Goal: Task Accomplishment & Management: Manage account settings

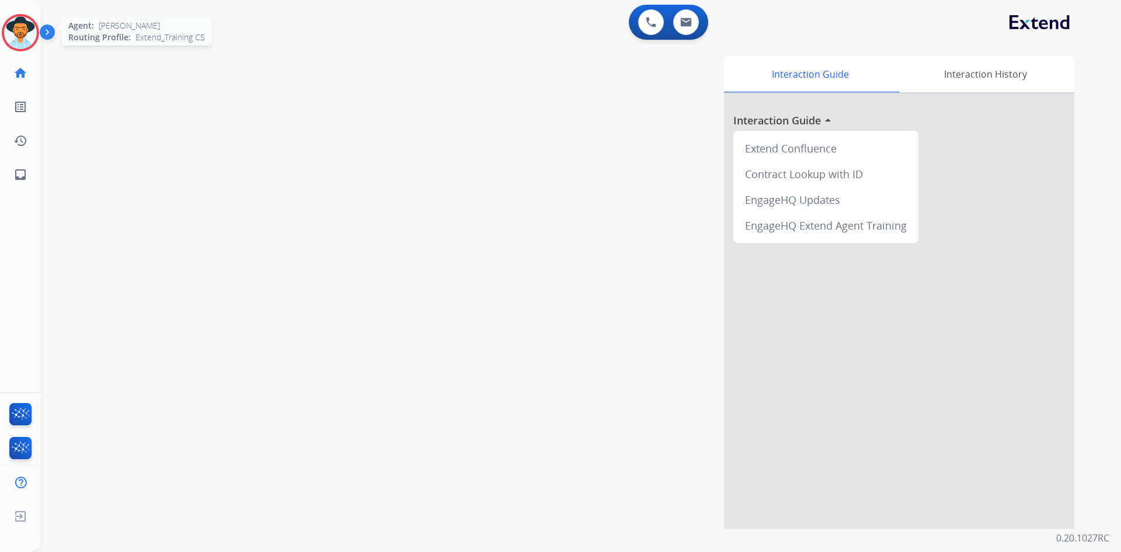
click at [8, 48] on div "Agent: [PERSON_NAME] Profile: Extend_Training CS" at bounding box center [20, 32] width 37 height 37
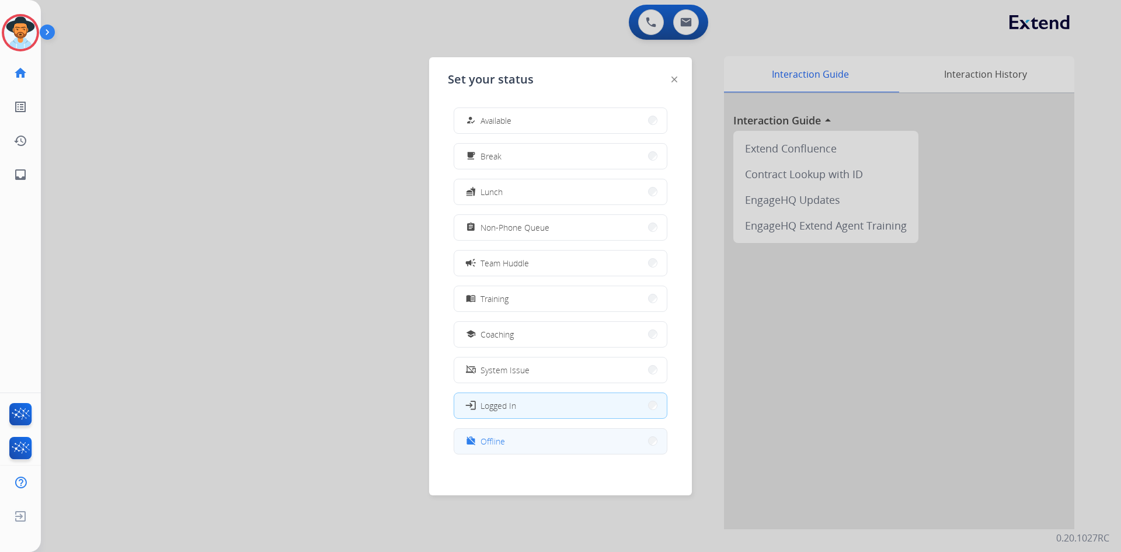
click at [526, 446] on button "work_off Offline" at bounding box center [560, 440] width 212 height 25
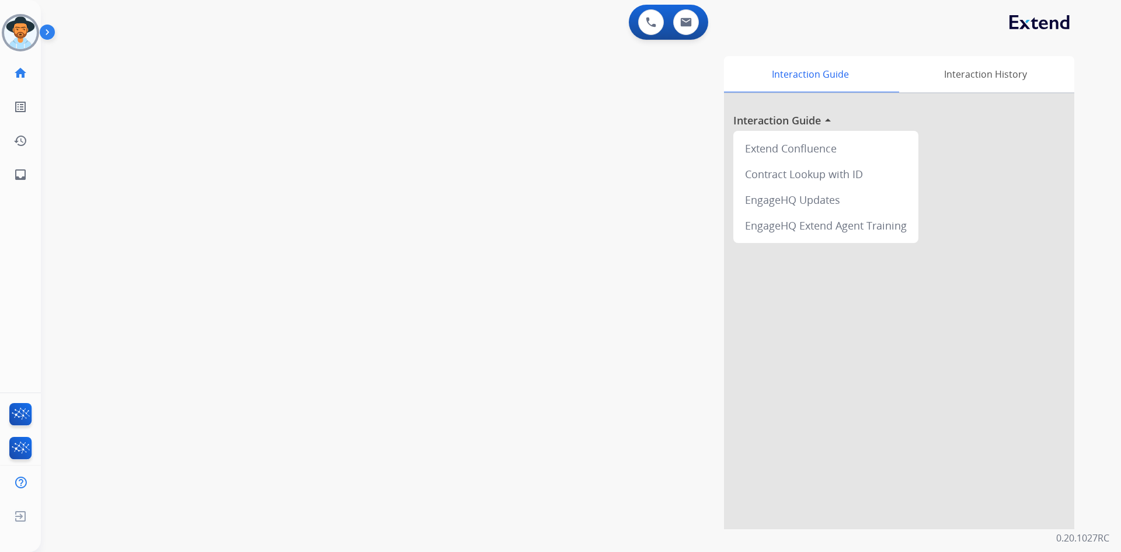
click at [501, 81] on div "Interaction Guide Interaction History Interaction Guide arrow_drop_up Extend Co…" at bounding box center [730, 292] width 688 height 473
click at [27, 47] on img at bounding box center [20, 32] width 33 height 33
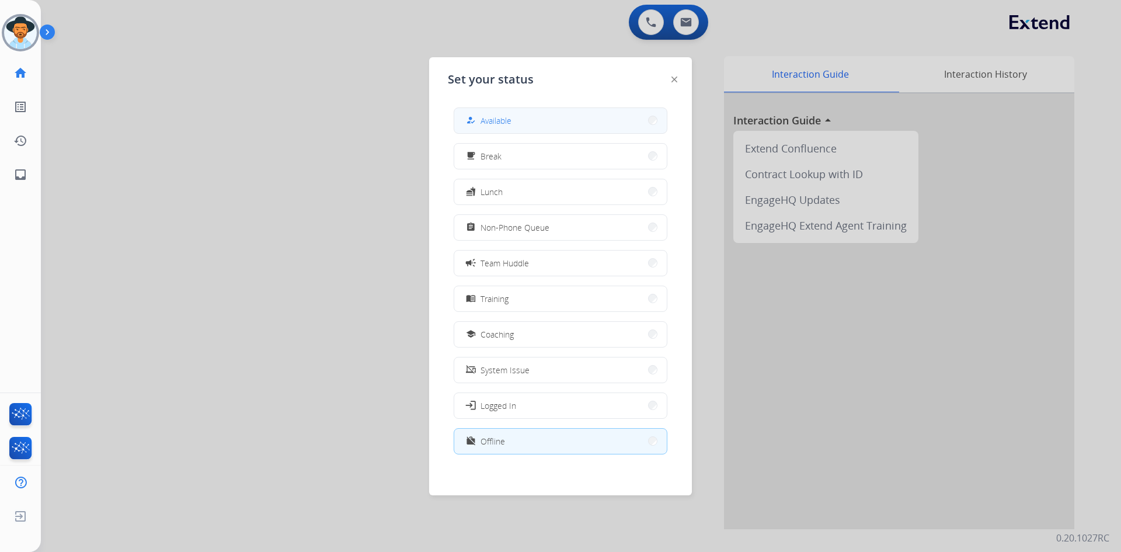
click at [524, 112] on button "how_to_reg Available" at bounding box center [560, 120] width 212 height 25
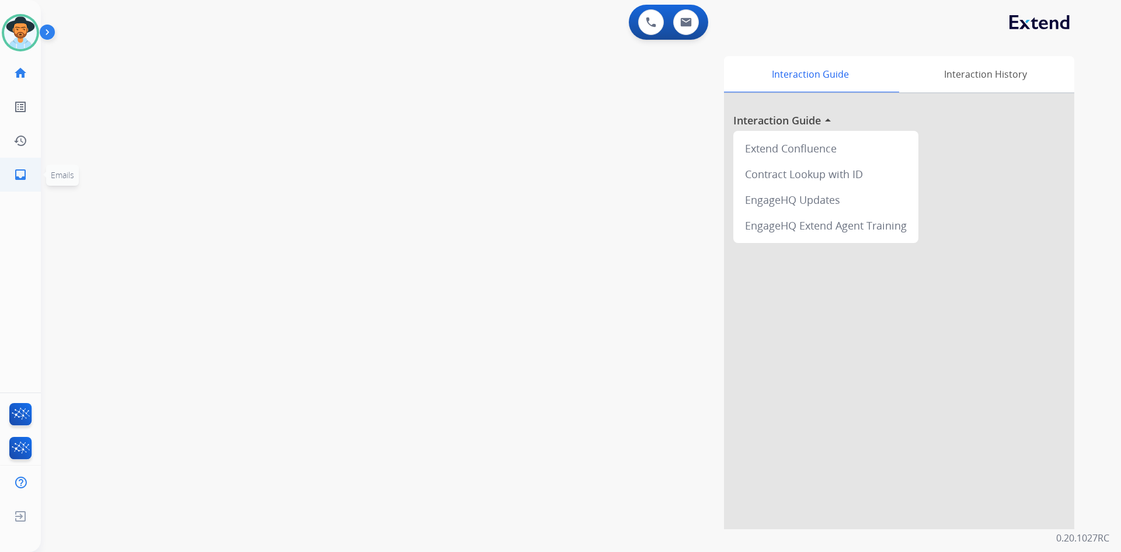
click at [22, 176] on mat-icon "inbox" at bounding box center [20, 175] width 14 height 14
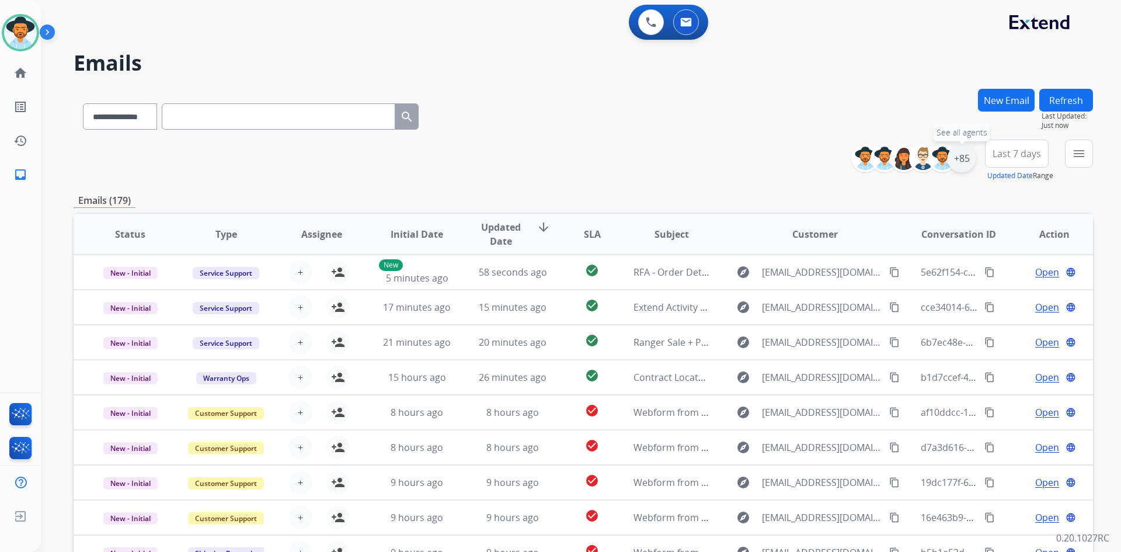
click at [964, 156] on div "+85" at bounding box center [961, 158] width 28 height 28
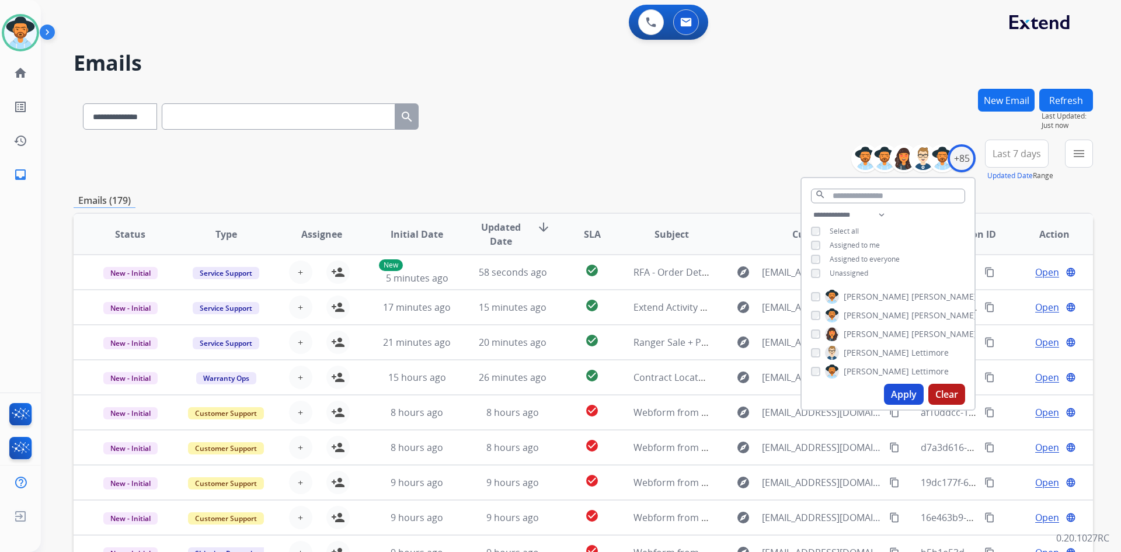
click at [822, 263] on div "**********" at bounding box center [887, 245] width 173 height 75
click at [807, 277] on div "**********" at bounding box center [887, 245] width 173 height 75
click at [899, 392] on button "Apply" at bounding box center [904, 393] width 40 height 21
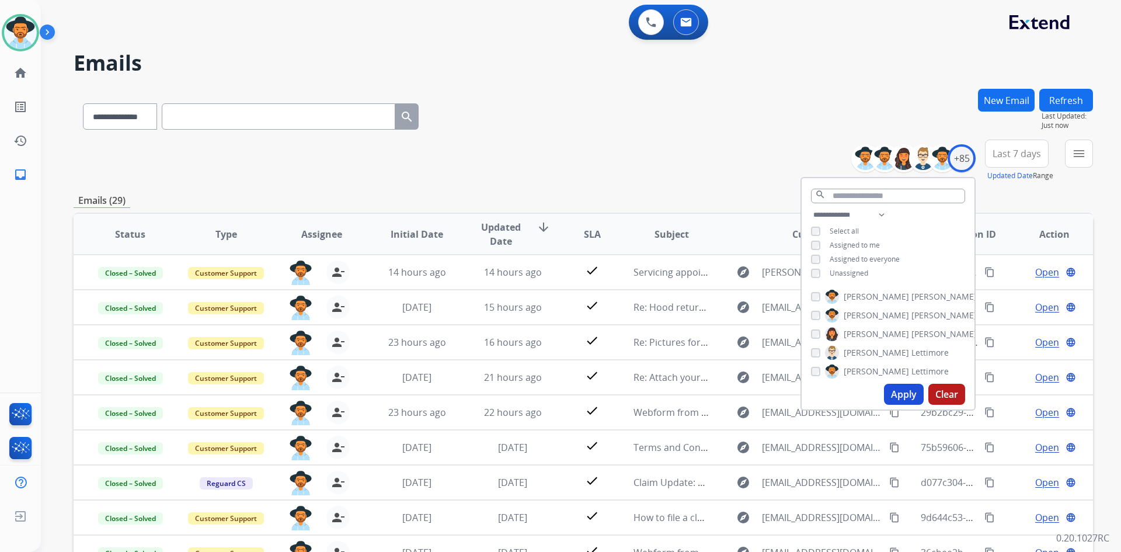
click at [1035, 156] on span "Last 7 days" at bounding box center [1016, 153] width 48 height 5
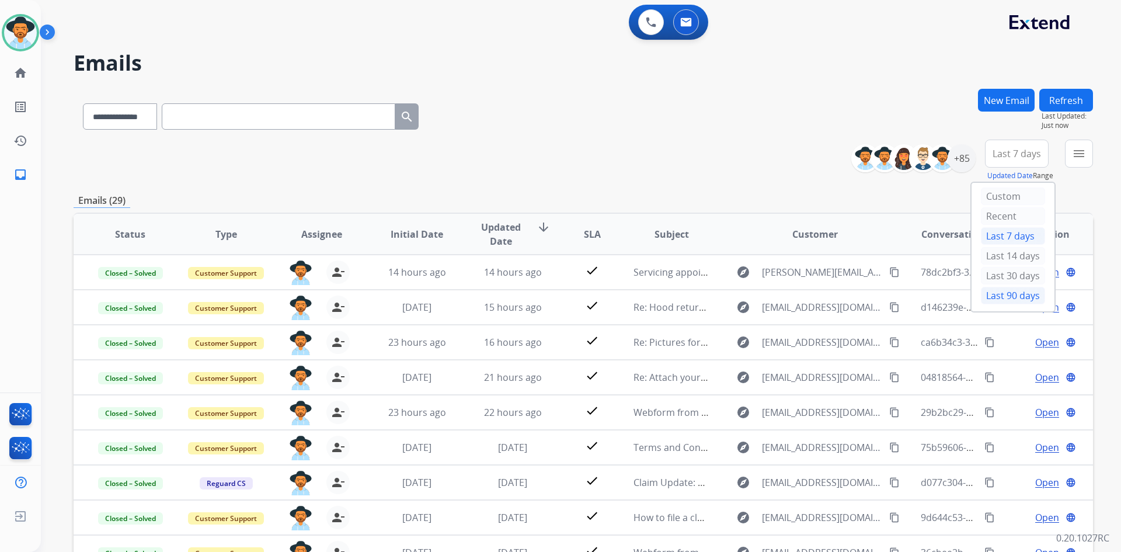
click at [1015, 295] on div "Last 90 days" at bounding box center [1013, 296] width 64 height 18
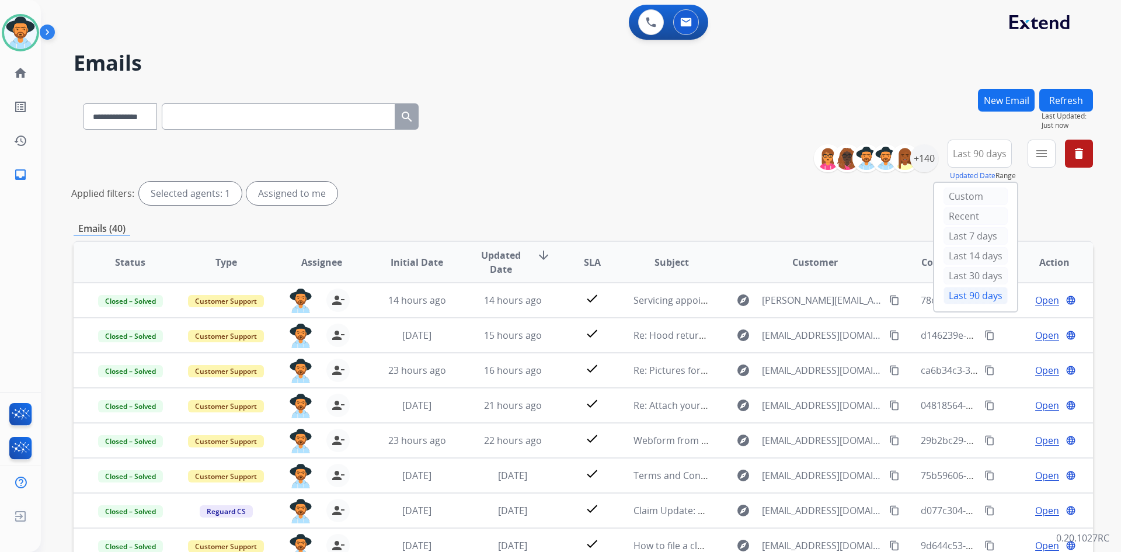
click at [1037, 194] on div "Applied filters: Selected agents: 1 Assigned to me" at bounding box center [580, 193] width 1019 height 23
click at [20, 168] on mat-icon "inbox" at bounding box center [20, 175] width 14 height 14
click at [926, 163] on div "+140" at bounding box center [924, 158] width 28 height 28
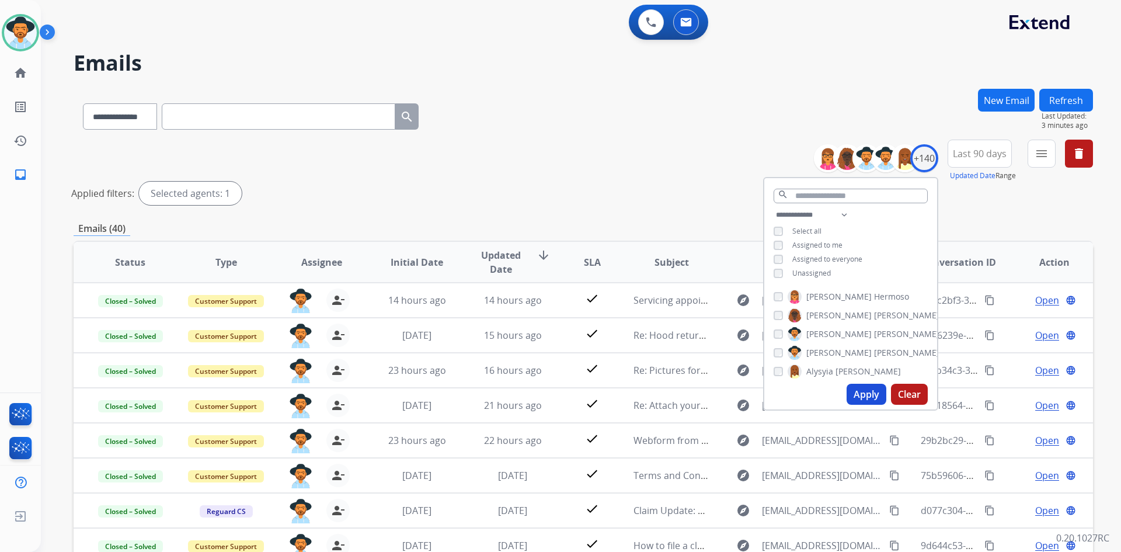
click at [770, 268] on div "**********" at bounding box center [850, 245] width 173 height 75
click at [872, 397] on button "Apply" at bounding box center [866, 393] width 40 height 21
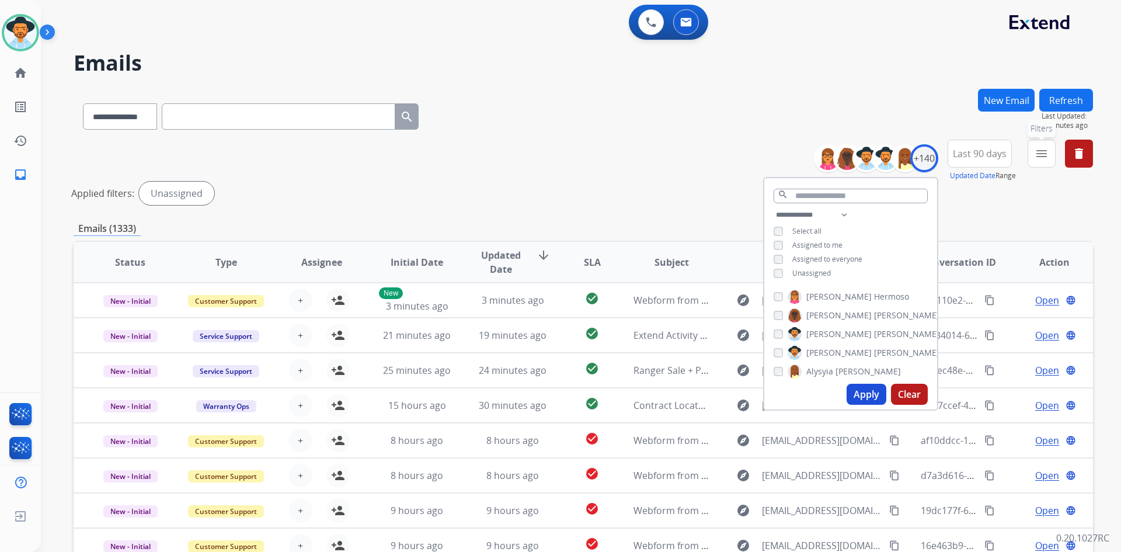
click at [1045, 154] on mat-icon "menu" at bounding box center [1041, 153] width 14 height 14
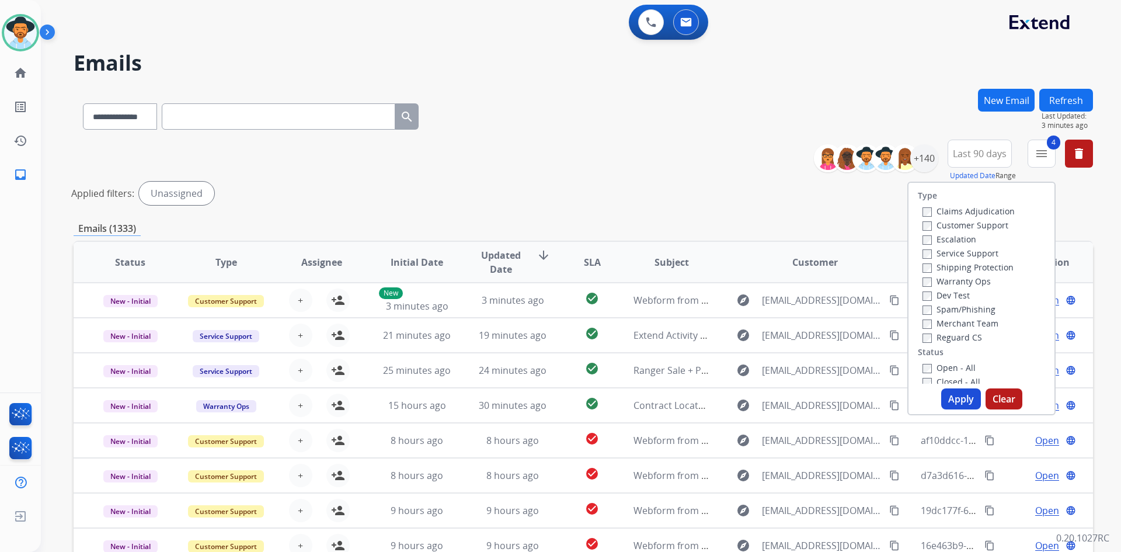
click at [965, 396] on button "Apply" at bounding box center [961, 398] width 40 height 21
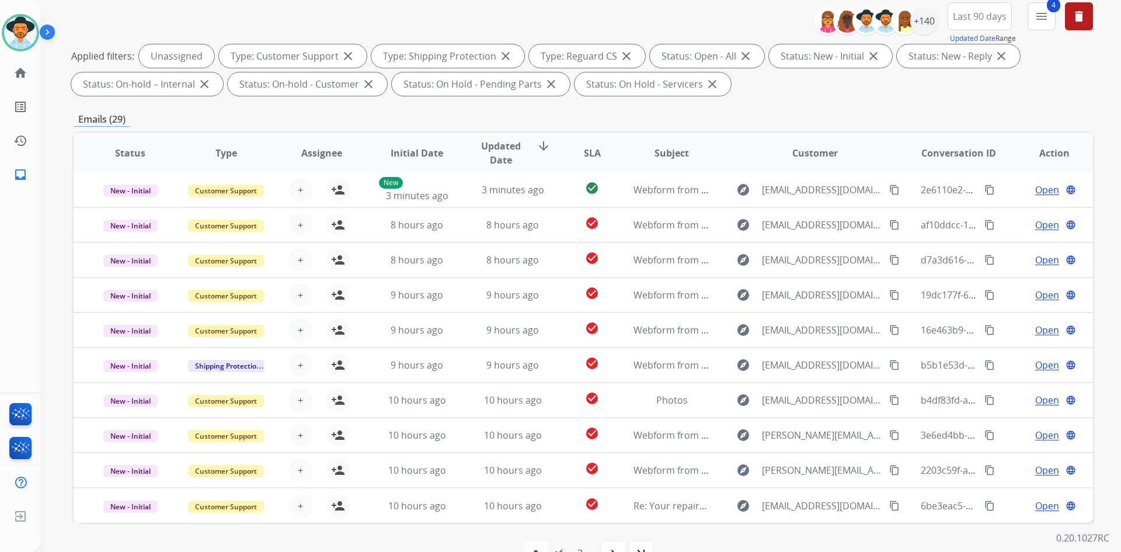
scroll to position [169, 0]
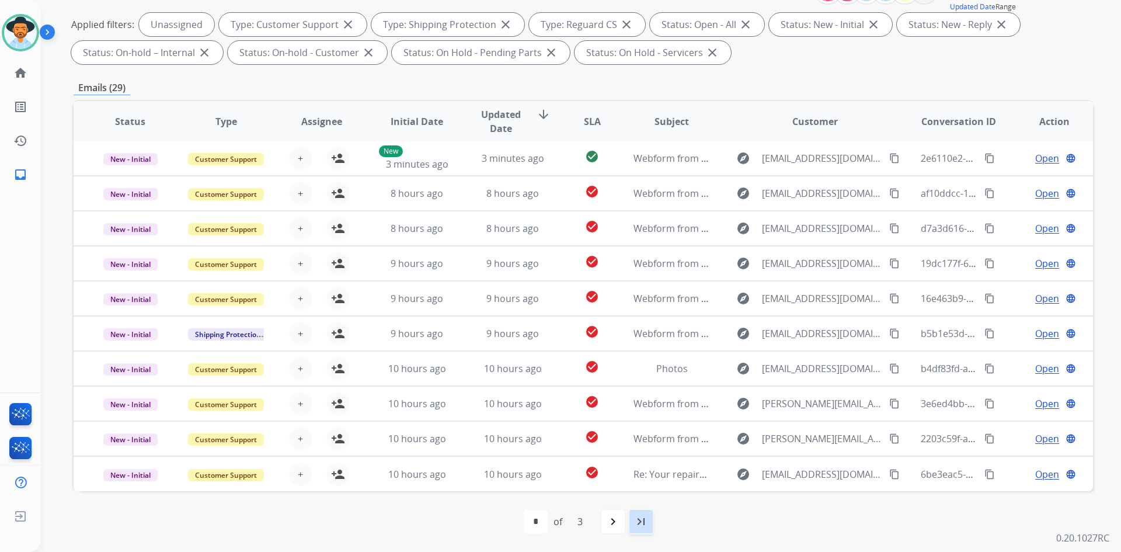
click at [633, 524] on div "last_page" at bounding box center [641, 521] width 26 height 26
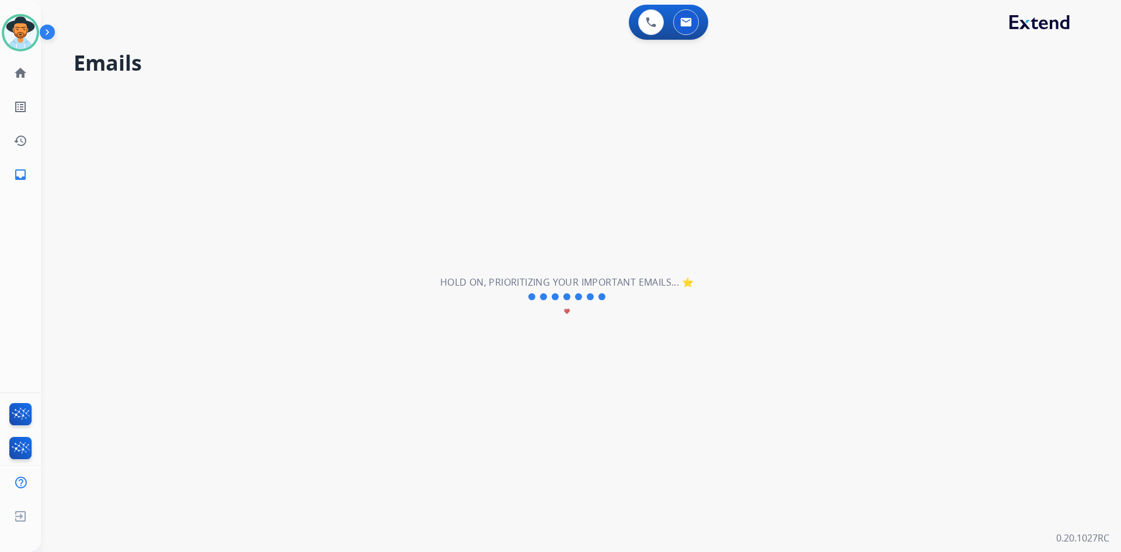
scroll to position [0, 0]
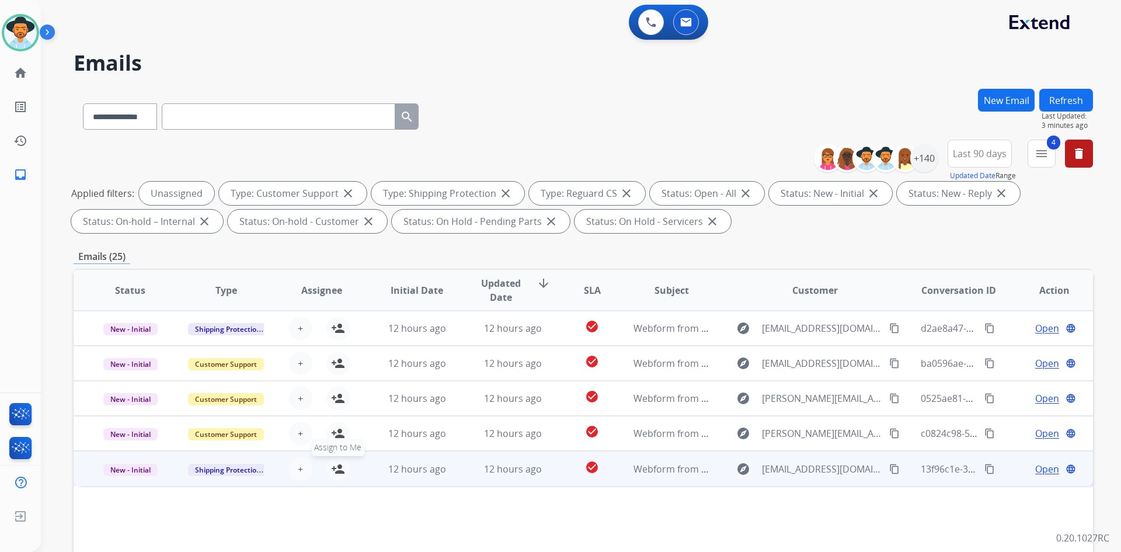
click at [333, 470] on mat-icon "person_add" at bounding box center [338, 469] width 14 height 14
click at [889, 469] on mat-icon "content_copy" at bounding box center [894, 468] width 11 height 11
click at [1035, 465] on span "Open" at bounding box center [1047, 469] width 24 height 14
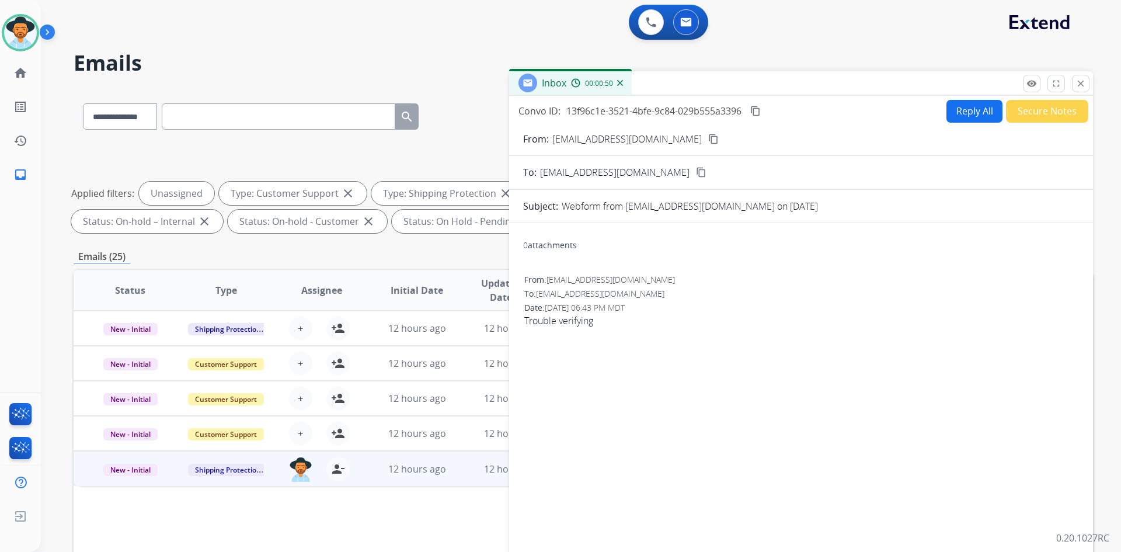
click at [958, 110] on button "Reply All" at bounding box center [974, 111] width 56 height 23
select select "**********"
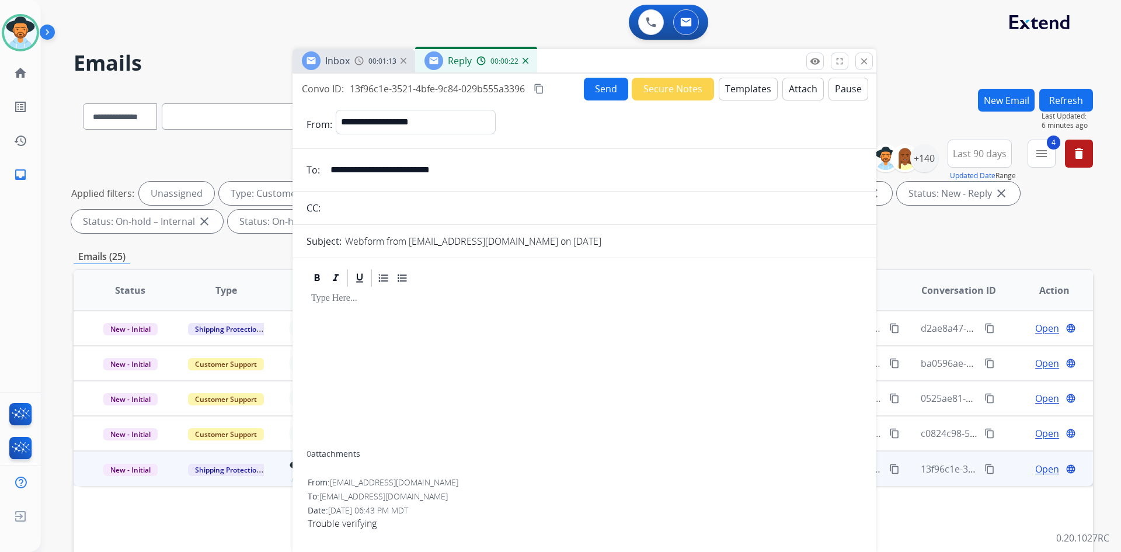
drag, startPoint x: 859, startPoint y: 78, endPoint x: 643, endPoint y: 55, distance: 217.7
click at [643, 55] on div "Inbox 00:01:13 Reply 00:00:22" at bounding box center [584, 61] width 584 height 25
click at [745, 94] on button "Templates" at bounding box center [747, 89] width 59 height 23
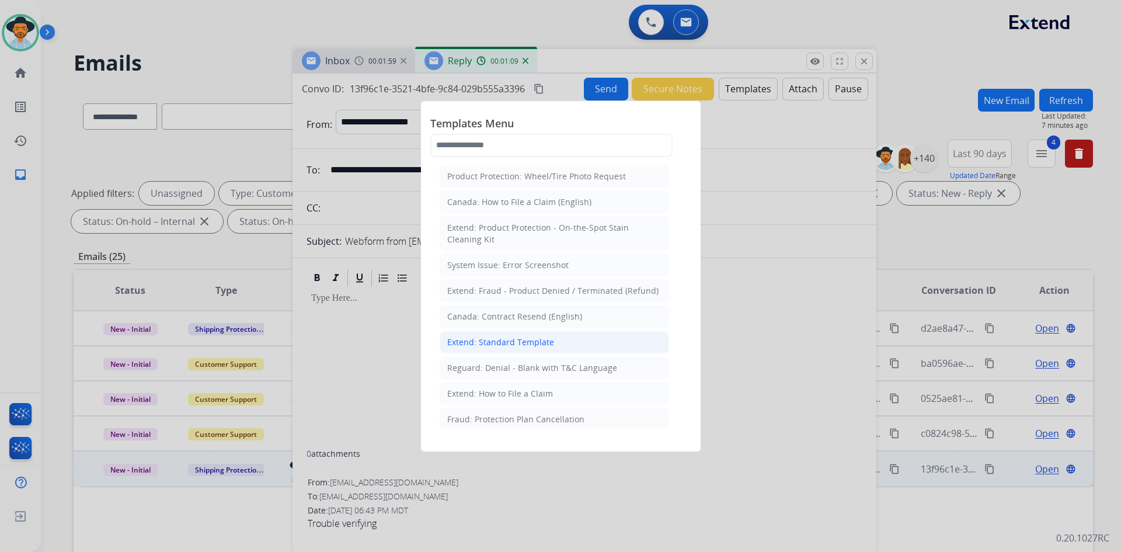
click at [487, 339] on div "Extend: Standard Template" at bounding box center [500, 342] width 107 height 12
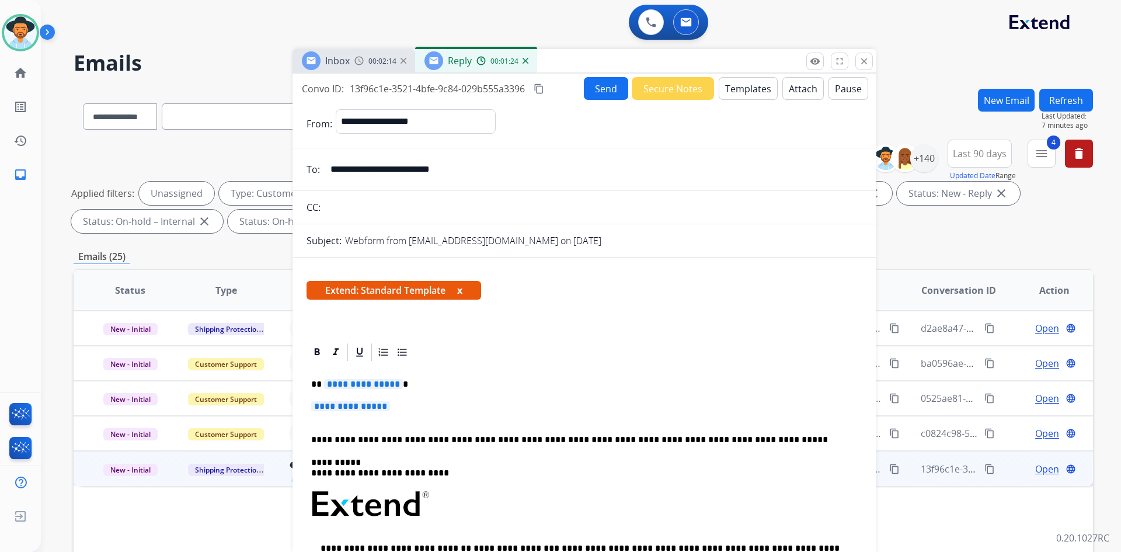
drag, startPoint x: 376, startPoint y: 382, endPoint x: 381, endPoint y: 375, distance: 8.1
click at [376, 382] on span "**********" at bounding box center [363, 384] width 79 height 10
paste div "To enrich screen reader interactions, please activate Accessibility in Grammarl…"
click at [376, 410] on span "**********" at bounding box center [350, 406] width 79 height 10
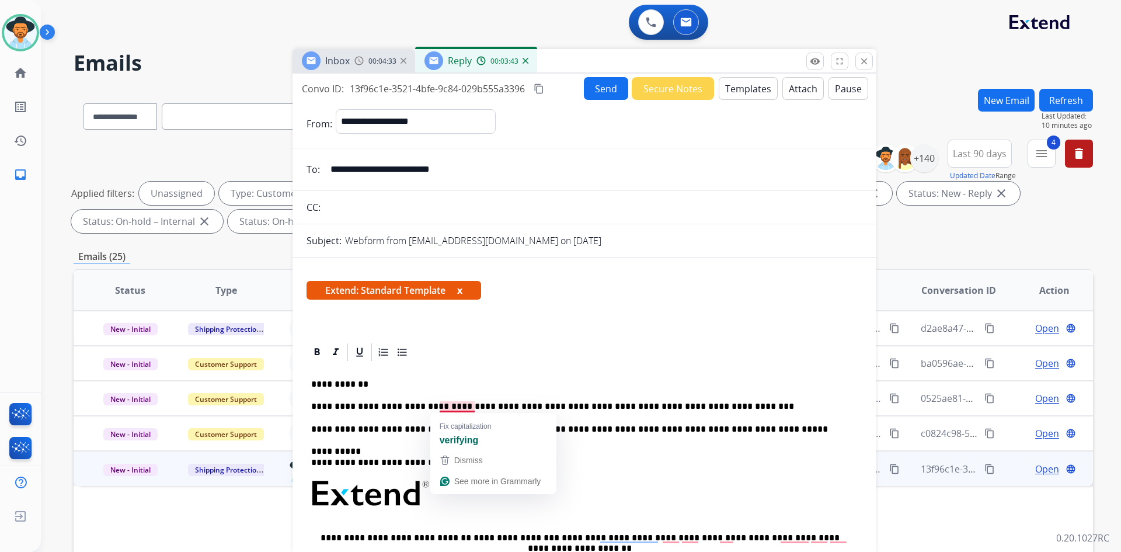
click at [459, 406] on p "**********" at bounding box center [579, 406] width 537 height 11
click at [543, 92] on mat-icon "content_copy" at bounding box center [538, 88] width 11 height 11
click at [542, 86] on mat-icon "content_copy" at bounding box center [538, 88] width 11 height 11
click at [599, 83] on button "Send" at bounding box center [606, 88] width 44 height 23
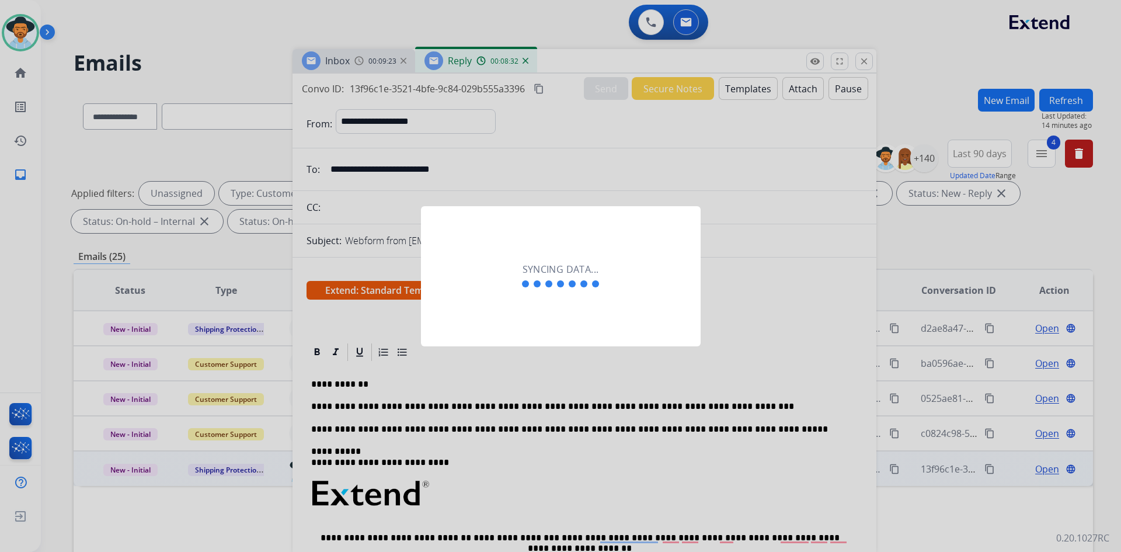
click at [599, 83] on div at bounding box center [560, 276] width 1121 height 552
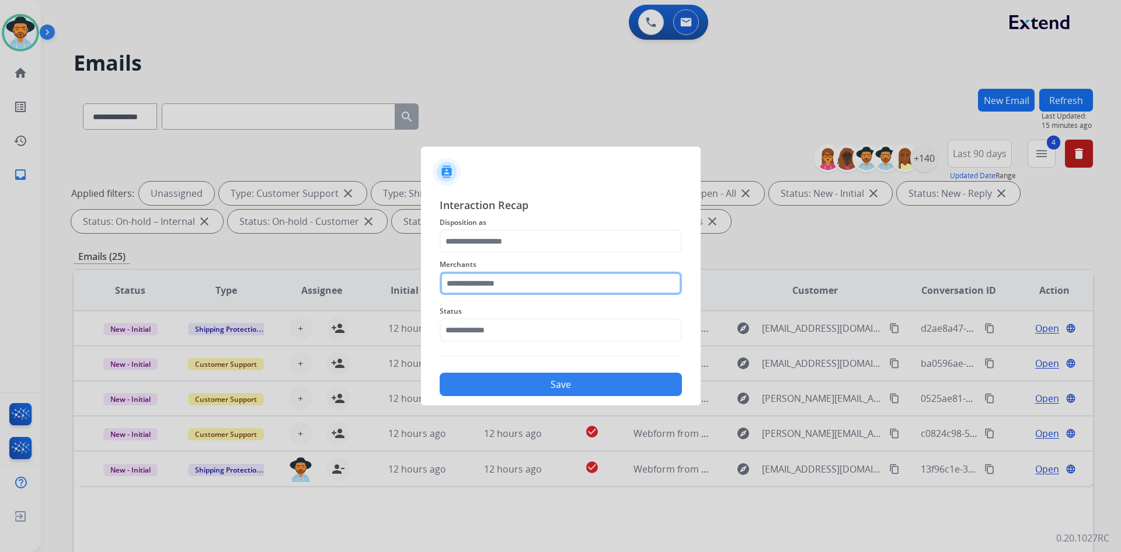
click at [470, 285] on input "text" at bounding box center [560, 282] width 242 height 23
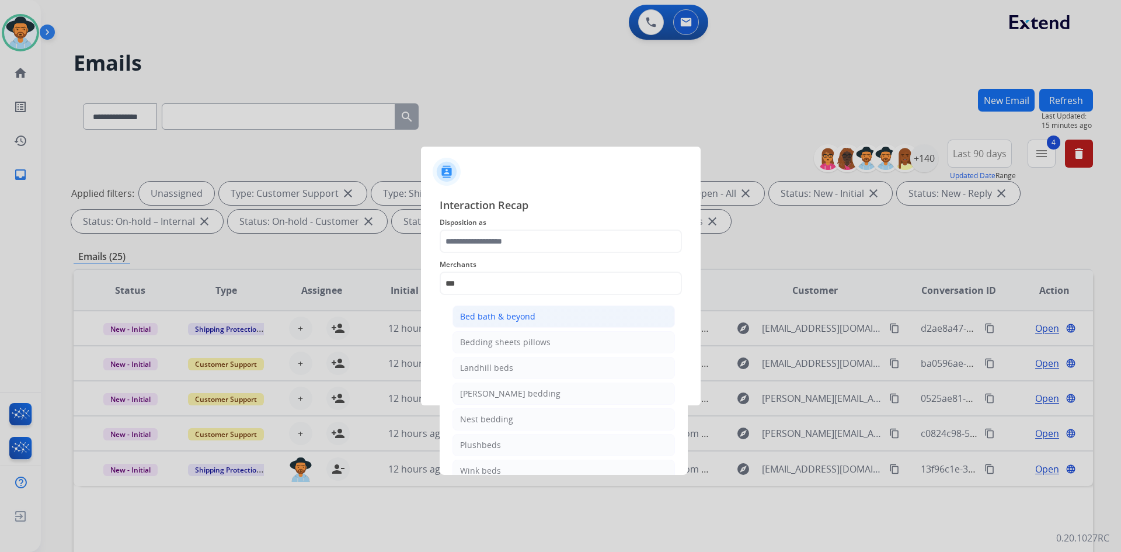
click at [496, 315] on div "Bed bath & beyond" at bounding box center [497, 317] width 75 height 12
type input "**********"
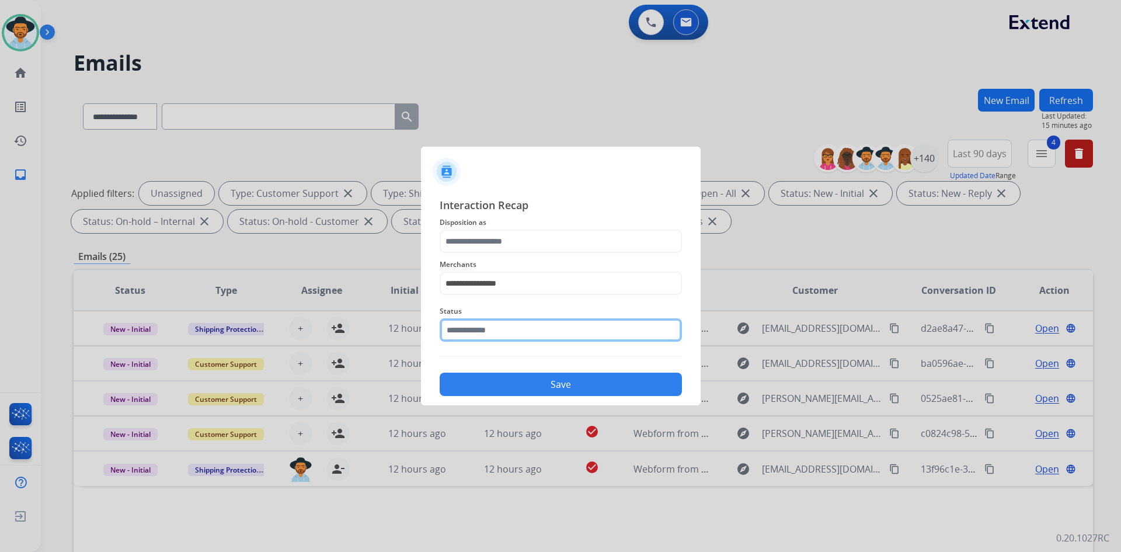
click at [463, 333] on input "text" at bounding box center [560, 329] width 242 height 23
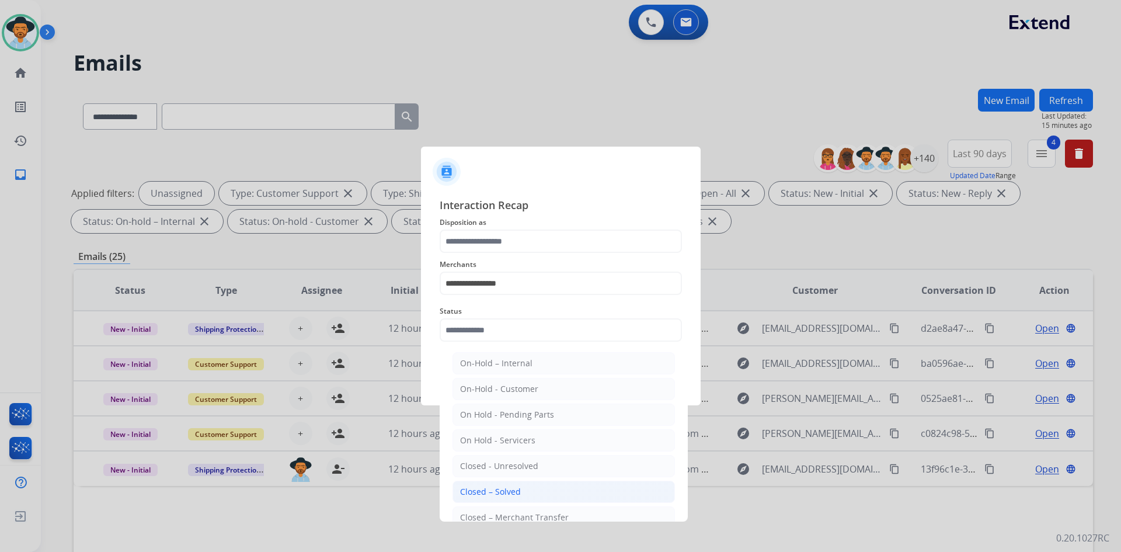
click at [491, 496] on div "Closed – Solved" at bounding box center [490, 492] width 61 height 12
type input "**********"
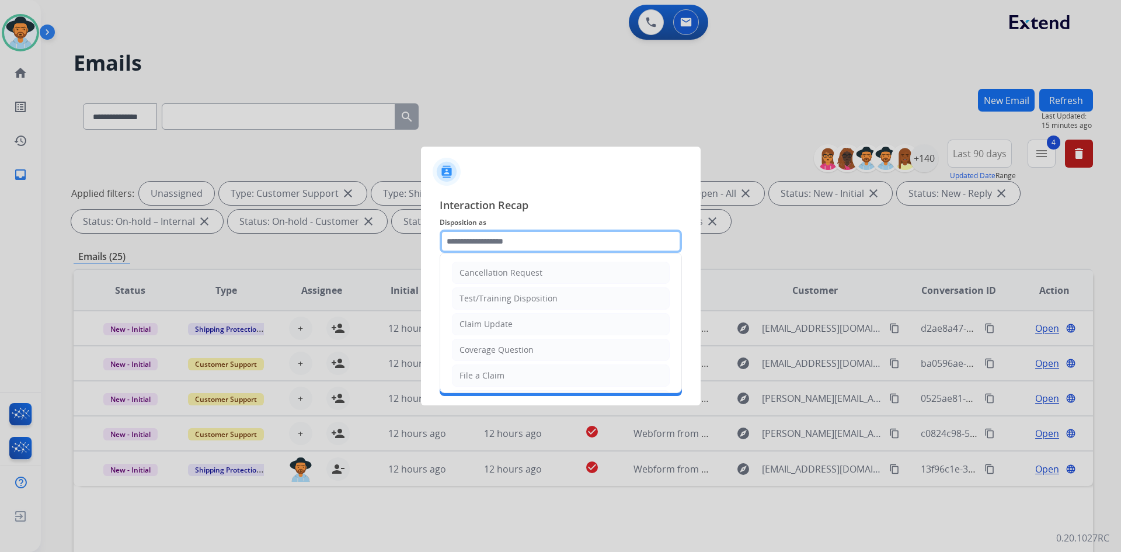
click at [476, 245] on input "text" at bounding box center [560, 240] width 242 height 23
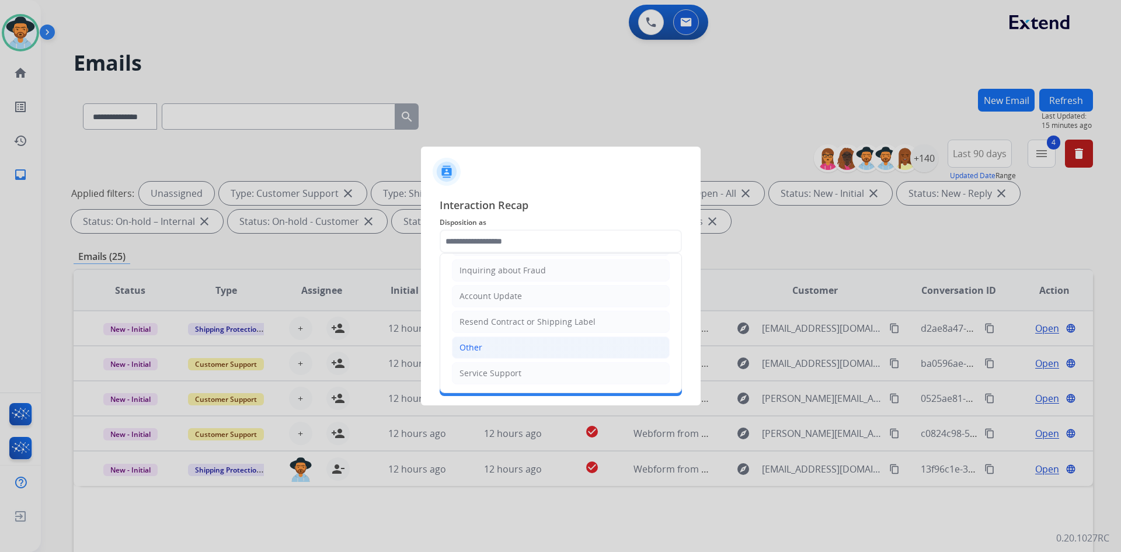
click at [483, 349] on li "Other" at bounding box center [561, 347] width 218 height 22
type input "*****"
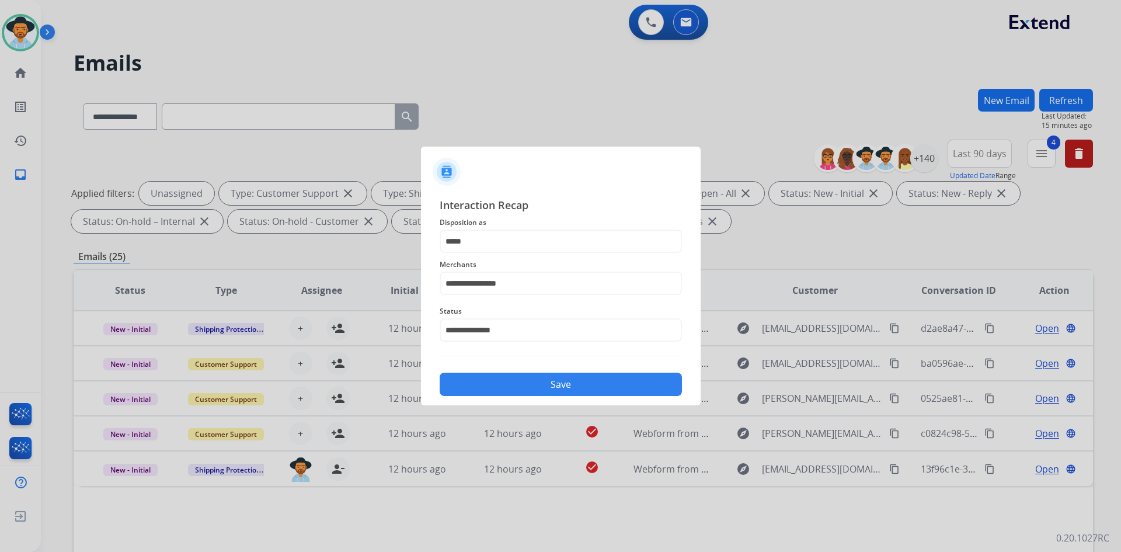
click at [513, 381] on button "Save" at bounding box center [560, 383] width 242 height 23
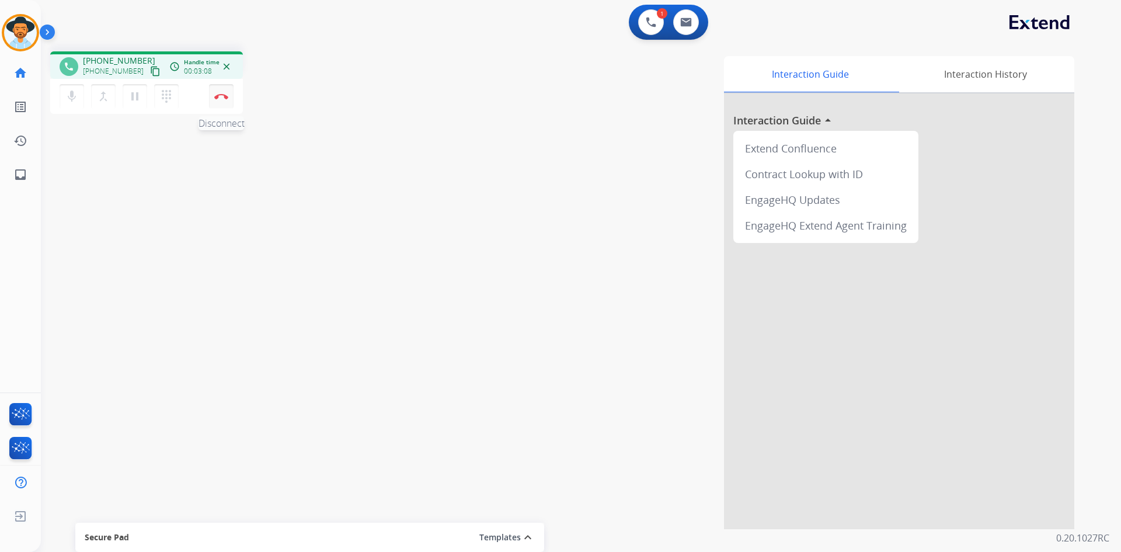
drag, startPoint x: 220, startPoint y: 92, endPoint x: 217, endPoint y: 98, distance: 7.1
click at [217, 98] on button "Disconnect" at bounding box center [221, 96] width 25 height 25
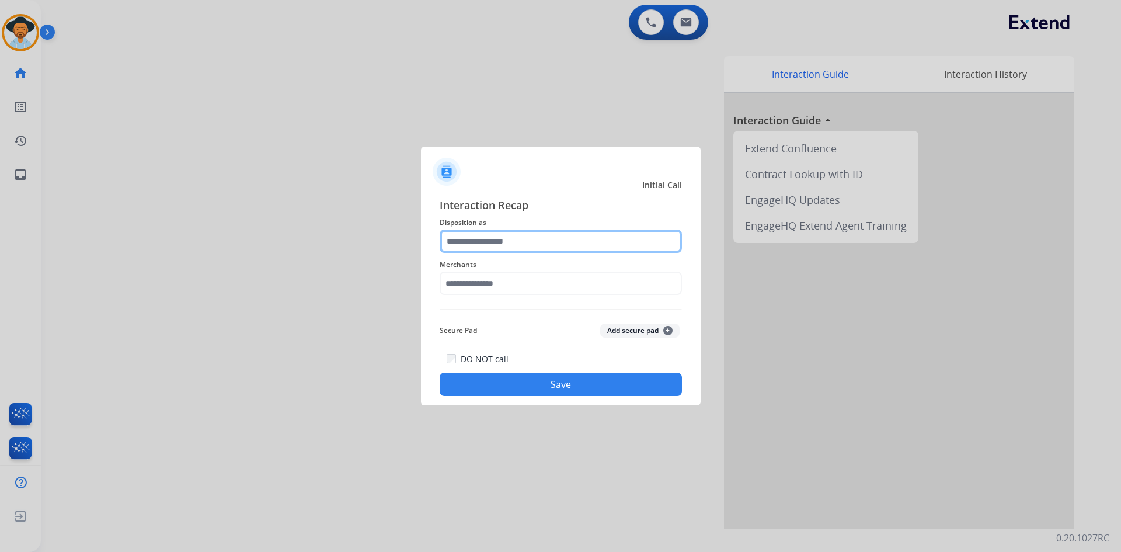
click at [498, 229] on input "text" at bounding box center [560, 240] width 242 height 23
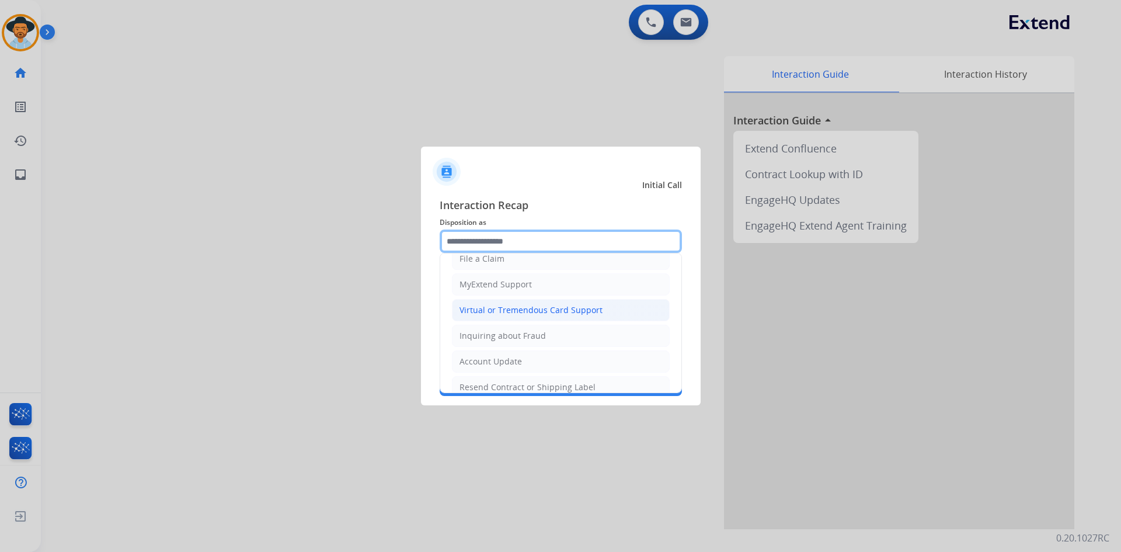
scroll to position [175, 0]
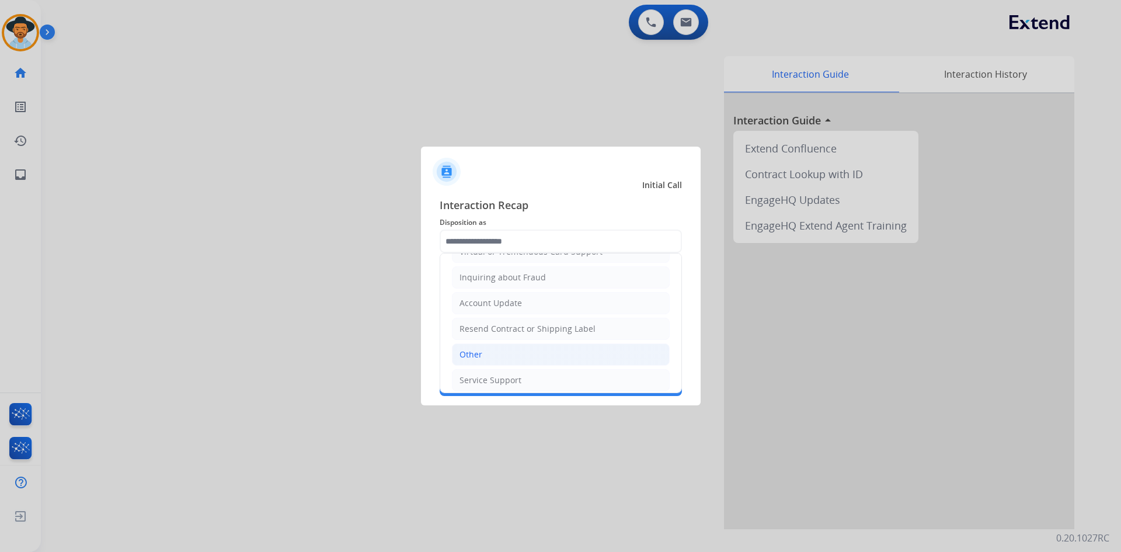
click at [512, 360] on li "Other" at bounding box center [561, 354] width 218 height 22
type input "*****"
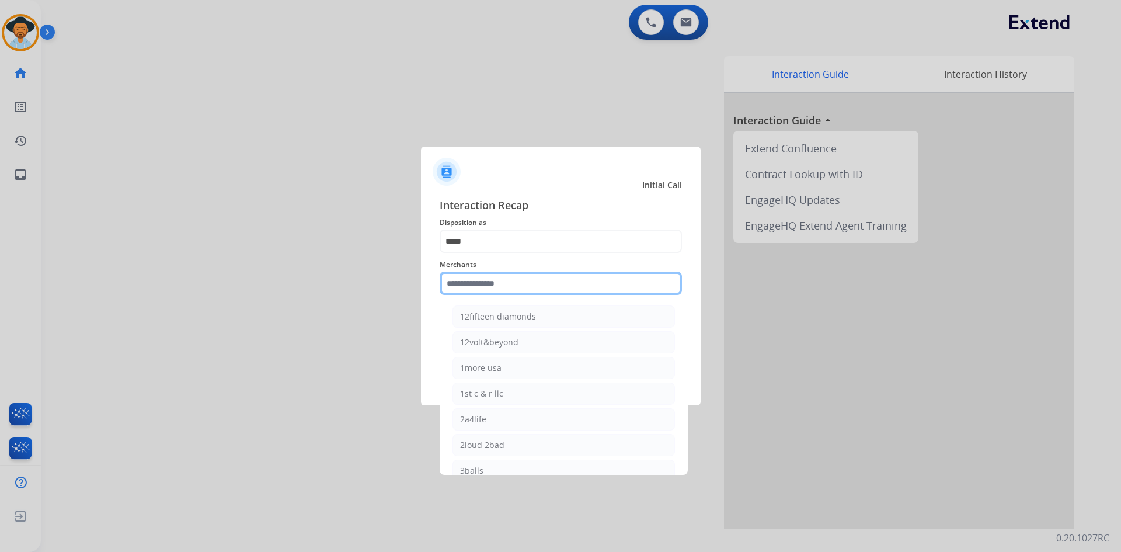
click at [511, 283] on input "text" at bounding box center [560, 282] width 242 height 23
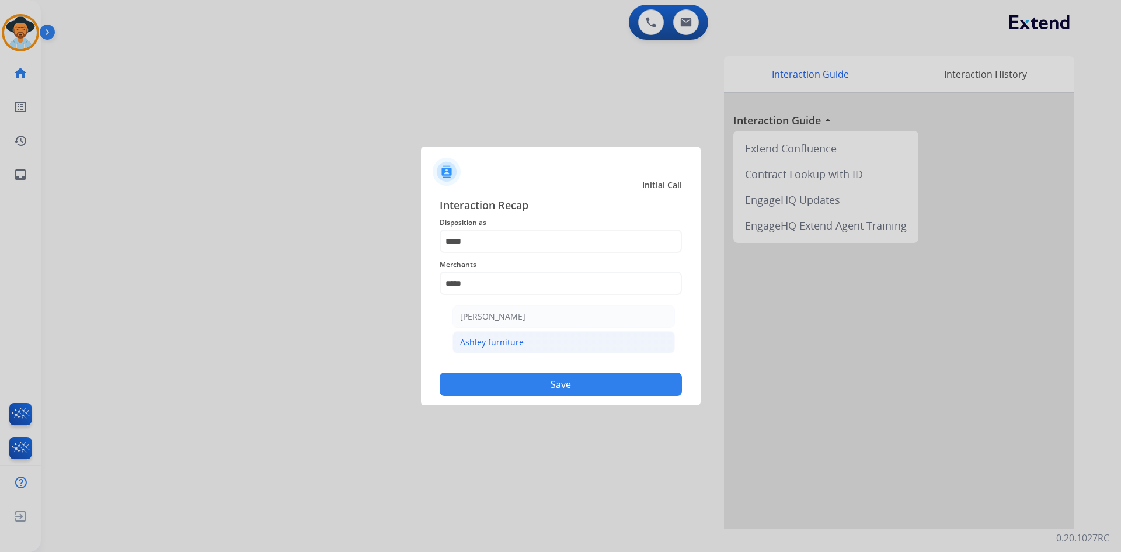
click at [568, 337] on li "Ashley furniture" at bounding box center [563, 342] width 222 height 22
type input "**********"
click at [522, 381] on button "Save" at bounding box center [560, 383] width 242 height 23
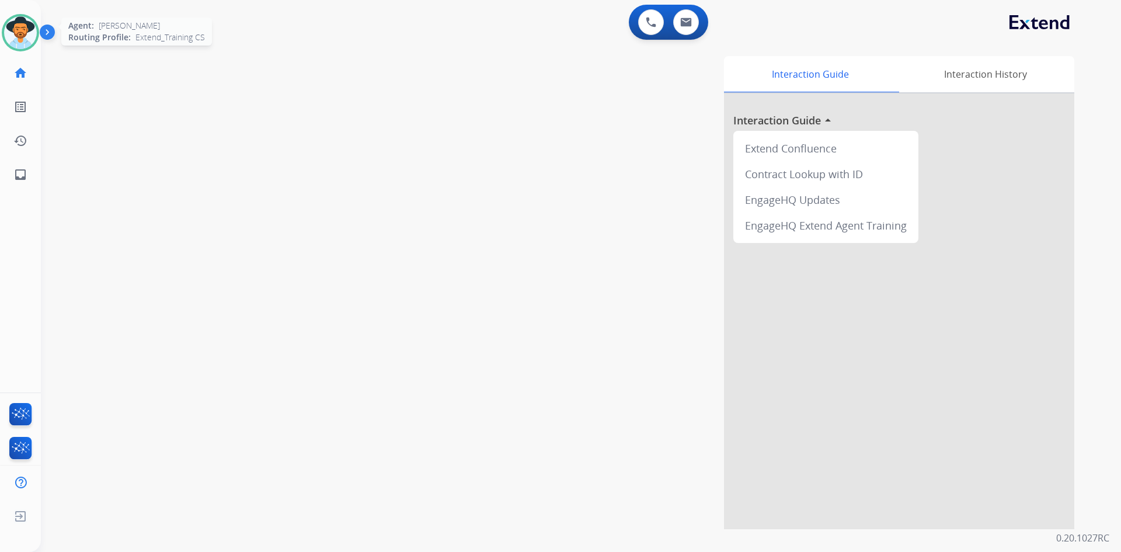
click at [30, 44] on img at bounding box center [20, 32] width 33 height 33
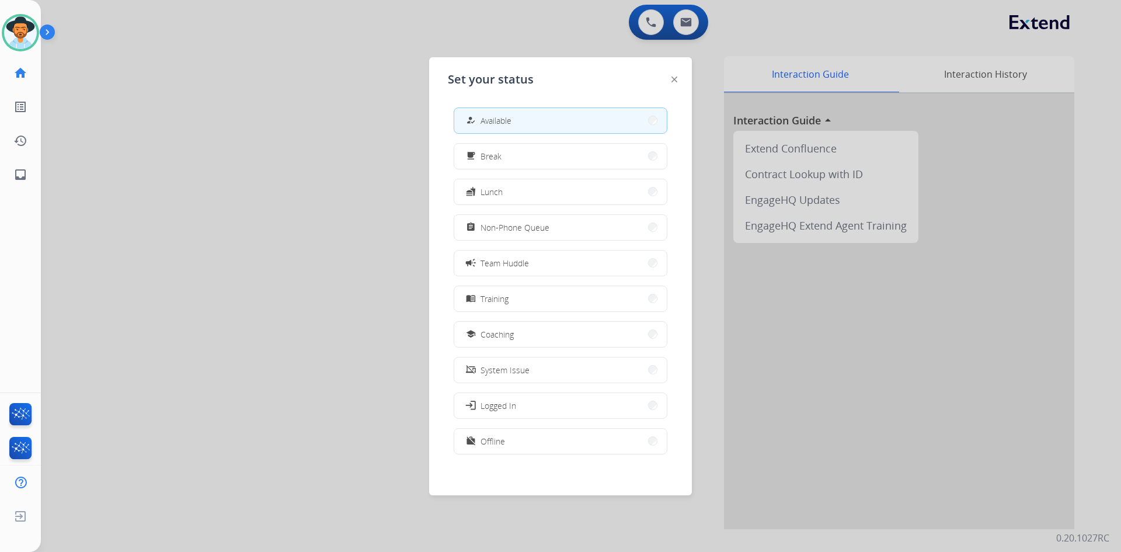
click at [180, 110] on div at bounding box center [560, 276] width 1121 height 552
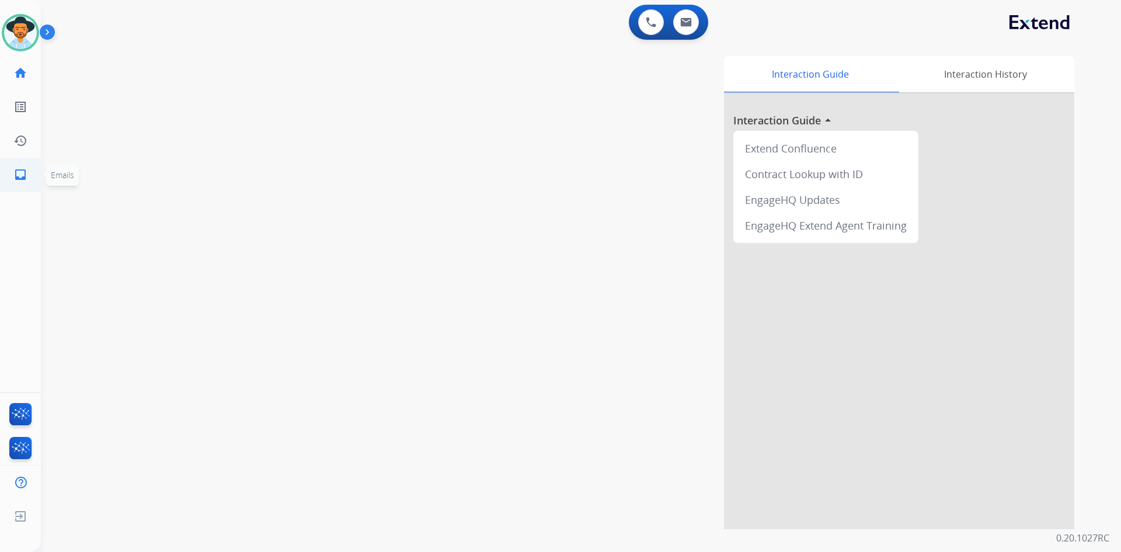
click at [18, 178] on mat-icon "inbox" at bounding box center [20, 175] width 14 height 14
select select "**********"
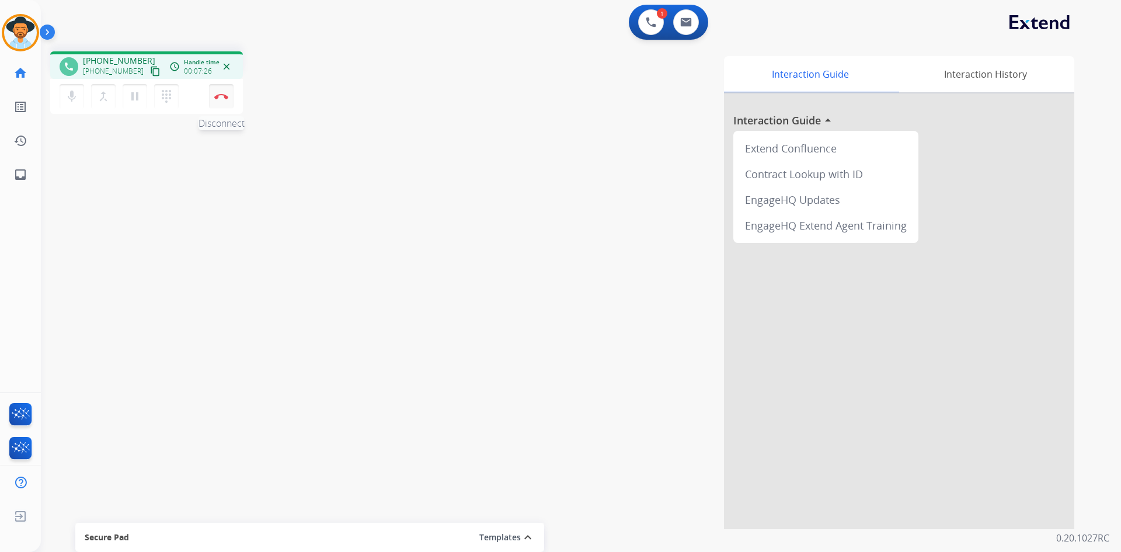
click at [225, 100] on button "Disconnect" at bounding box center [221, 96] width 25 height 25
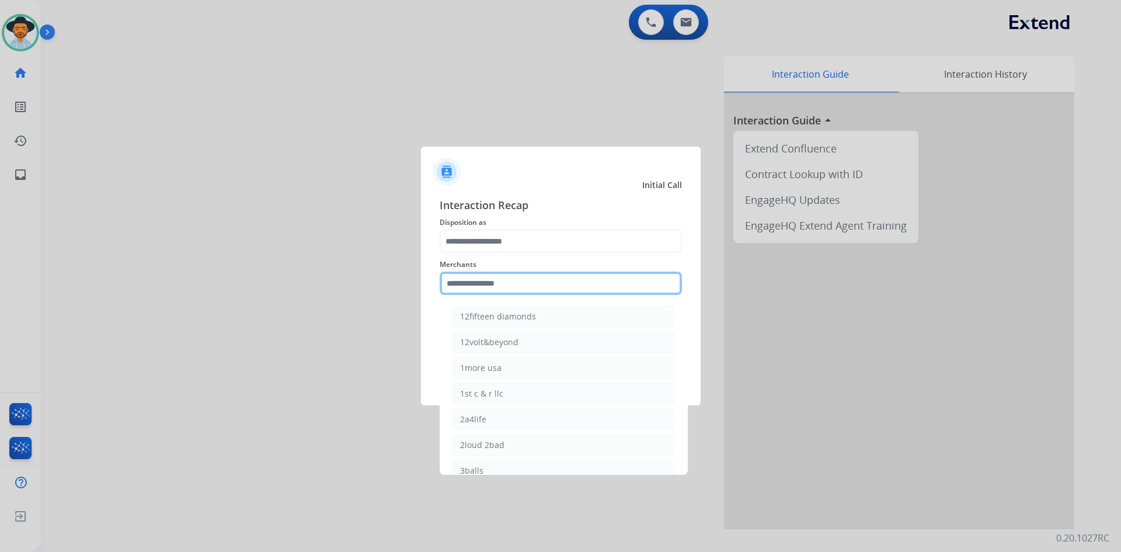
click at [486, 287] on input "text" at bounding box center [560, 282] width 242 height 23
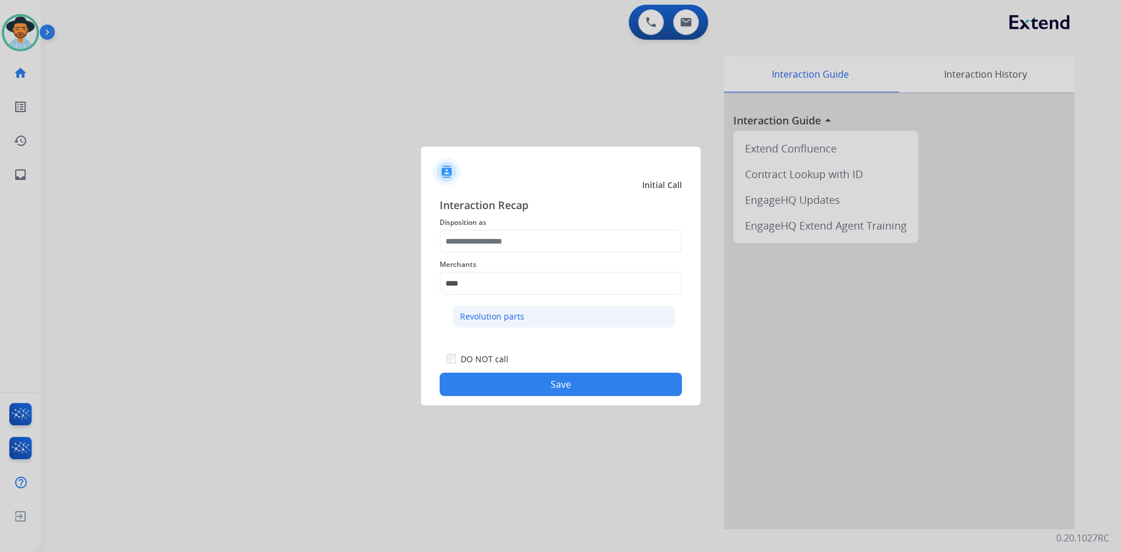
click at [522, 320] on div "Revolution parts" at bounding box center [492, 317] width 64 height 12
type input "**********"
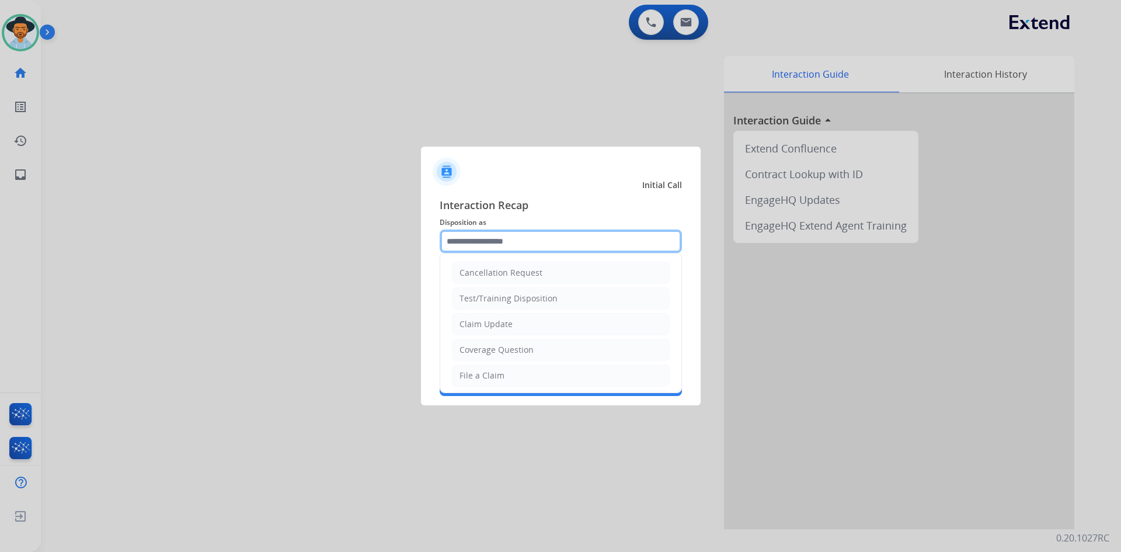
click at [489, 247] on input "text" at bounding box center [560, 240] width 242 height 23
click at [486, 378] on div "File a Claim" at bounding box center [481, 375] width 45 height 12
type input "**********"
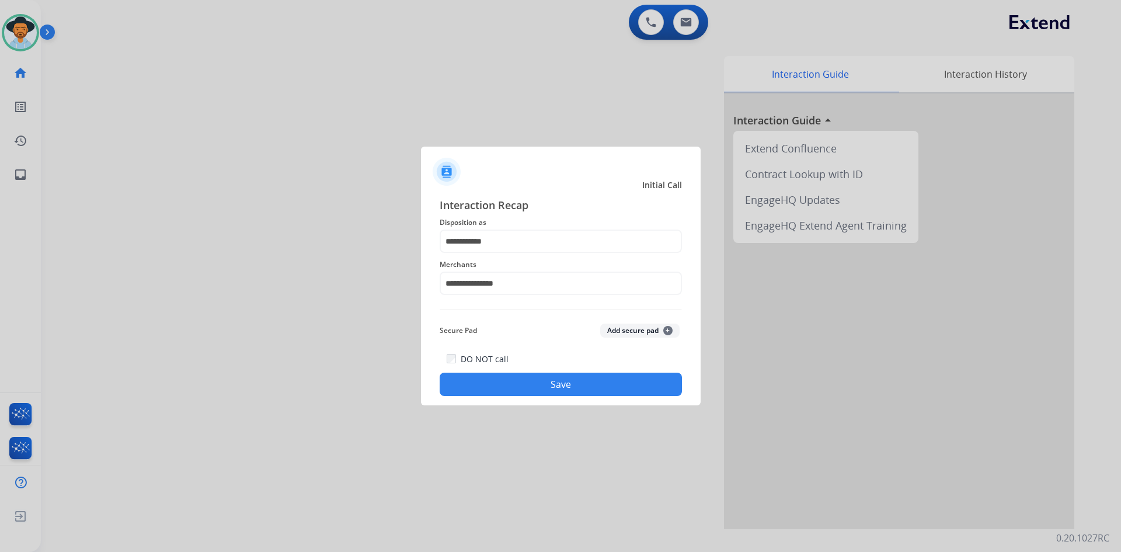
click at [486, 378] on button "Save" at bounding box center [560, 383] width 242 height 23
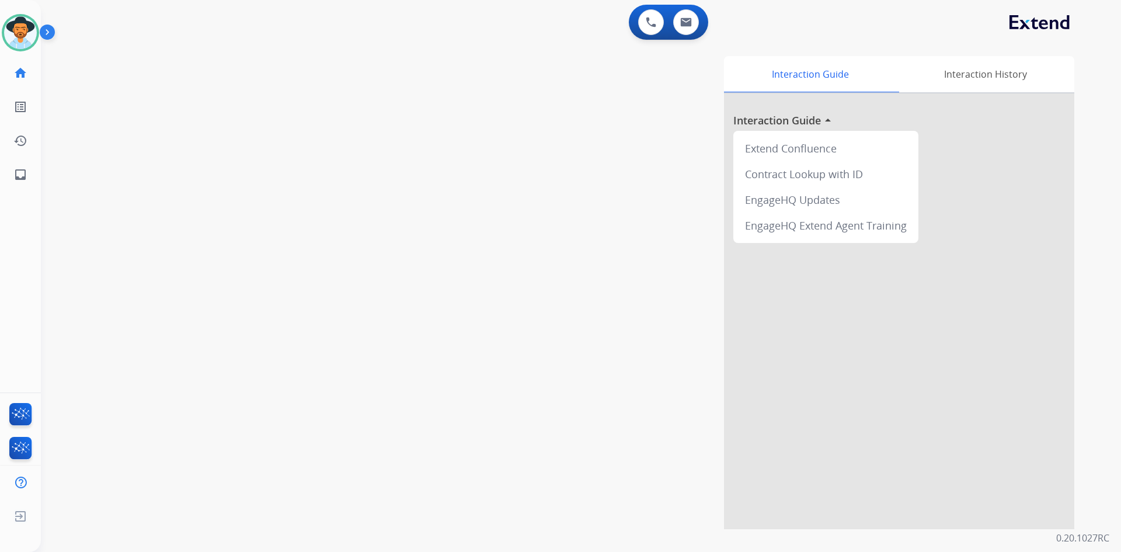
click at [798, 5] on div "0 Voice Interactions 0 Email Interactions" at bounding box center [574, 23] width 1038 height 37
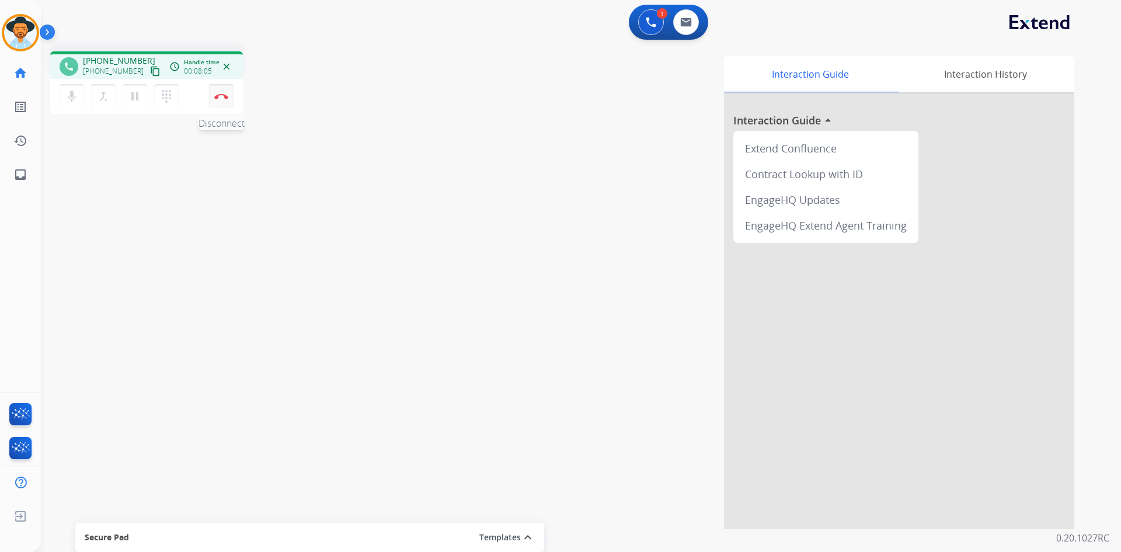
click at [224, 101] on button "Disconnect" at bounding box center [221, 96] width 25 height 25
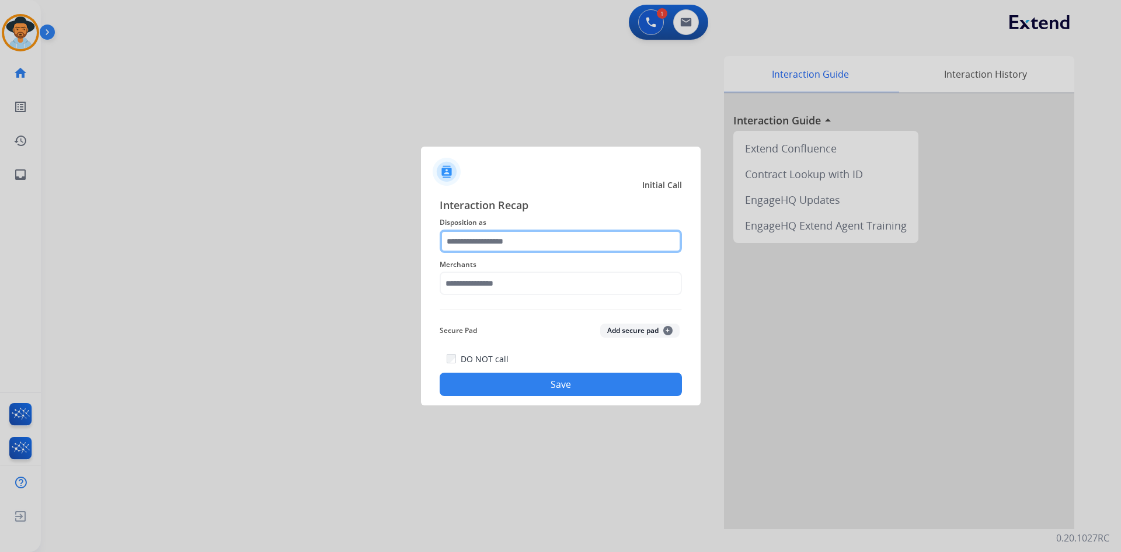
click at [494, 245] on input "text" at bounding box center [560, 240] width 242 height 23
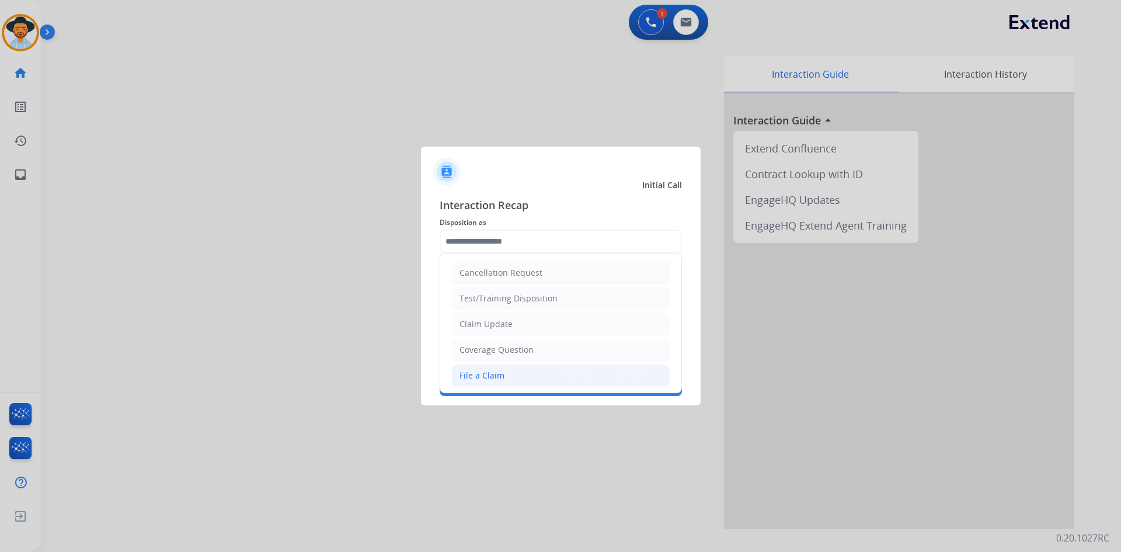
click at [479, 378] on div "File a Claim" at bounding box center [481, 375] width 45 height 12
type input "**********"
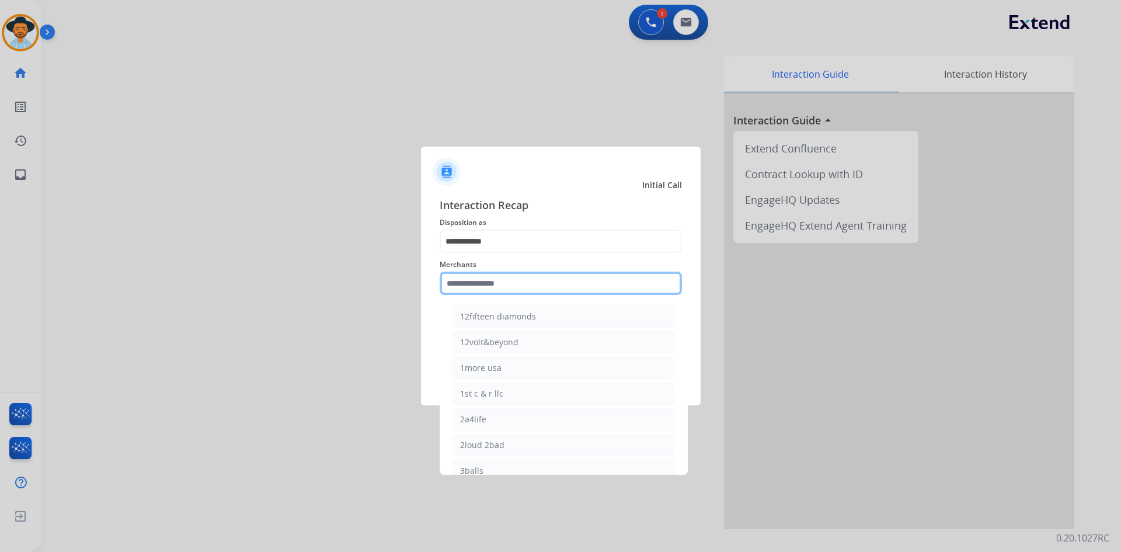
click at [476, 287] on input "text" at bounding box center [560, 282] width 242 height 23
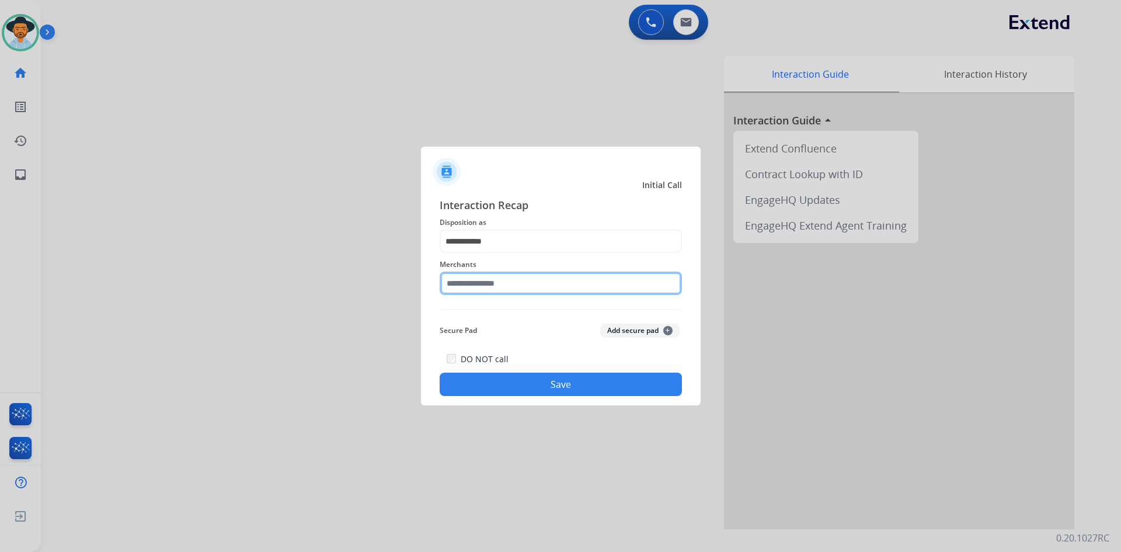
click at [512, 281] on input "text" at bounding box center [560, 282] width 242 height 23
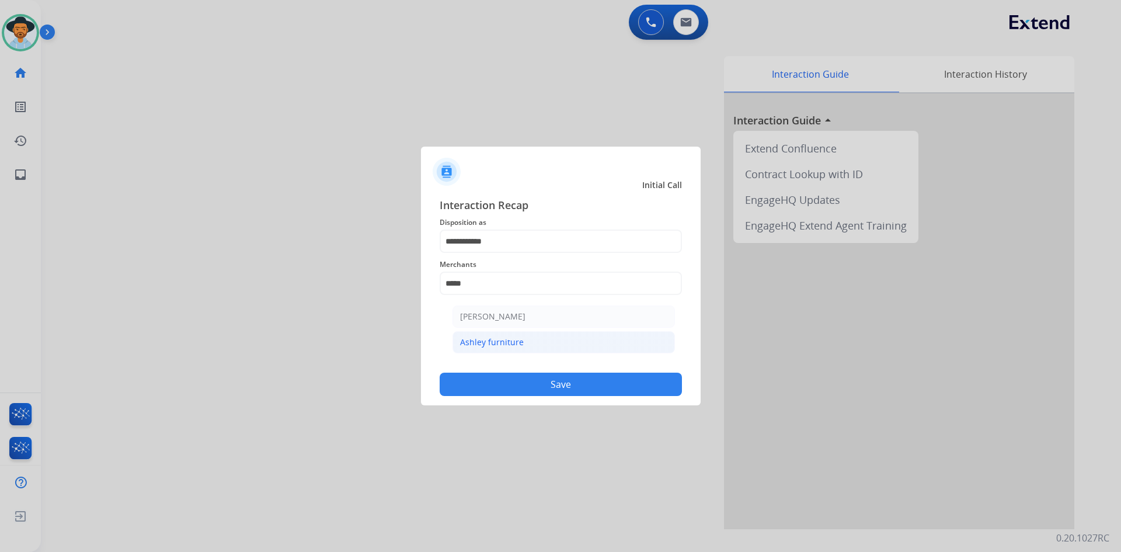
click at [515, 347] on div "Ashley furniture" at bounding box center [492, 342] width 64 height 12
type input "**********"
click at [522, 386] on button "Save" at bounding box center [560, 383] width 242 height 23
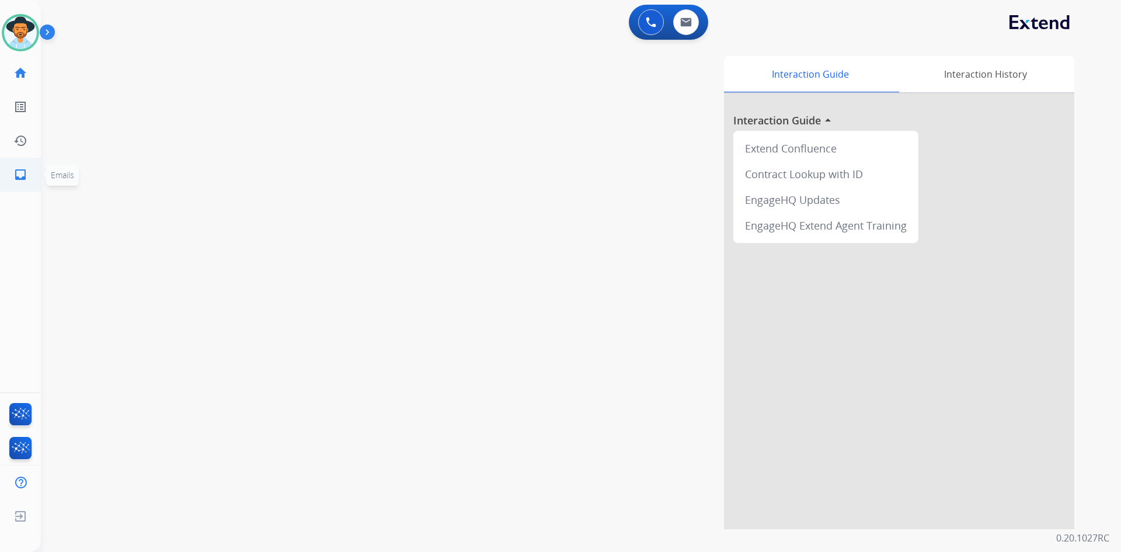
click at [15, 170] on mat-icon "inbox" at bounding box center [20, 175] width 14 height 14
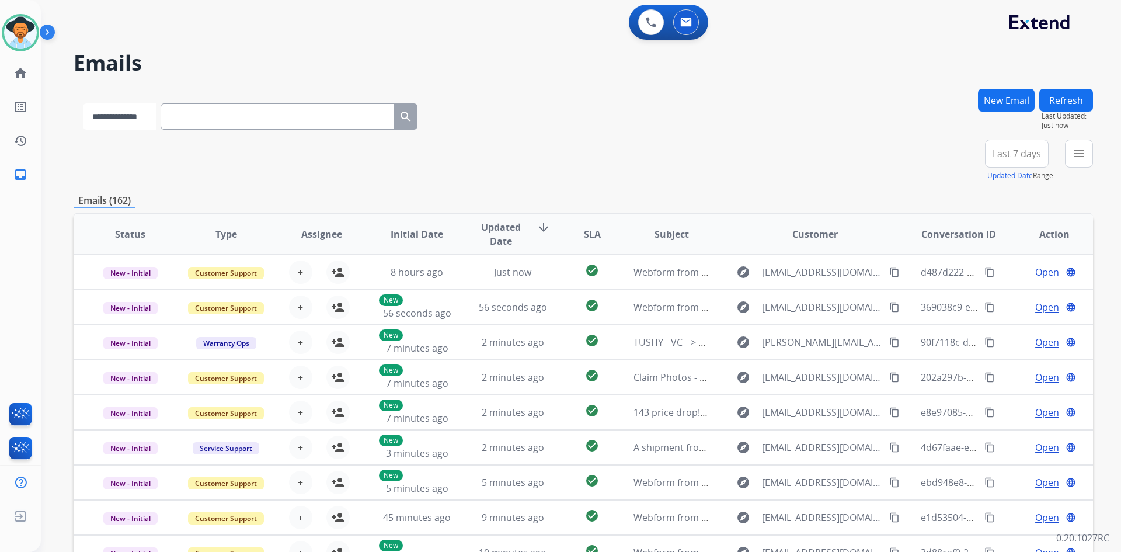
click at [156, 120] on select "**********" at bounding box center [119, 116] width 73 height 26
select select "**********"
click at [83, 103] on select "**********" at bounding box center [119, 116] width 73 height 26
click at [240, 123] on input "text" at bounding box center [278, 116] width 233 height 26
paste input "**********"
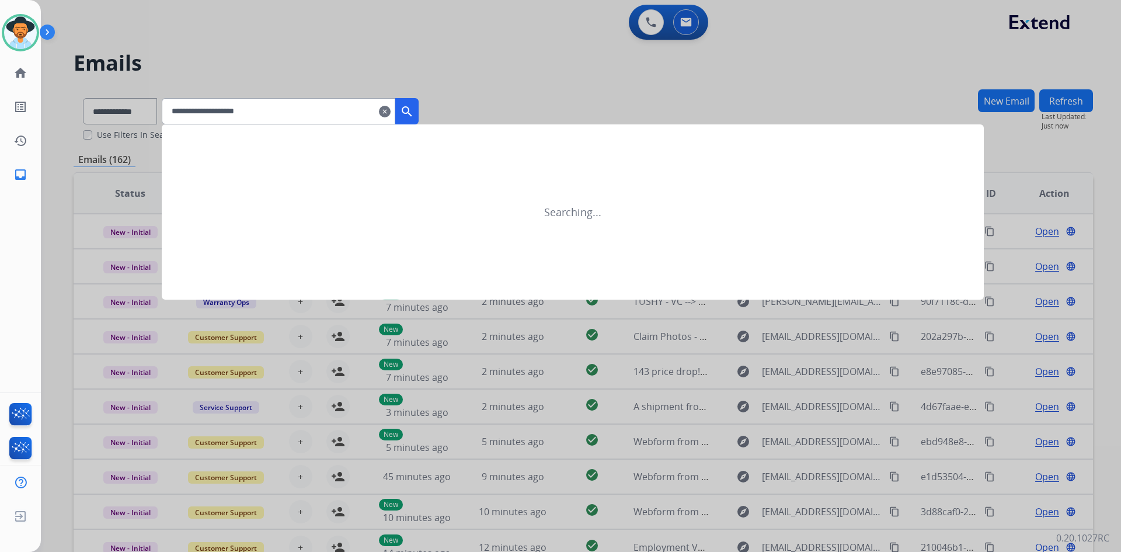
type input "**********"
click at [418, 121] on button "search" at bounding box center [406, 111] width 23 height 26
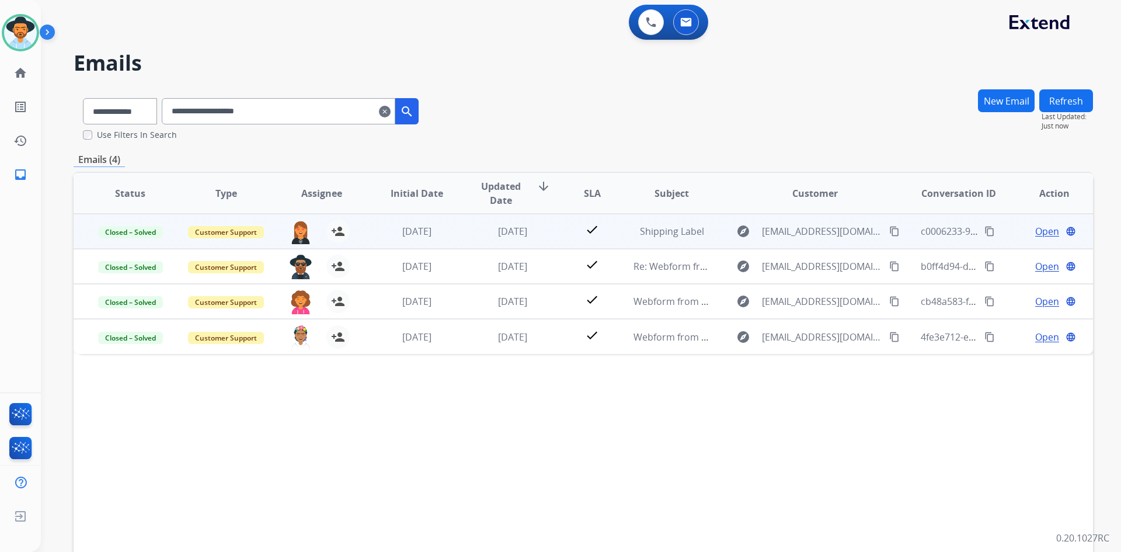
click at [1035, 226] on span "Open" at bounding box center [1047, 231] width 24 height 14
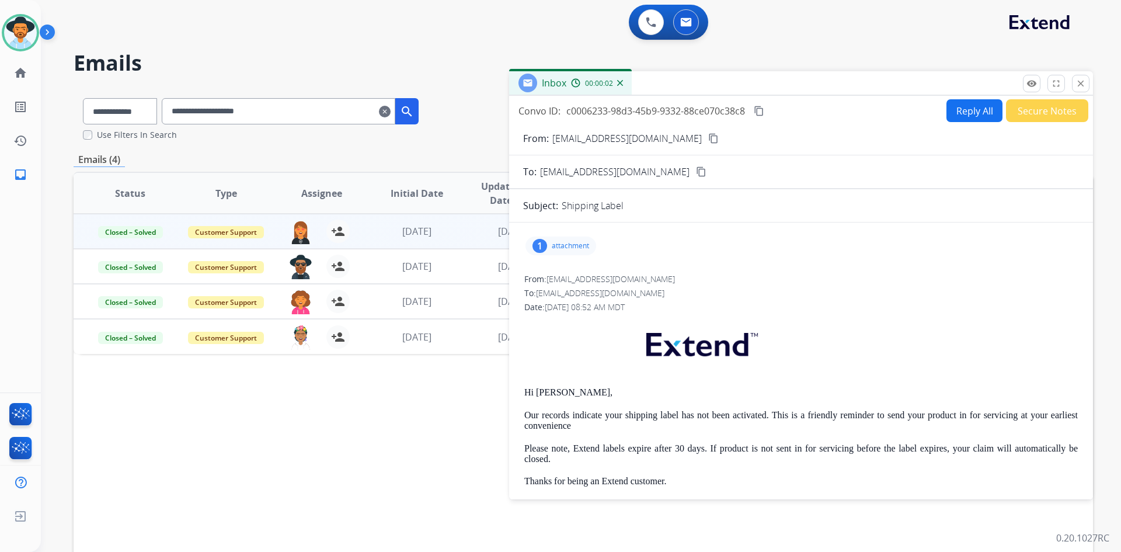
click at [346, 504] on div "Status Type Assignee Initial Date Updated Date arrow_downward SLA Subject Custo…" at bounding box center [583, 367] width 1019 height 391
click at [1077, 81] on mat-icon "close" at bounding box center [1080, 83] width 11 height 11
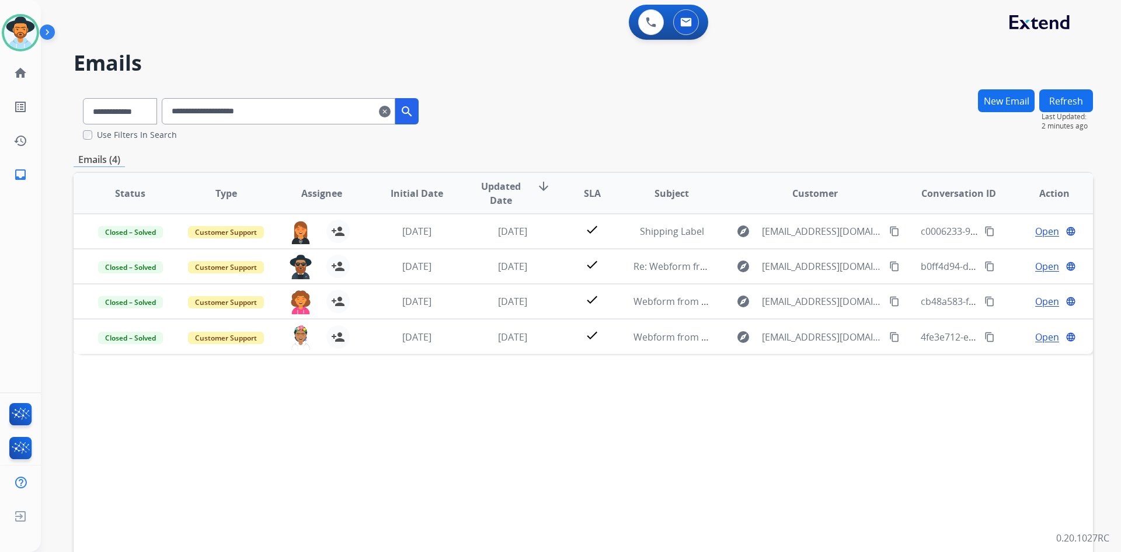
click at [111, 403] on div "Status Type Assignee Initial Date Updated Date arrow_downward SLA Subject Custo…" at bounding box center [583, 367] width 1019 height 391
click at [151, 482] on div "Status Type Assignee Initial Date Updated Date arrow_downward SLA Subject Custo…" at bounding box center [583, 367] width 1019 height 391
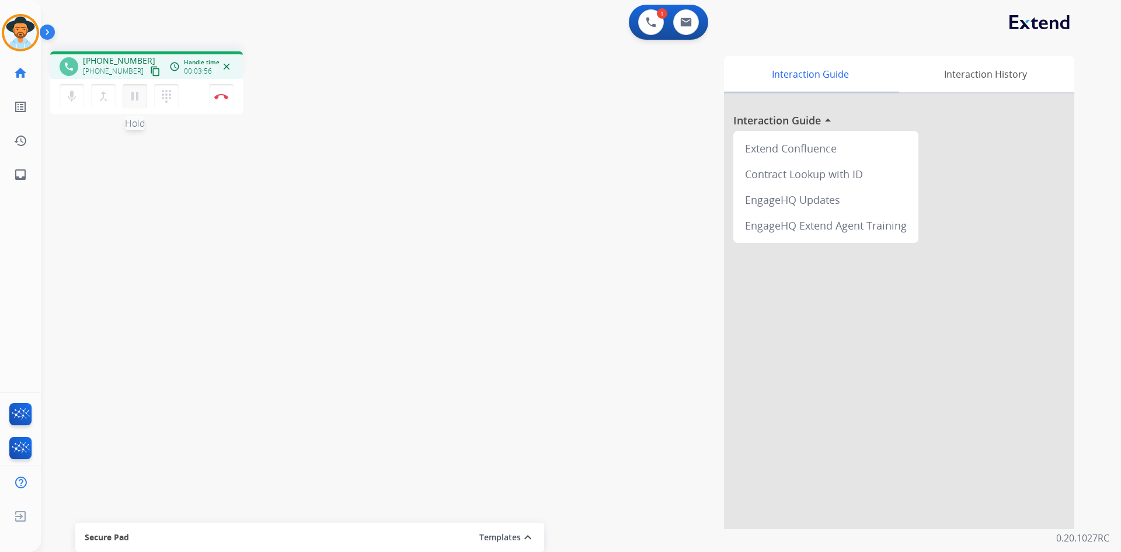
click at [138, 103] on mat-icon "pause" at bounding box center [135, 96] width 14 height 14
click at [132, 103] on mat-icon "play_arrow" at bounding box center [135, 96] width 14 height 14
click at [127, 98] on button "pause Hold" at bounding box center [135, 96] width 25 height 25
click at [135, 93] on mat-icon "play_arrow" at bounding box center [135, 96] width 14 height 14
click at [220, 96] on img at bounding box center [221, 96] width 14 height 6
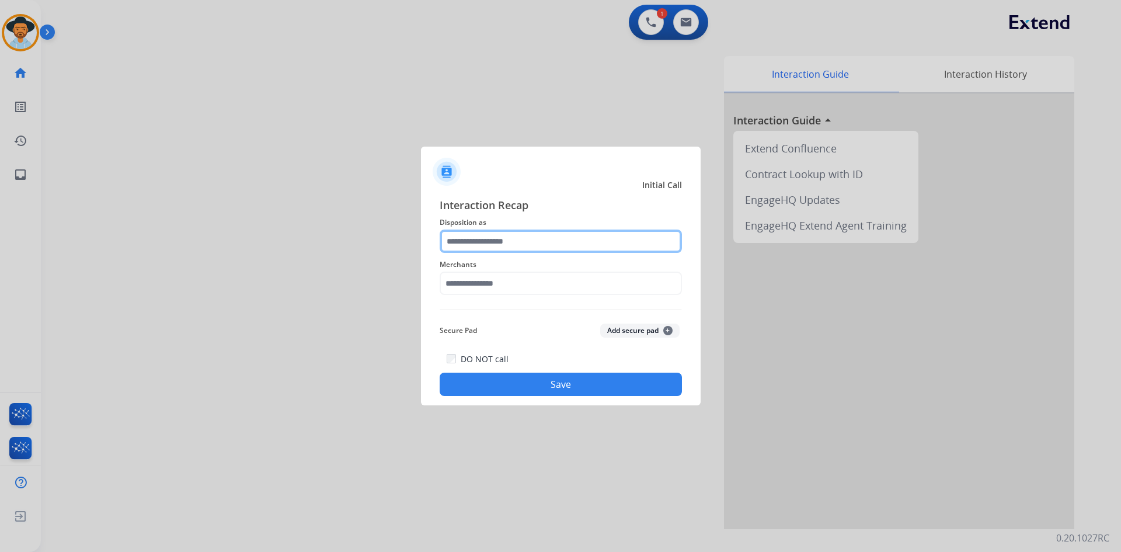
click at [599, 237] on input "text" at bounding box center [560, 240] width 242 height 23
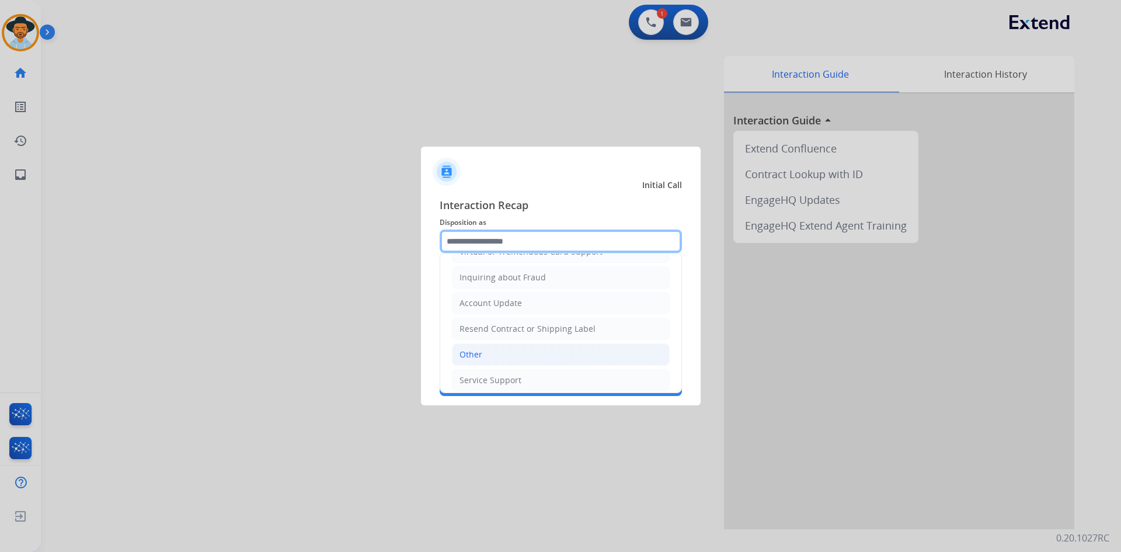
scroll to position [182, 0]
click at [523, 345] on li "Other" at bounding box center [561, 347] width 218 height 22
type input "*****"
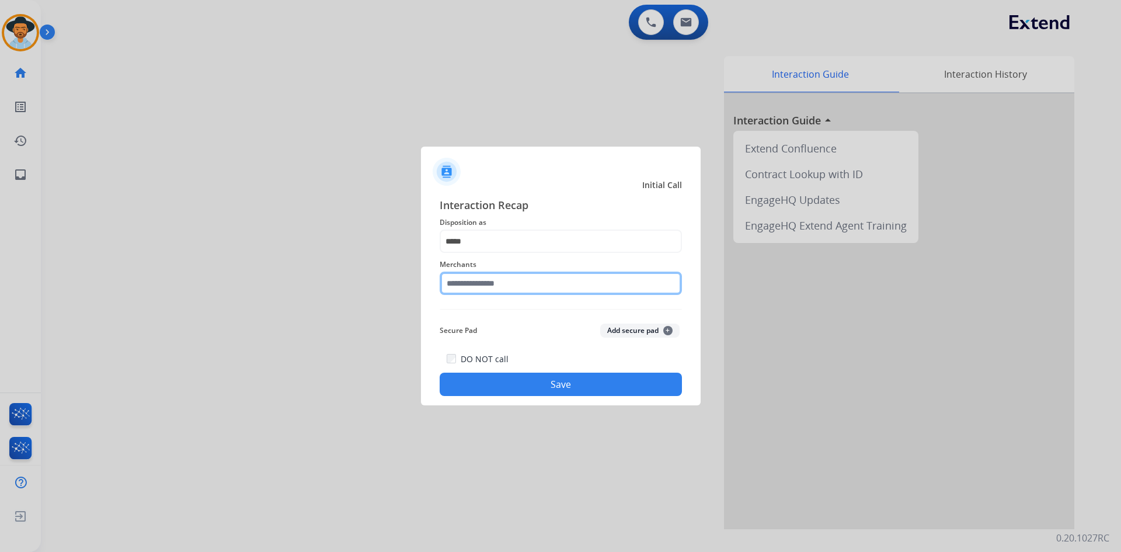
click at [507, 282] on input "text" at bounding box center [560, 282] width 242 height 23
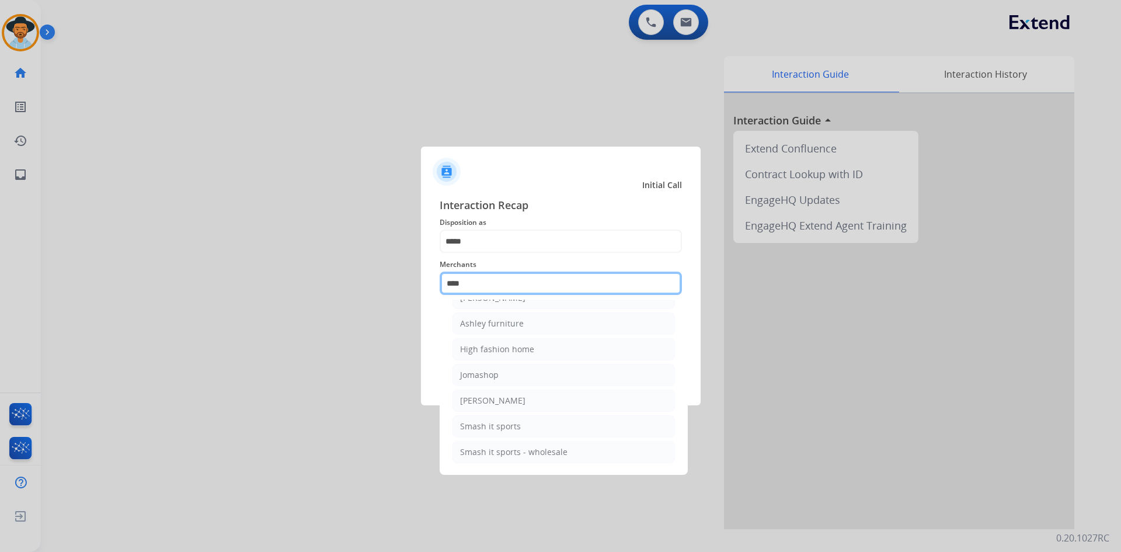
scroll to position [0, 0]
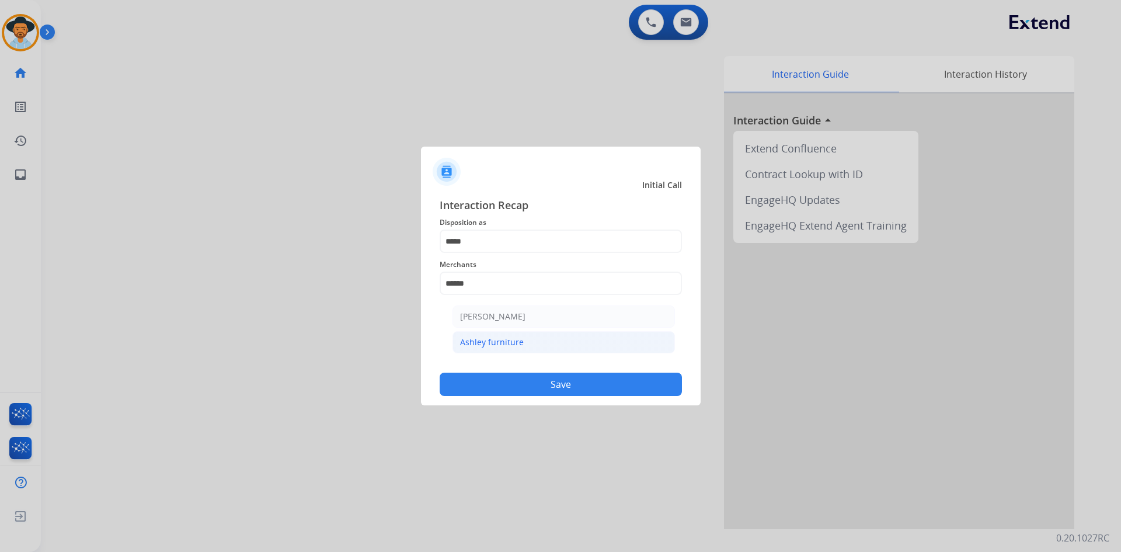
click at [479, 344] on div "Ashley furniture" at bounding box center [492, 342] width 64 height 12
type input "**********"
click at [497, 381] on button "Save" at bounding box center [560, 383] width 242 height 23
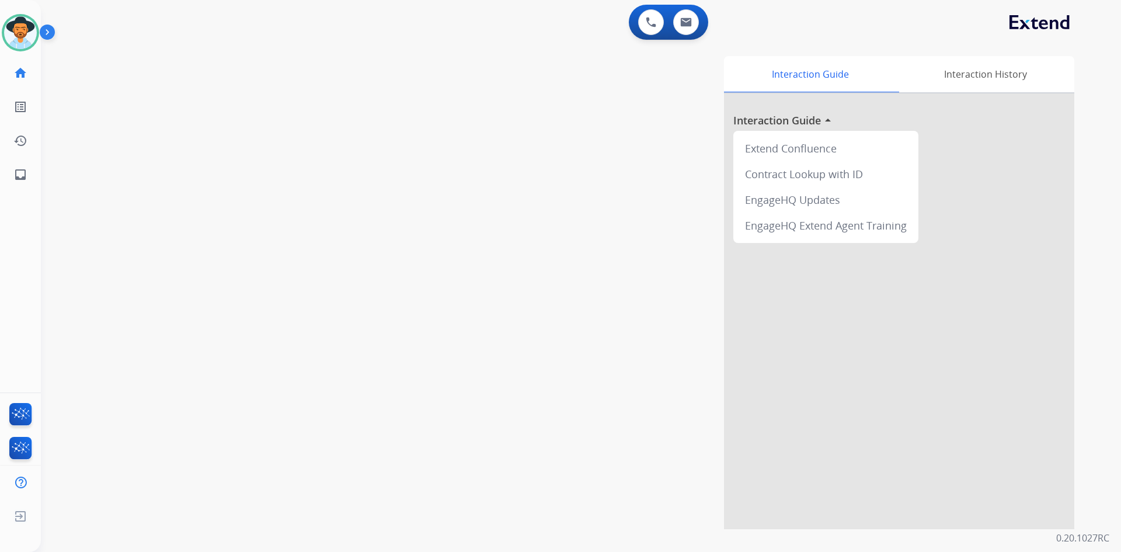
click at [891, 309] on div at bounding box center [899, 310] width 350 height 435
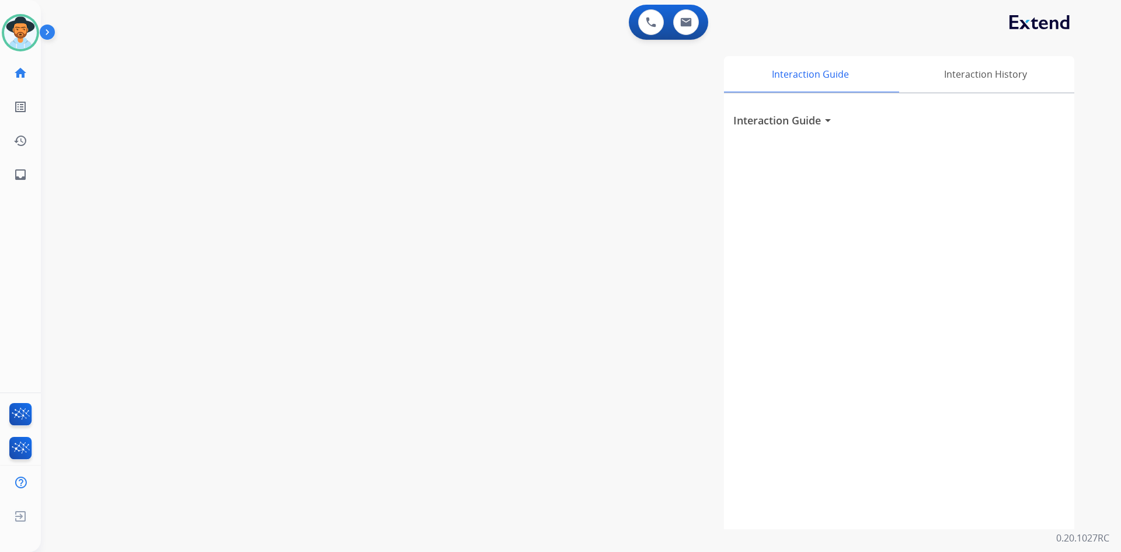
click at [203, 385] on div "swap_horiz Break voice bridge close_fullscreen Connect 3-Way Call merge_type Se…" at bounding box center [567, 285] width 1052 height 487
click at [3, 173] on ul "inbox Emails Emails" at bounding box center [20, 175] width 41 height 34
click at [15, 173] on mat-icon "inbox" at bounding box center [20, 175] width 14 height 14
select select "**********"
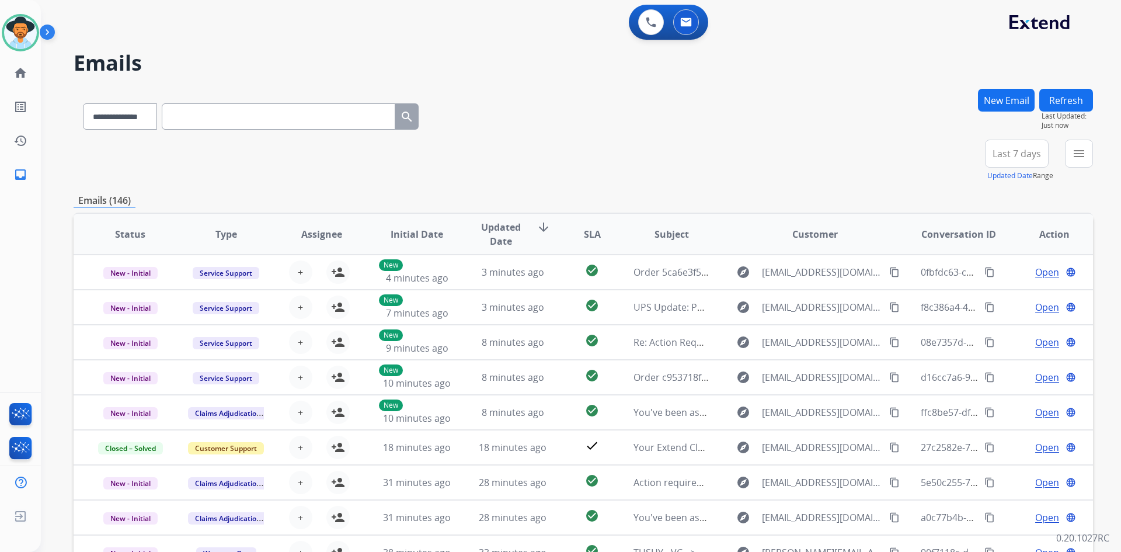
click at [1020, 154] on span "Last 7 days" at bounding box center [1016, 153] width 48 height 5
click at [934, 161] on div "**********" at bounding box center [583, 160] width 1019 height 42
click at [964, 155] on div "+85" at bounding box center [961, 158] width 28 height 28
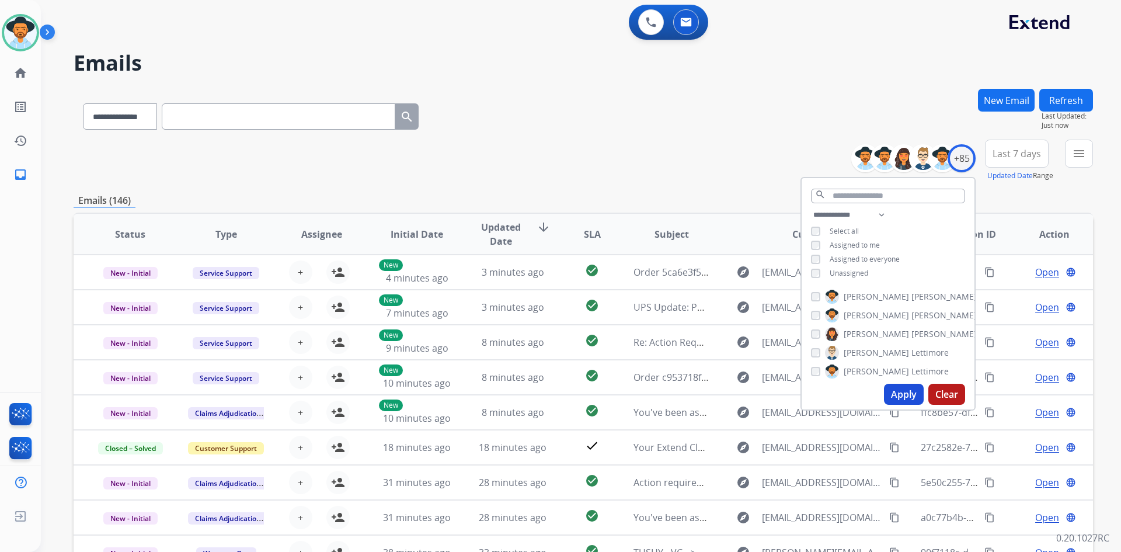
click at [905, 396] on button "Apply" at bounding box center [904, 393] width 40 height 21
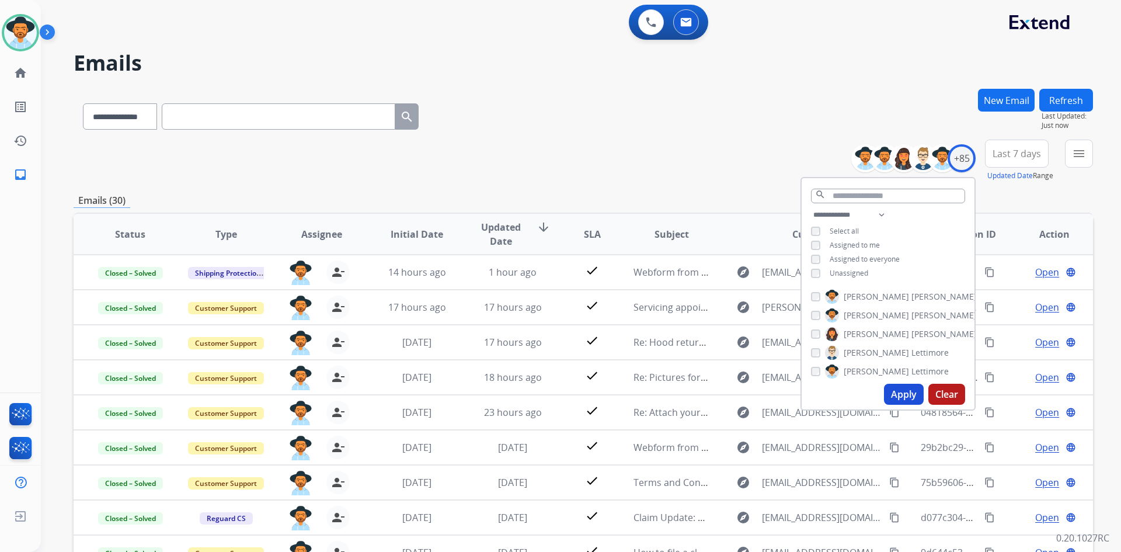
click at [1017, 151] on span "Last 7 days" at bounding box center [1016, 153] width 48 height 5
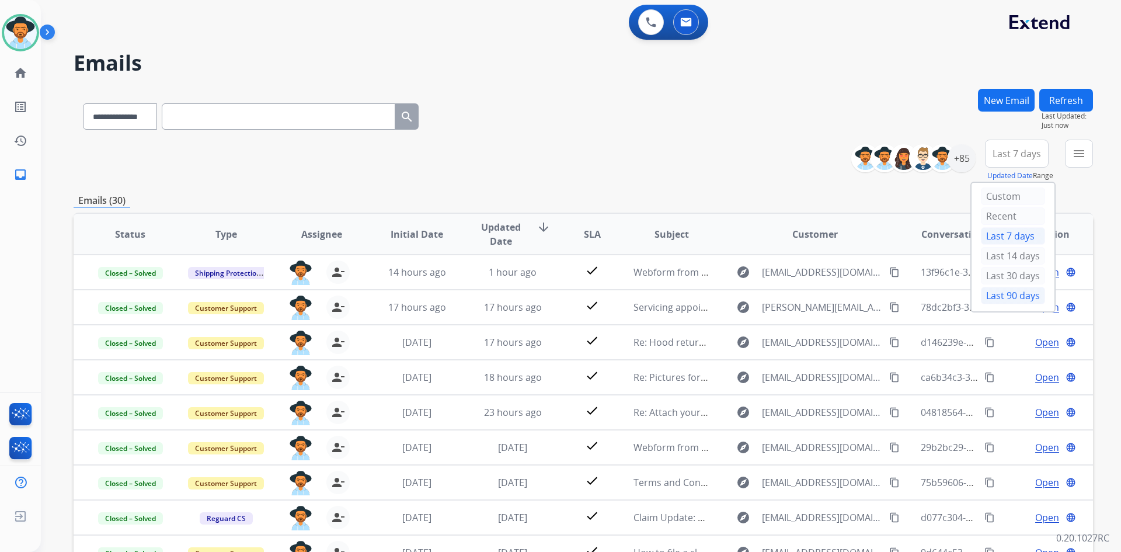
click at [990, 294] on div "Last 90 days" at bounding box center [1013, 296] width 64 height 18
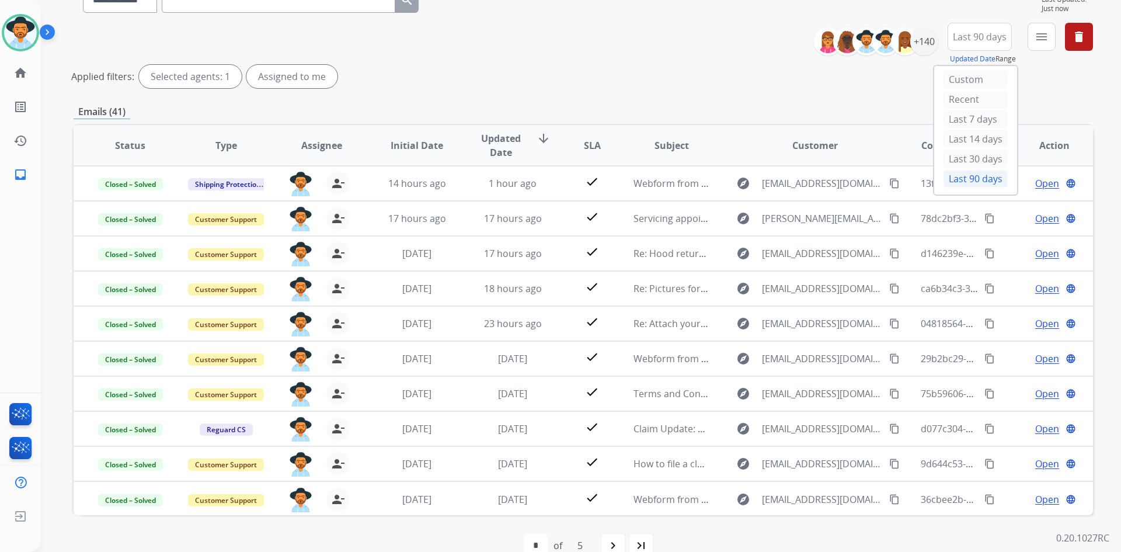
click at [576, 113] on div "Emails (41)" at bounding box center [583, 111] width 1019 height 15
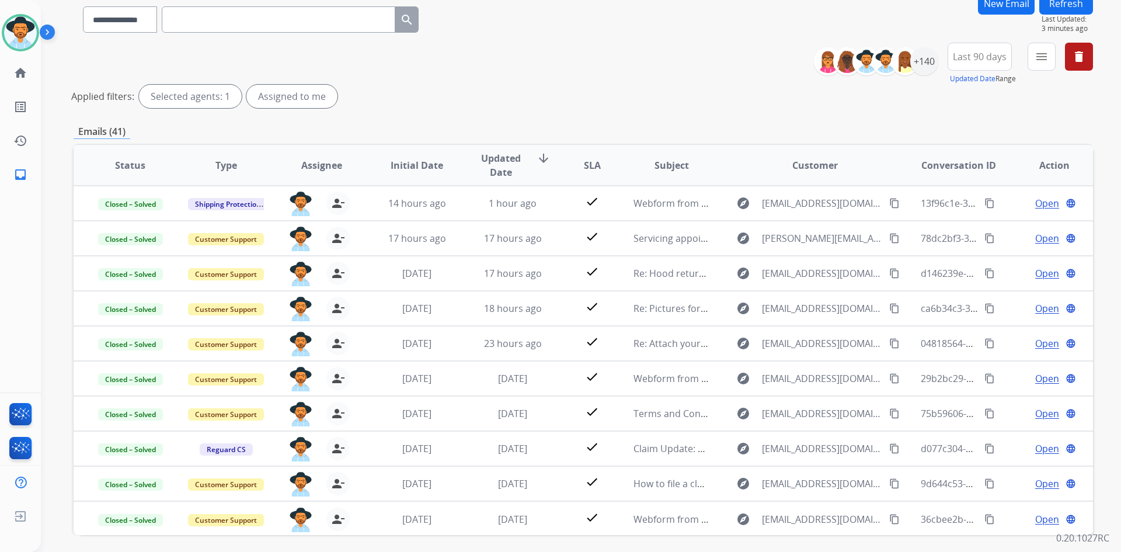
scroll to position [141, 0]
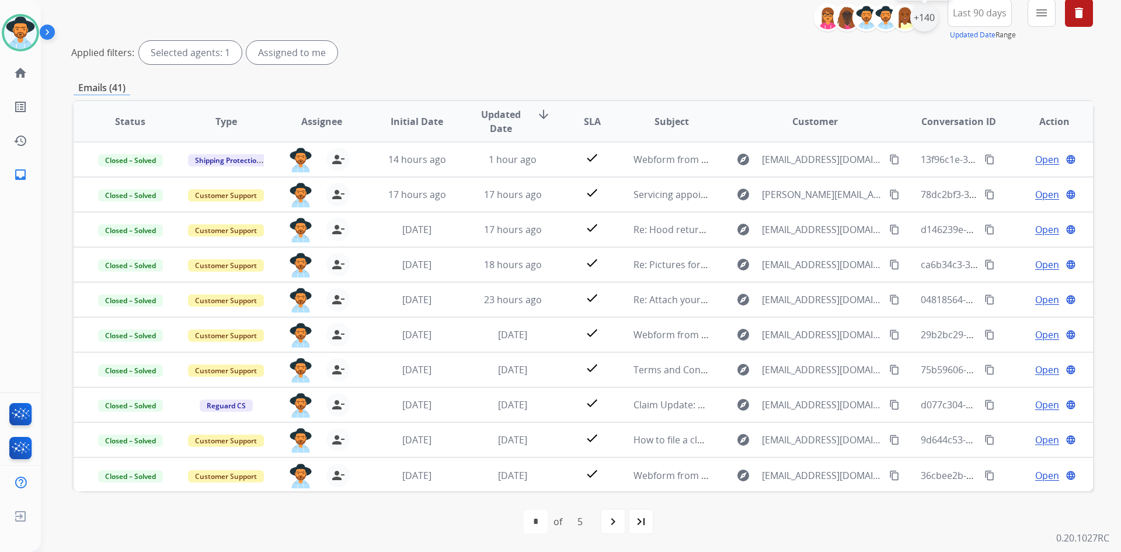
click at [923, 22] on div "+140" at bounding box center [924, 18] width 28 height 28
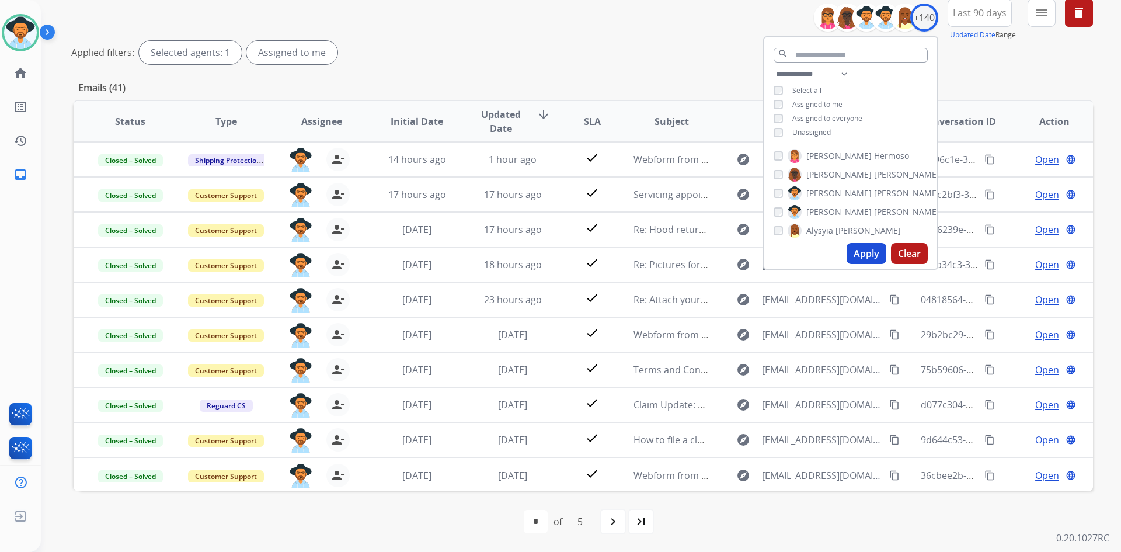
click at [773, 109] on div "**********" at bounding box center [850, 104] width 173 height 75
click at [868, 251] on button "Apply" at bounding box center [866, 253] width 40 height 21
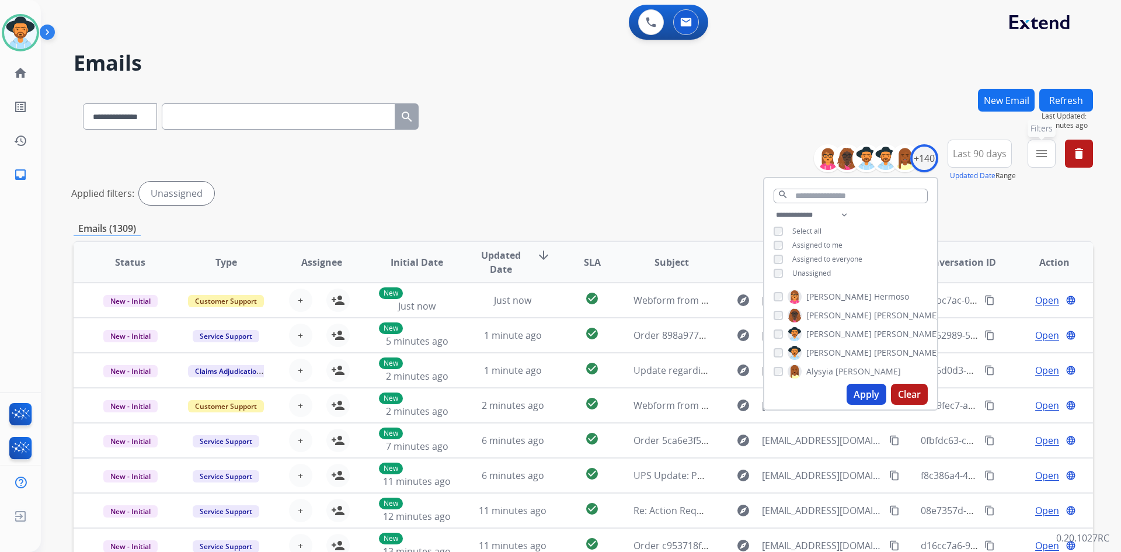
click at [1041, 155] on mat-icon "menu" at bounding box center [1041, 153] width 14 height 14
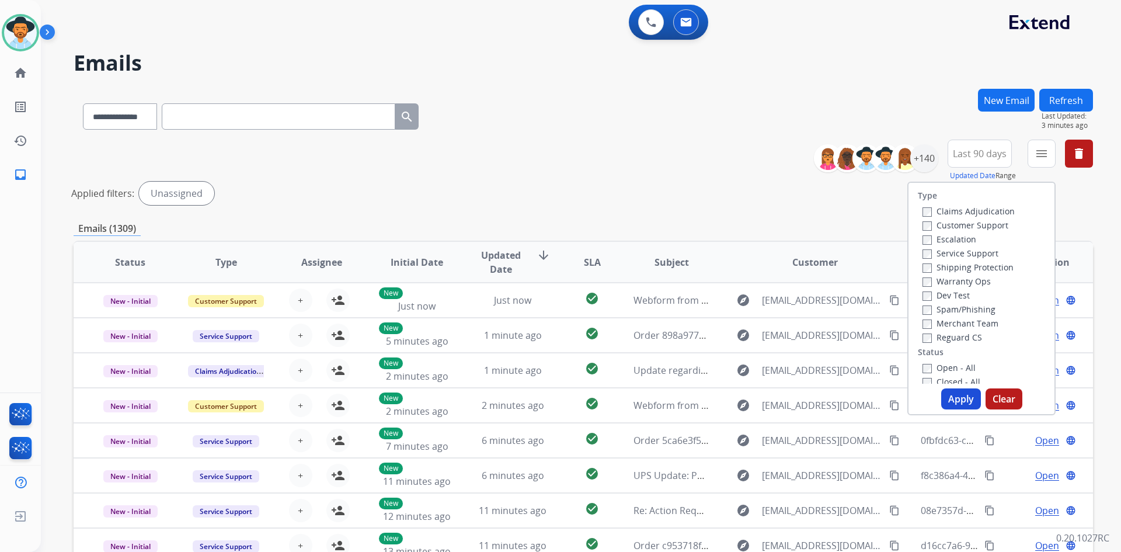
click at [924, 225] on label "Customer Support" at bounding box center [965, 224] width 86 height 11
click at [957, 394] on button "Apply" at bounding box center [961, 398] width 40 height 21
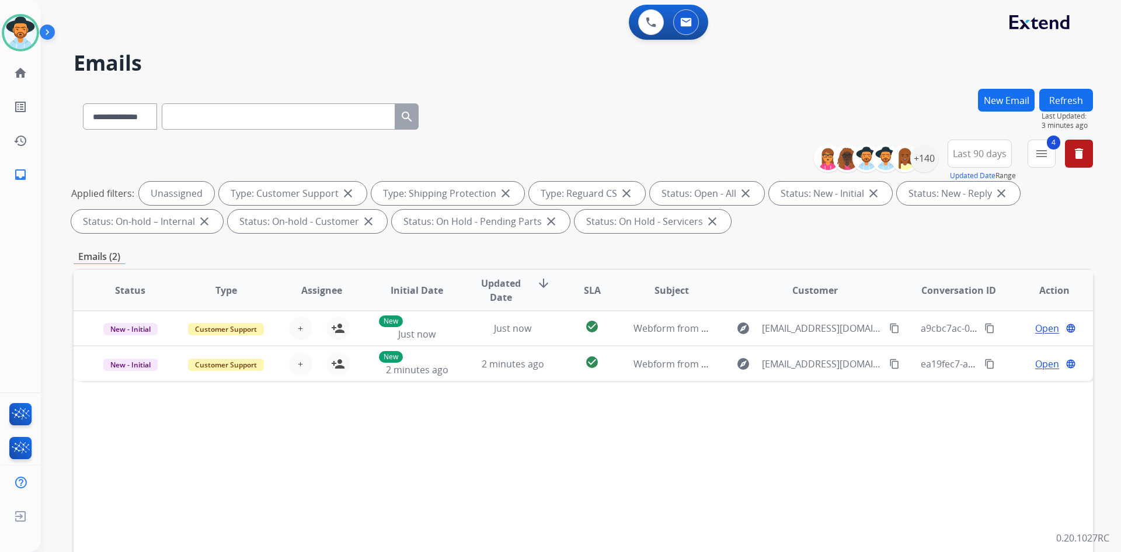
click at [503, 99] on div "**********" at bounding box center [583, 114] width 1019 height 51
click at [25, 42] on img at bounding box center [20, 32] width 33 height 33
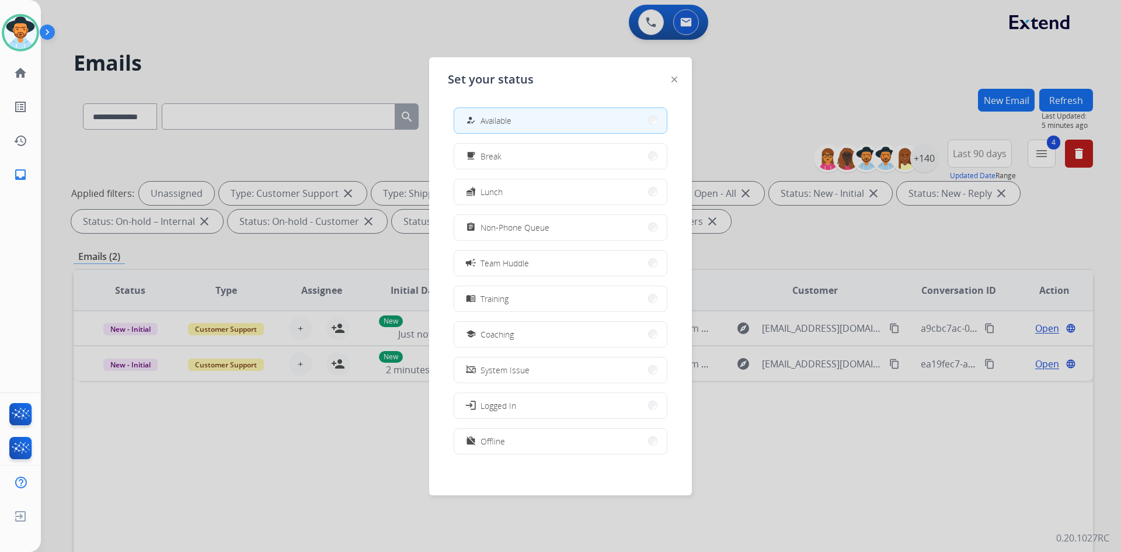
click at [210, 62] on div at bounding box center [560, 276] width 1121 height 552
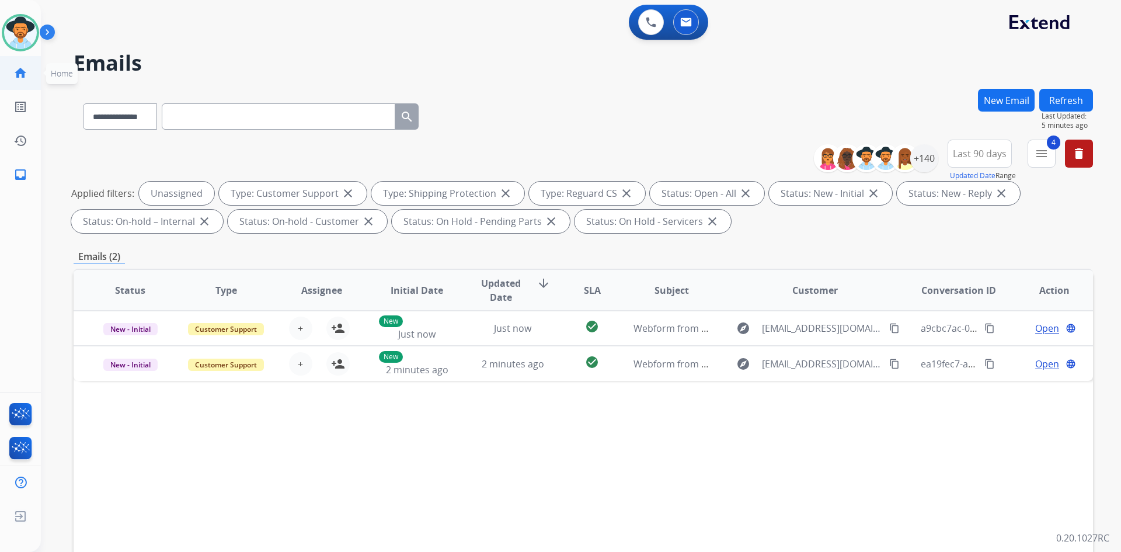
click at [18, 79] on mat-icon "home" at bounding box center [20, 73] width 14 height 14
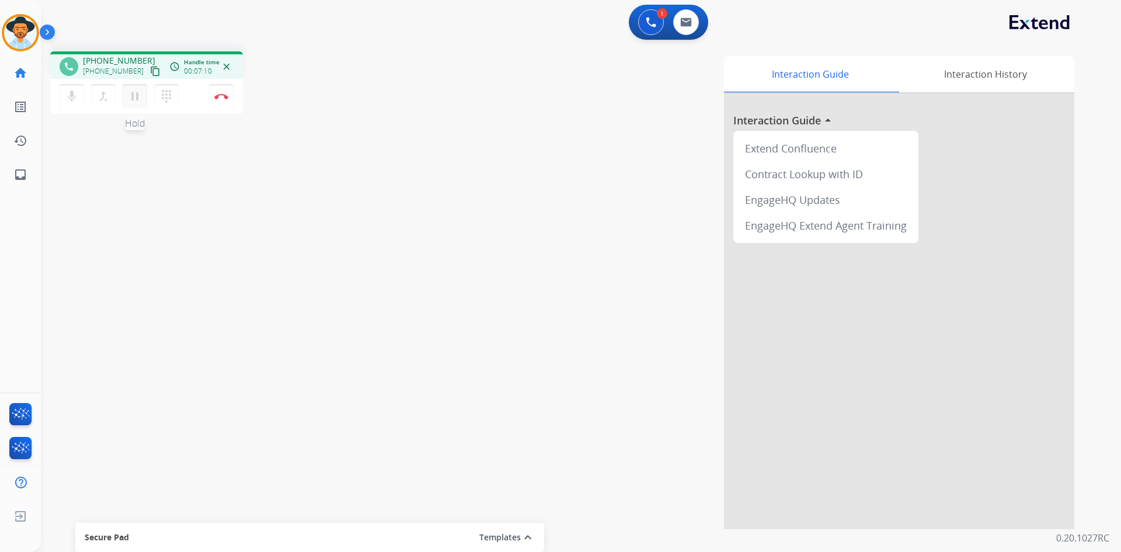
click at [140, 100] on mat-icon "pause" at bounding box center [135, 96] width 14 height 14
click at [131, 85] on button "play_arrow Hold" at bounding box center [135, 96] width 25 height 25
click at [139, 101] on mat-icon "pause" at bounding box center [135, 96] width 14 height 14
click at [130, 97] on mat-icon "play_arrow" at bounding box center [135, 96] width 14 height 14
click at [223, 102] on button "Disconnect" at bounding box center [221, 96] width 25 height 25
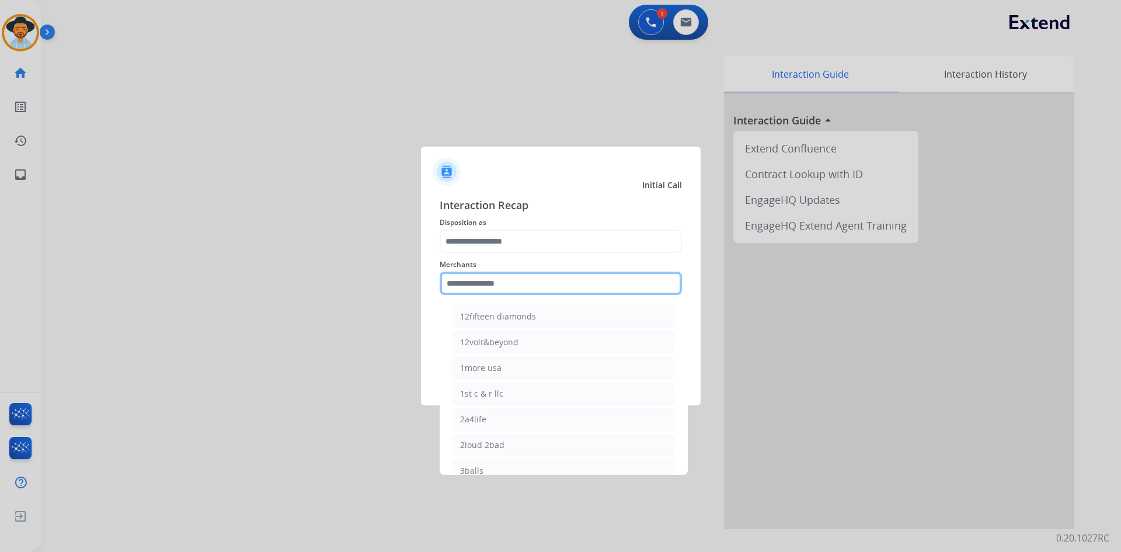
click at [560, 292] on input "text" at bounding box center [560, 282] width 242 height 23
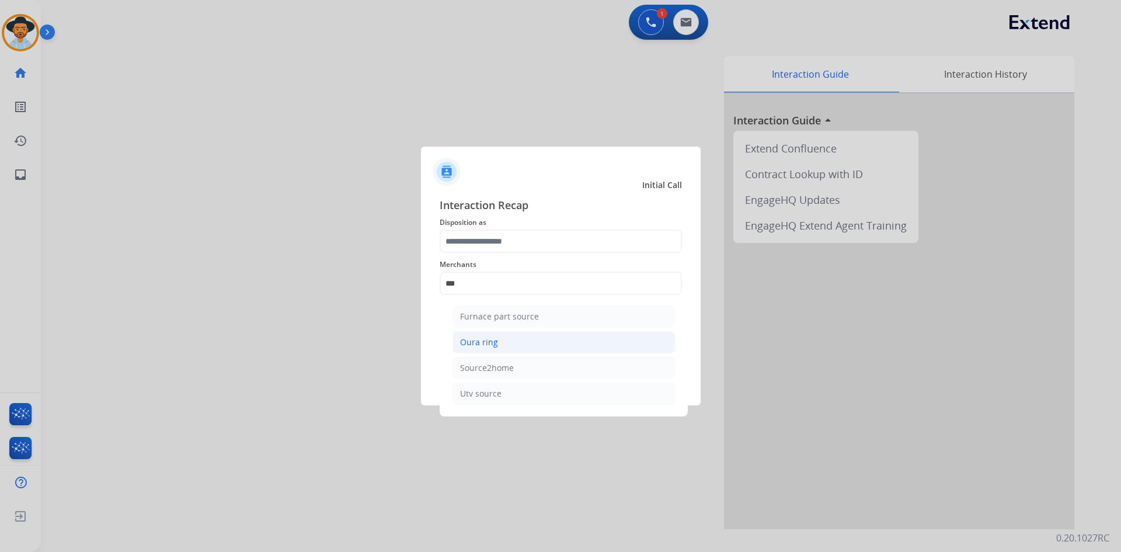
click at [480, 343] on div "Oura ring" at bounding box center [479, 342] width 38 height 12
type input "*********"
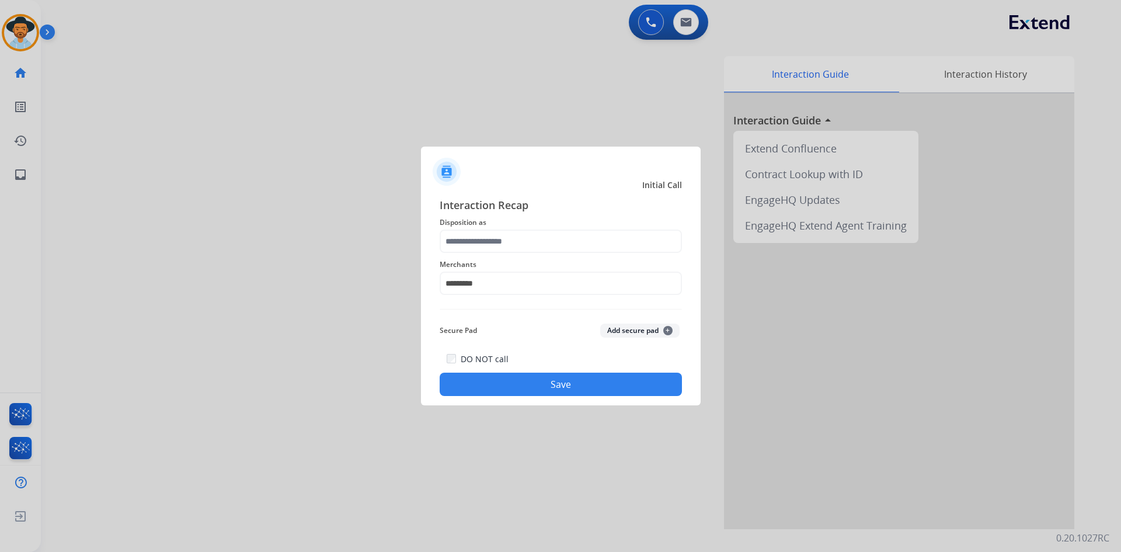
click at [580, 392] on button "Save" at bounding box center [560, 383] width 242 height 23
click at [484, 246] on input "text" at bounding box center [560, 240] width 242 height 23
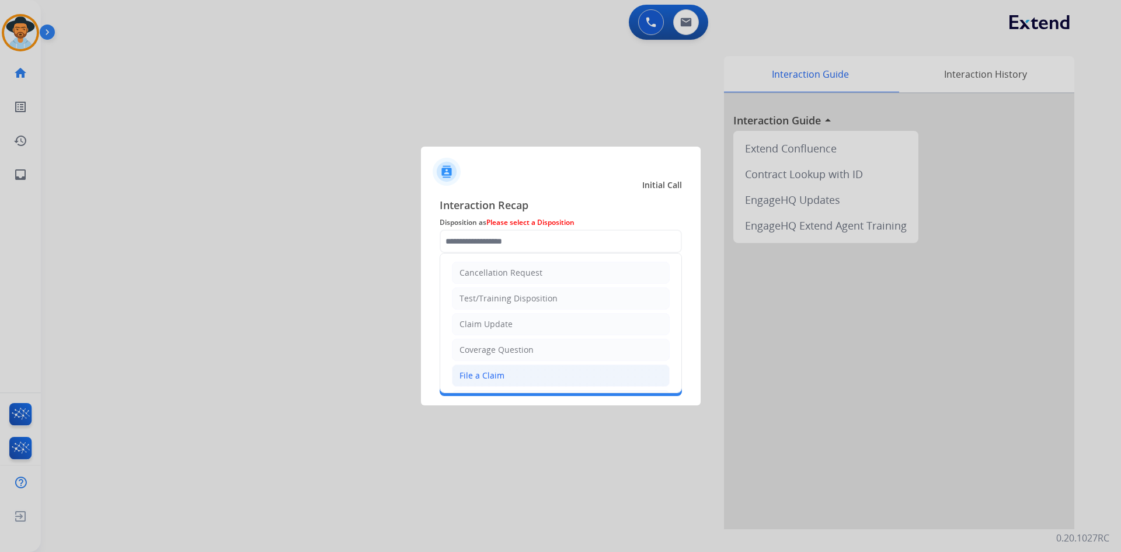
click at [500, 380] on div "File a Claim" at bounding box center [481, 375] width 45 height 12
type input "**********"
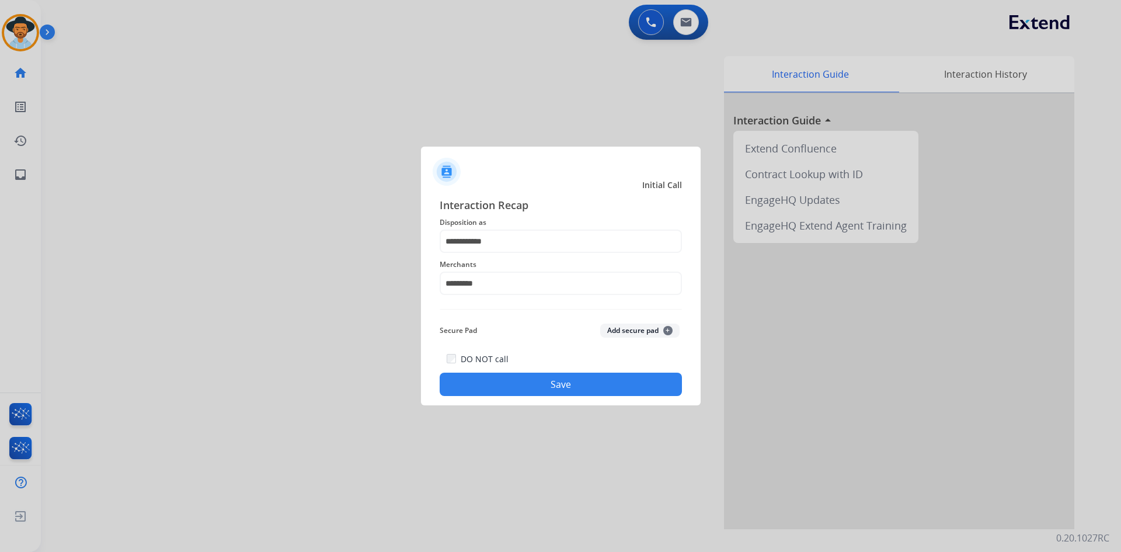
click at [563, 382] on button "Save" at bounding box center [560, 383] width 242 height 23
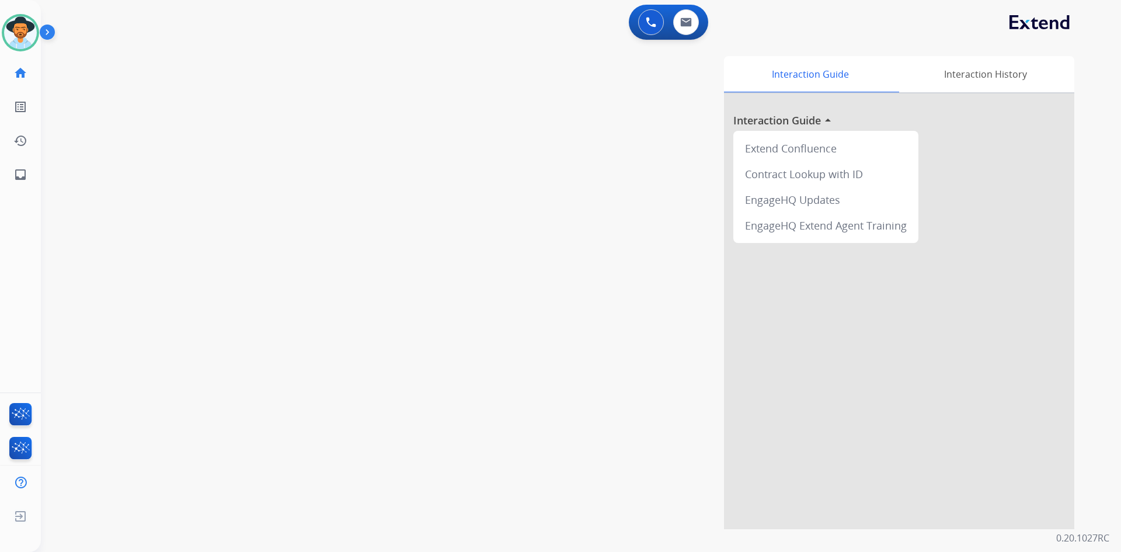
click at [43, 33] on img at bounding box center [50, 34] width 20 height 22
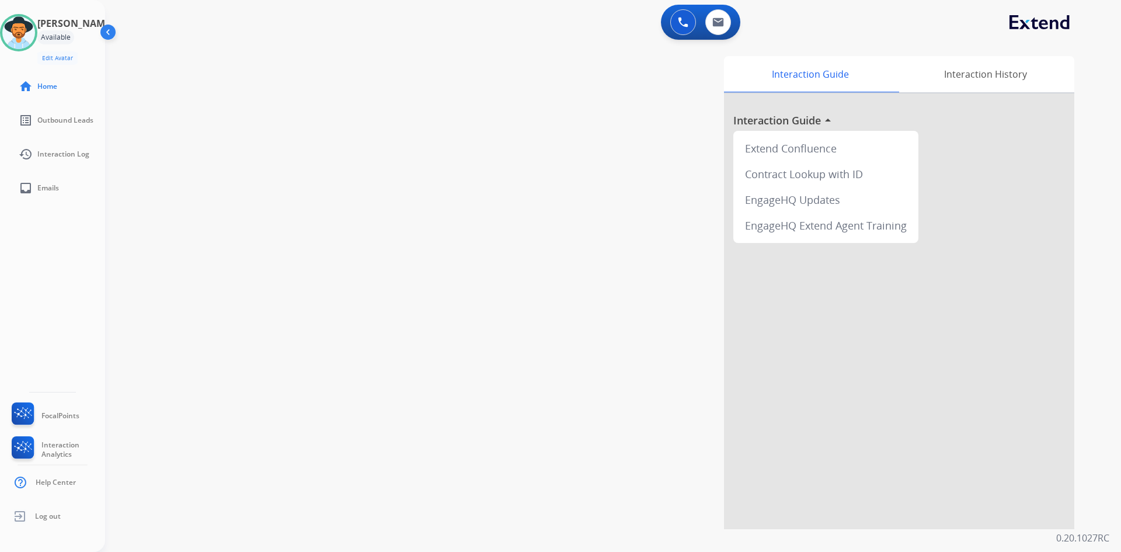
click at [107, 32] on img at bounding box center [109, 34] width 22 height 22
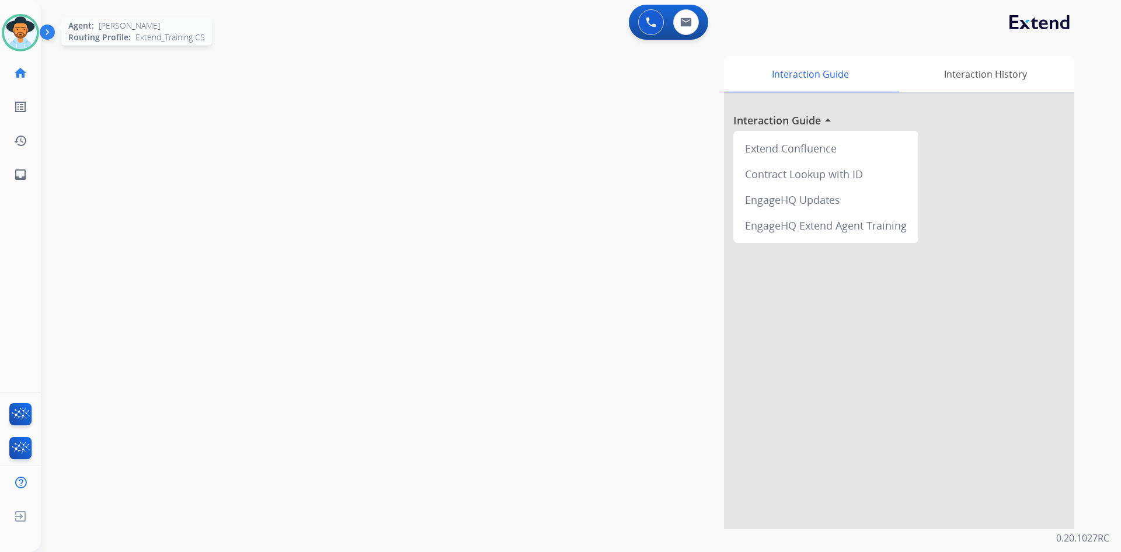
click at [18, 28] on img at bounding box center [20, 32] width 33 height 33
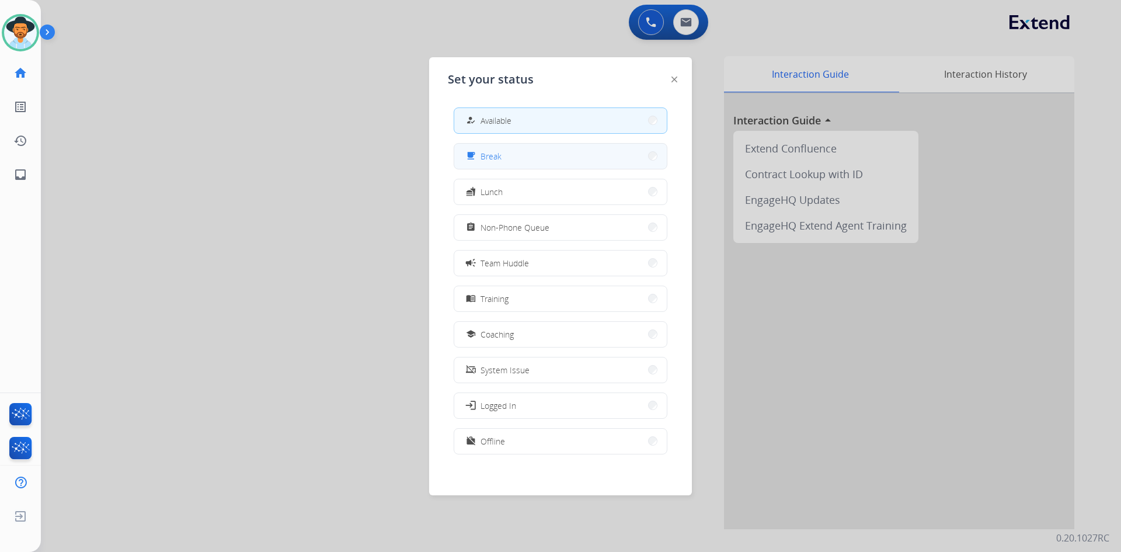
click at [521, 155] on button "free_breakfast Break" at bounding box center [560, 156] width 212 height 25
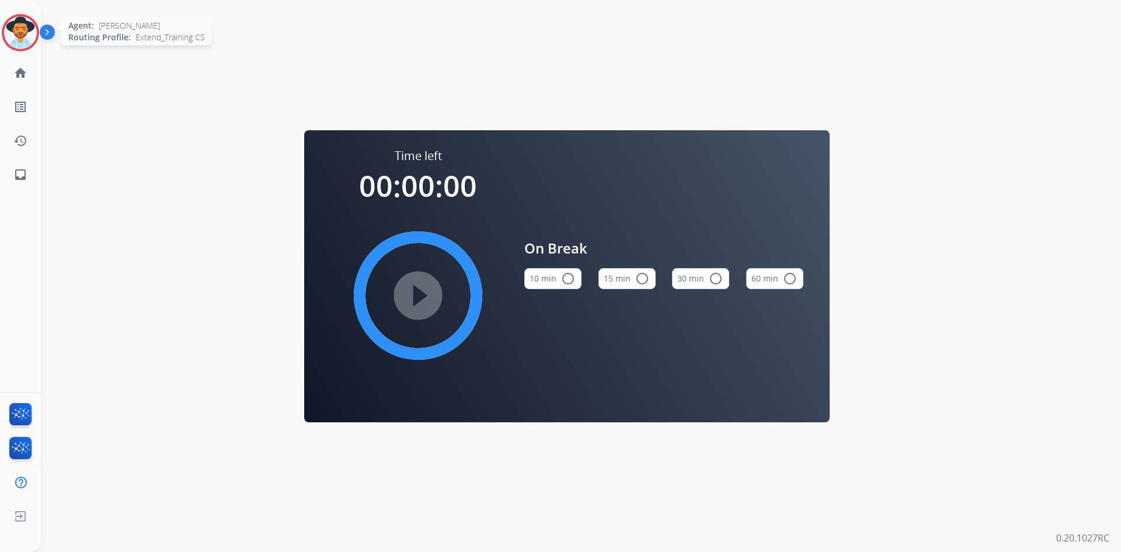
click at [34, 30] on img at bounding box center [20, 32] width 33 height 33
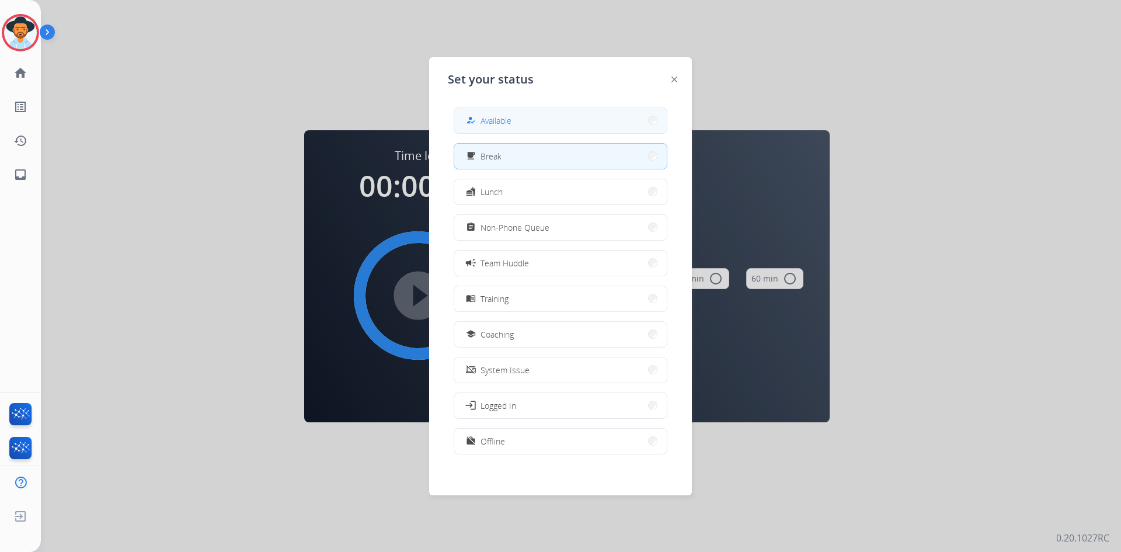
click at [522, 126] on button "how_to_reg Available" at bounding box center [560, 120] width 212 height 25
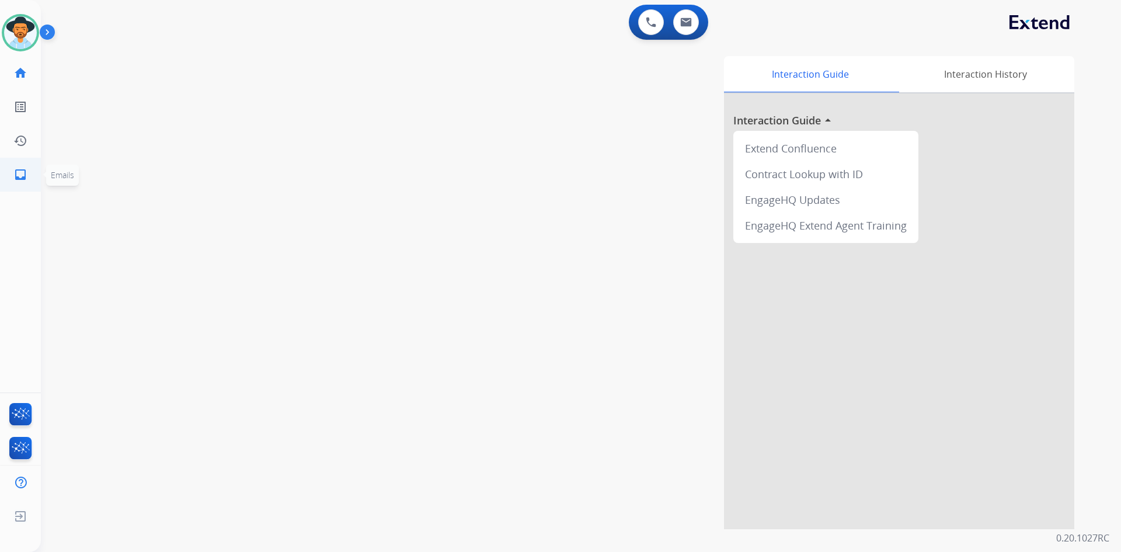
click at [19, 176] on mat-icon "inbox" at bounding box center [20, 175] width 14 height 14
select select "**********"
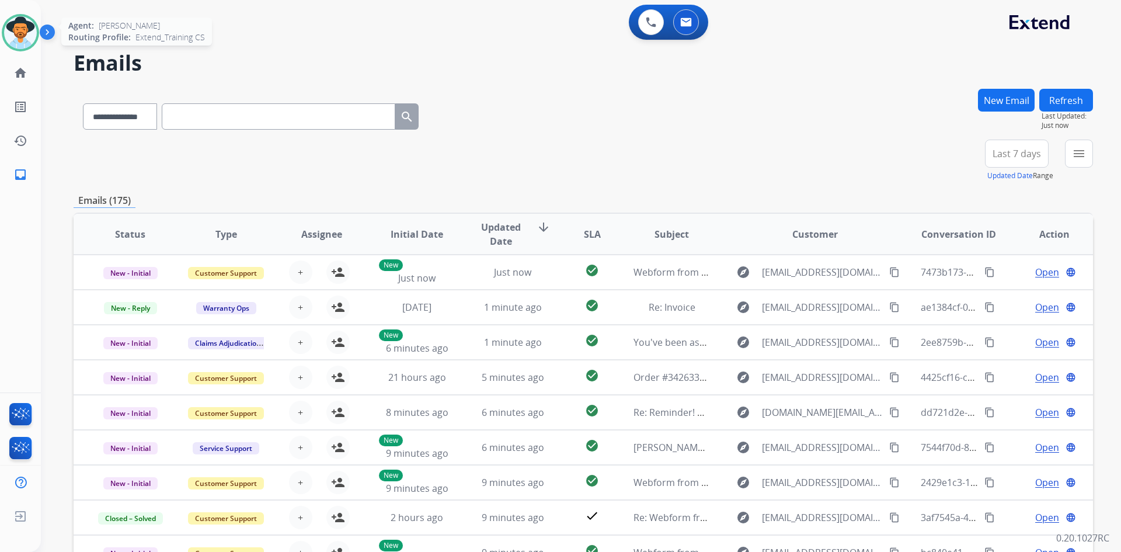
click at [12, 37] on img at bounding box center [20, 32] width 33 height 33
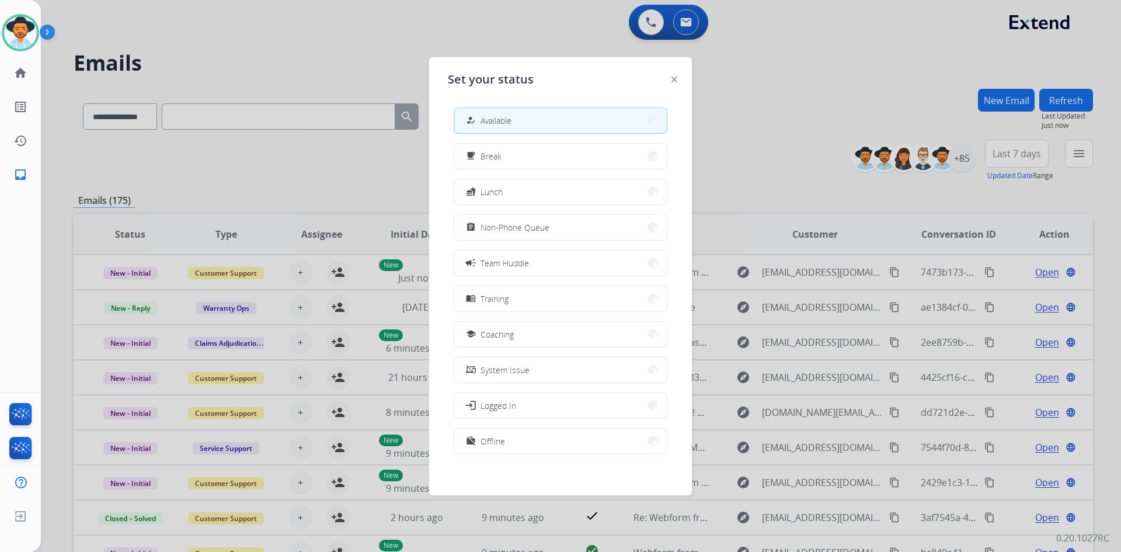
click at [528, 114] on button "how_to_reg Available" at bounding box center [560, 120] width 212 height 25
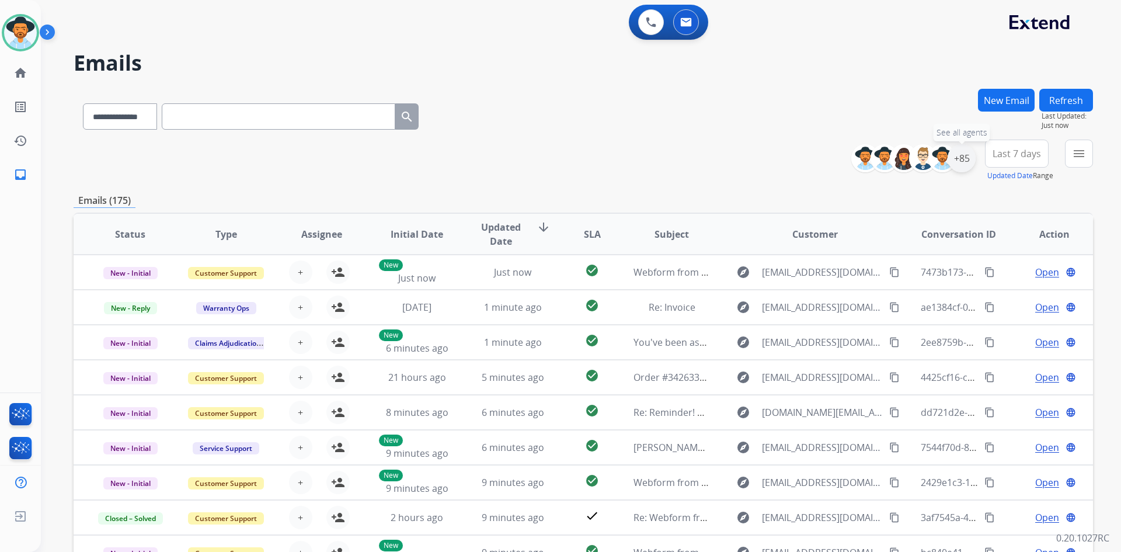
click at [960, 161] on div "+85" at bounding box center [961, 158] width 28 height 28
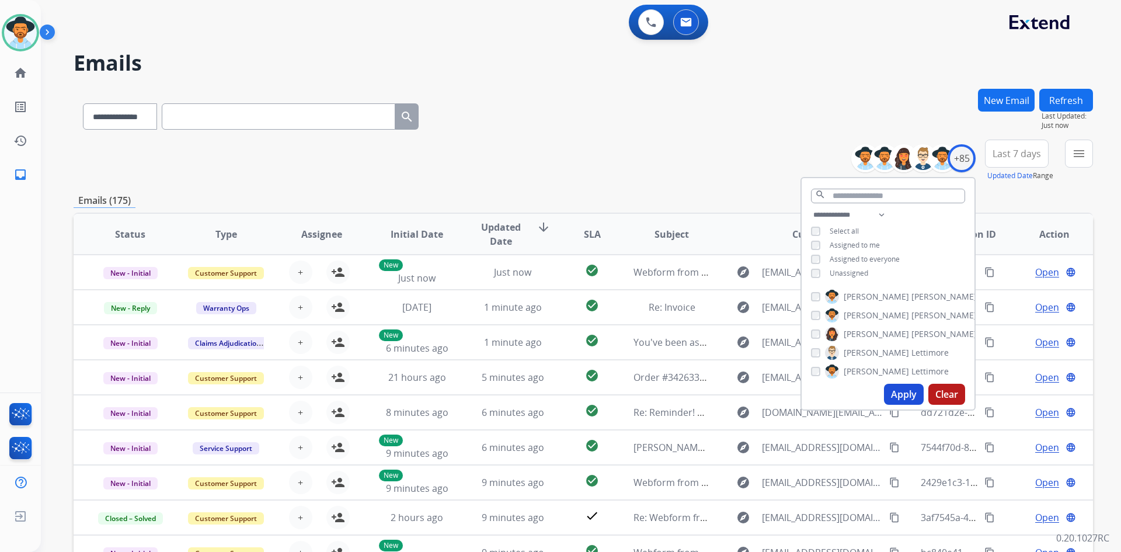
click at [908, 395] on button "Apply" at bounding box center [904, 393] width 40 height 21
click at [1027, 156] on span "Last 7 days" at bounding box center [1016, 153] width 48 height 5
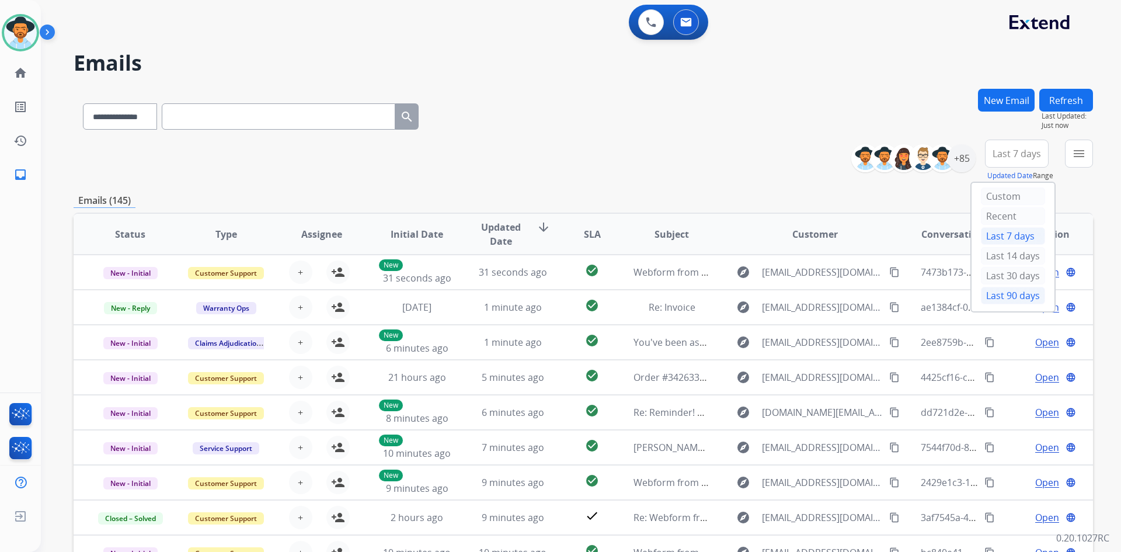
click at [1018, 300] on div "Last 90 days" at bounding box center [1013, 296] width 64 height 18
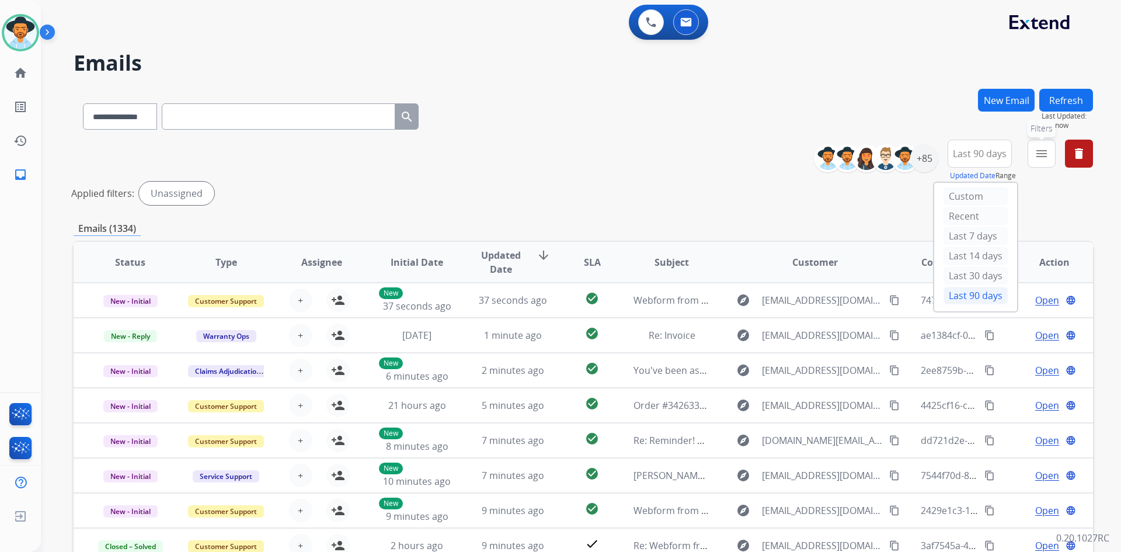
click at [1046, 156] on mat-icon "menu" at bounding box center [1041, 153] width 14 height 14
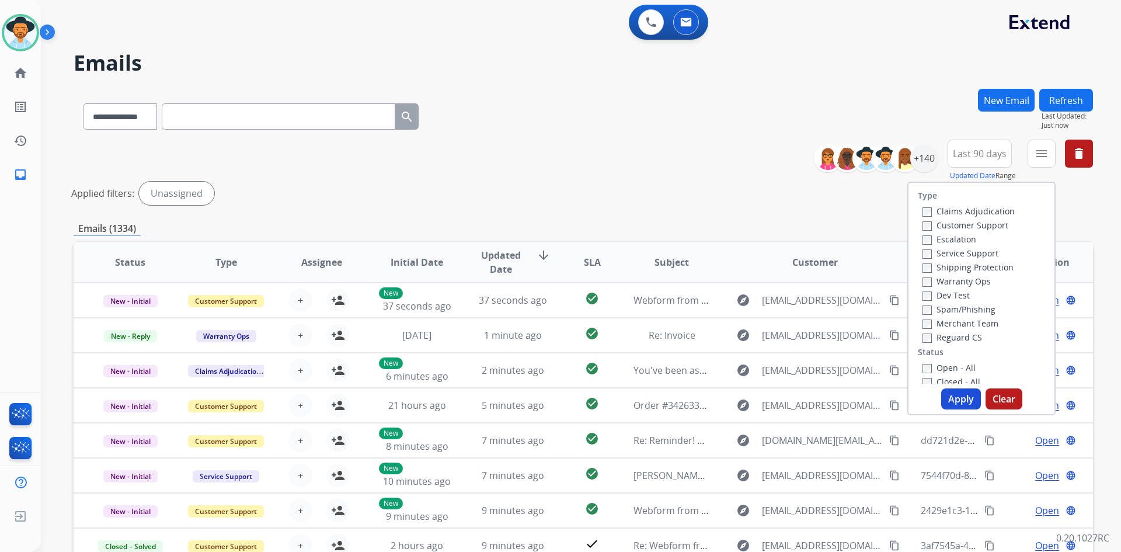
click at [926, 228] on label "Customer Support" at bounding box center [965, 224] width 86 height 11
click at [924, 271] on label "Shipping Protection" at bounding box center [967, 266] width 91 height 11
click at [925, 333] on label "Reguard CS" at bounding box center [952, 337] width 60 height 11
click at [927, 362] on label "Open - All" at bounding box center [948, 367] width 53 height 11
click at [950, 392] on button "Apply" at bounding box center [961, 398] width 40 height 21
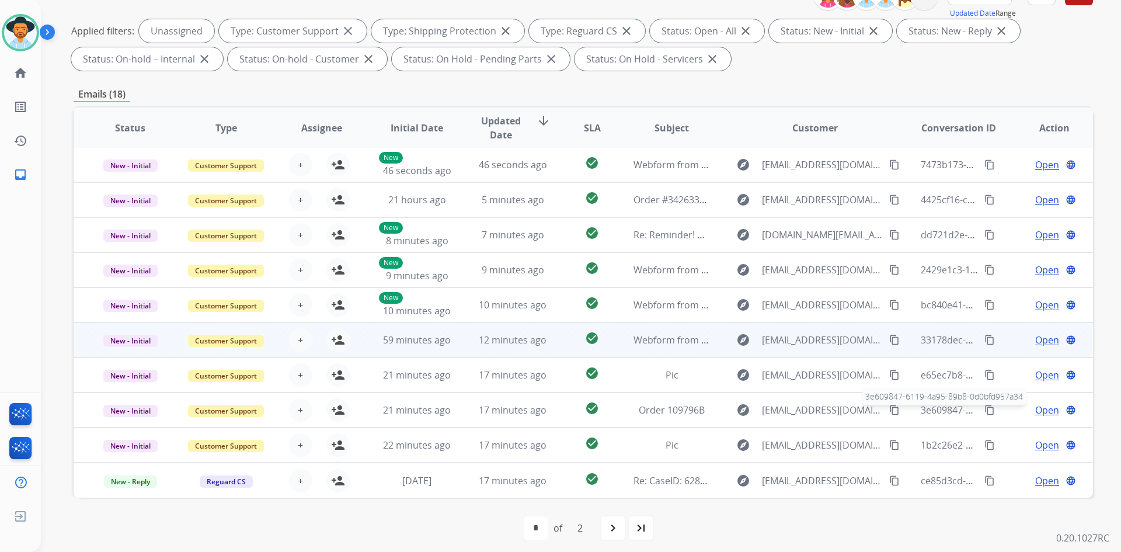
scroll to position [169, 0]
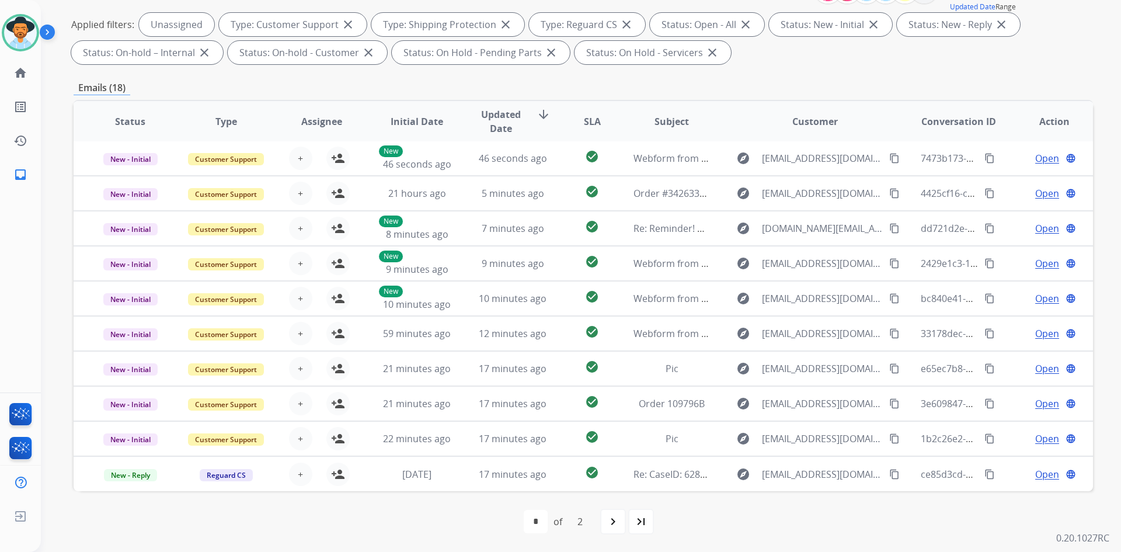
click at [627, 521] on div "first_page navigate_before * * of 2 navigate_next last_page" at bounding box center [583, 521] width 1019 height 23
click at [648, 518] on div "last_page" at bounding box center [641, 521] width 26 height 26
select select "*"
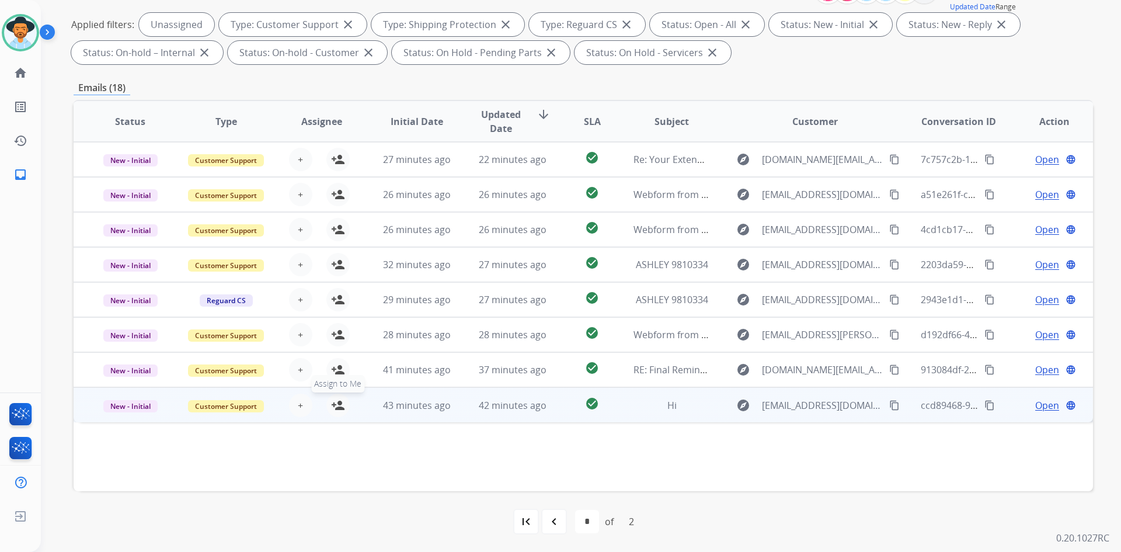
click at [337, 404] on mat-icon "person_add" at bounding box center [338, 405] width 14 height 14
click at [1035, 404] on span "Open" at bounding box center [1047, 405] width 24 height 14
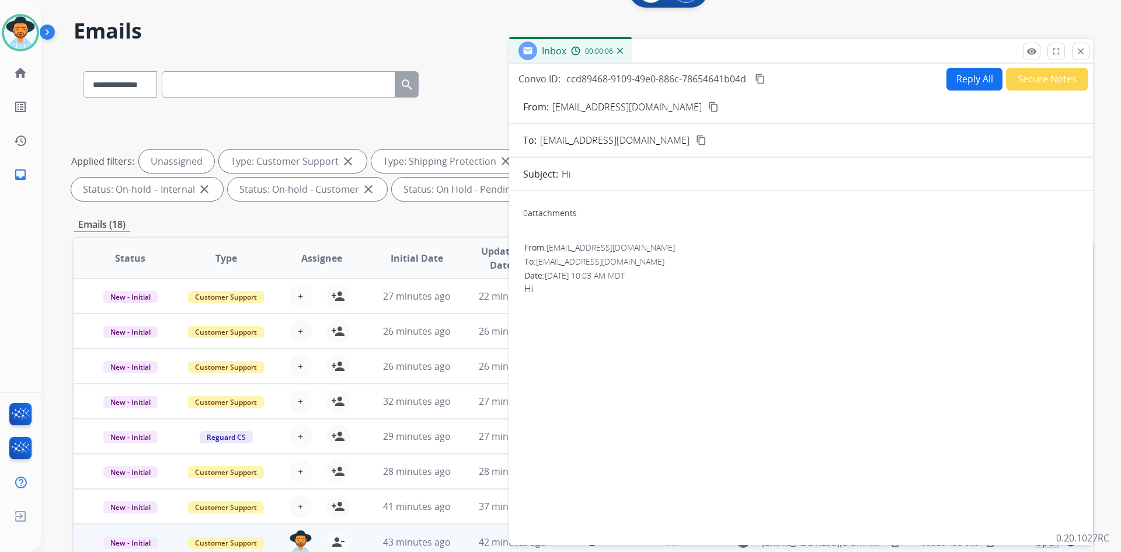
scroll to position [0, 0]
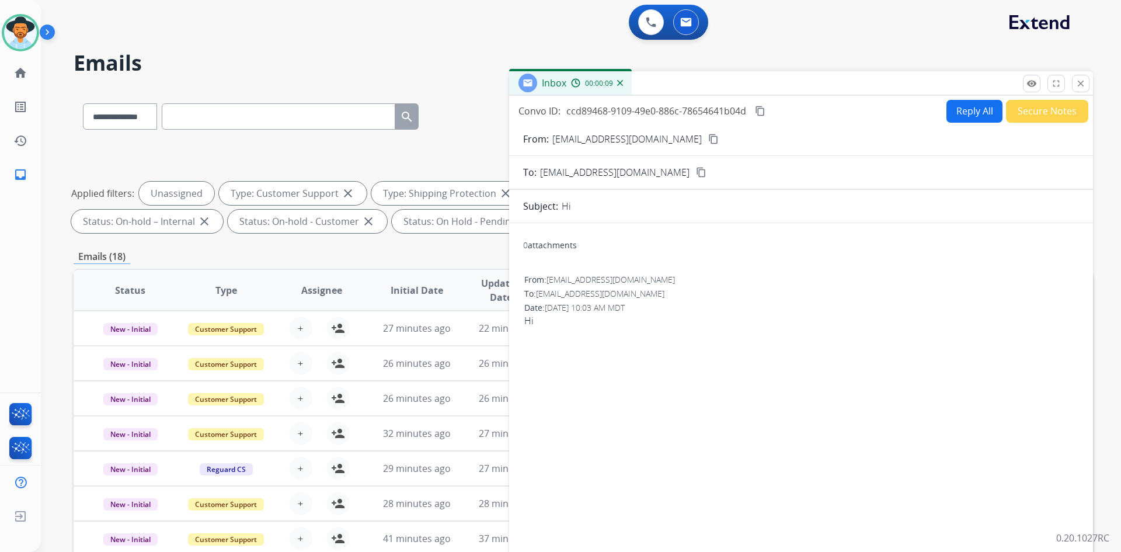
click at [708, 141] on mat-icon "content_copy" at bounding box center [713, 139] width 11 height 11
click at [968, 111] on button "Reply All" at bounding box center [974, 111] width 56 height 23
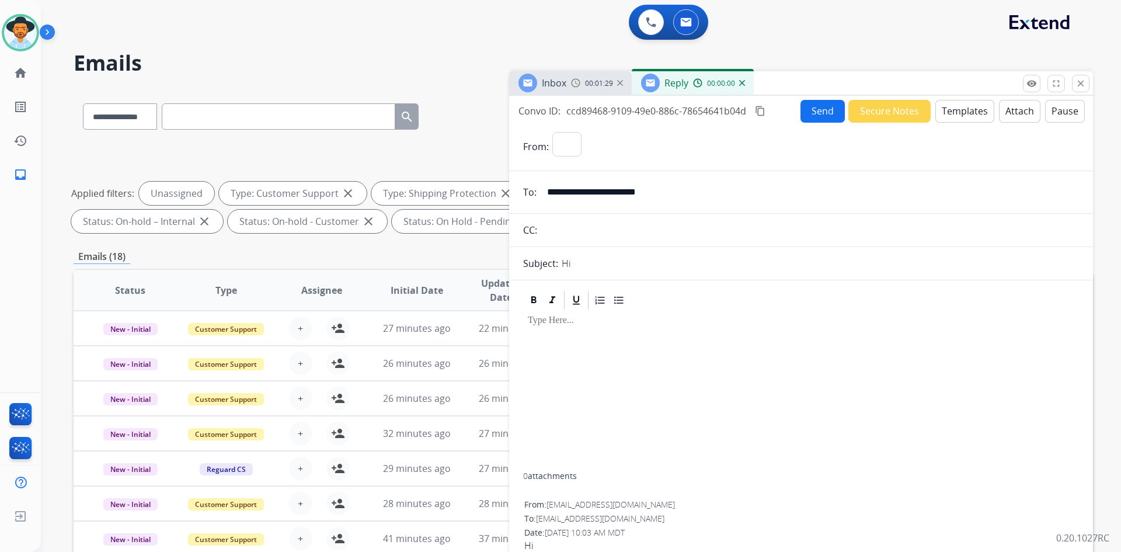
select select "**********"
click at [950, 114] on button "Templates" at bounding box center [964, 111] width 59 height 23
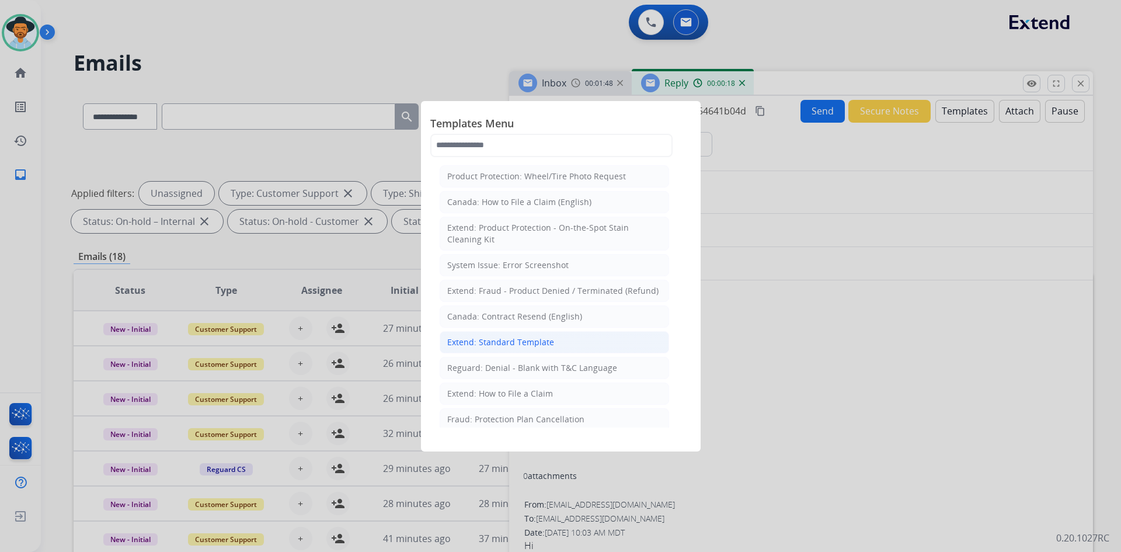
click at [505, 346] on div "Extend: Standard Template" at bounding box center [500, 342] width 107 height 12
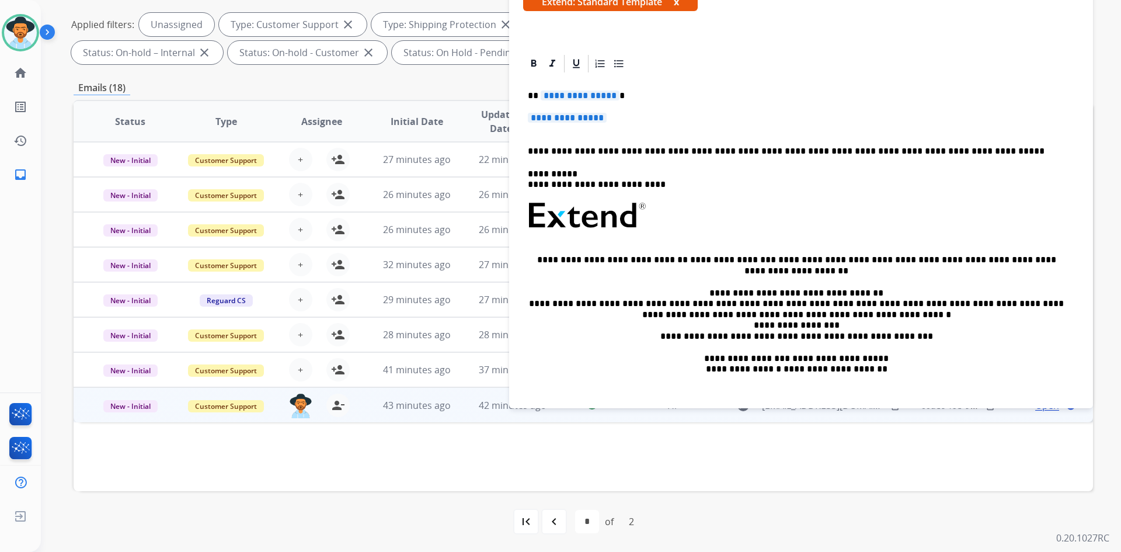
scroll to position [141, 0]
click at [620, 116] on p "**********" at bounding box center [801, 124] width 546 height 22
click at [605, 117] on span "**********" at bounding box center [567, 118] width 79 height 10
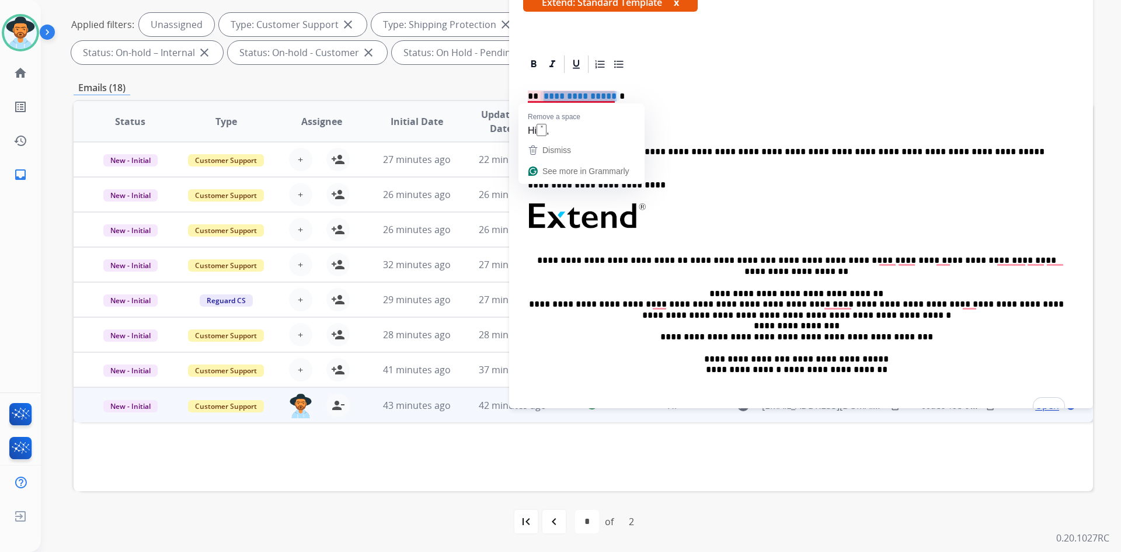
drag, startPoint x: 611, startPoint y: 101, endPoint x: 581, endPoint y: 98, distance: 29.9
click at [581, 98] on span "**********" at bounding box center [579, 96] width 79 height 10
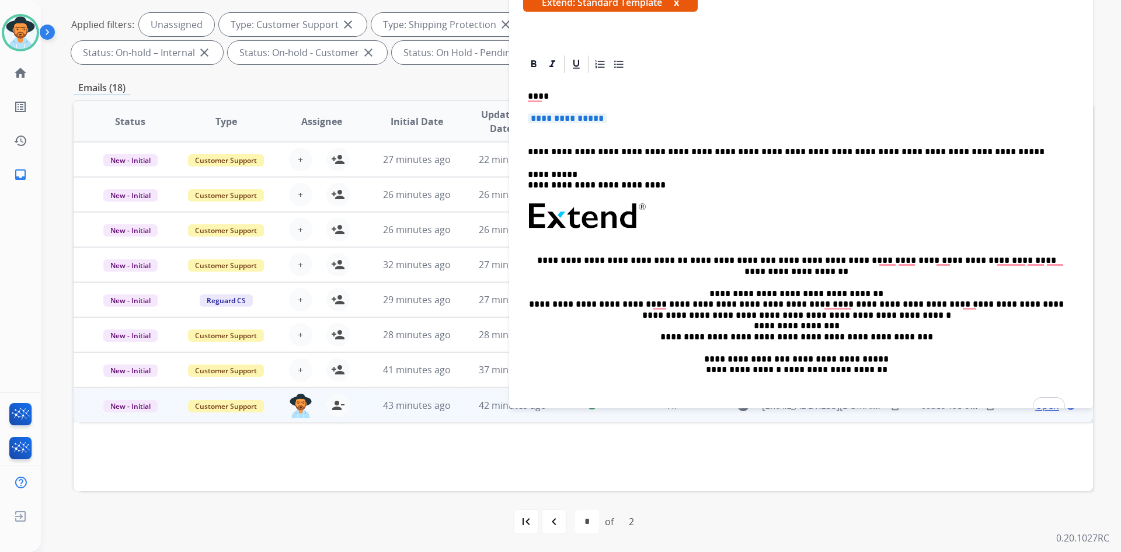
click at [541, 113] on span "**********" at bounding box center [567, 118] width 79 height 10
click at [535, 96] on p "****" at bounding box center [796, 96] width 537 height 11
click at [550, 115] on span "**********" at bounding box center [567, 118] width 79 height 10
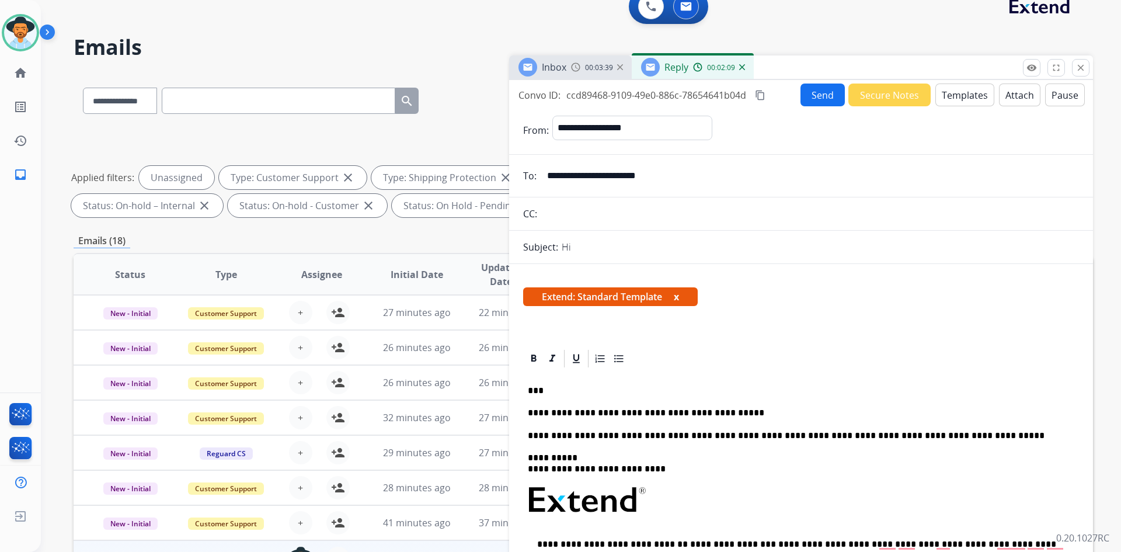
scroll to position [0, 0]
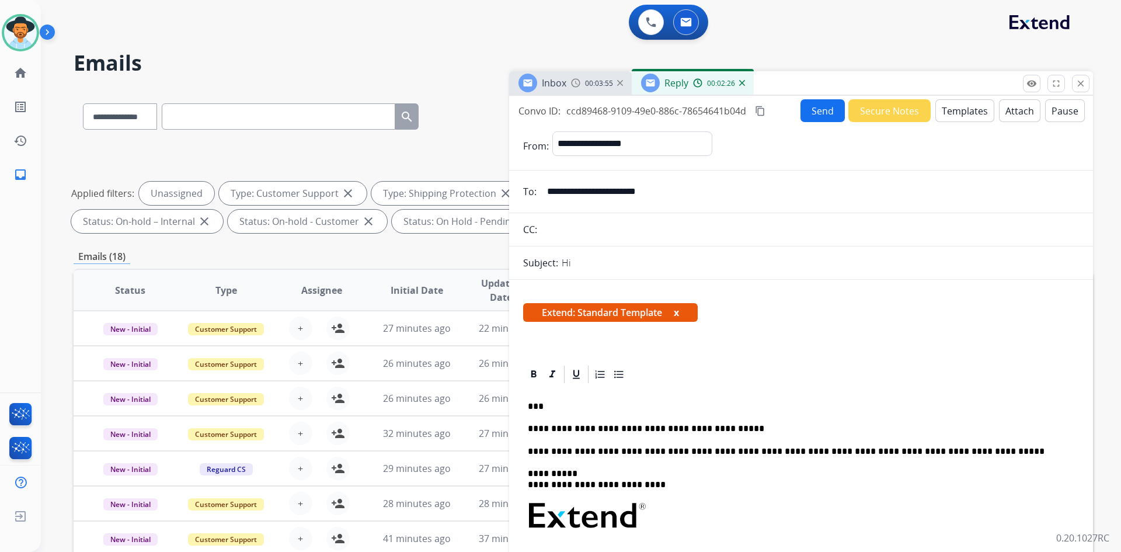
click at [817, 110] on button "Send" at bounding box center [822, 110] width 44 height 23
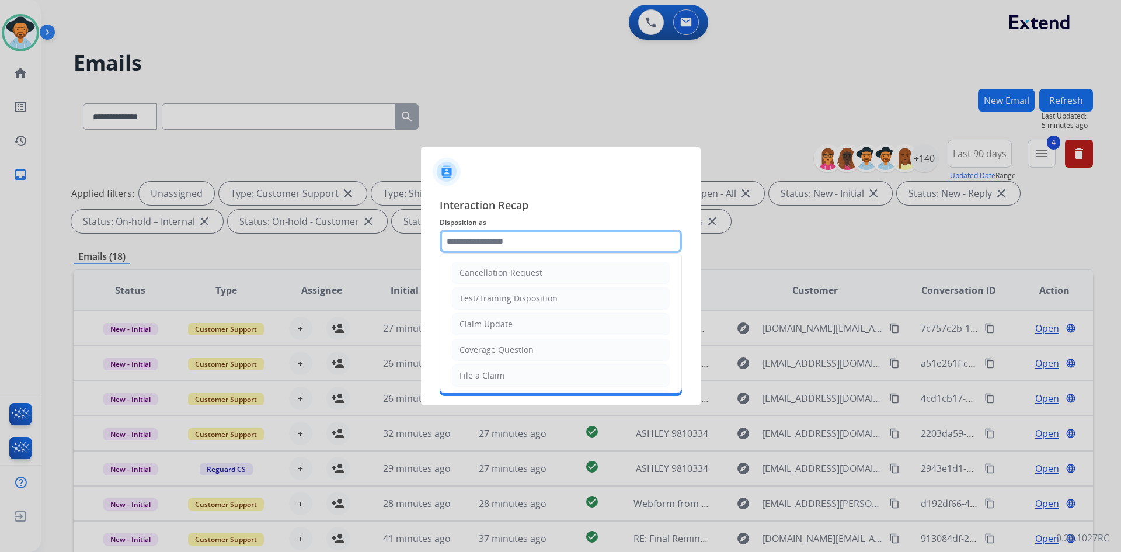
click at [511, 244] on input "text" at bounding box center [560, 240] width 242 height 23
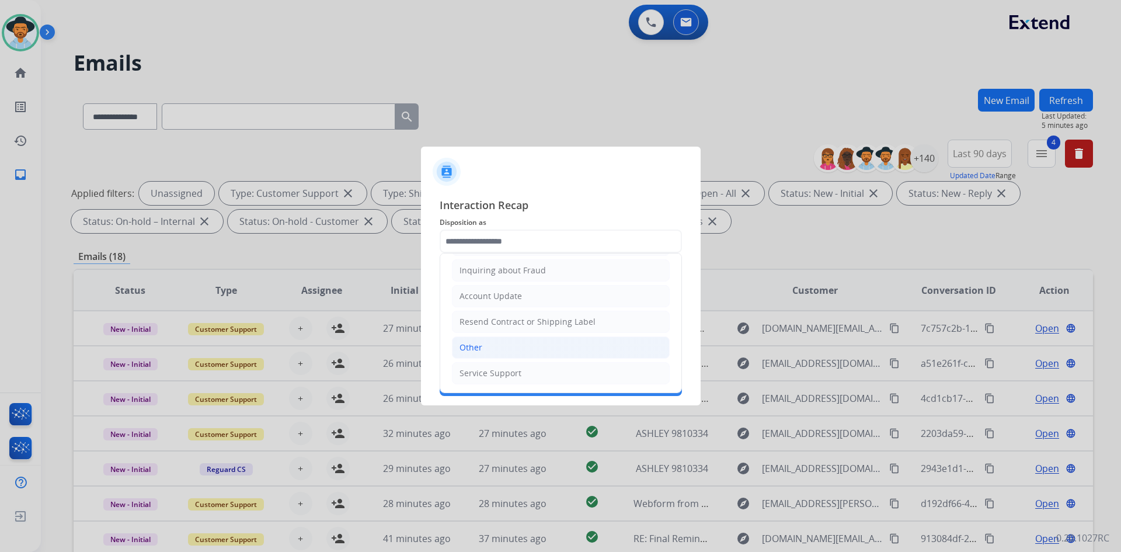
click at [487, 344] on li "Other" at bounding box center [561, 347] width 218 height 22
type input "*****"
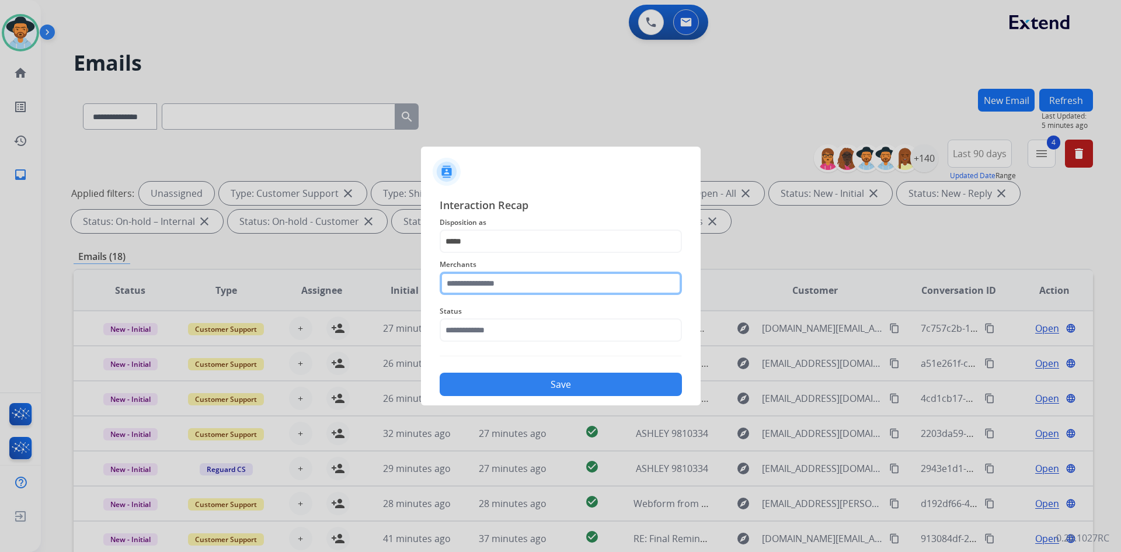
click at [486, 285] on input "text" at bounding box center [560, 282] width 242 height 23
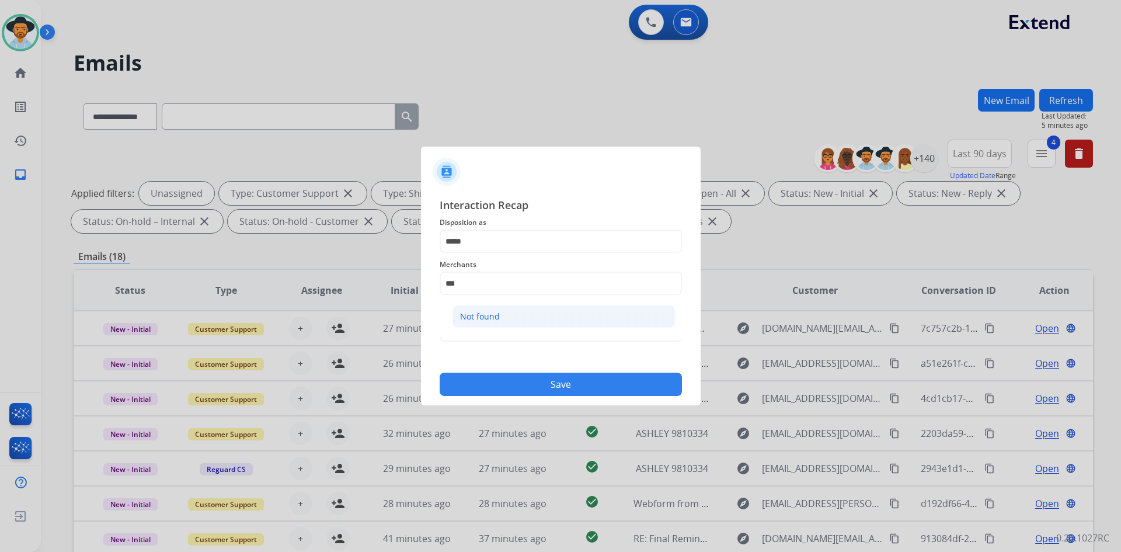
click at [496, 325] on li "Not found" at bounding box center [563, 316] width 222 height 22
type input "*********"
click at [495, 325] on input "text" at bounding box center [560, 329] width 242 height 23
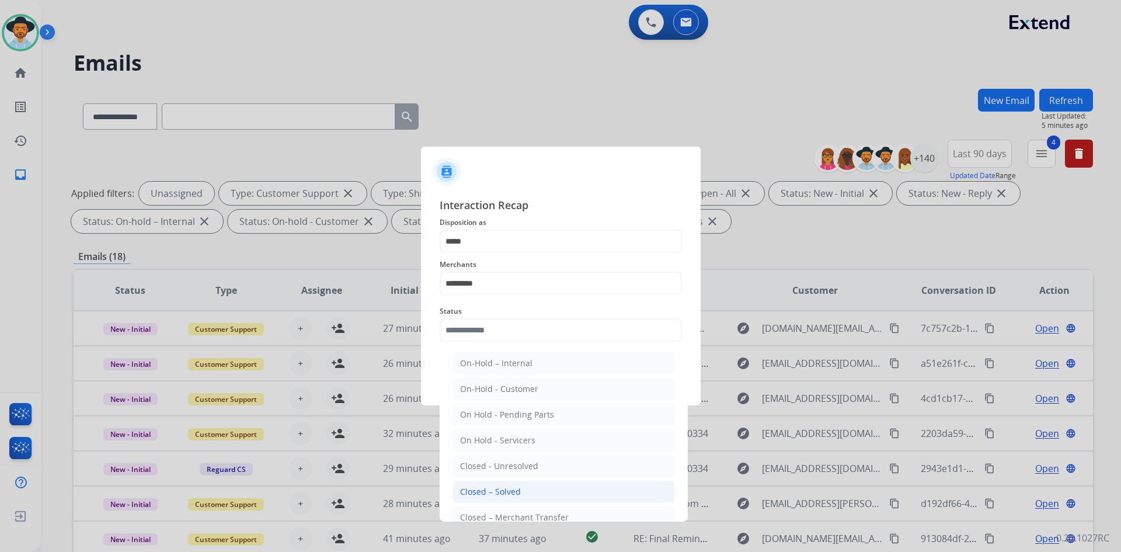
click at [496, 496] on div "Closed – Solved" at bounding box center [490, 492] width 61 height 12
type input "**********"
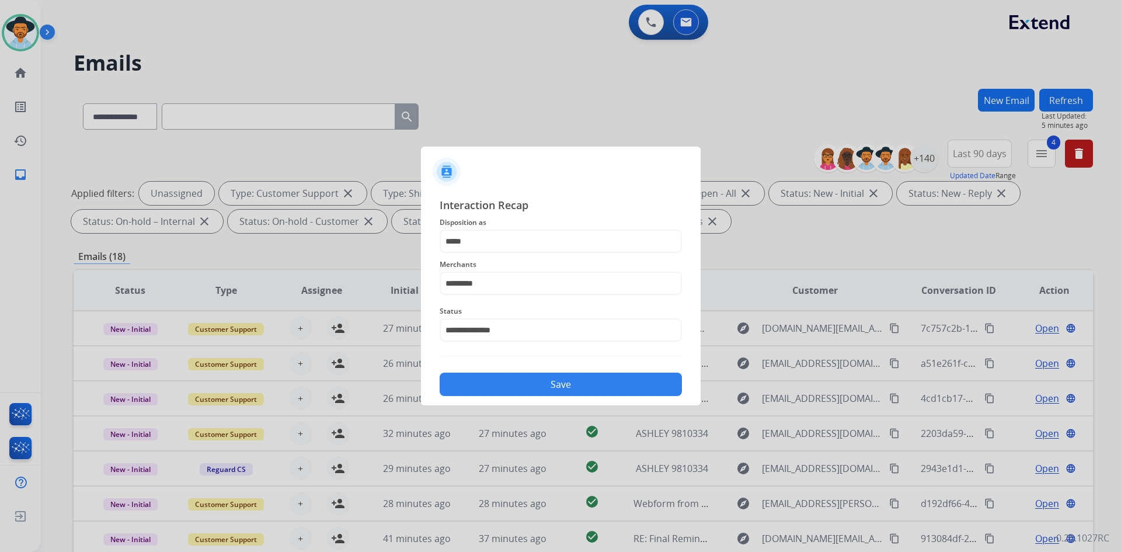
click at [530, 390] on button "Save" at bounding box center [560, 383] width 242 height 23
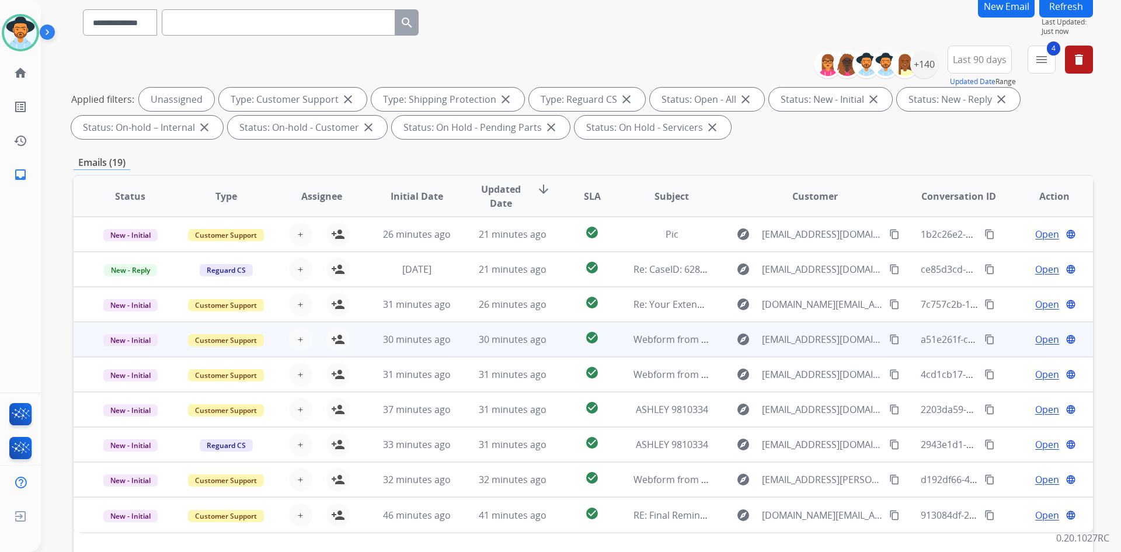
scroll to position [169, 0]
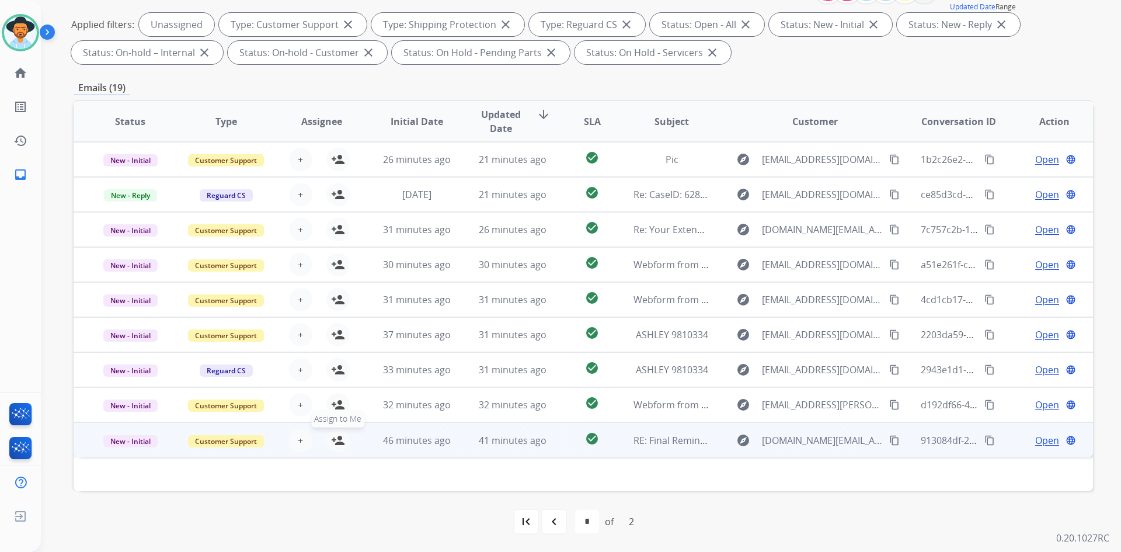
click at [336, 440] on mat-icon "person_add" at bounding box center [338, 440] width 14 height 14
click at [1040, 438] on span "Open" at bounding box center [1047, 440] width 24 height 14
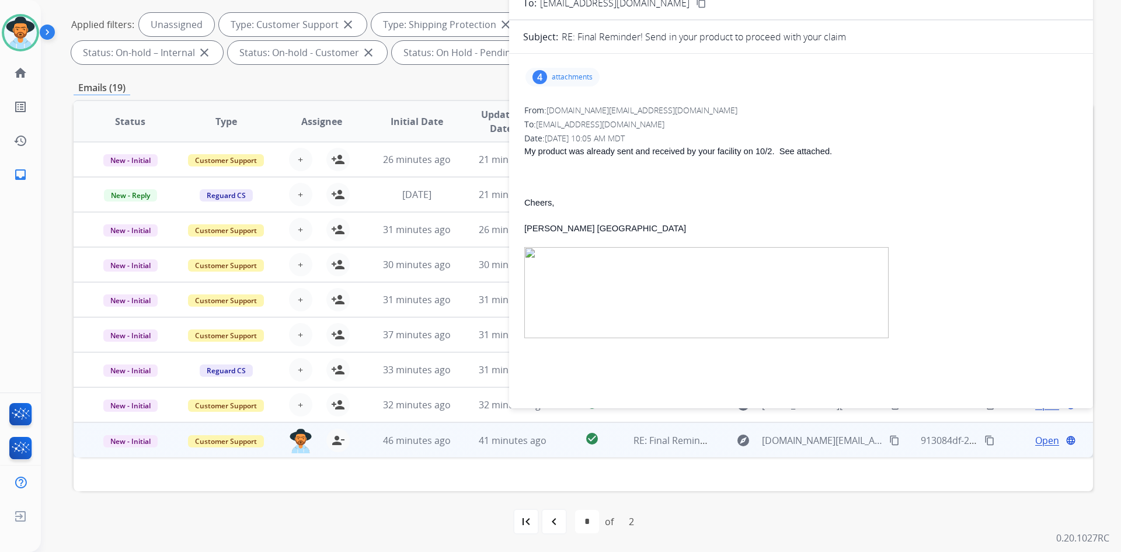
click at [889, 438] on mat-icon "content_copy" at bounding box center [894, 440] width 11 height 11
click at [533, 253] on img at bounding box center [706, 292] width 364 height 91
click at [537, 247] on img at bounding box center [706, 292] width 364 height 91
click at [532, 252] on img at bounding box center [706, 292] width 364 height 91
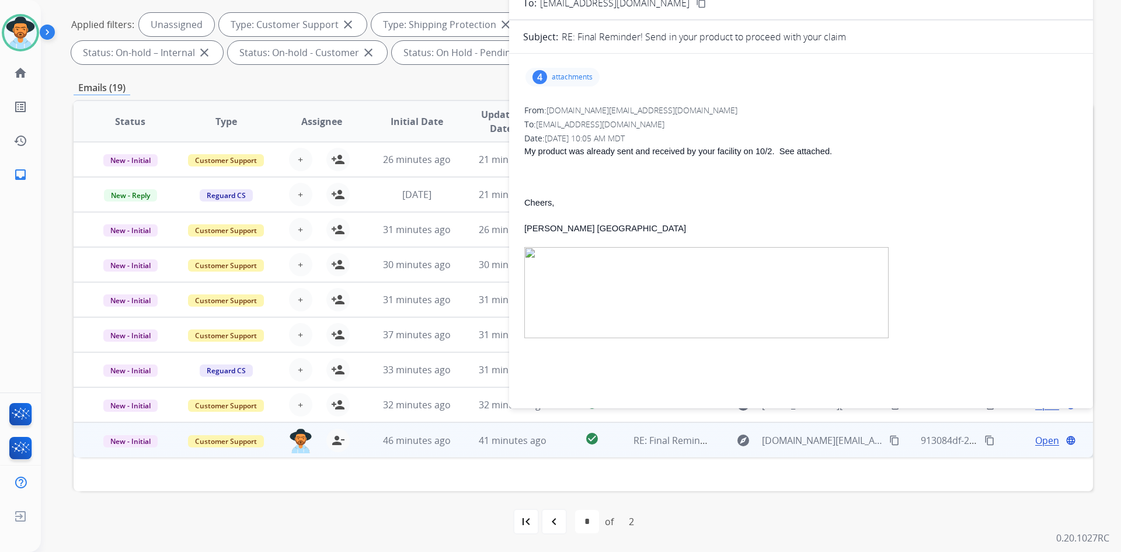
click at [584, 299] on img at bounding box center [706, 292] width 364 height 91
click at [527, 254] on img at bounding box center [706, 292] width 364 height 91
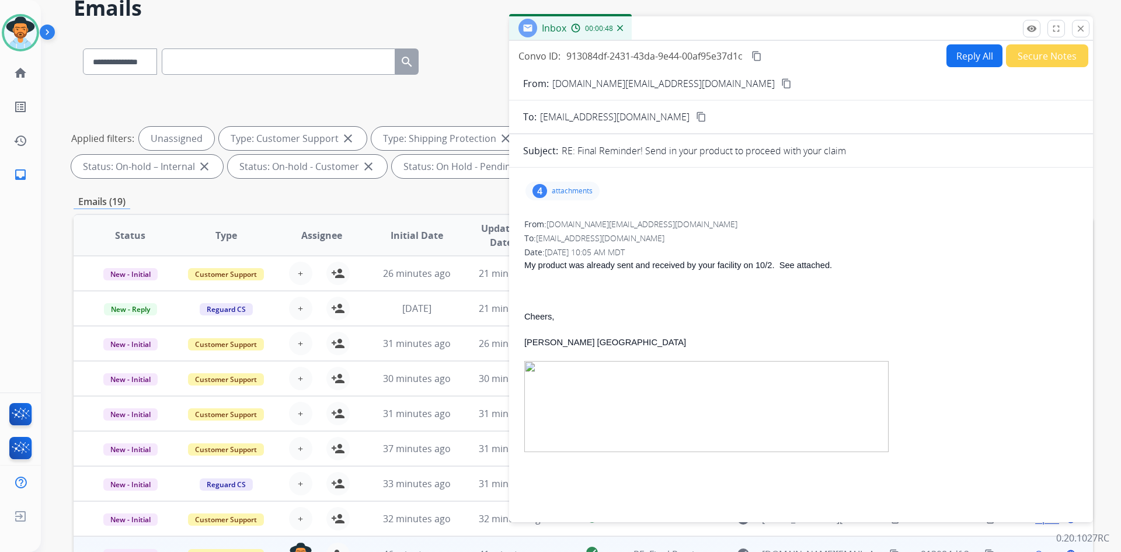
scroll to position [0, 0]
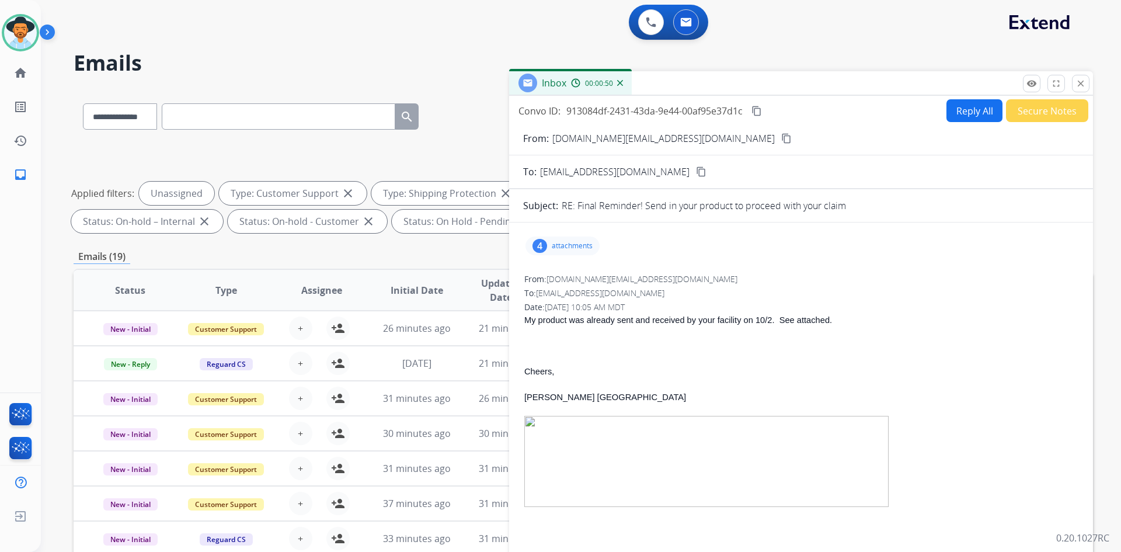
click at [563, 240] on div "4 attachments" at bounding box center [562, 245] width 74 height 19
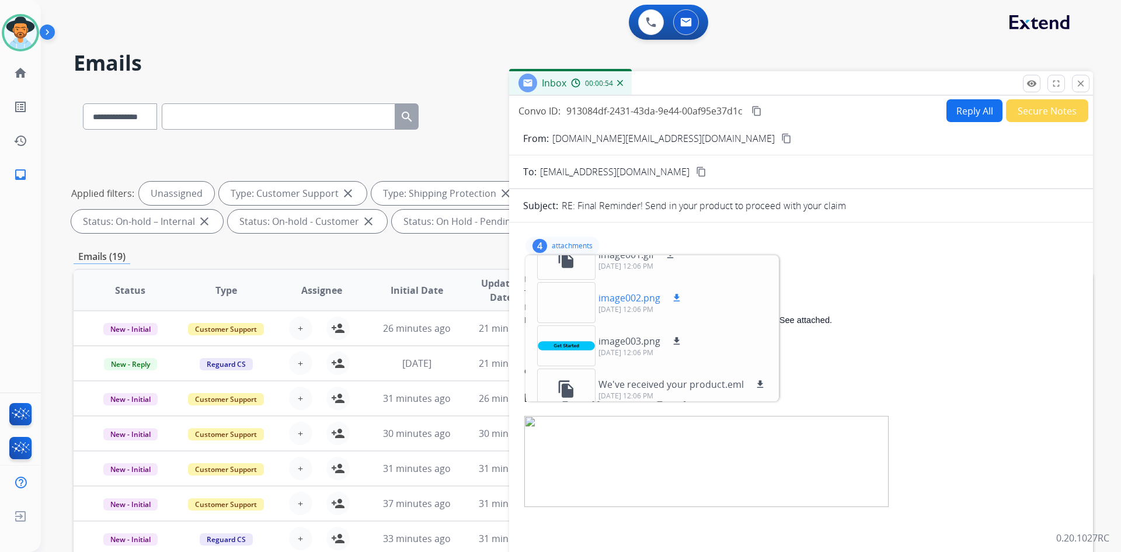
scroll to position [29, 0]
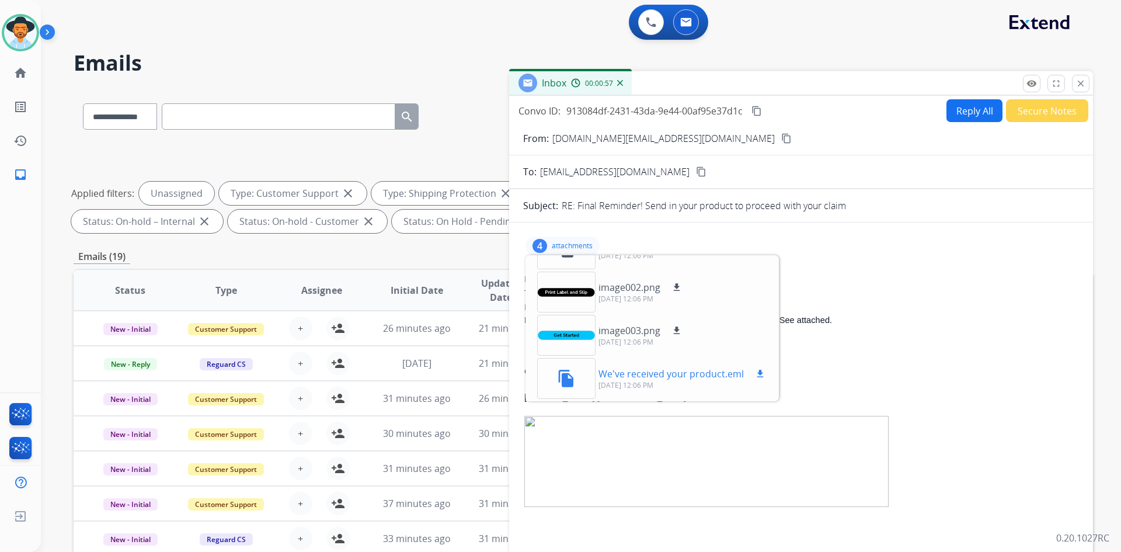
click at [573, 377] on mat-icon "file_copy" at bounding box center [566, 378] width 19 height 19
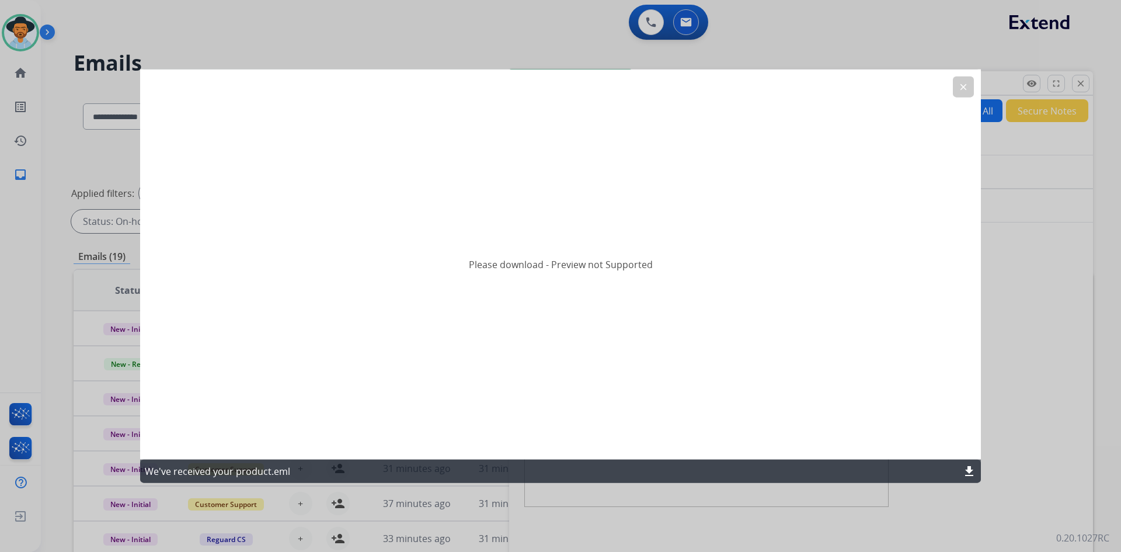
click at [968, 90] on button "clear" at bounding box center [963, 86] width 21 height 21
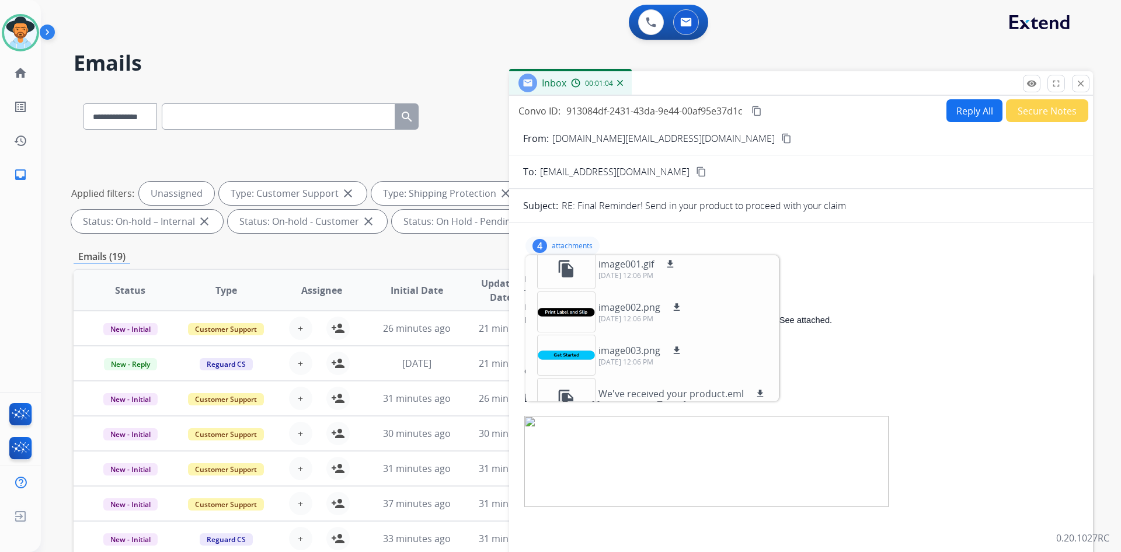
scroll to position [0, 0]
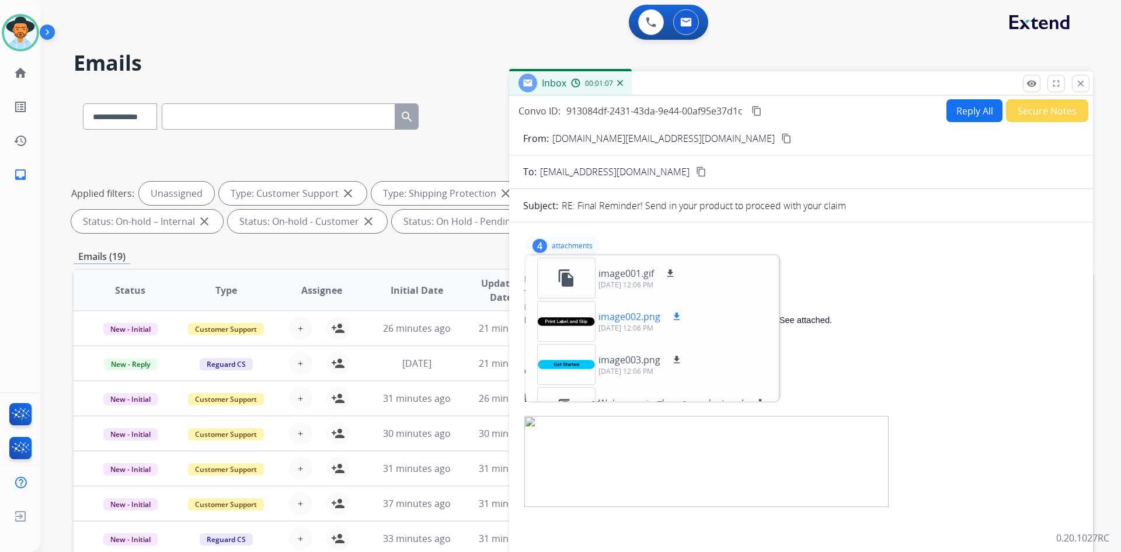
click at [577, 322] on div at bounding box center [566, 321] width 58 height 41
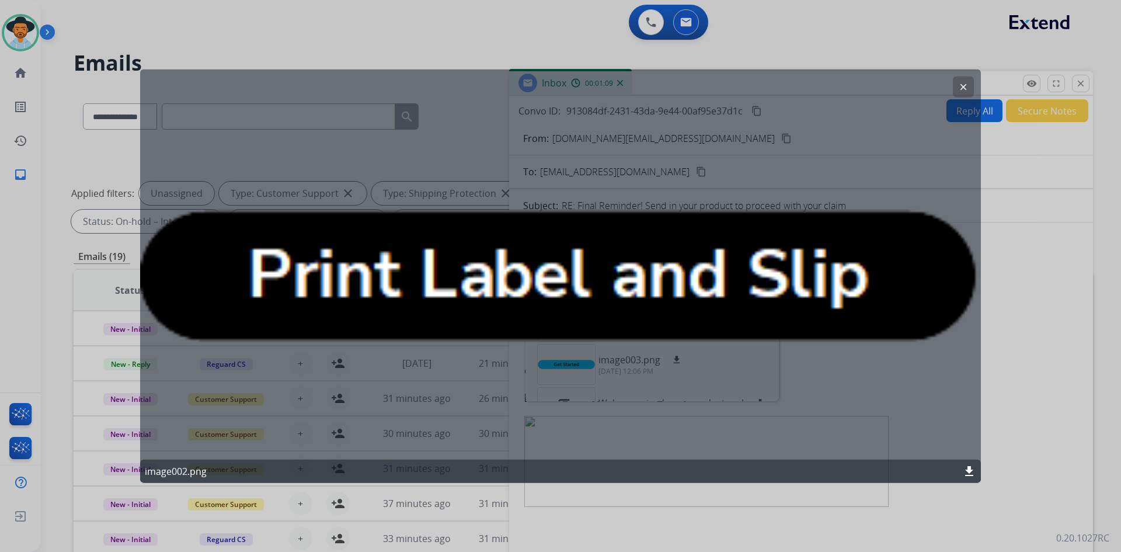
click at [961, 86] on mat-icon "clear" at bounding box center [963, 86] width 11 height 11
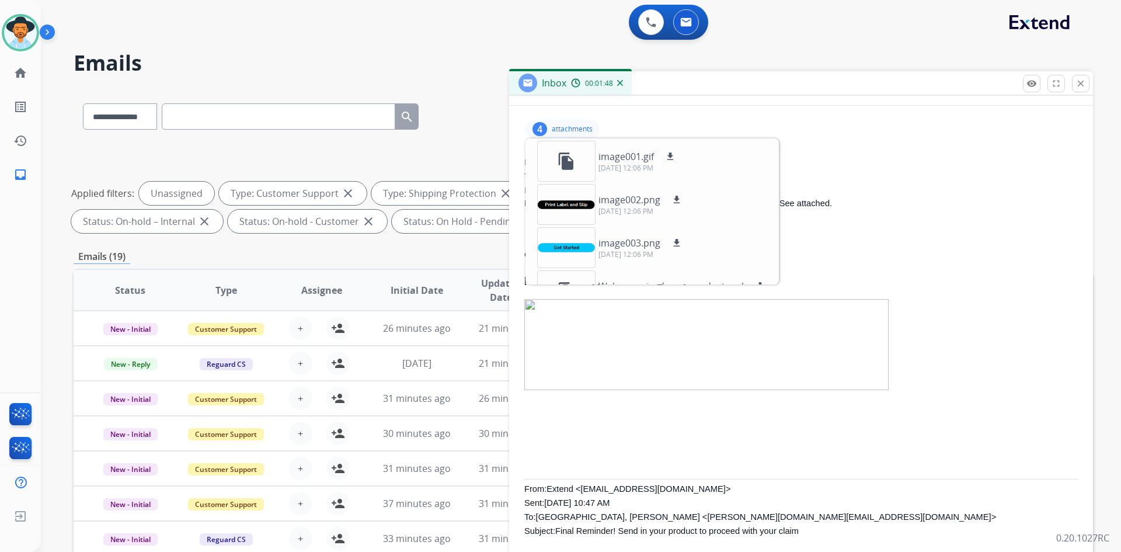
scroll to position [58, 0]
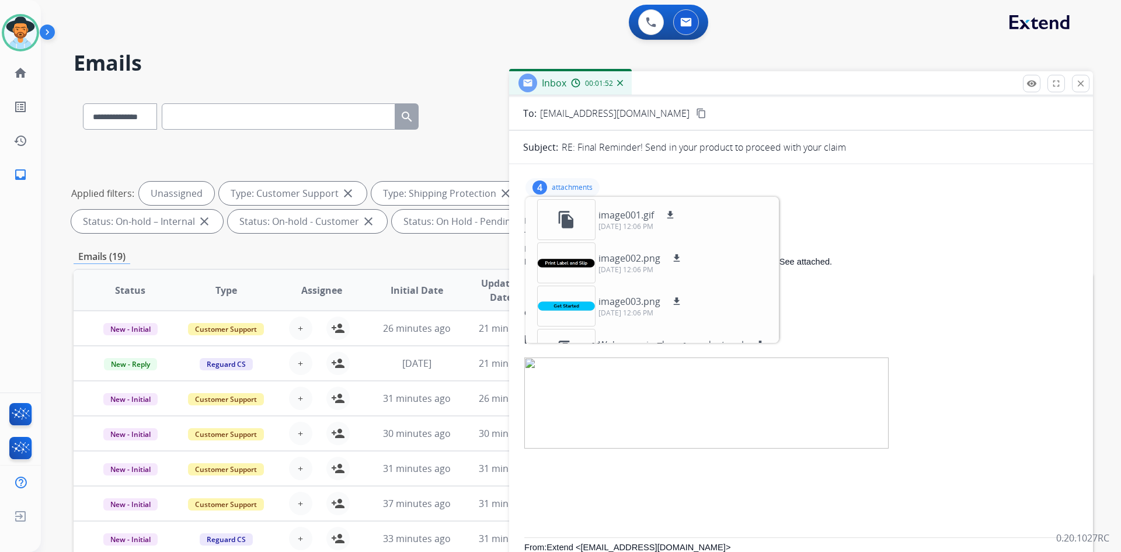
click at [912, 282] on p at bounding box center [800, 287] width 553 height 14
click at [559, 181] on div "4 attachments file_copy image001.gif download [DATE] 12:06 PM image002.png down…" at bounding box center [562, 187] width 74 height 19
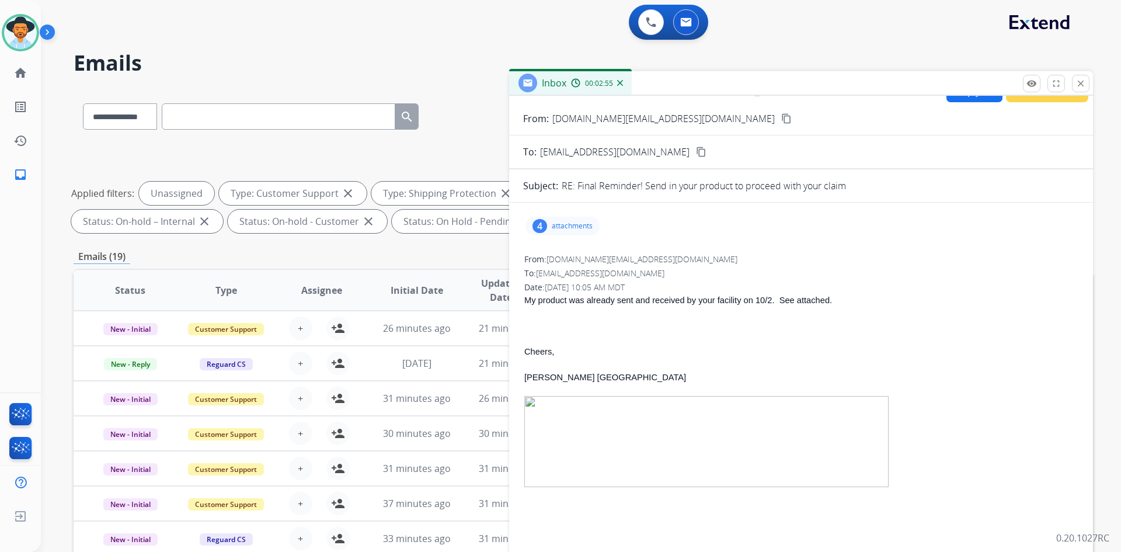
scroll to position [0, 0]
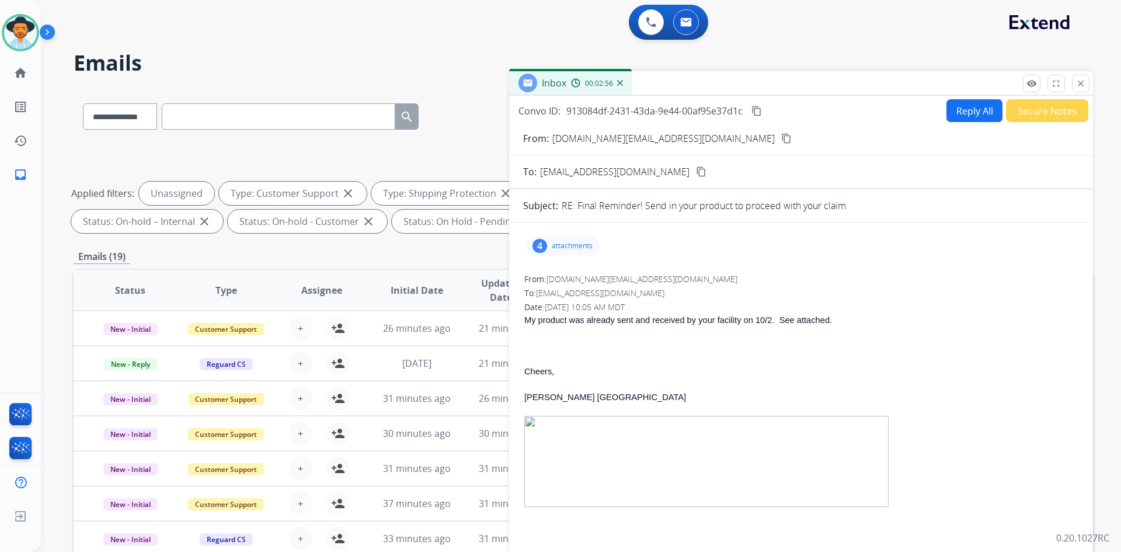
click at [969, 114] on button "Reply All" at bounding box center [974, 110] width 56 height 23
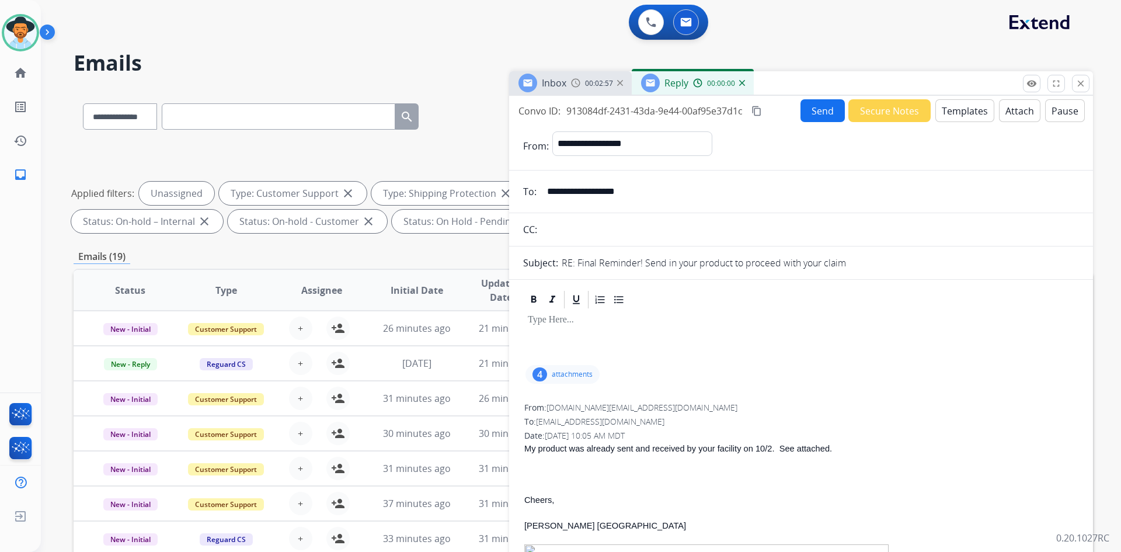
select select "**********"
select select "*"
select select "**********"
click at [957, 113] on button "Templates" at bounding box center [964, 110] width 59 height 23
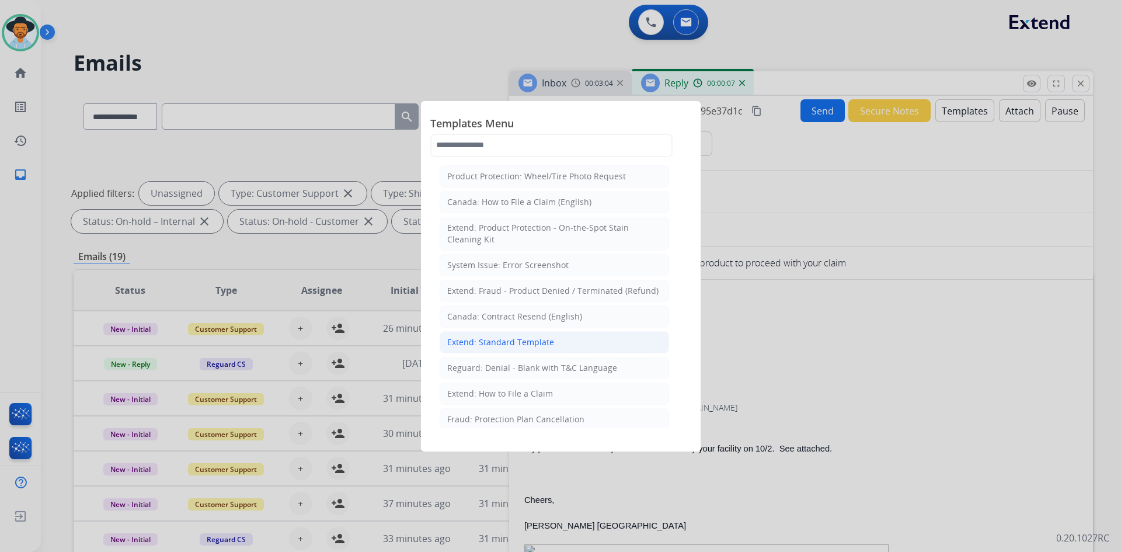
click at [528, 344] on div "Extend: Standard Template" at bounding box center [500, 342] width 107 height 12
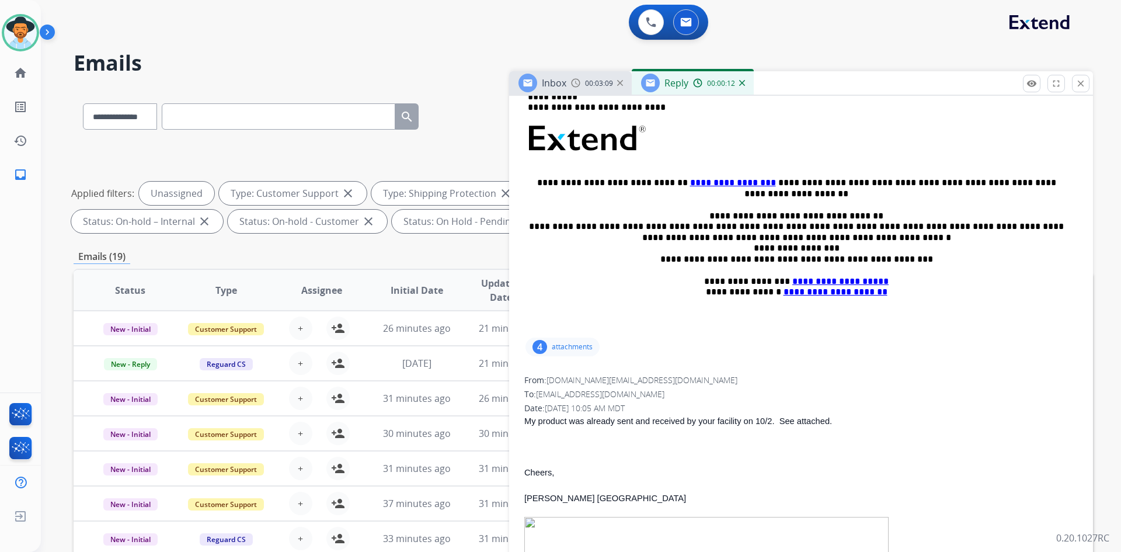
scroll to position [409, 0]
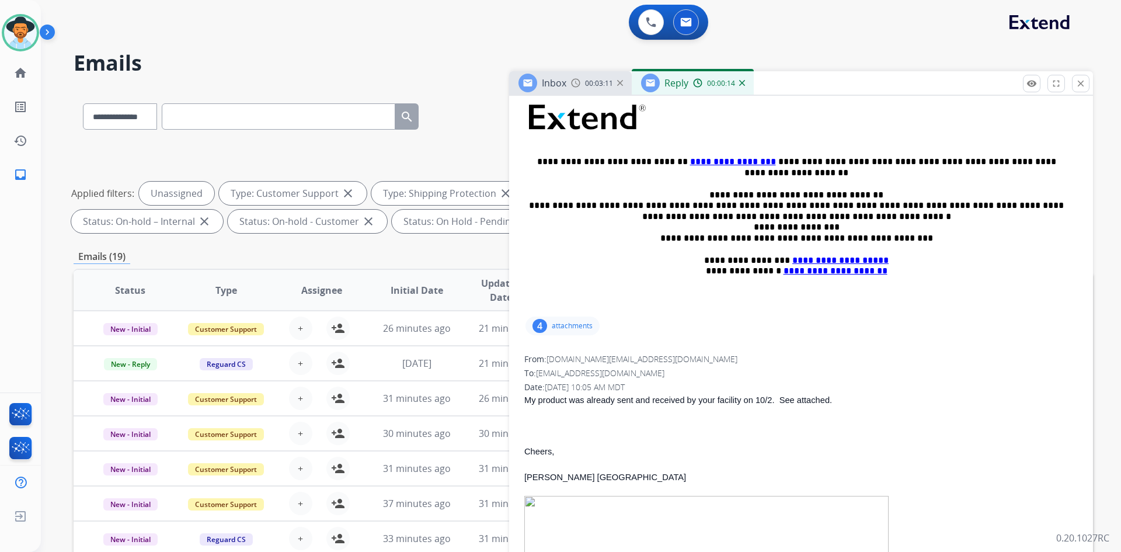
click at [534, 474] on span "[PERSON_NAME] [GEOGRAPHIC_DATA]" at bounding box center [605, 476] width 162 height 9
copy span "Jason"
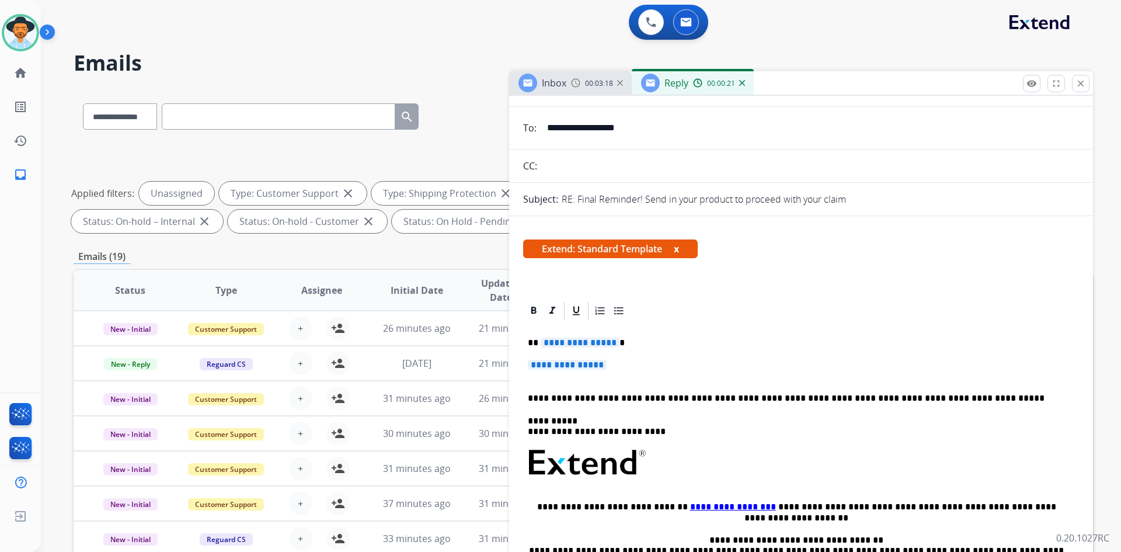
scroll to position [58, 0]
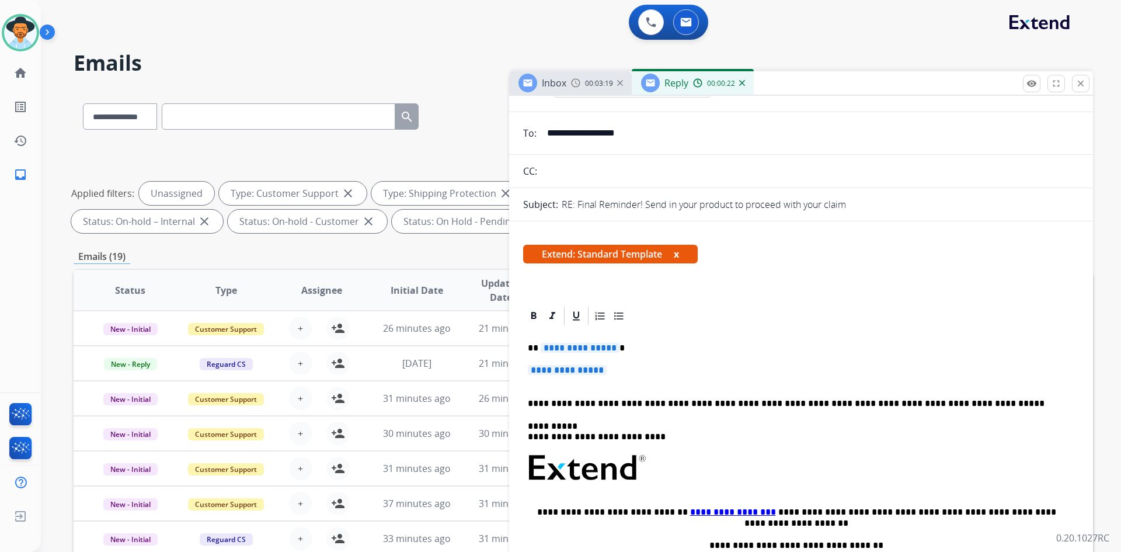
click at [564, 348] on span "**********" at bounding box center [579, 348] width 79 height 10
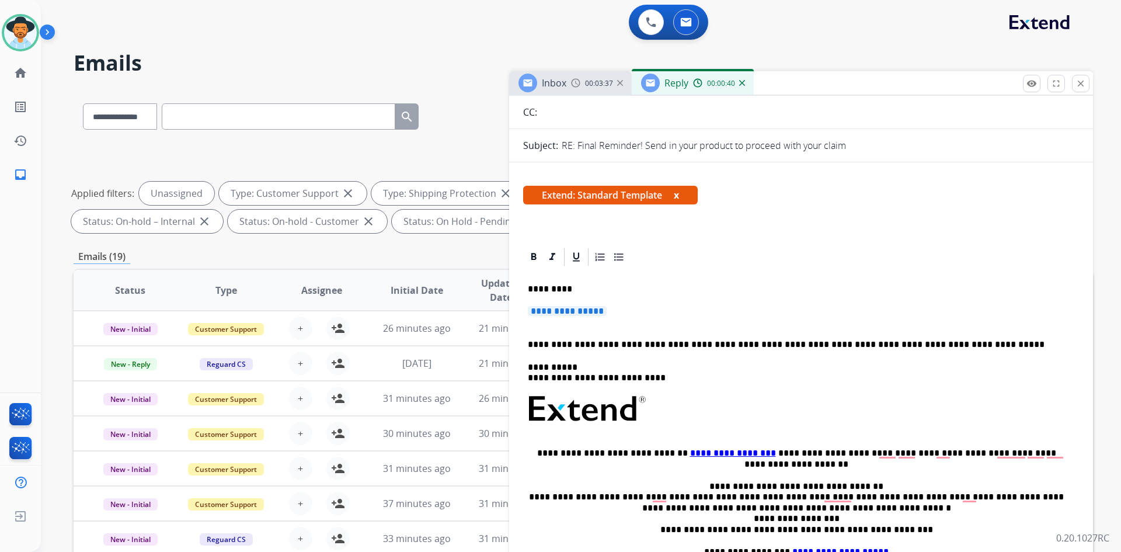
scroll to position [117, 0]
click at [556, 312] on span "**********" at bounding box center [567, 311] width 79 height 10
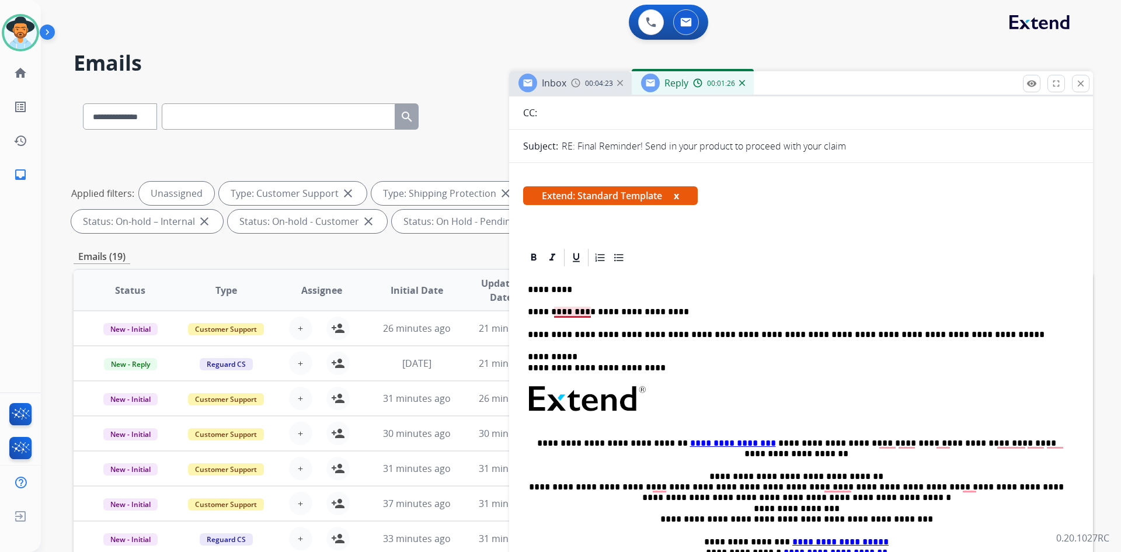
click at [575, 311] on p "**********" at bounding box center [796, 311] width 537 height 11
click at [685, 307] on p "**********" at bounding box center [796, 311] width 537 height 11
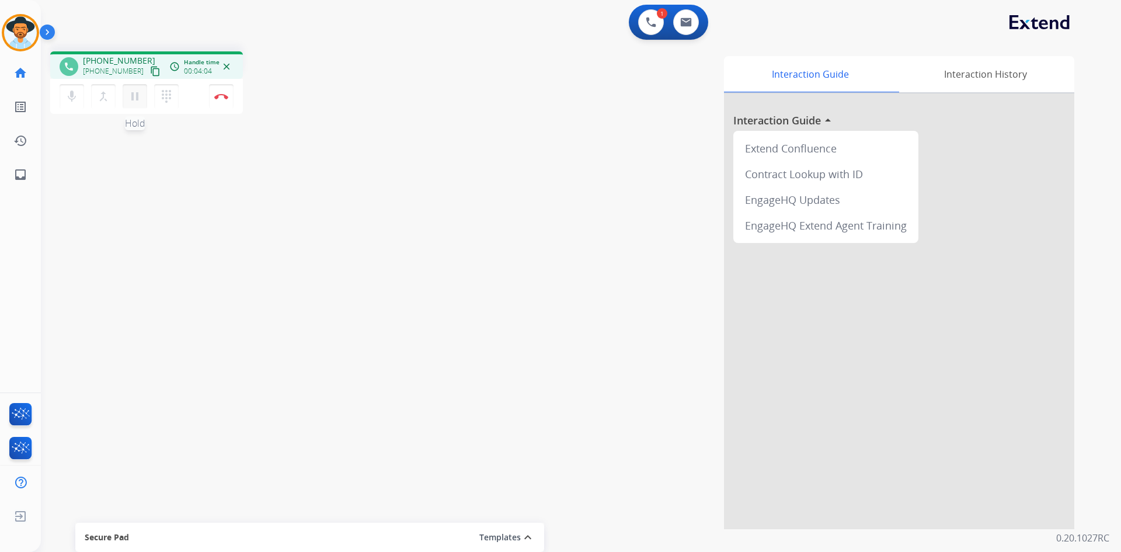
click at [131, 99] on mat-icon "pause" at bounding box center [135, 96] width 14 height 14
drag, startPoint x: 138, startPoint y: 95, endPoint x: 143, endPoint y: 89, distance: 7.9
click at [138, 95] on mat-icon "play_arrow" at bounding box center [135, 96] width 14 height 14
click at [137, 96] on mat-icon "pause" at bounding box center [135, 96] width 14 height 14
click at [132, 96] on mat-icon "play_arrow" at bounding box center [135, 96] width 14 height 14
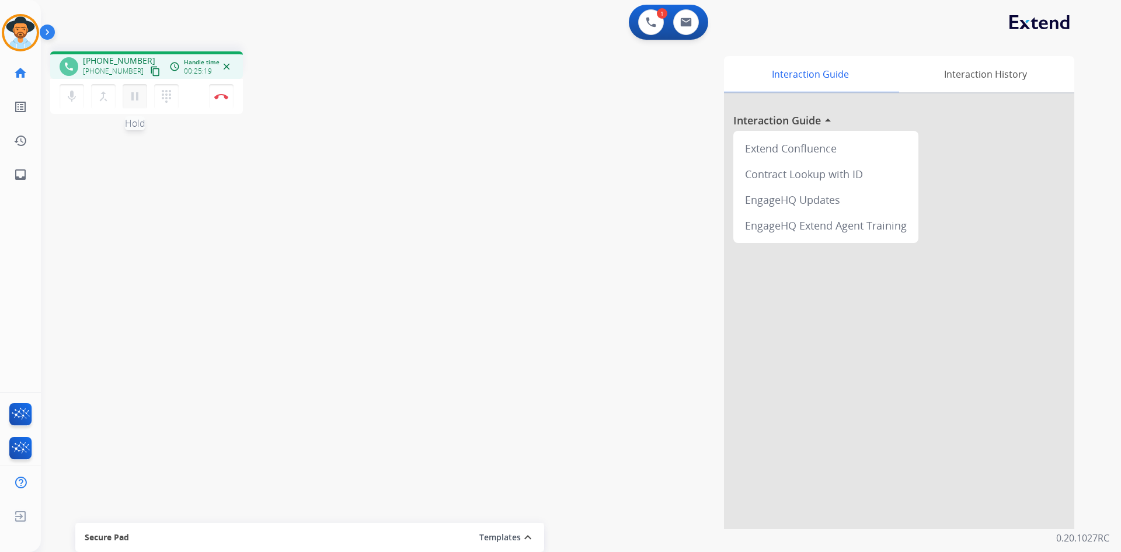
click at [129, 102] on mat-icon "pause" at bounding box center [135, 96] width 14 height 14
click at [140, 99] on mat-icon "play_arrow" at bounding box center [135, 96] width 14 height 14
click at [215, 96] on img at bounding box center [221, 96] width 14 height 6
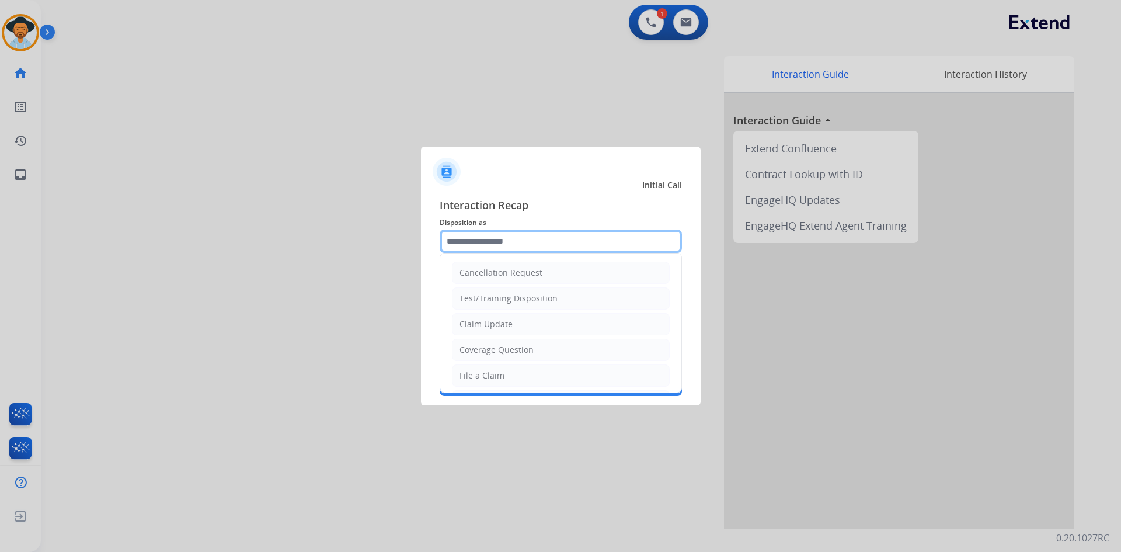
click at [521, 242] on input "text" at bounding box center [560, 240] width 242 height 23
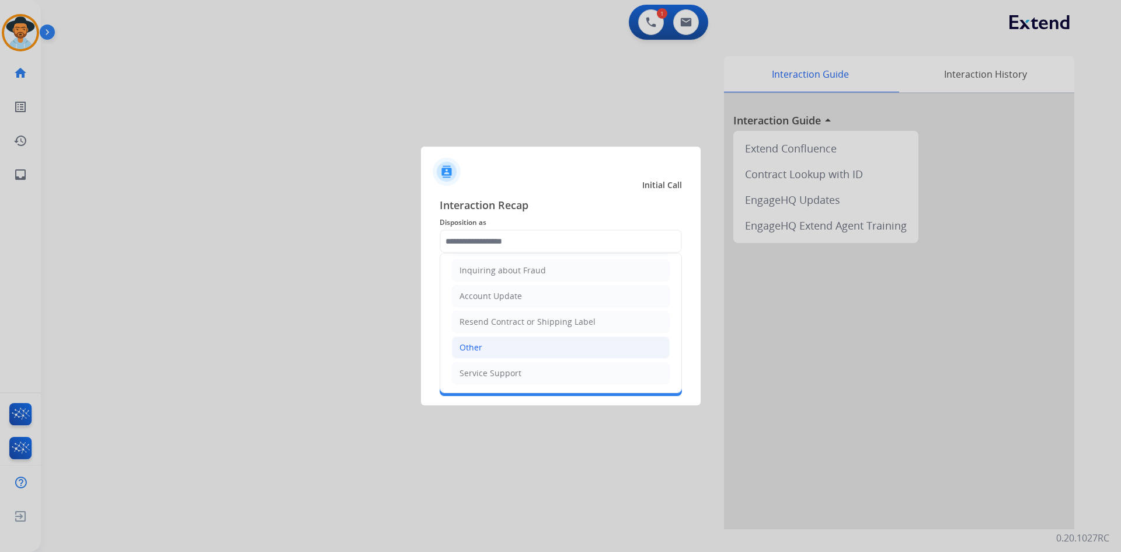
click at [498, 355] on li "Other" at bounding box center [561, 347] width 218 height 22
type input "*****"
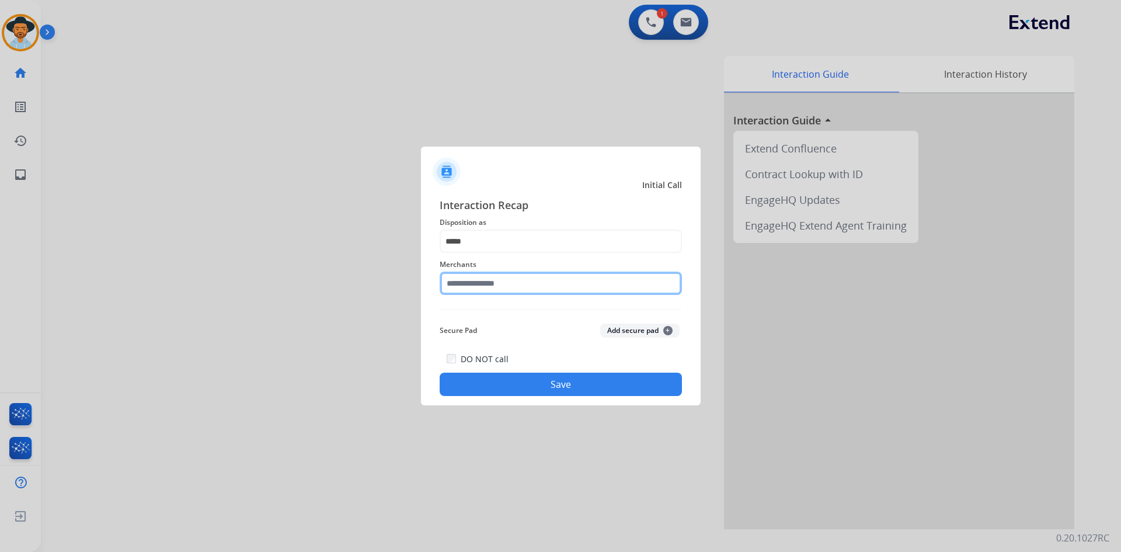
click at [503, 284] on input "text" at bounding box center [560, 282] width 242 height 23
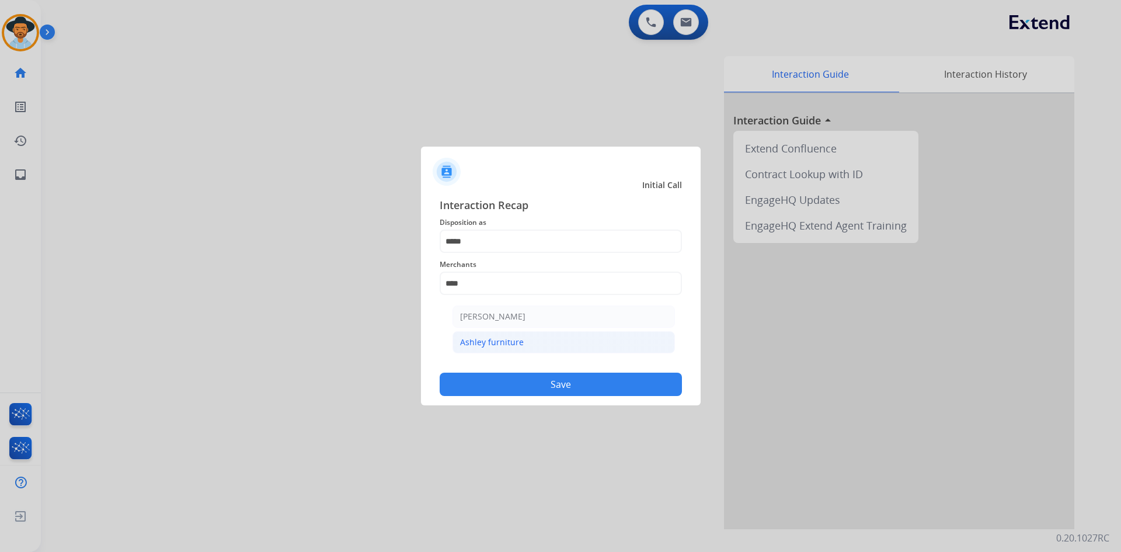
click at [574, 341] on li "Ashley furniture" at bounding box center [563, 342] width 222 height 22
type input "**********"
click at [554, 384] on button "Save" at bounding box center [560, 383] width 242 height 23
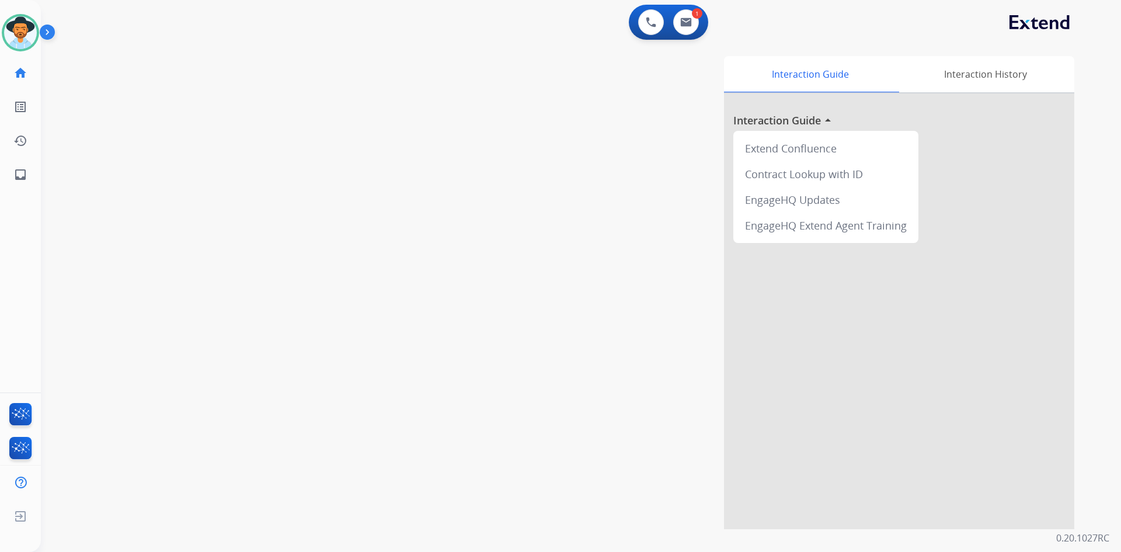
click at [41, 34] on img at bounding box center [50, 34] width 20 height 22
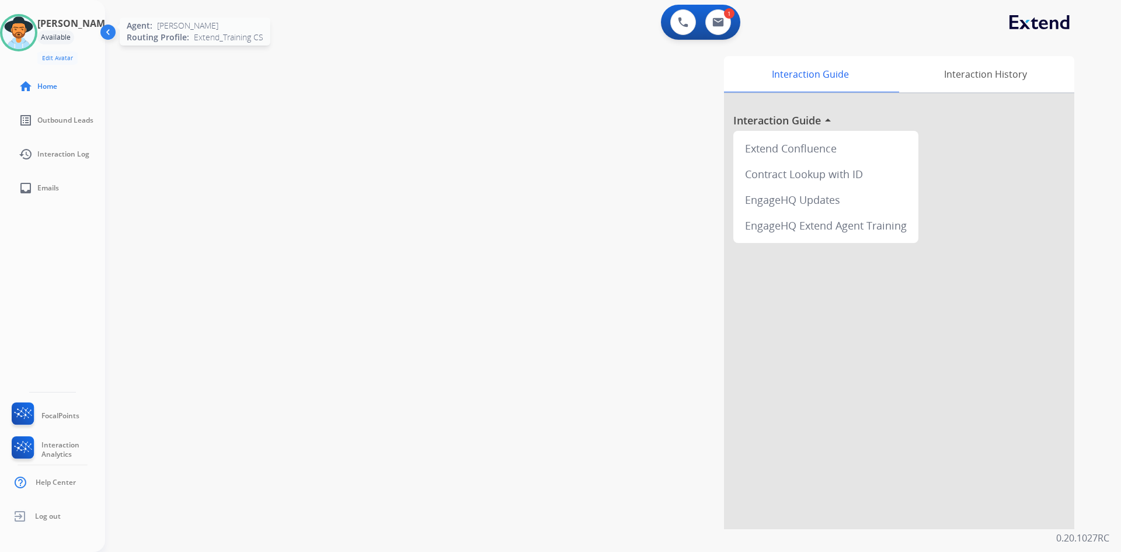
click at [20, 24] on img at bounding box center [18, 32] width 33 height 33
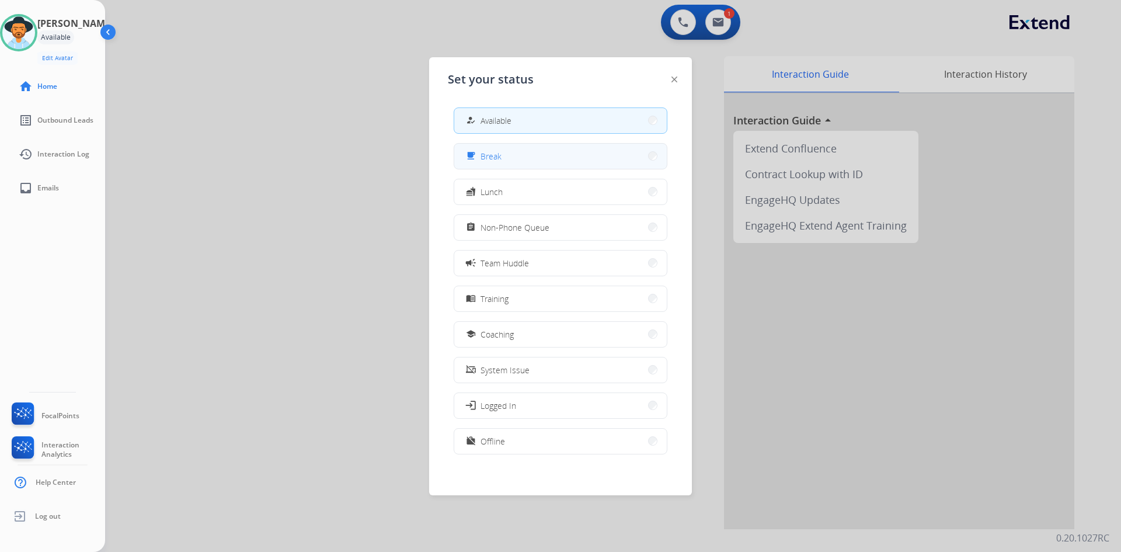
click at [480, 157] on div "free_breakfast Break" at bounding box center [482, 156] width 38 height 14
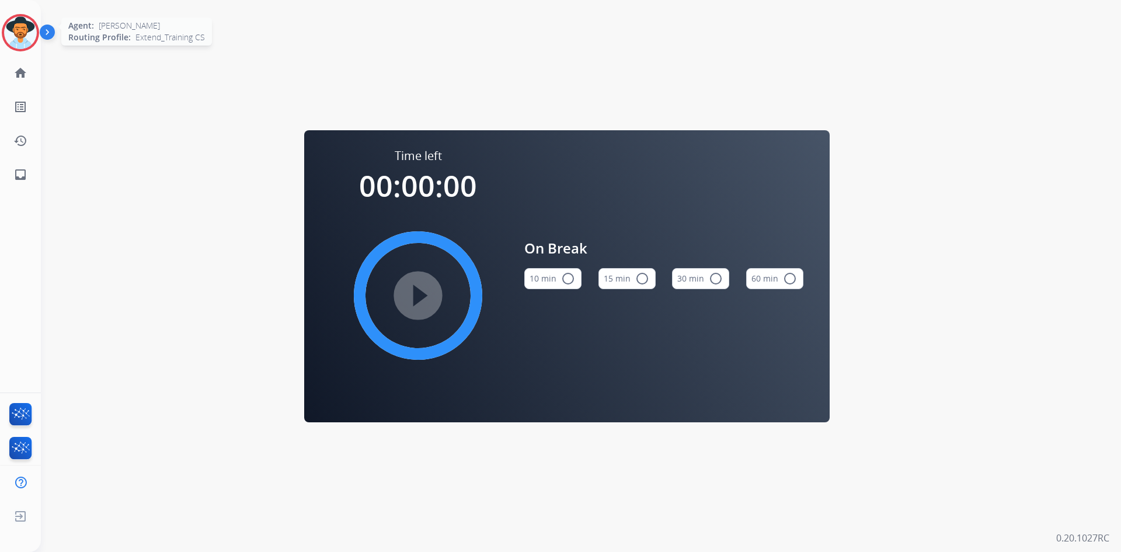
click at [34, 20] on div at bounding box center [20, 32] width 37 height 37
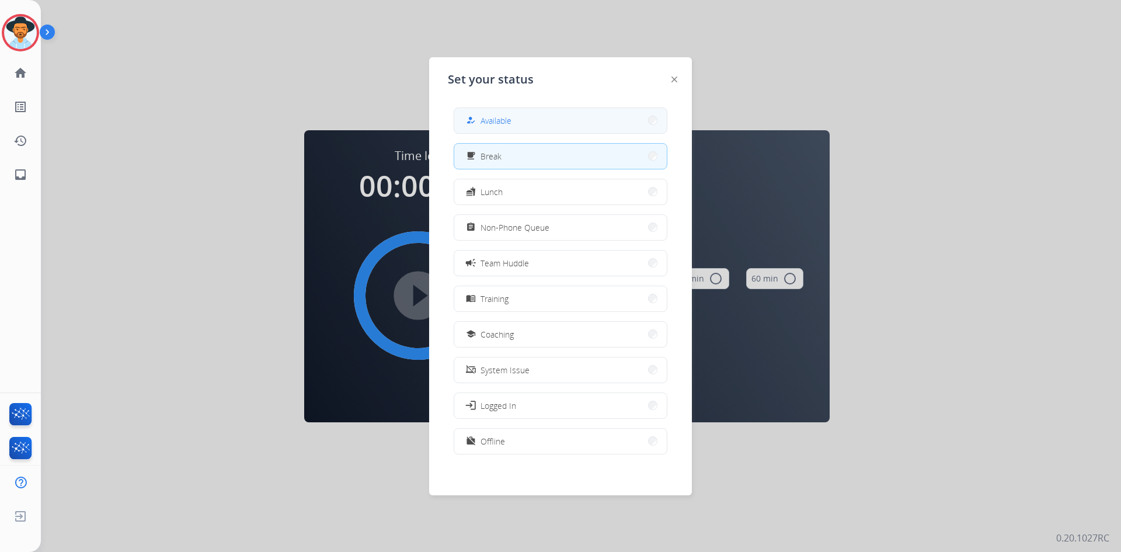
click at [582, 117] on button "how_to_reg Available" at bounding box center [560, 120] width 212 height 25
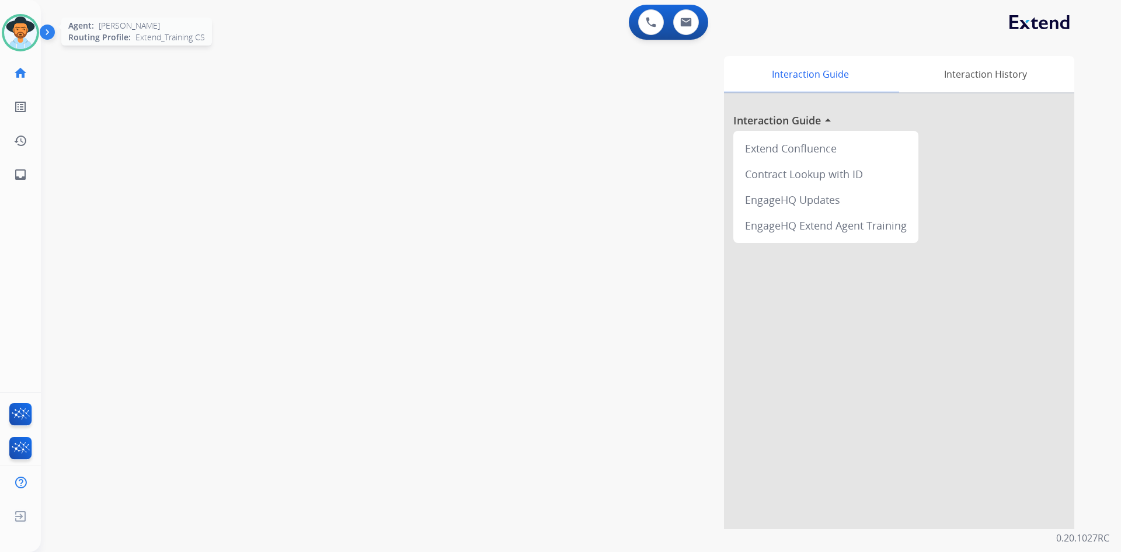
click at [19, 36] on img at bounding box center [20, 32] width 33 height 33
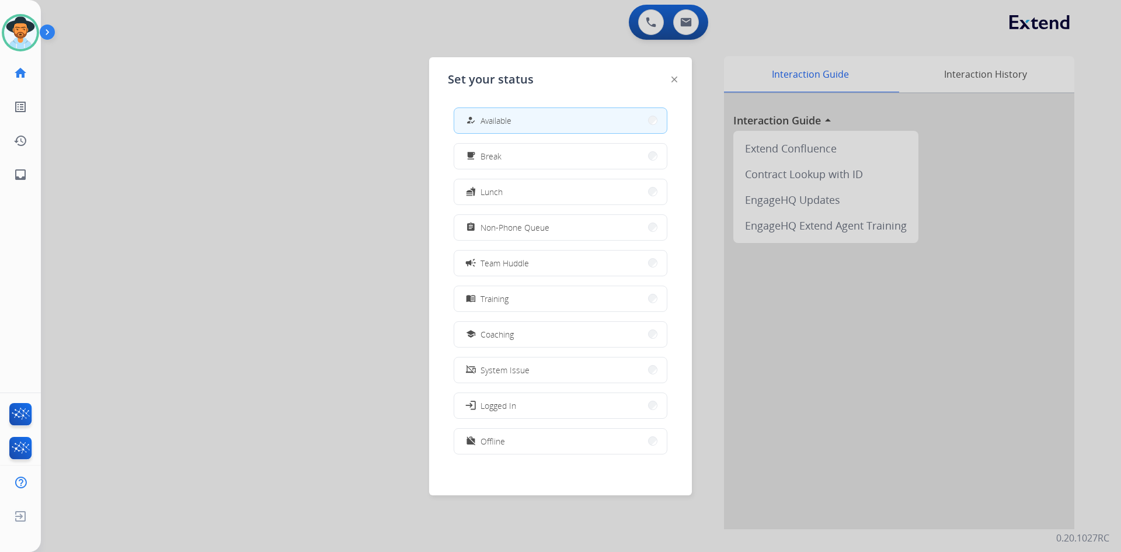
click at [511, 118] on span "Available" at bounding box center [495, 120] width 31 height 12
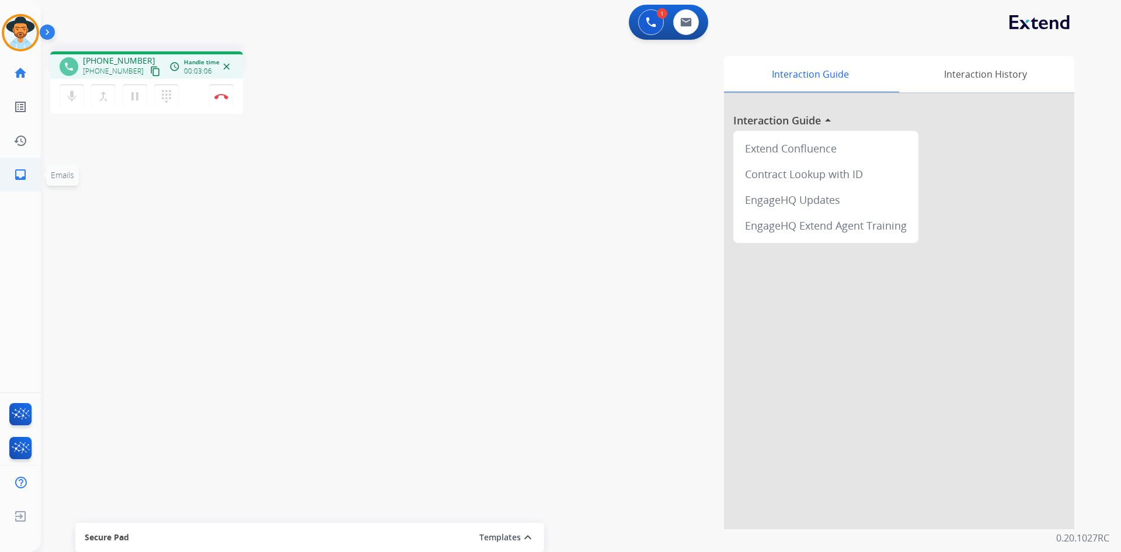
click at [6, 167] on link "inbox Emails" at bounding box center [20, 174] width 33 height 33
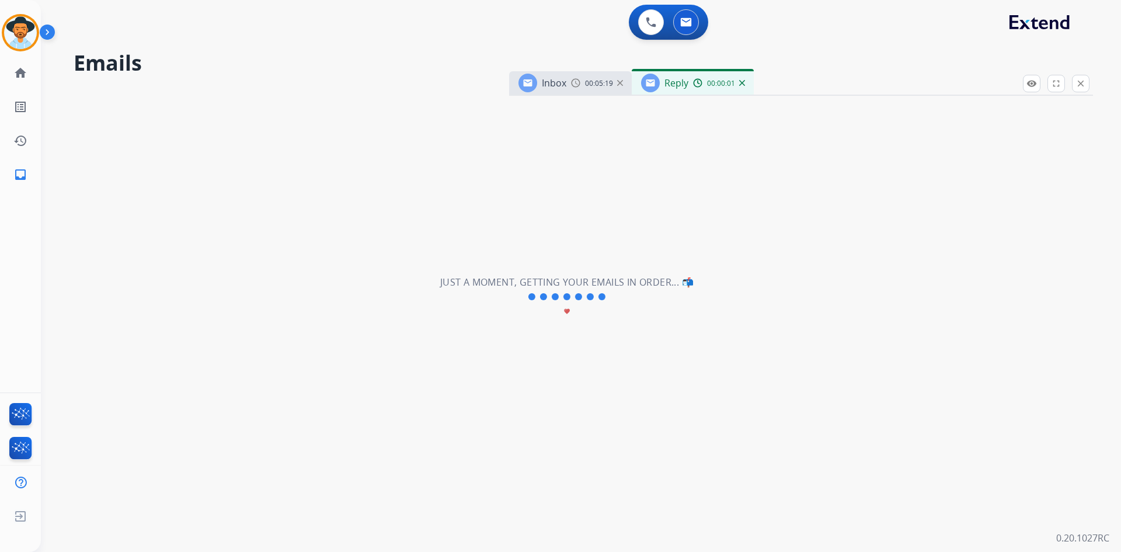
select select "**********"
click at [21, 18] on img at bounding box center [20, 32] width 33 height 33
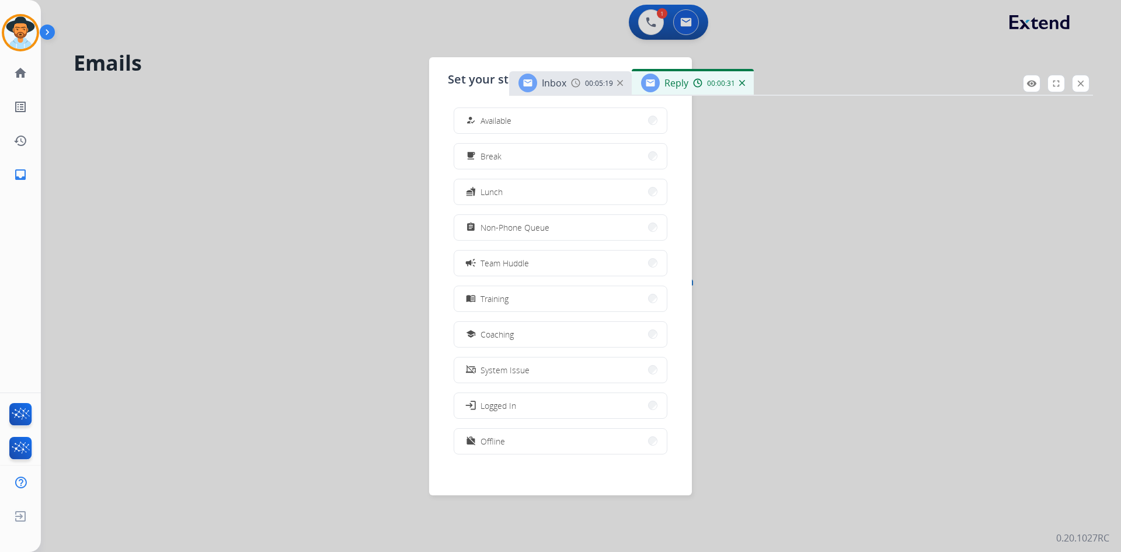
click at [590, 121] on button "how_to_reg Available" at bounding box center [560, 120] width 212 height 25
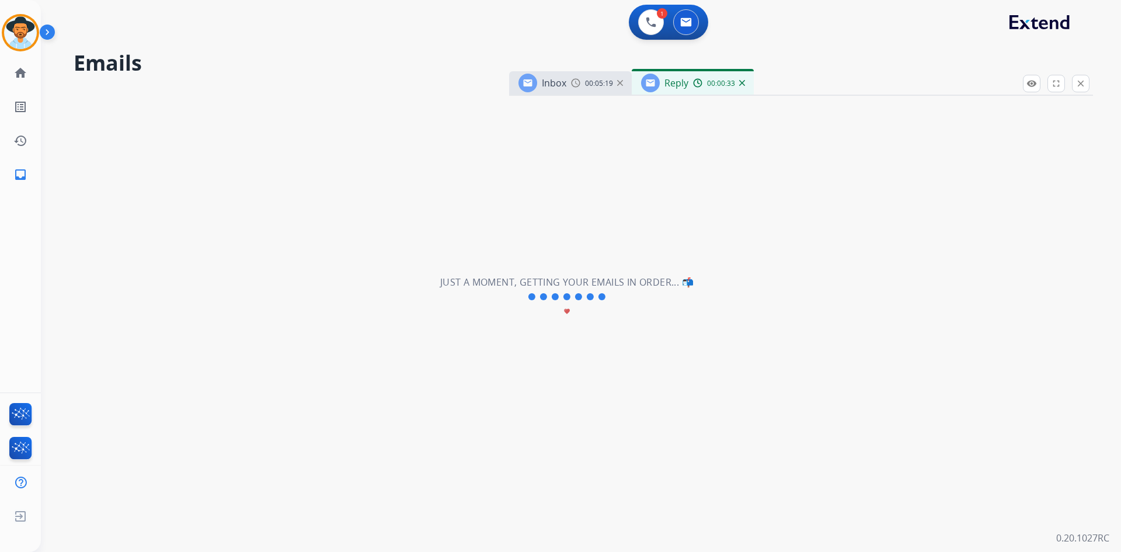
click at [745, 82] on div "Reply 00:00:33" at bounding box center [693, 82] width 122 height 23
click at [1075, 78] on button "close Close" at bounding box center [1081, 84] width 18 height 18
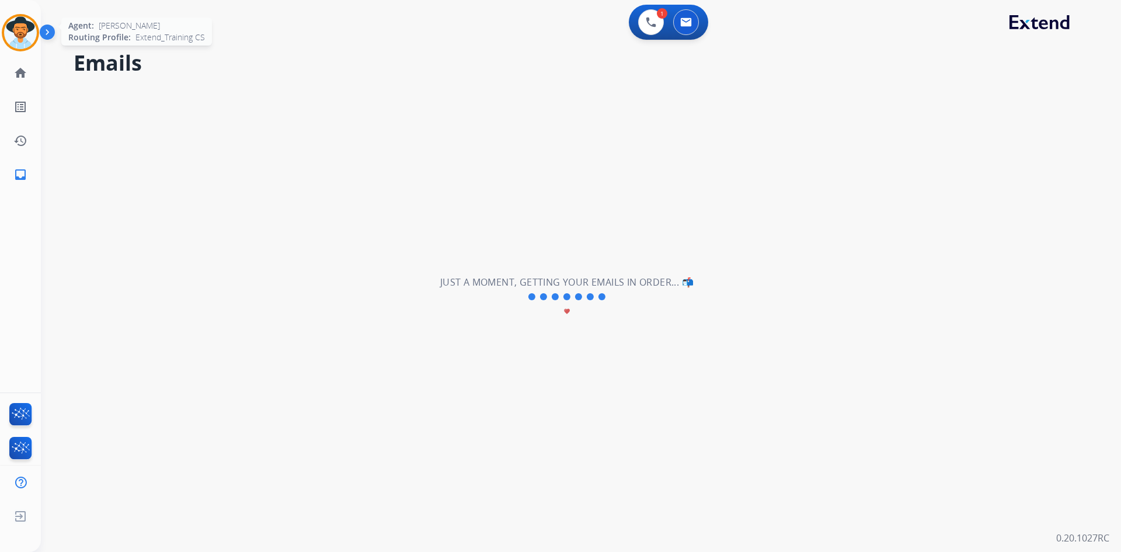
click at [23, 37] on img at bounding box center [20, 32] width 33 height 33
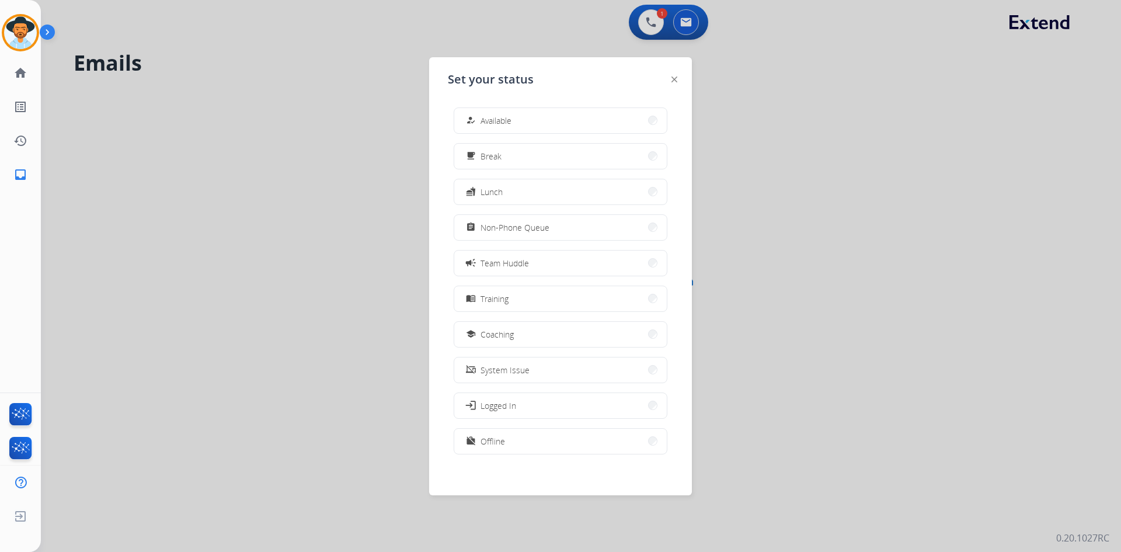
click at [604, 134] on div "how_to_reg Available free_breakfast Break fastfood Lunch assignment Non-Phone Q…" at bounding box center [560, 282] width 225 height 368
click at [603, 129] on button "how_to_reg Available" at bounding box center [560, 120] width 212 height 25
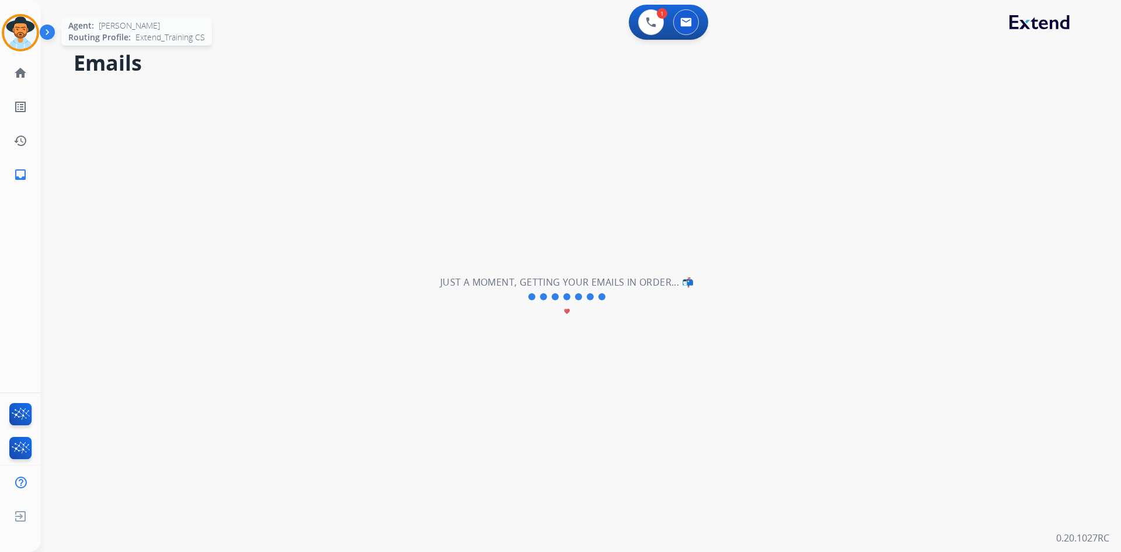
click at [26, 37] on img at bounding box center [20, 32] width 33 height 33
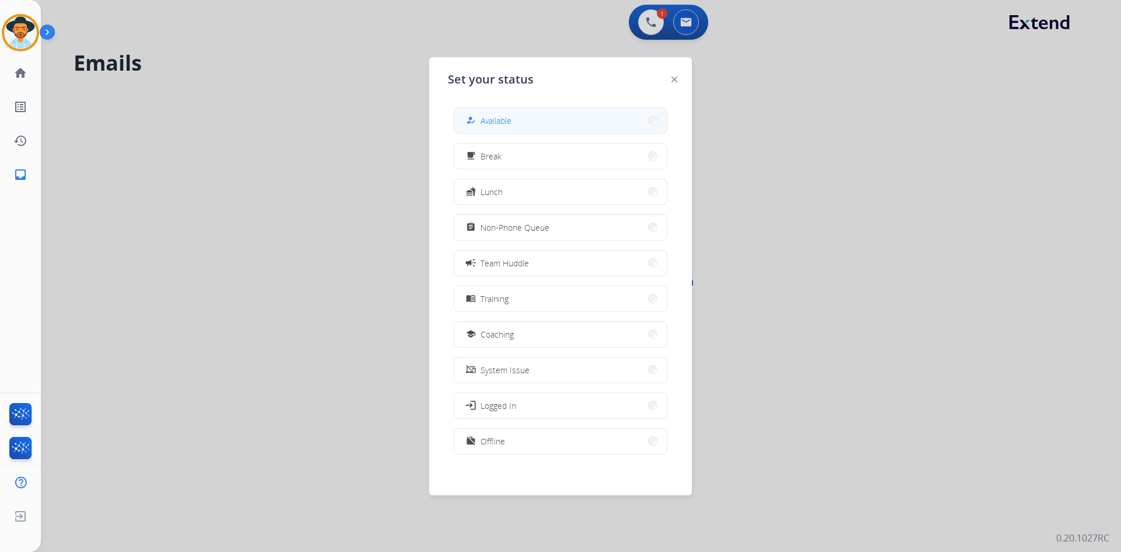
click at [532, 120] on button "how_to_reg Available" at bounding box center [560, 120] width 212 height 25
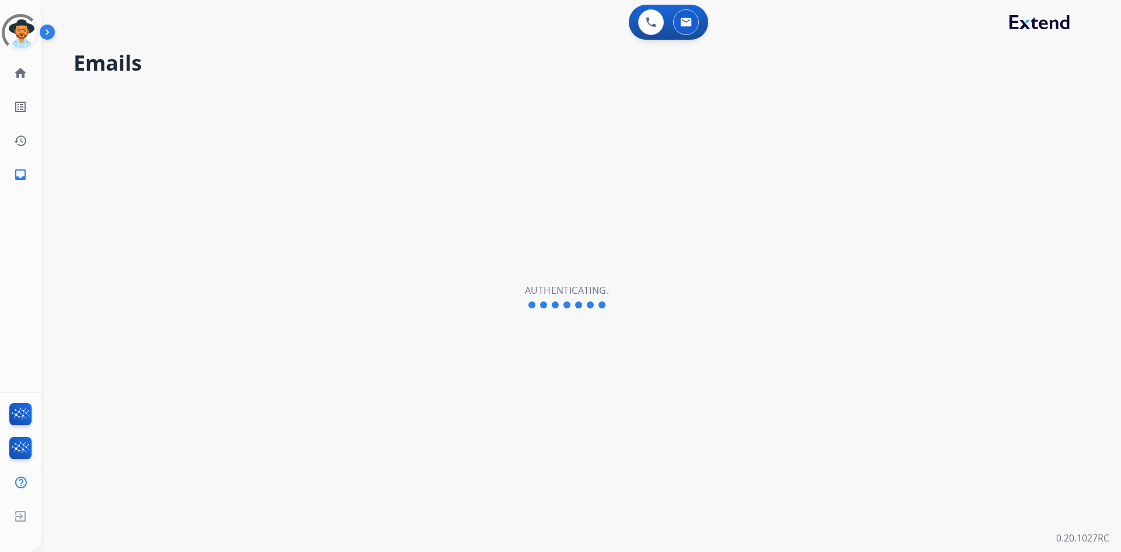
click at [49, 29] on img at bounding box center [50, 34] width 20 height 22
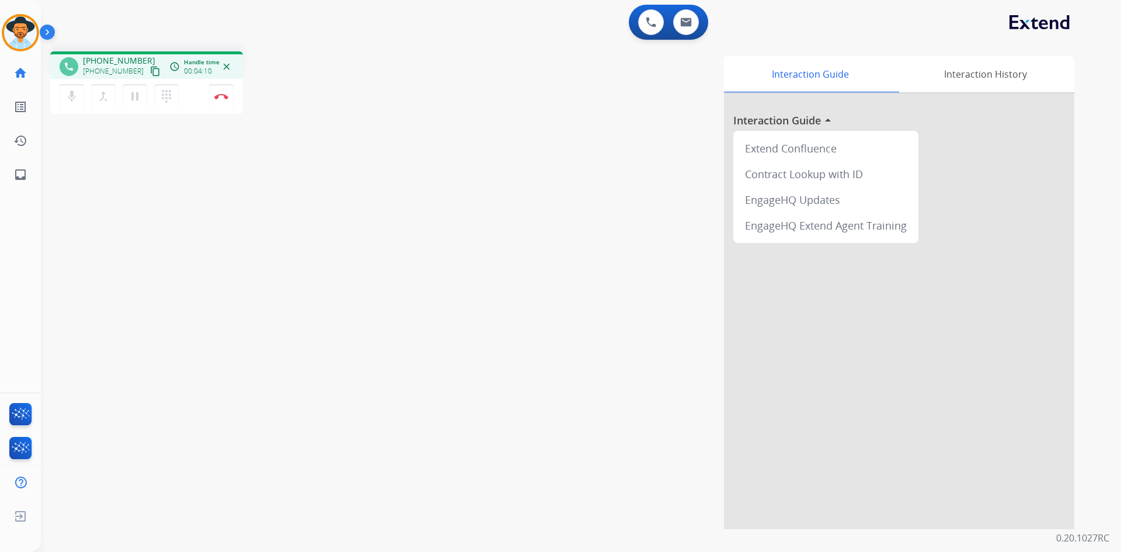
click at [46, 30] on img at bounding box center [50, 34] width 20 height 22
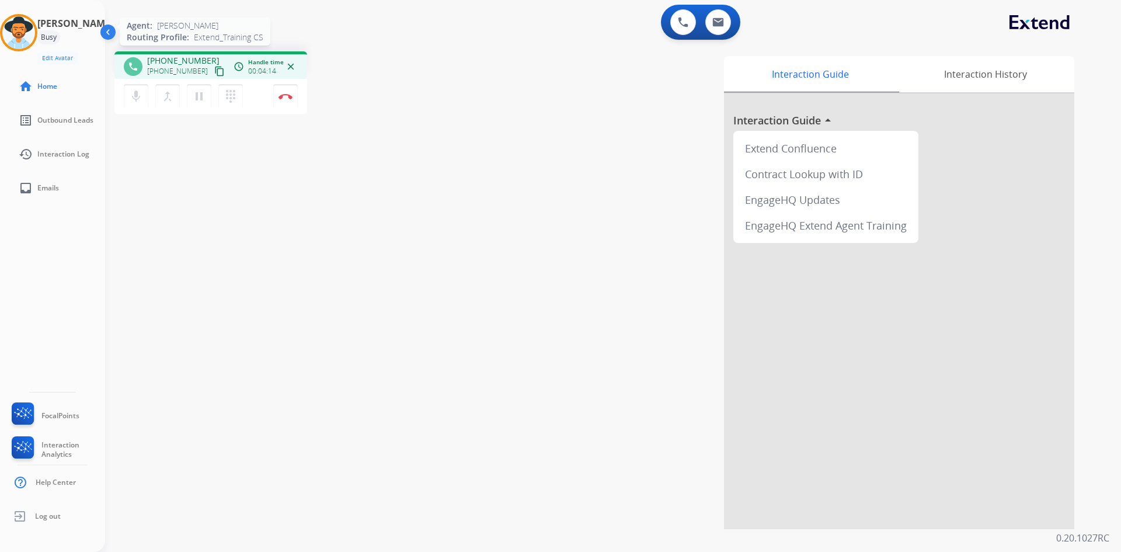
click at [28, 38] on img at bounding box center [18, 32] width 33 height 33
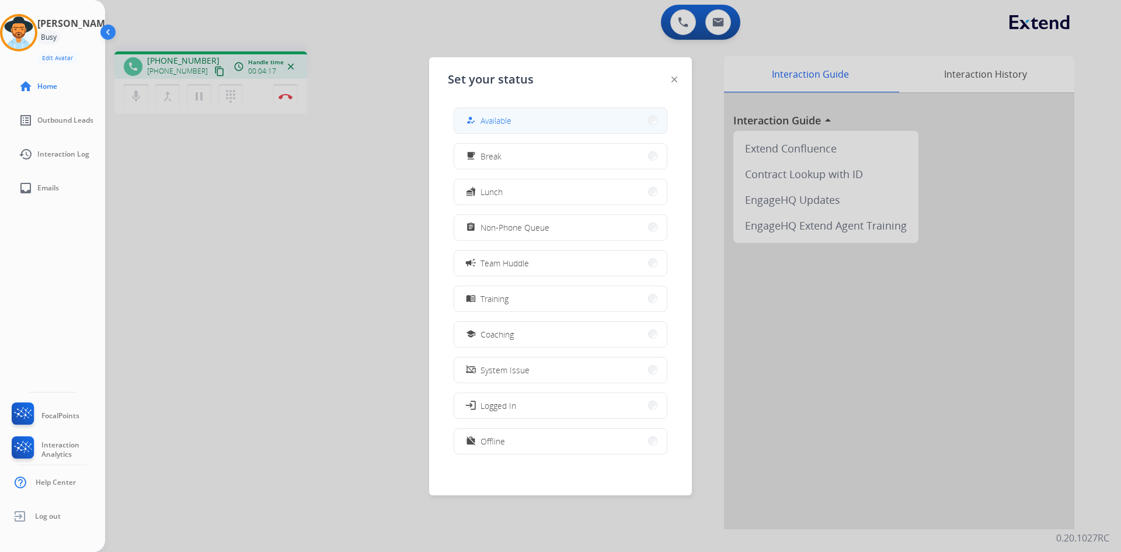
click at [571, 122] on button "how_to_reg Available" at bounding box center [560, 120] width 212 height 25
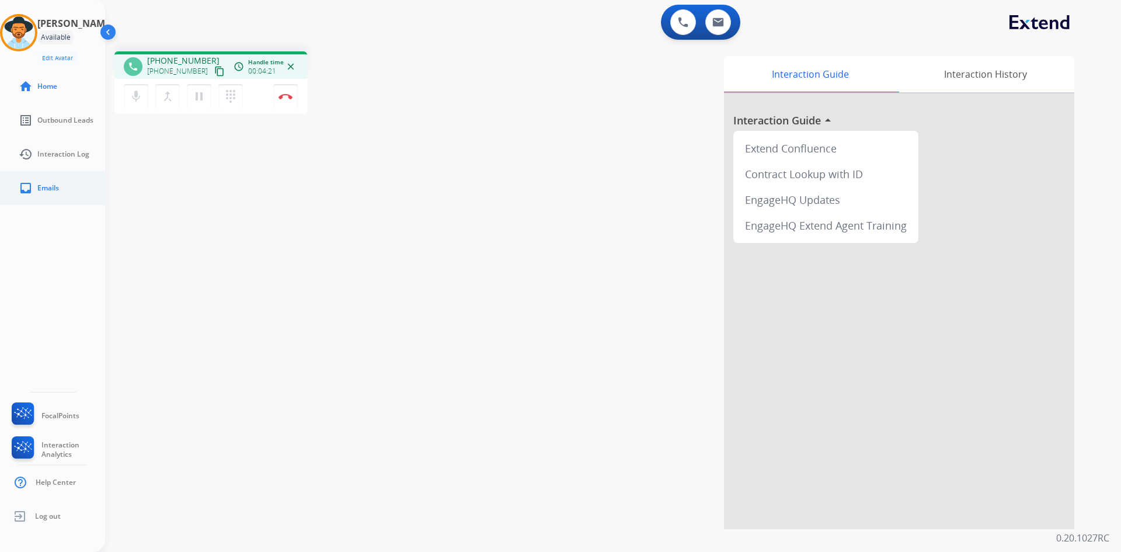
click at [62, 189] on link "inbox Emails" at bounding box center [61, 188] width 105 height 33
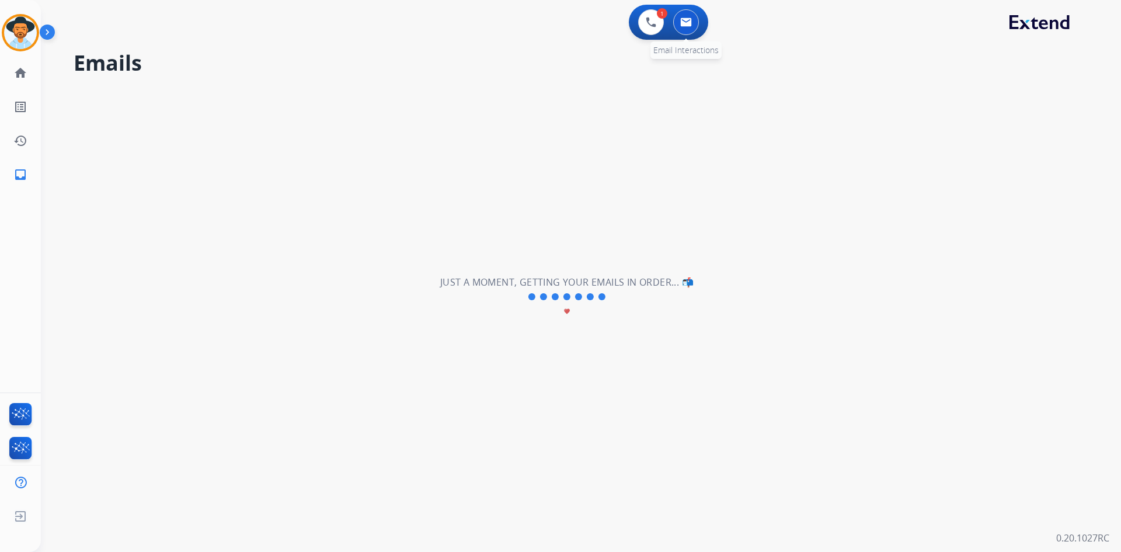
click at [690, 26] on img at bounding box center [686, 22] width 12 height 9
click at [14, 32] on img at bounding box center [20, 32] width 33 height 33
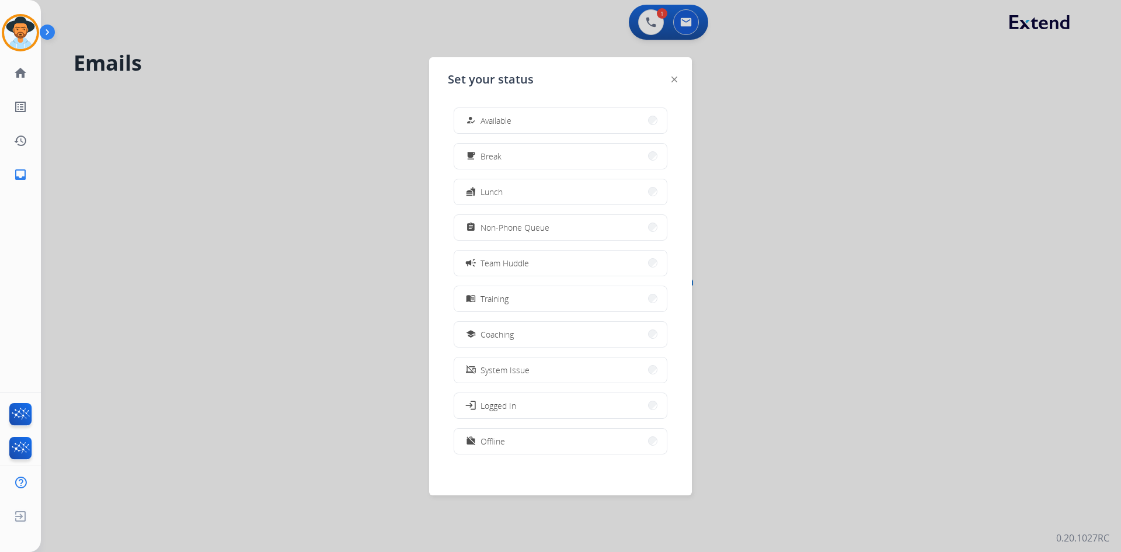
click at [646, 21] on div at bounding box center [560, 276] width 1121 height 552
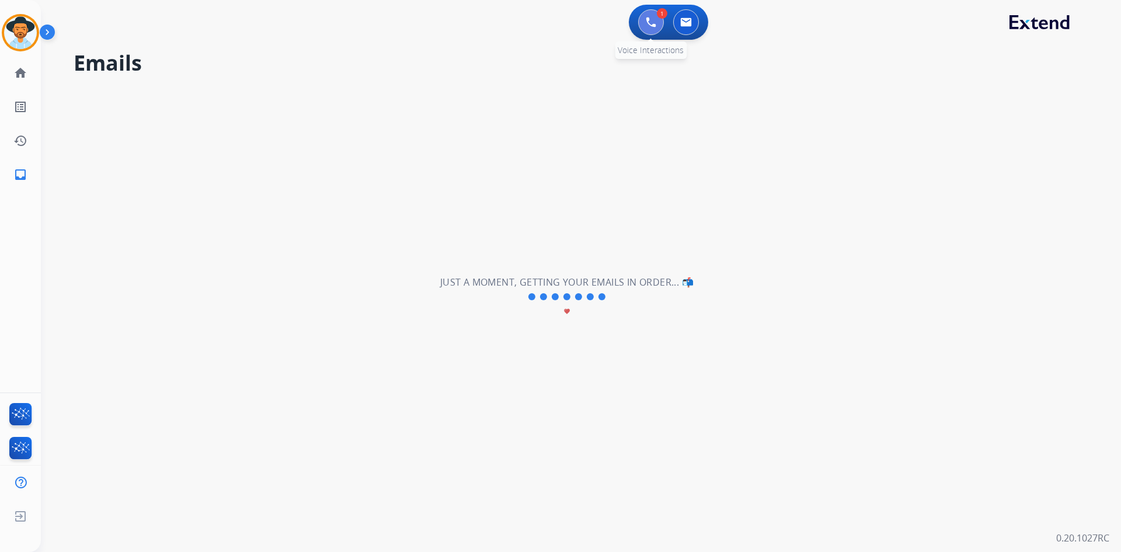
click at [651, 21] on img at bounding box center [651, 22] width 11 height 11
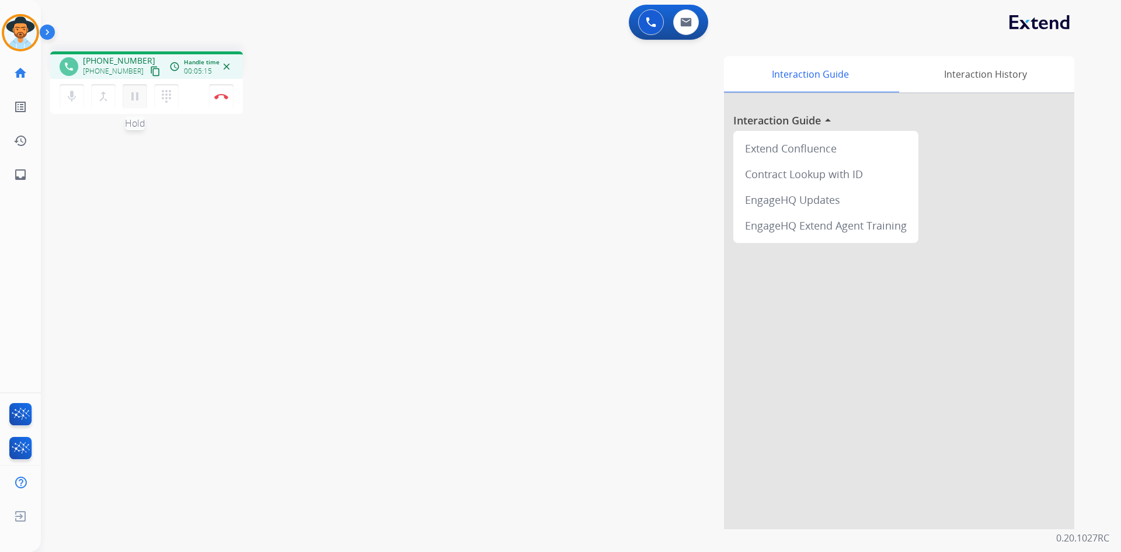
click at [132, 96] on mat-icon "pause" at bounding box center [135, 96] width 14 height 14
click at [132, 96] on mat-icon "play_arrow" at bounding box center [135, 96] width 14 height 14
click at [133, 104] on button "pause Hold" at bounding box center [135, 96] width 25 height 25
click at [135, 93] on mat-icon "play_arrow" at bounding box center [135, 96] width 14 height 14
click at [150, 71] on mat-icon "content_copy" at bounding box center [155, 71] width 11 height 11
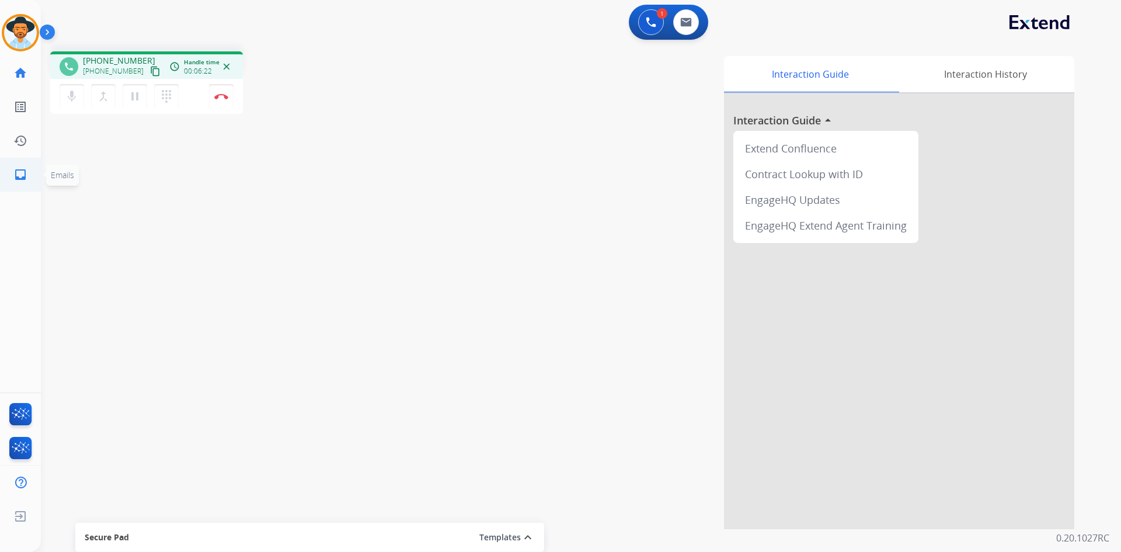
click at [21, 177] on mat-icon "inbox" at bounding box center [20, 175] width 14 height 14
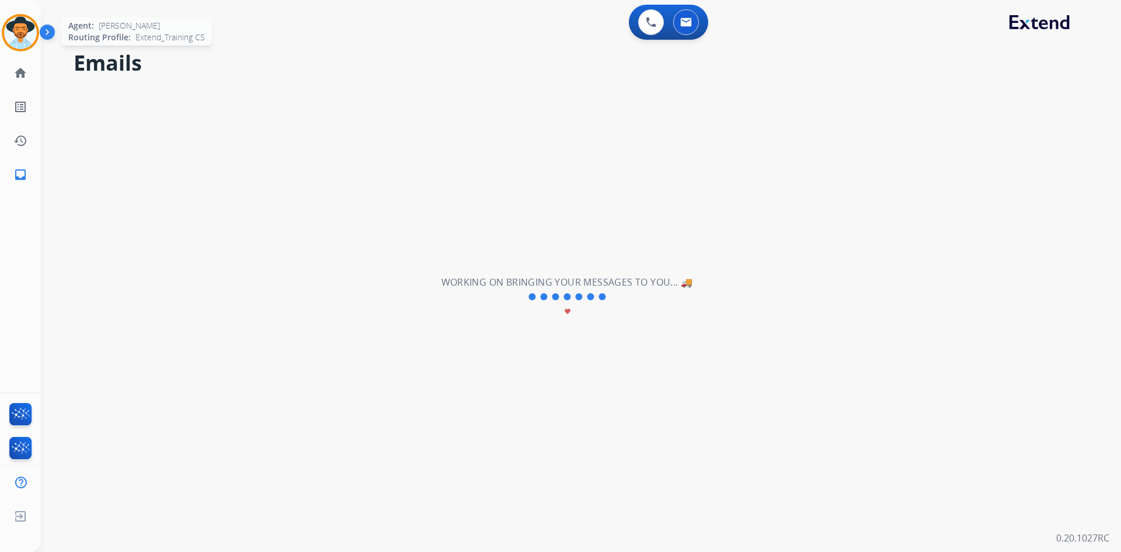
click at [33, 24] on img at bounding box center [20, 32] width 33 height 33
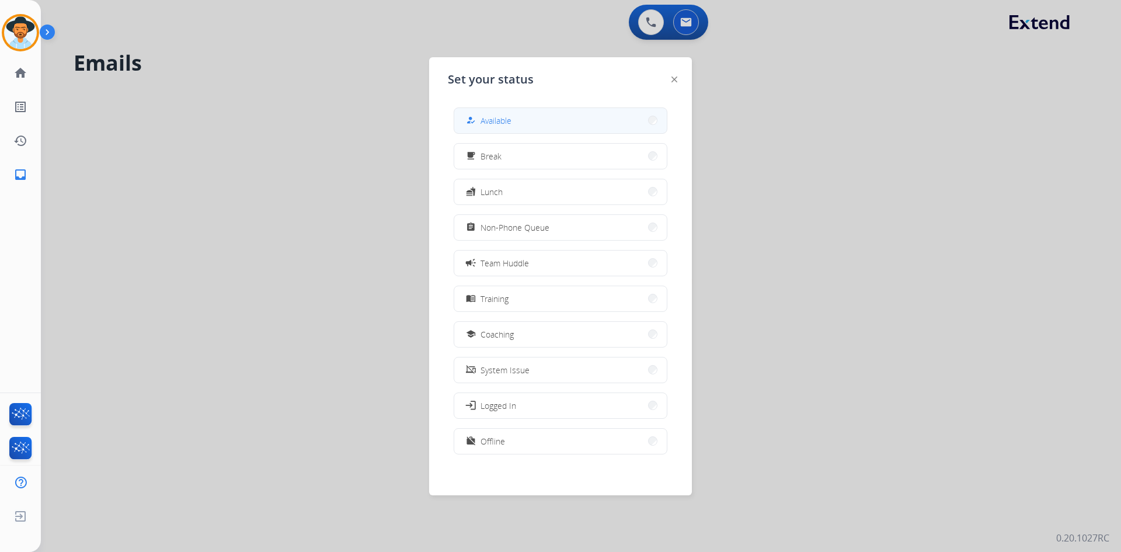
click at [521, 114] on button "how_to_reg Available" at bounding box center [560, 120] width 212 height 25
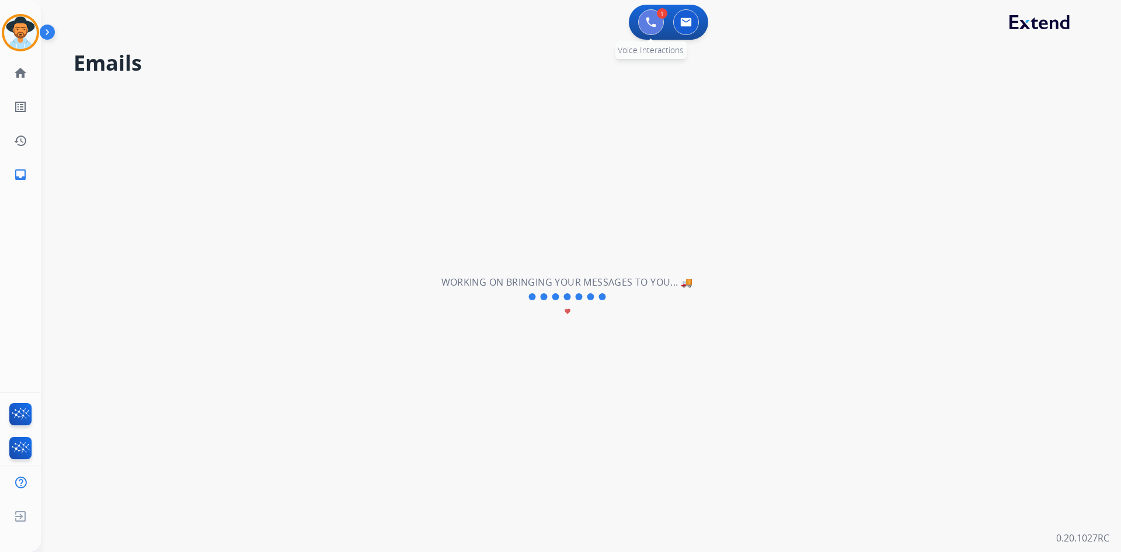
click at [654, 30] on button at bounding box center [651, 22] width 26 height 26
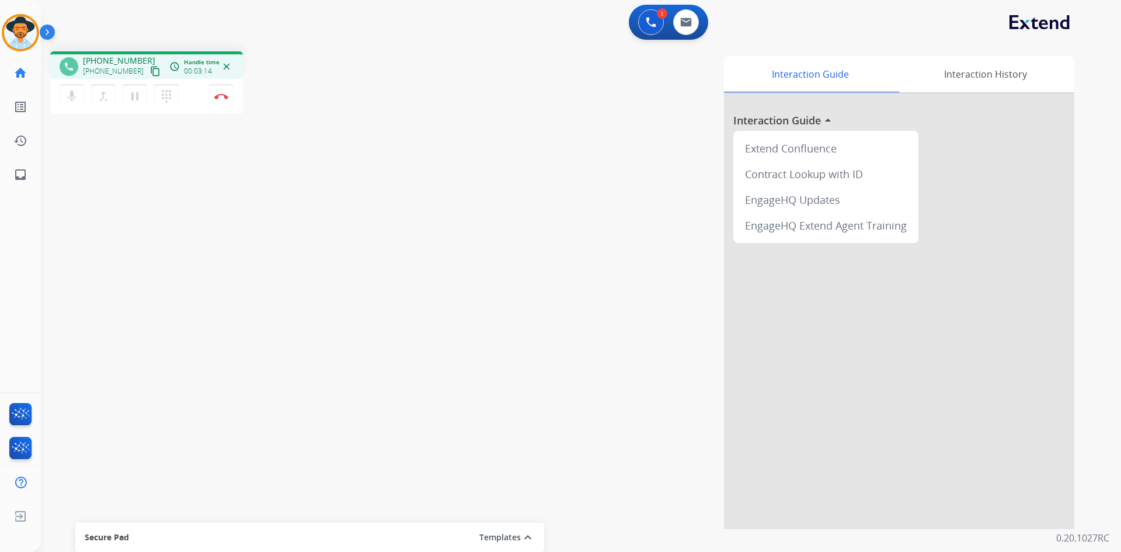
click at [150, 69] on mat-icon "content_copy" at bounding box center [155, 71] width 11 height 11
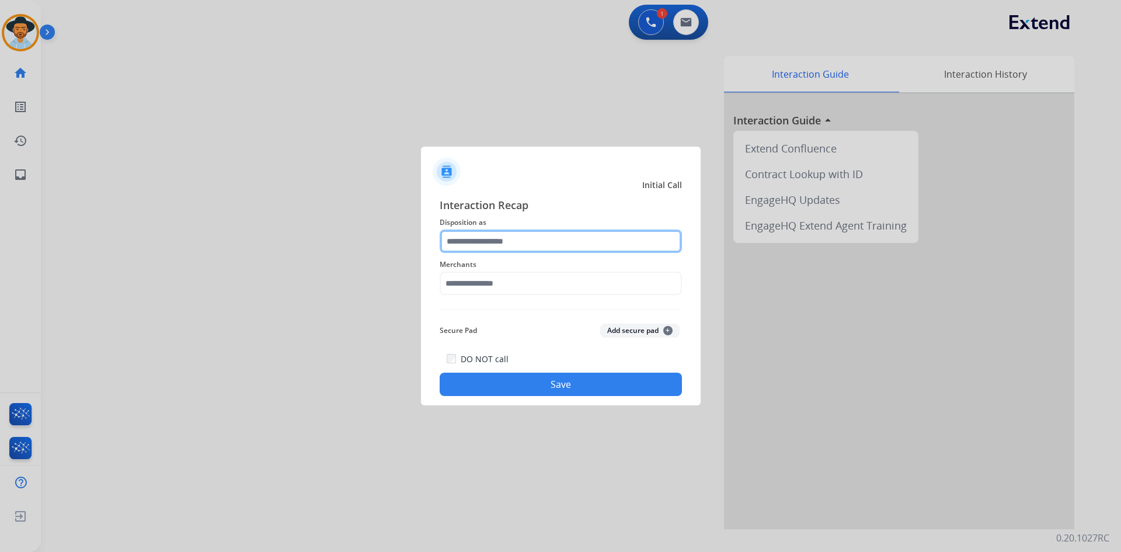
click at [496, 239] on input "text" at bounding box center [560, 240] width 242 height 23
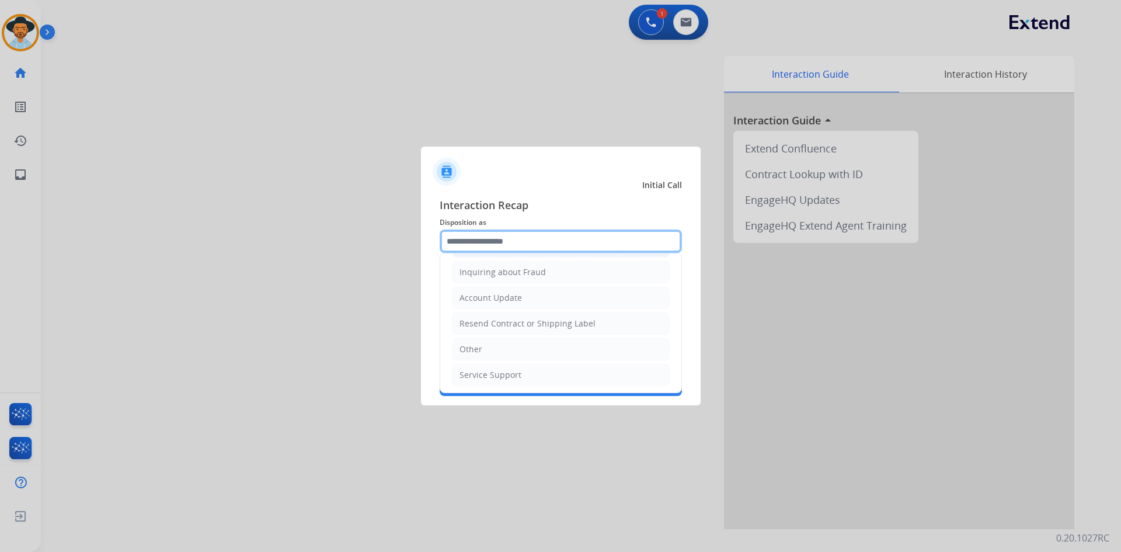
scroll to position [182, 0]
click at [489, 348] on li "Other" at bounding box center [561, 347] width 218 height 22
type input "*****"
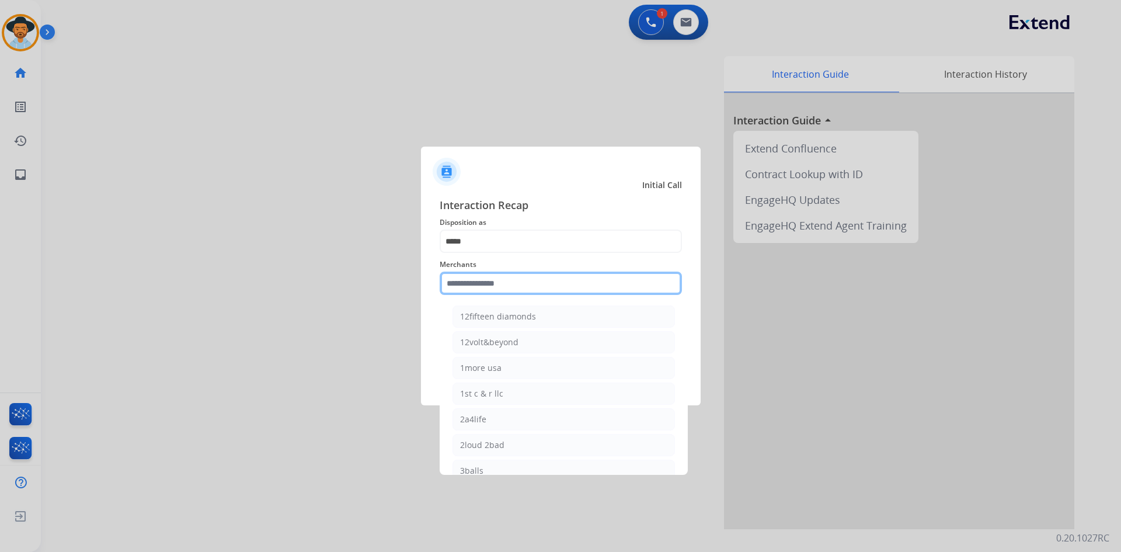
click at [484, 289] on input "text" at bounding box center [560, 282] width 242 height 23
click at [524, 274] on input "text" at bounding box center [560, 282] width 242 height 23
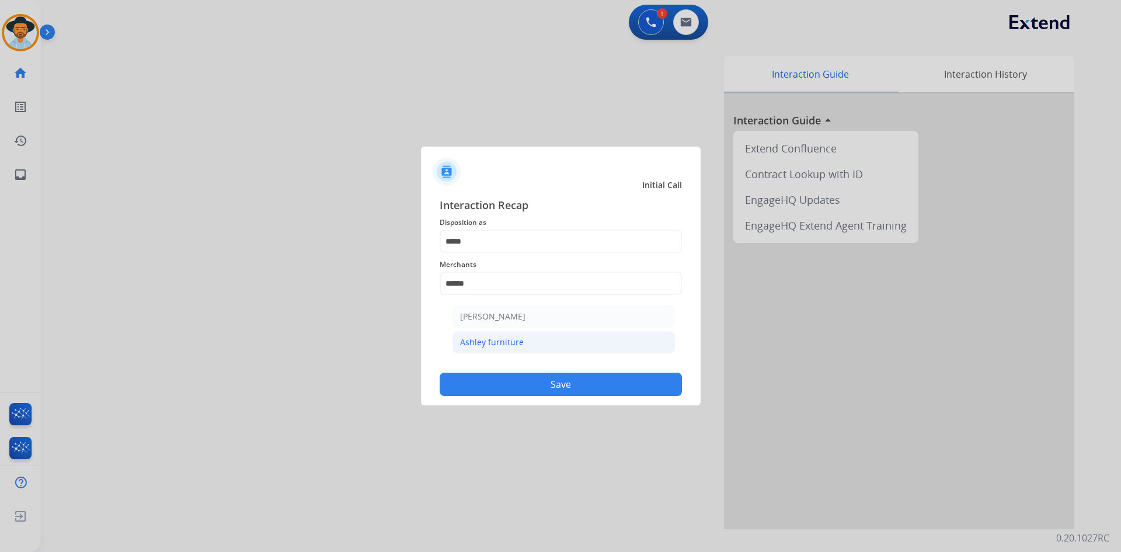
click at [472, 337] on div "Ashley furniture" at bounding box center [492, 342] width 64 height 12
type input "**********"
click at [578, 392] on button "Save" at bounding box center [560, 383] width 242 height 23
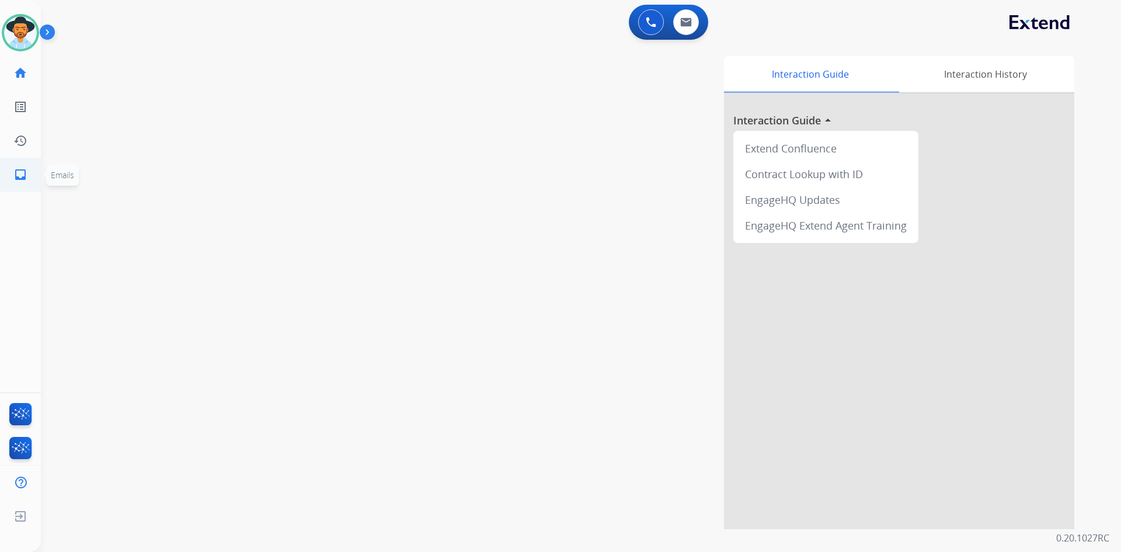
click at [23, 172] on mat-icon "inbox" at bounding box center [20, 175] width 14 height 14
select select "**********"
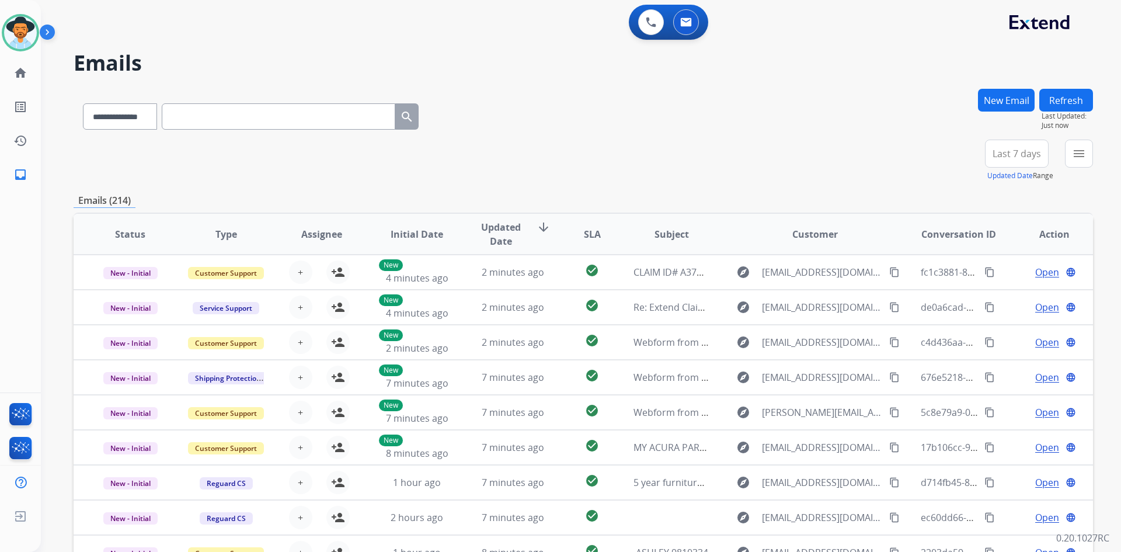
click at [226, 114] on input "text" at bounding box center [278, 116] width 233 height 26
click at [206, 123] on input "text" at bounding box center [278, 116] width 233 height 26
paste input "**********"
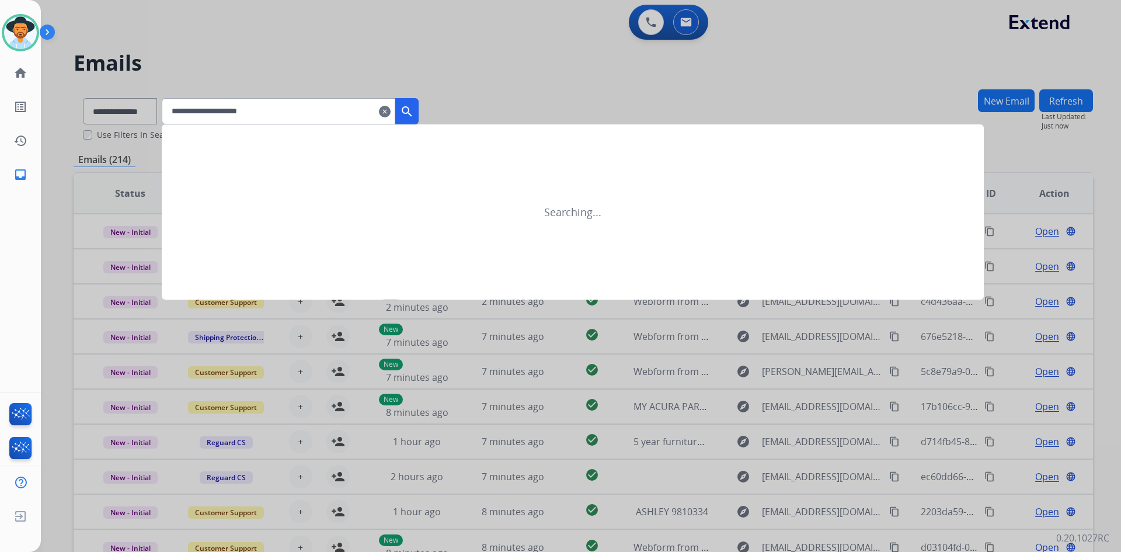
type input "**********"
click at [152, 106] on div at bounding box center [560, 276] width 1121 height 552
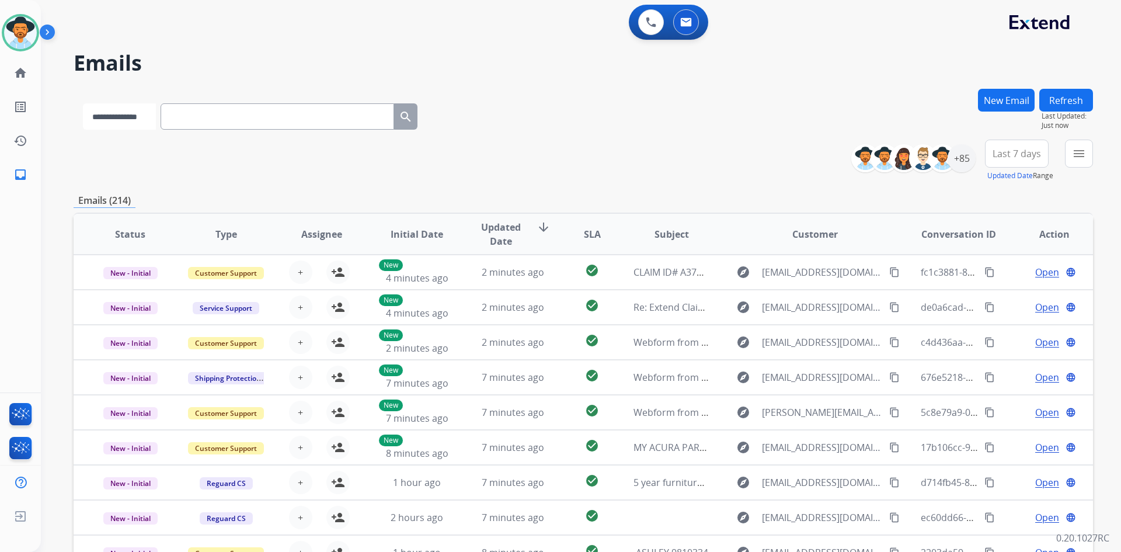
click at [156, 123] on select "**********" at bounding box center [119, 116] width 73 height 26
select select "**********"
click at [83, 103] on select "**********" at bounding box center [119, 116] width 73 height 26
click at [211, 116] on input "text" at bounding box center [278, 116] width 233 height 26
paste input "**********"
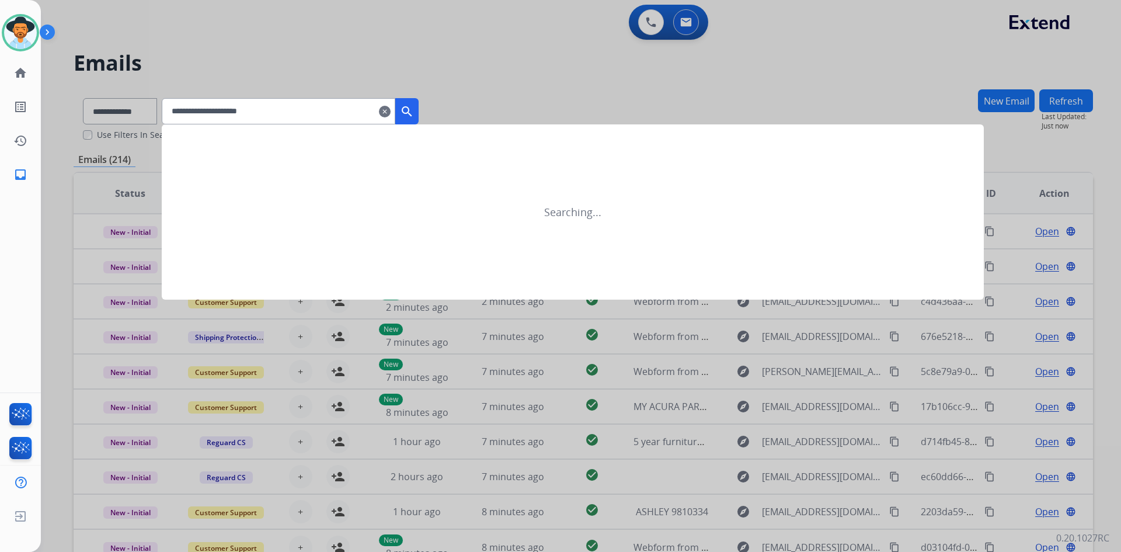
type input "**********"
click at [414, 112] on mat-icon "search" at bounding box center [407, 111] width 14 height 14
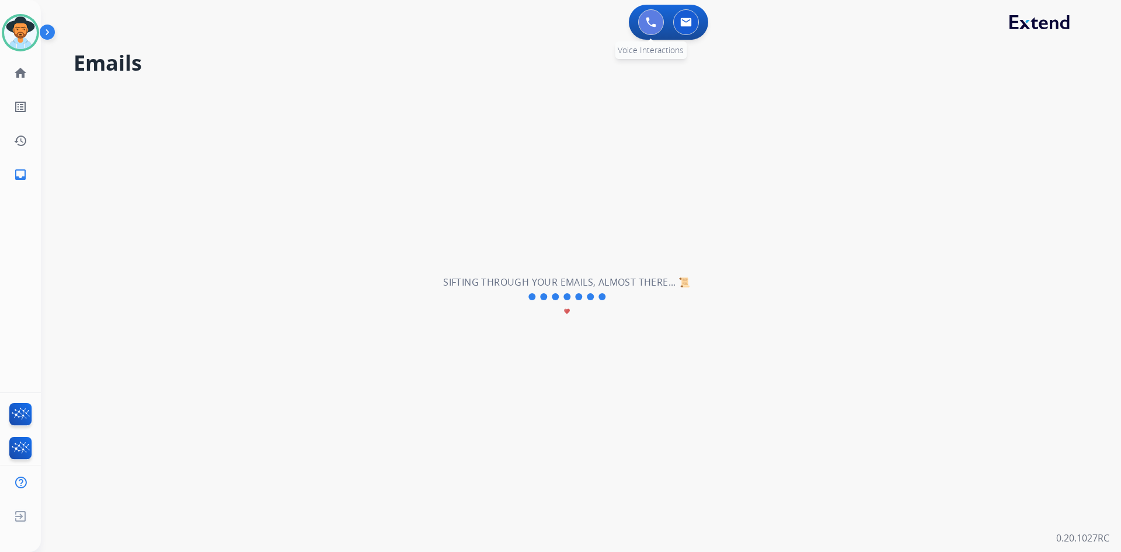
click at [654, 15] on button at bounding box center [651, 22] width 26 height 26
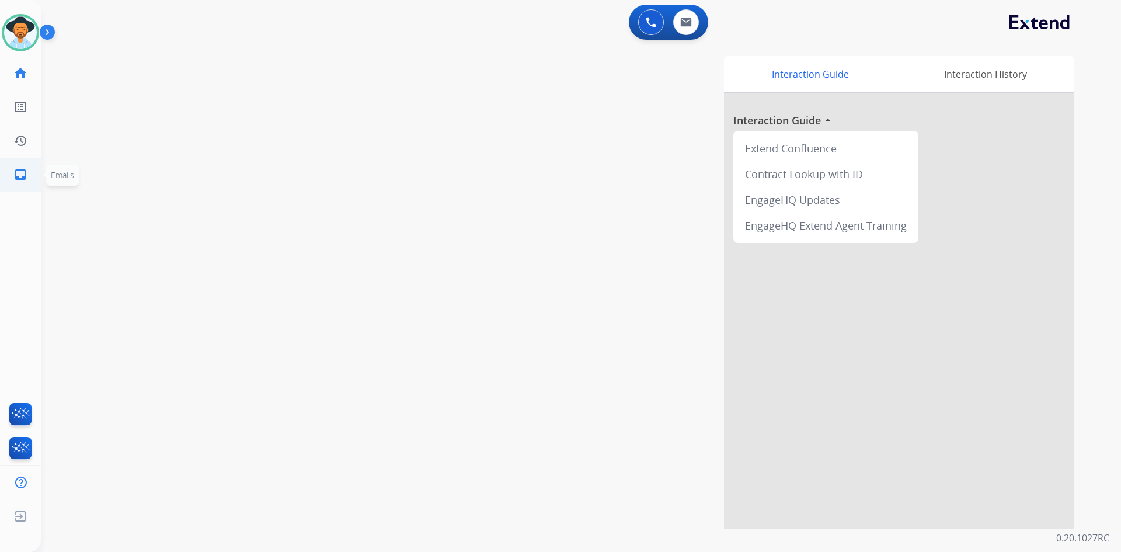
click at [19, 179] on mat-icon "inbox" at bounding box center [20, 175] width 14 height 14
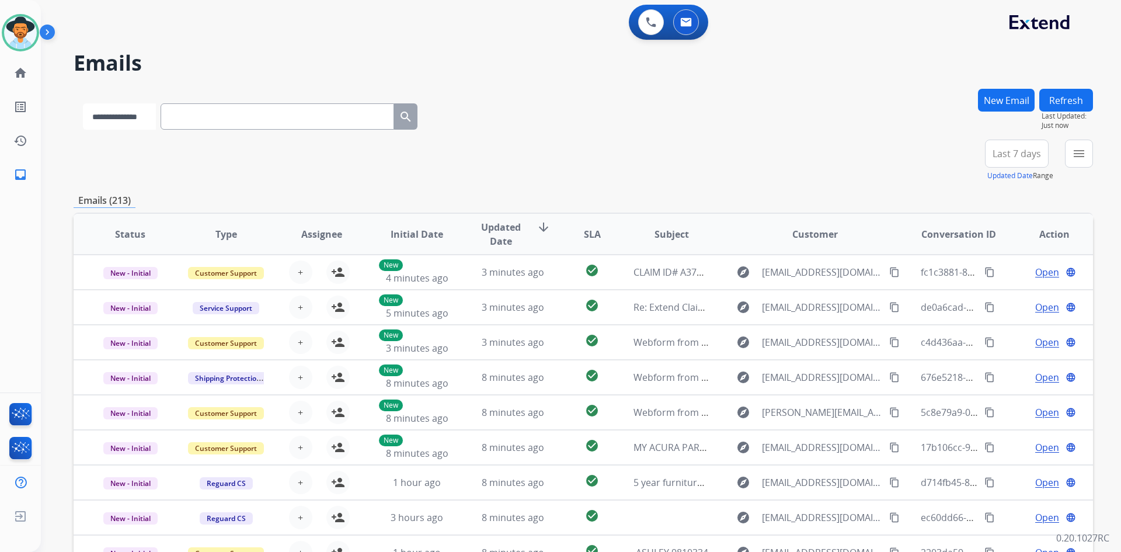
click at [156, 114] on select "**********" at bounding box center [119, 116] width 73 height 26
select select "**********"
click at [83, 103] on select "**********" at bounding box center [119, 116] width 73 height 26
click at [222, 116] on input "text" at bounding box center [278, 116] width 233 height 26
paste input "**********"
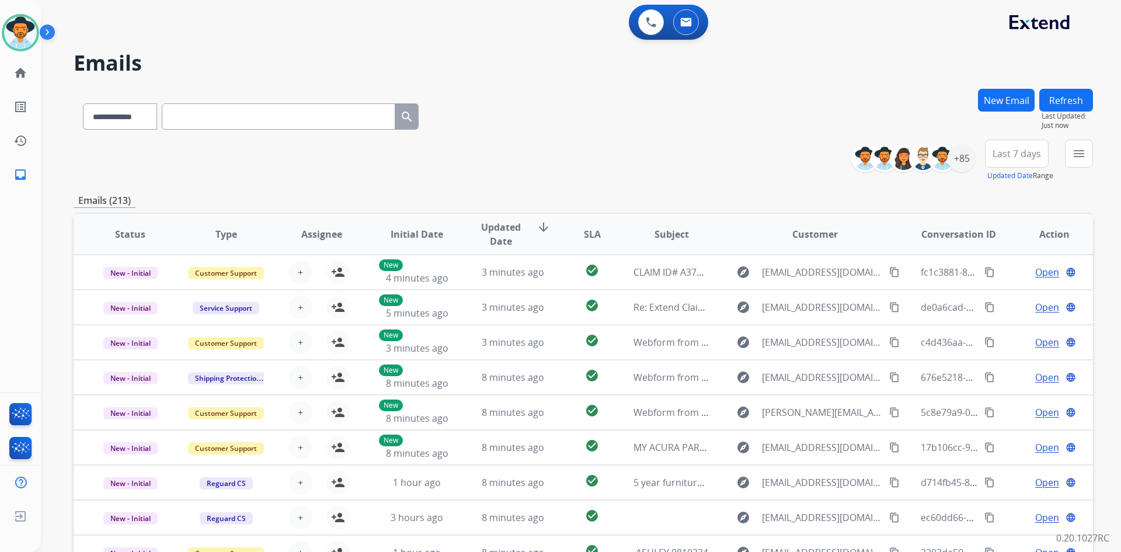
type input "**********"
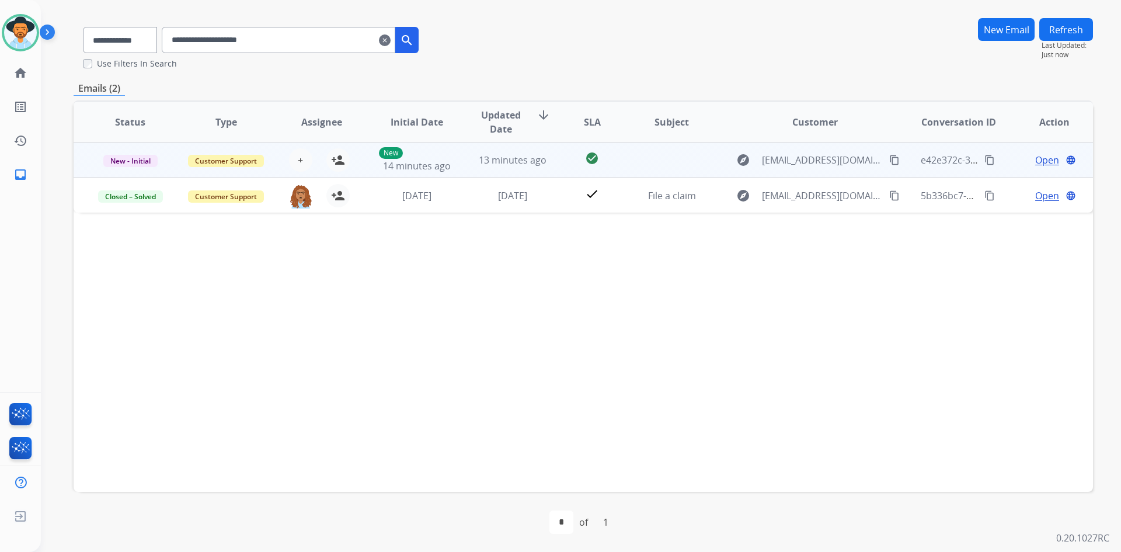
scroll to position [72, 0]
click at [1036, 163] on span "Open" at bounding box center [1047, 159] width 24 height 14
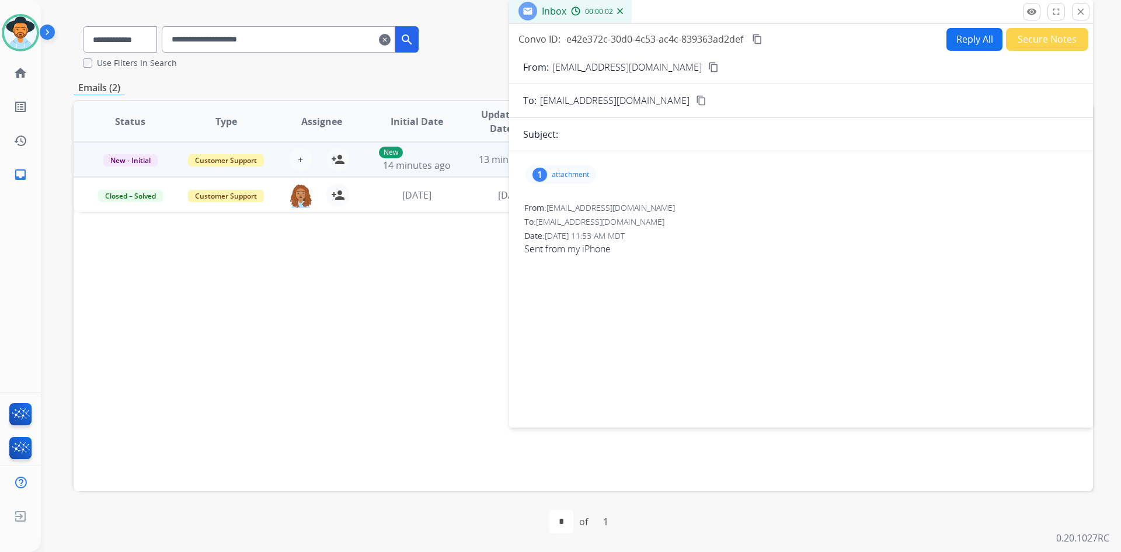
click at [560, 169] on div "1 attachment" at bounding box center [560, 174] width 71 height 19
click at [567, 199] on div at bounding box center [566, 206] width 58 height 41
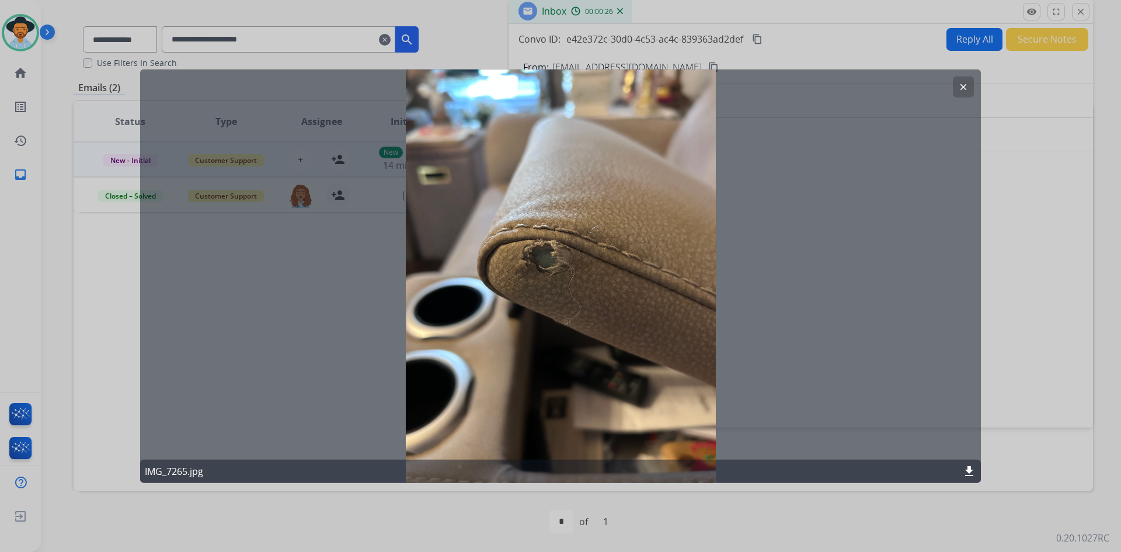
click at [967, 86] on mat-icon "clear" at bounding box center [963, 86] width 11 height 11
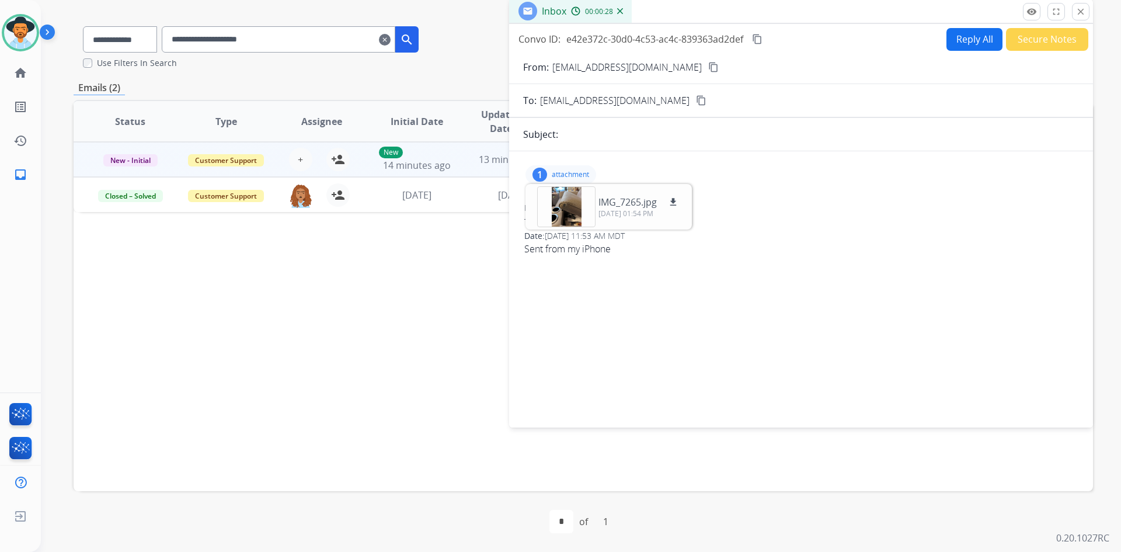
click at [615, 314] on div "1 attachment IMG_7265.jpg download 10/07/2025, 01:54 PM From: palvarez0910@gmai…" at bounding box center [801, 287] width 584 height 253
click at [962, 30] on button "Reply All" at bounding box center [974, 39] width 56 height 23
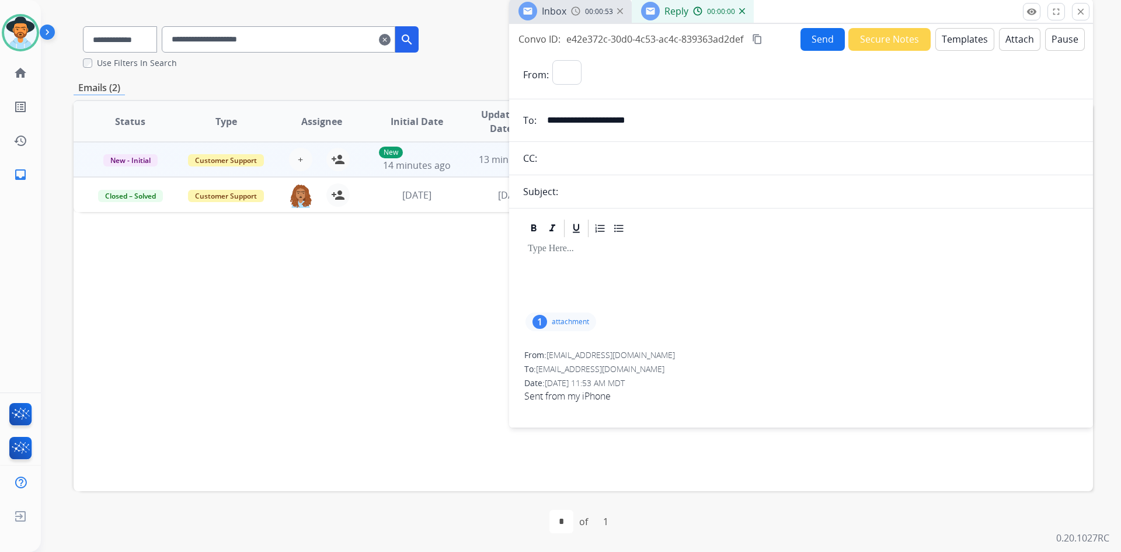
select select "**********"
click at [592, 291] on div at bounding box center [801, 274] width 556 height 71
drag, startPoint x: 684, startPoint y: 247, endPoint x: 511, endPoint y: 240, distance: 173.5
click at [517, 247] on div "**********" at bounding box center [801, 318] width 584 height 200
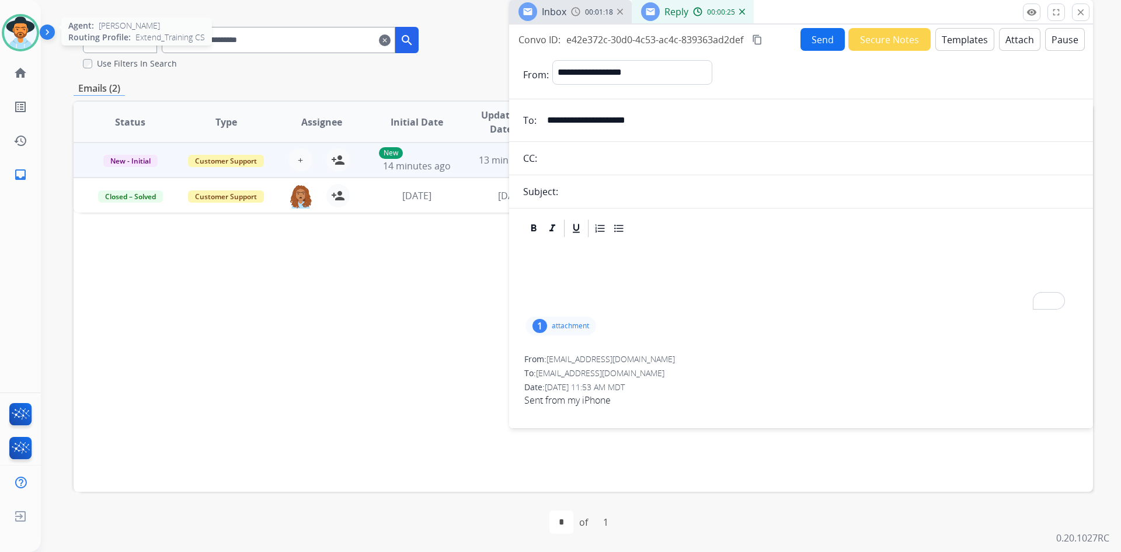
click at [30, 40] on img at bounding box center [20, 32] width 33 height 33
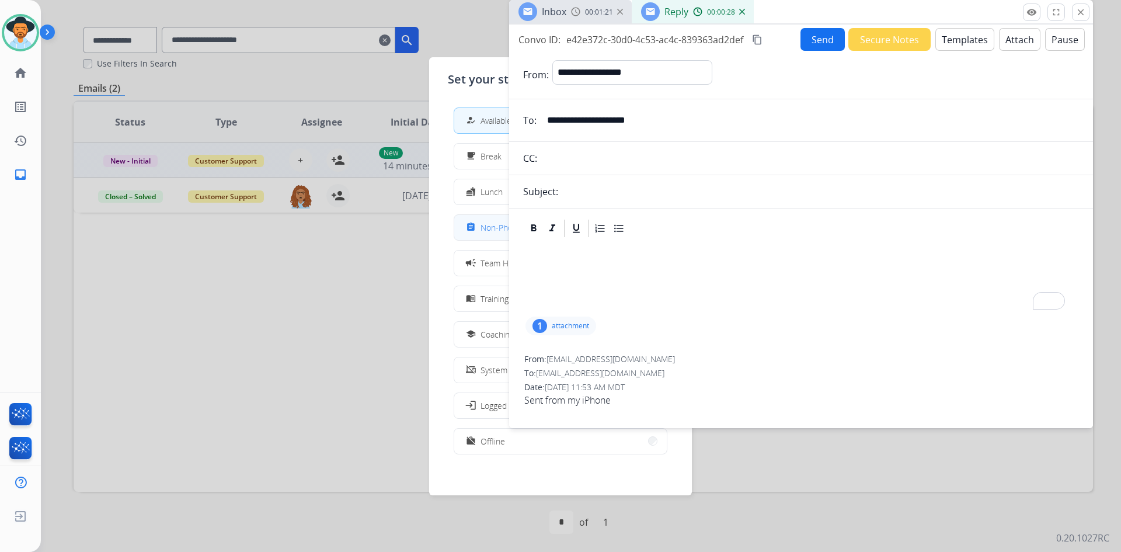
click at [487, 238] on button "assignment Non-Phone Queue" at bounding box center [560, 227] width 212 height 25
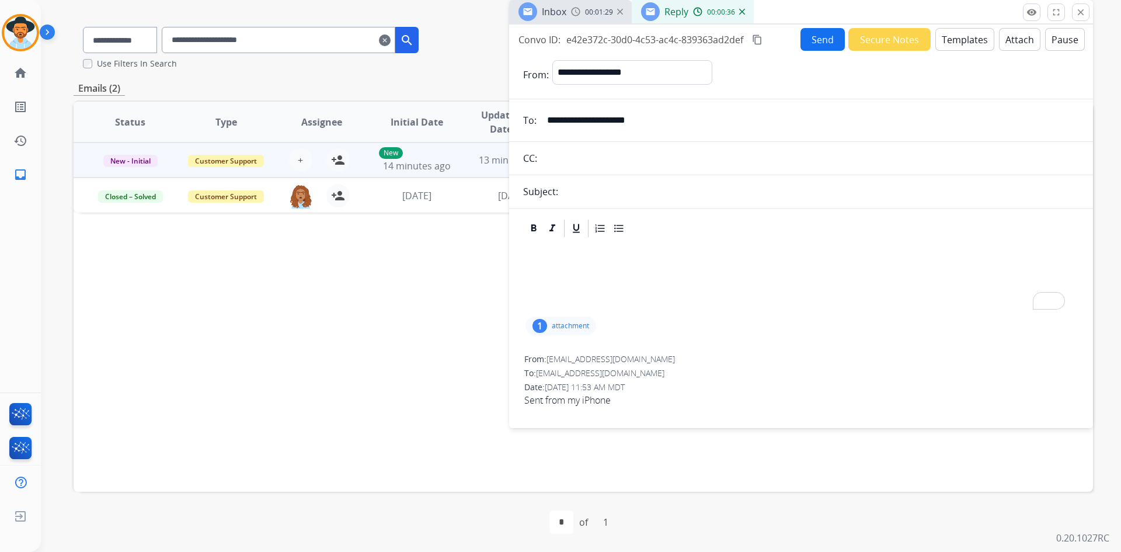
click at [958, 31] on button "Templates" at bounding box center [964, 39] width 59 height 23
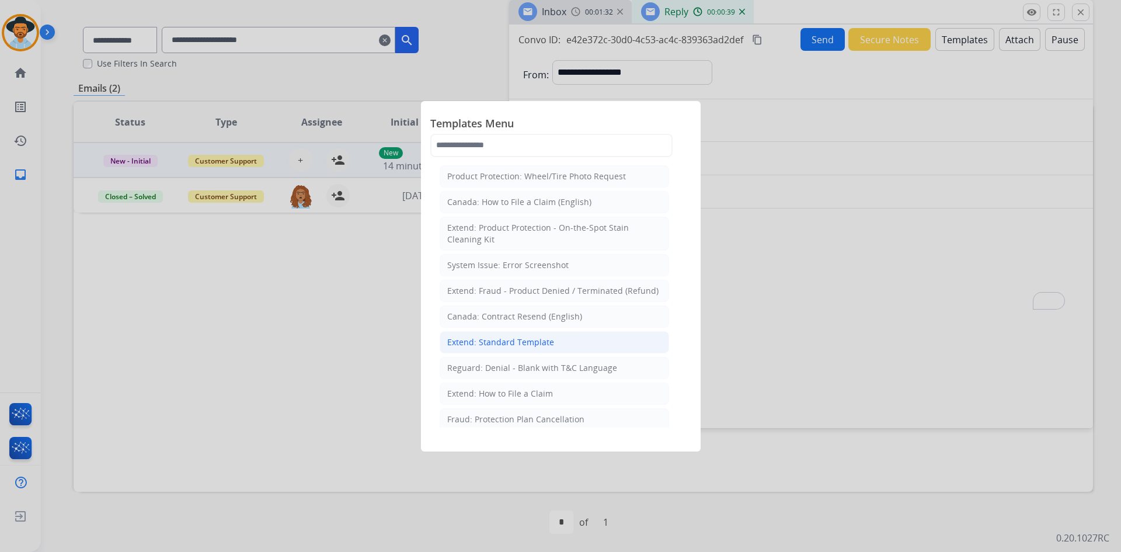
click at [533, 344] on div "Extend: Standard Template" at bounding box center [500, 342] width 107 height 12
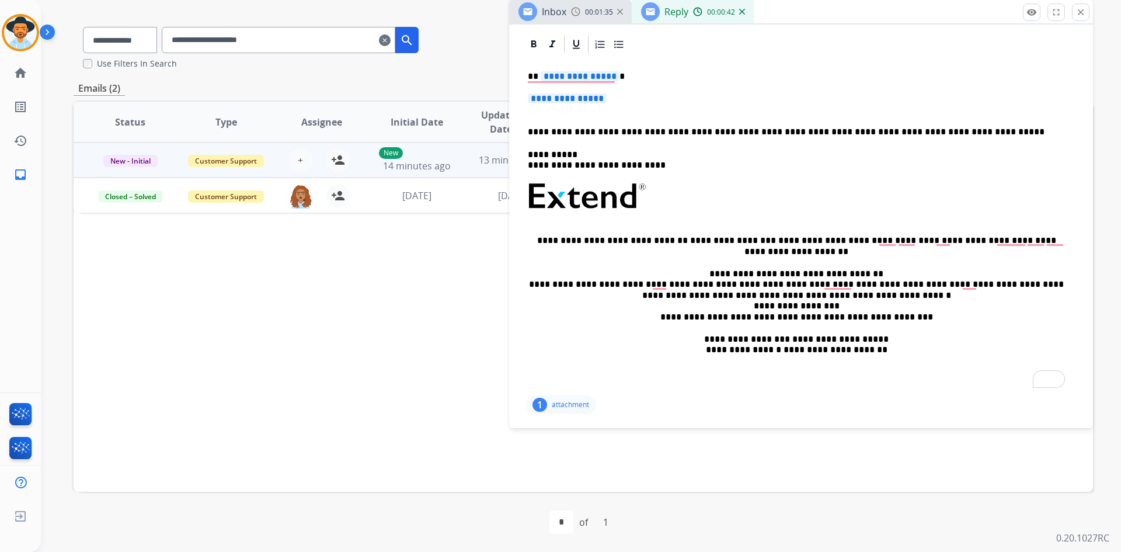
scroll to position [0, 0]
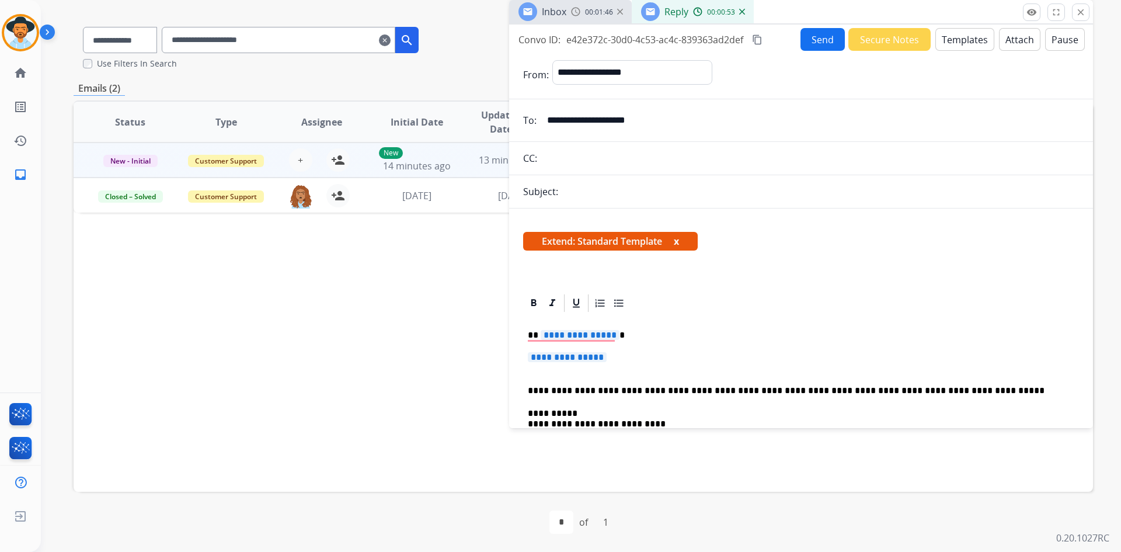
click at [612, 357] on p "**********" at bounding box center [801, 363] width 546 height 22
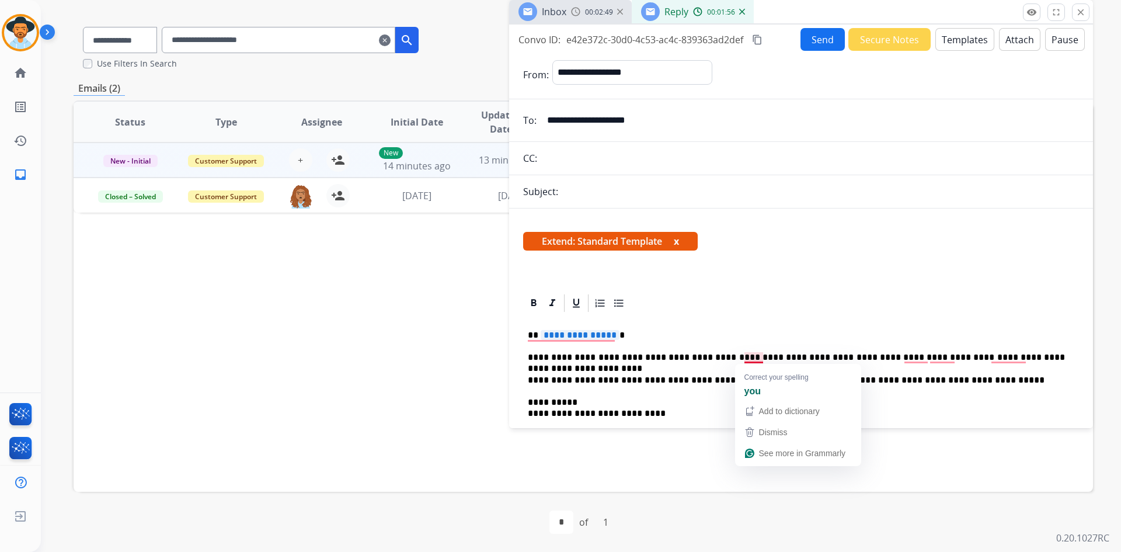
click at [752, 361] on p "**********" at bounding box center [796, 357] width 537 height 11
click at [647, 360] on p "**********" at bounding box center [796, 357] width 537 height 11
click at [904, 357] on p "**********" at bounding box center [796, 357] width 537 height 11
click at [932, 356] on p "**********" at bounding box center [796, 357] width 537 height 11
click at [1054, 360] on p "**********" at bounding box center [796, 357] width 537 height 11
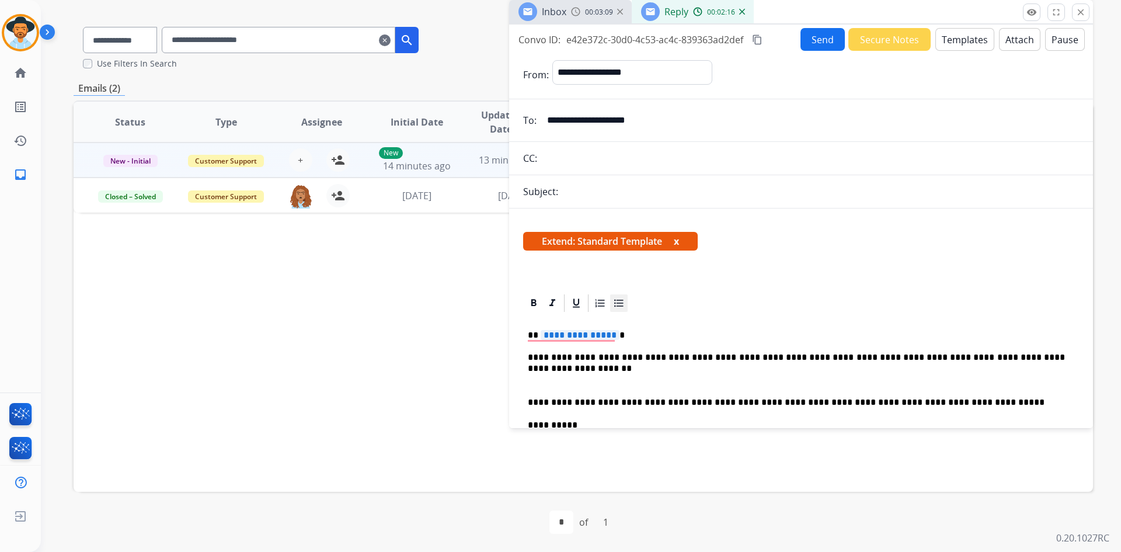
click at [619, 308] on icon at bounding box center [619, 303] width 12 height 12
click at [574, 380] on p "To enrich screen reader interactions, please activate Accessibility in Grammarl…" at bounding box center [812, 380] width 523 height 11
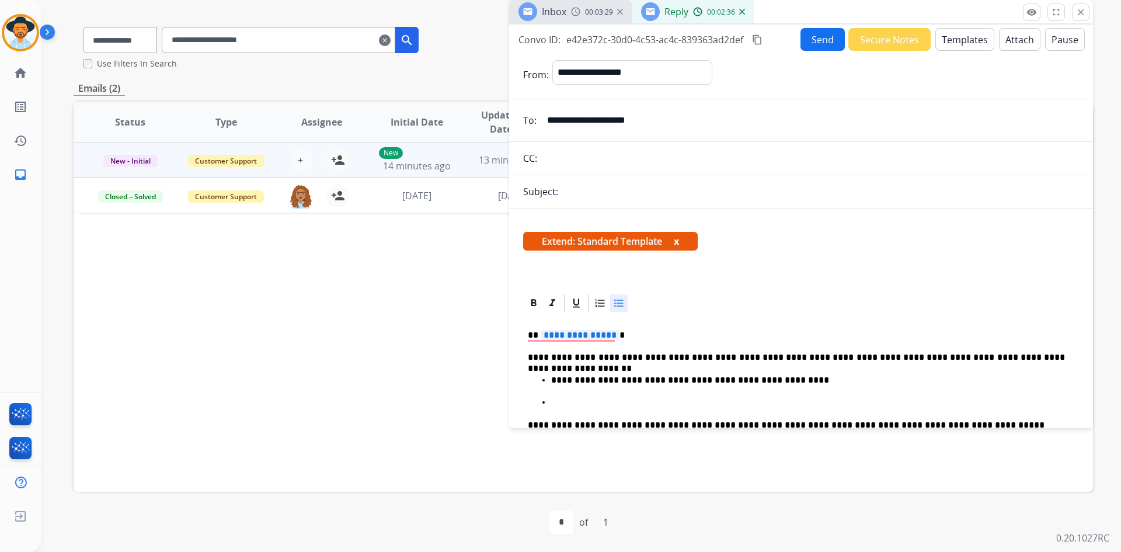
click at [599, 404] on p "To enrich screen reader interactions, please activate Accessibility in Grammarl…" at bounding box center [812, 402] width 523 height 11
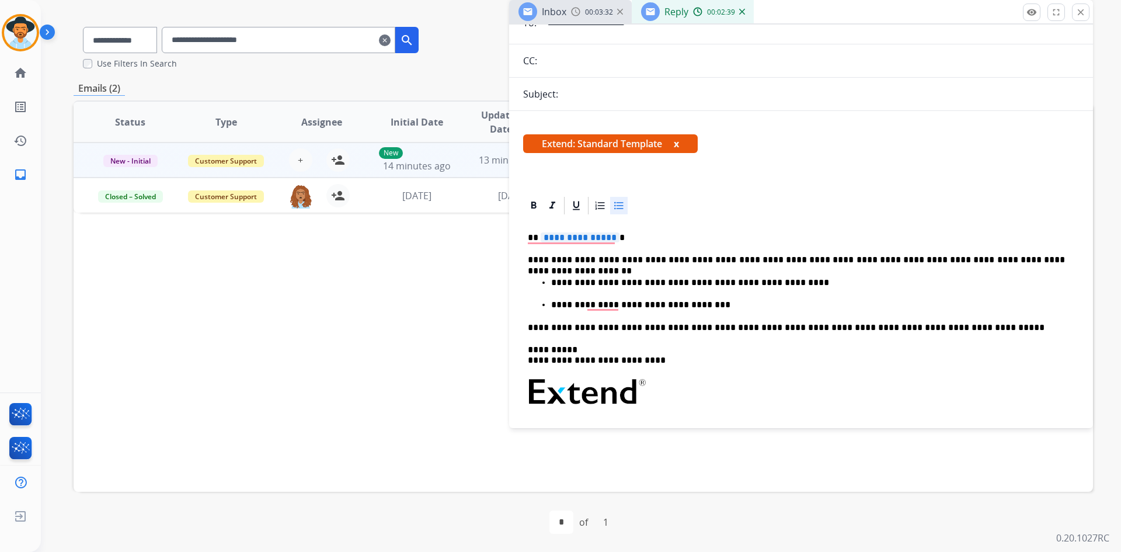
scroll to position [117, 0]
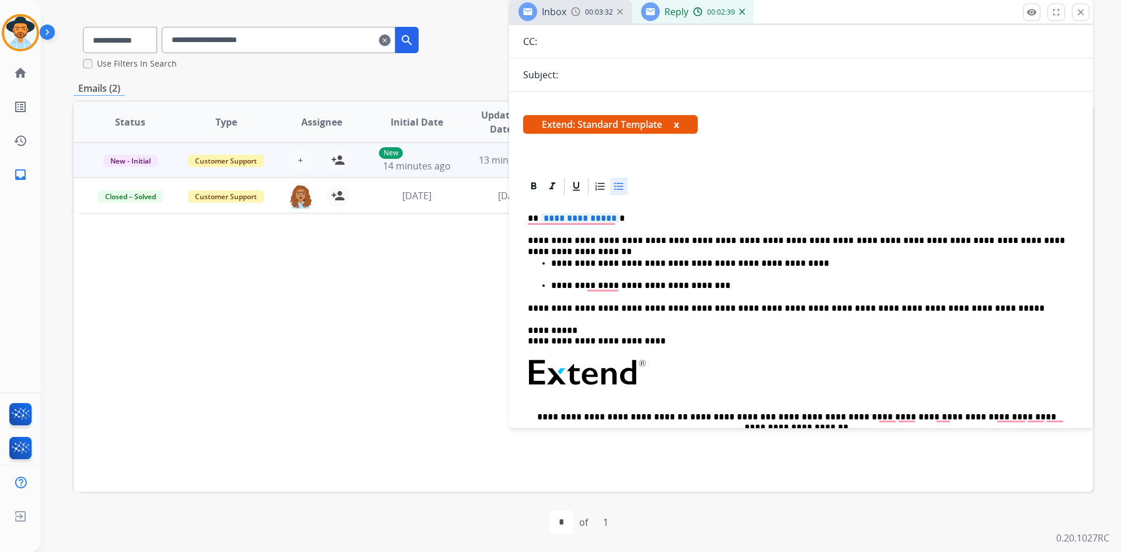
click at [605, 291] on div "**********" at bounding box center [801, 383] width 556 height 372
click at [609, 284] on p "**********" at bounding box center [808, 285] width 514 height 11
click at [703, 289] on p "**********" at bounding box center [808, 285] width 514 height 11
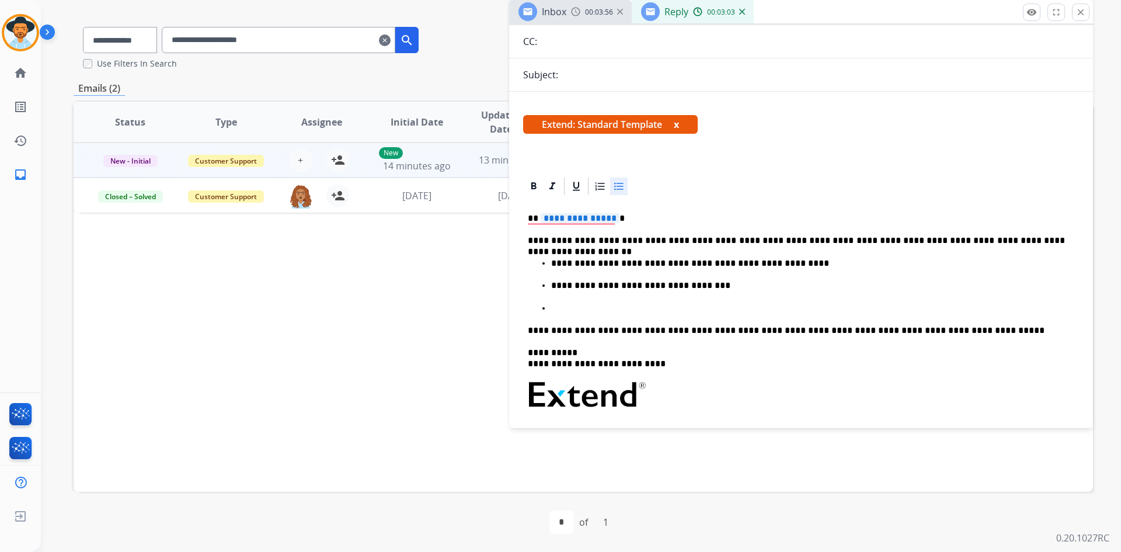
click at [577, 312] on p "To enrich screen reader interactions, please activate Accessibility in Grammarl…" at bounding box center [812, 308] width 523 height 11
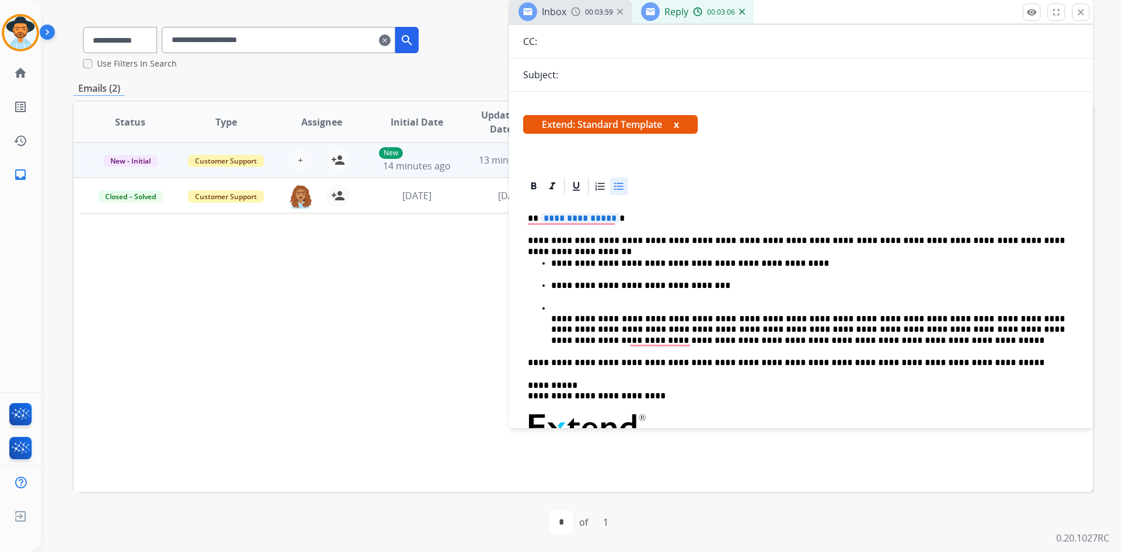
click at [548, 308] on ul "**********" at bounding box center [801, 302] width 546 height 88
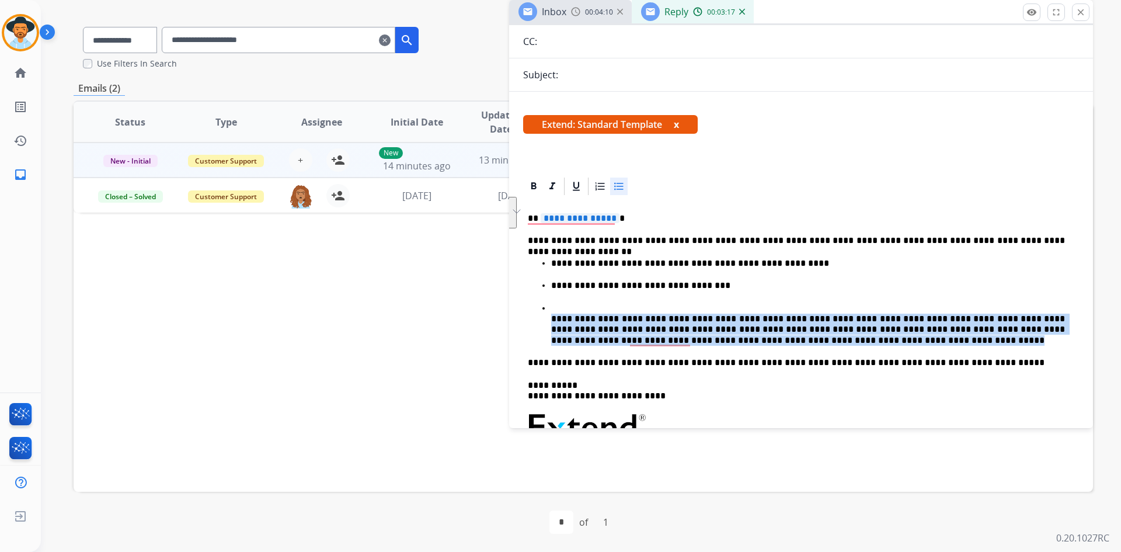
drag, startPoint x: 552, startPoint y: 322, endPoint x: 724, endPoint y: 341, distance: 172.7
click at [724, 341] on p "**********" at bounding box center [808, 324] width 514 height 43
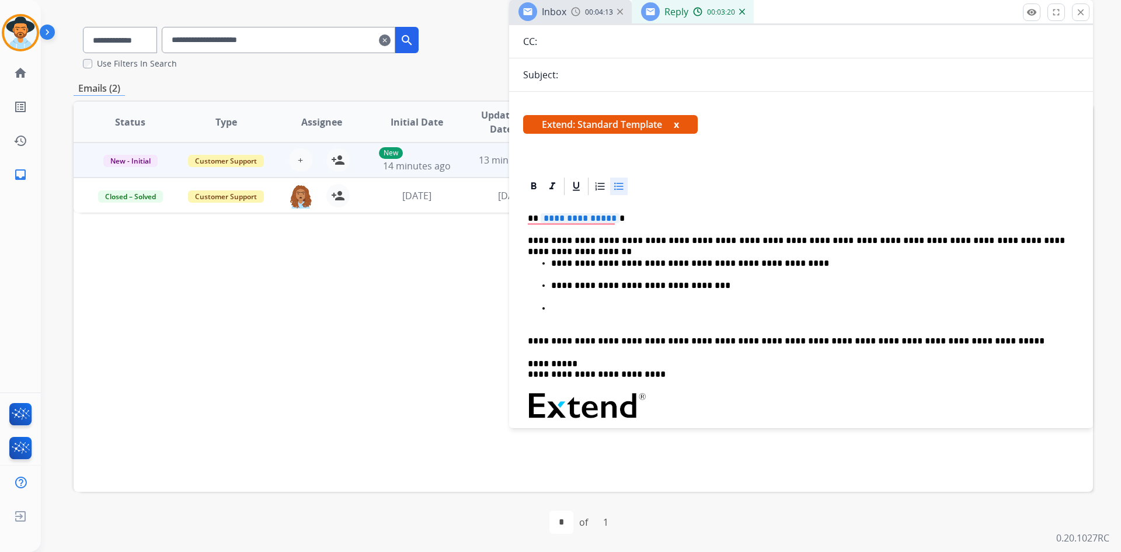
click at [553, 311] on p "To enrich screen reader interactions, please activate Accessibility in Grammarl…" at bounding box center [808, 314] width 514 height 22
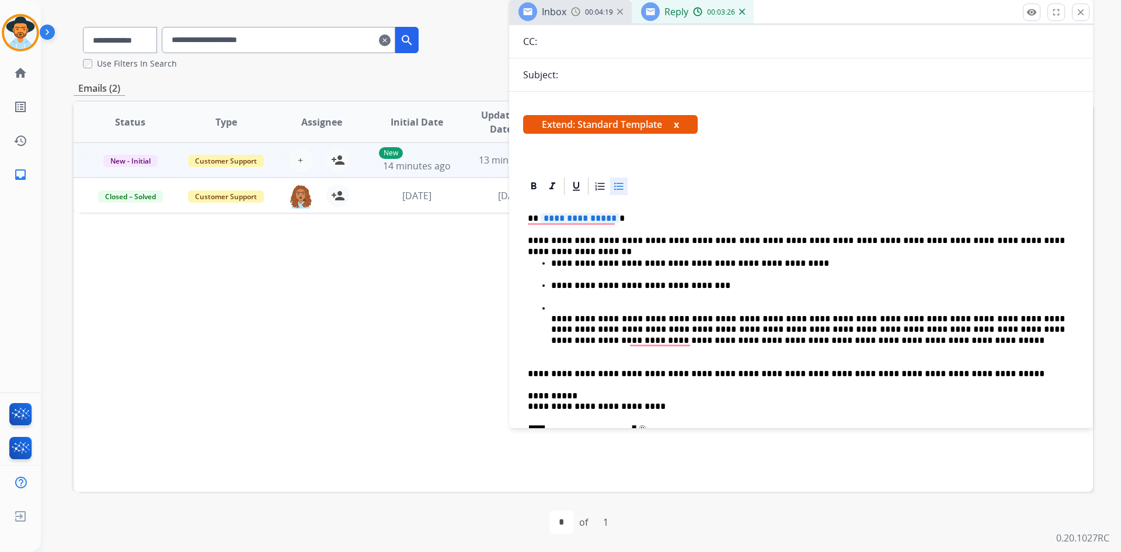
click at [552, 319] on p "**********" at bounding box center [808, 330] width 514 height 54
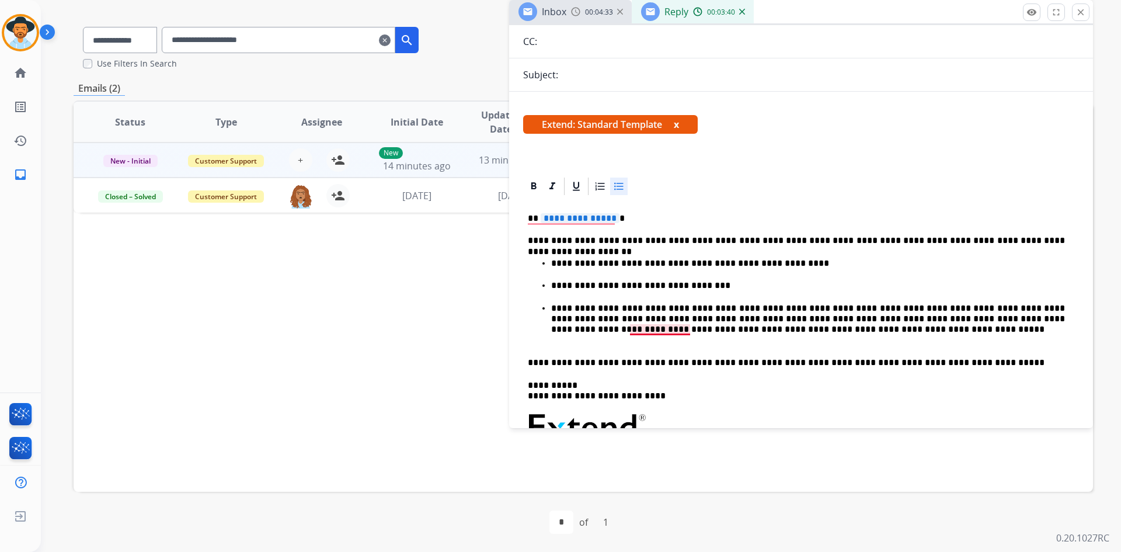
click at [653, 329] on p "**********" at bounding box center [808, 324] width 514 height 43
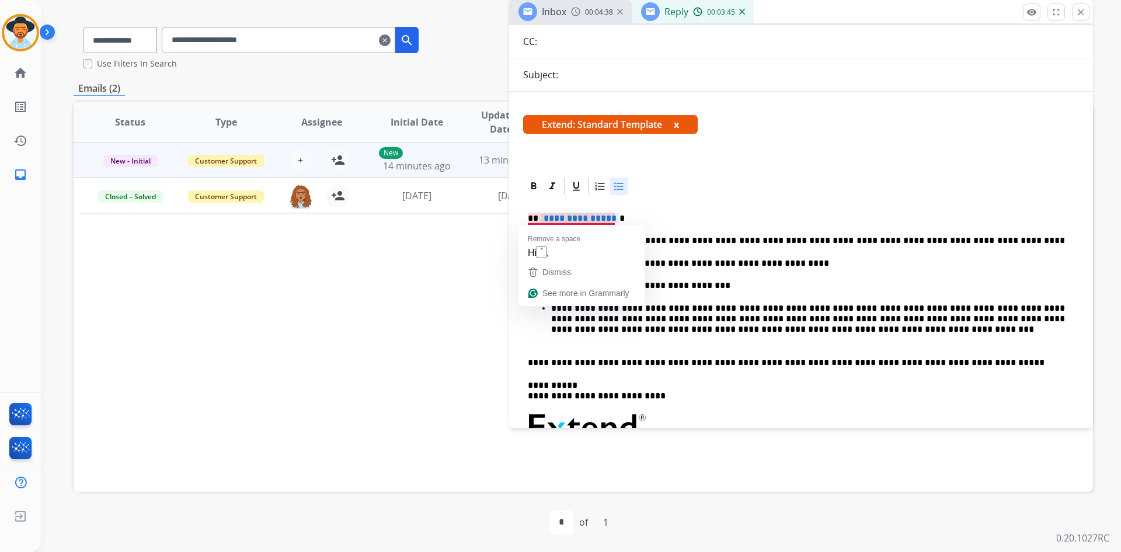
click at [605, 219] on span "**********" at bounding box center [579, 218] width 79 height 10
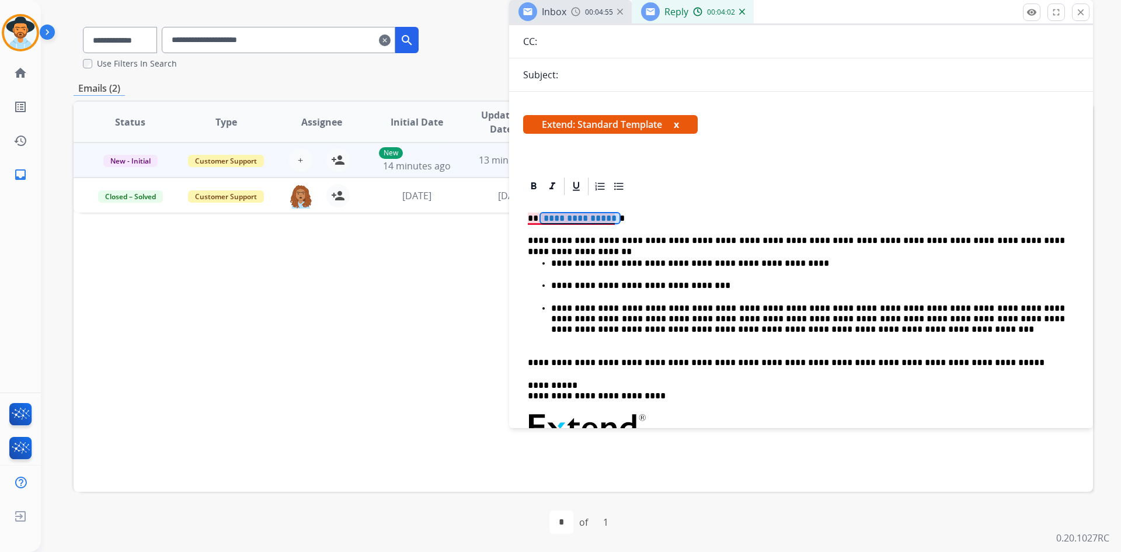
click at [561, 217] on span "**********" at bounding box center [579, 218] width 79 height 10
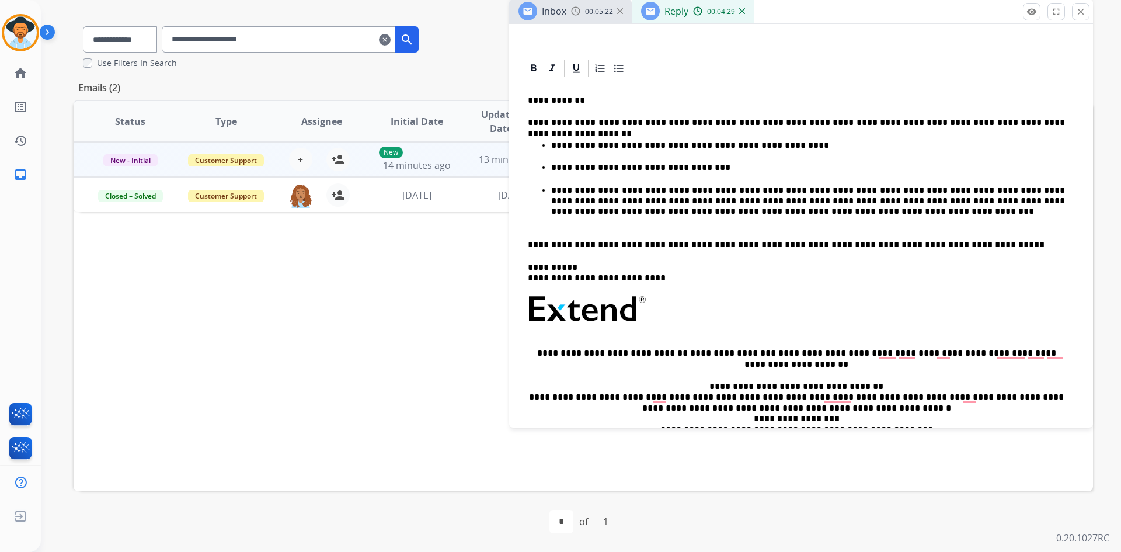
scroll to position [308, 0]
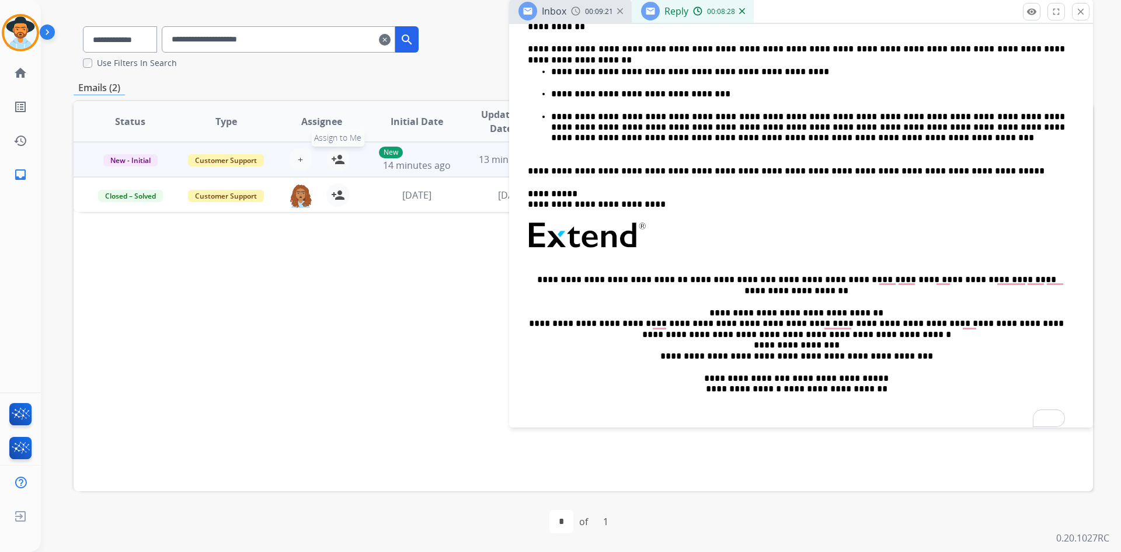
click at [336, 158] on mat-icon "person_add" at bounding box center [338, 159] width 14 height 14
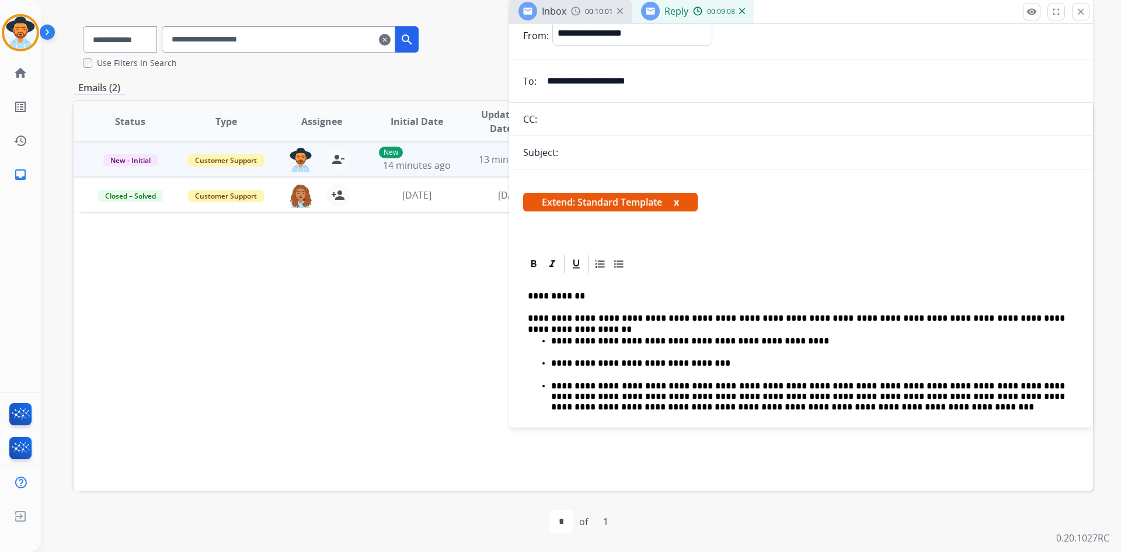
scroll to position [0, 0]
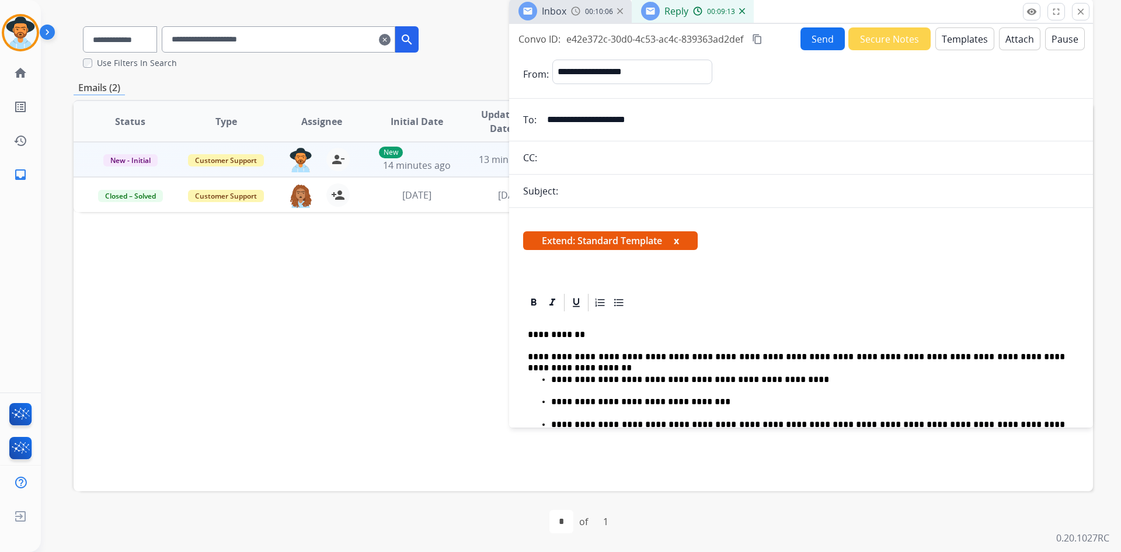
click at [757, 41] on mat-icon "content_copy" at bounding box center [757, 39] width 11 height 11
click at [811, 46] on button "Send" at bounding box center [822, 38] width 44 height 23
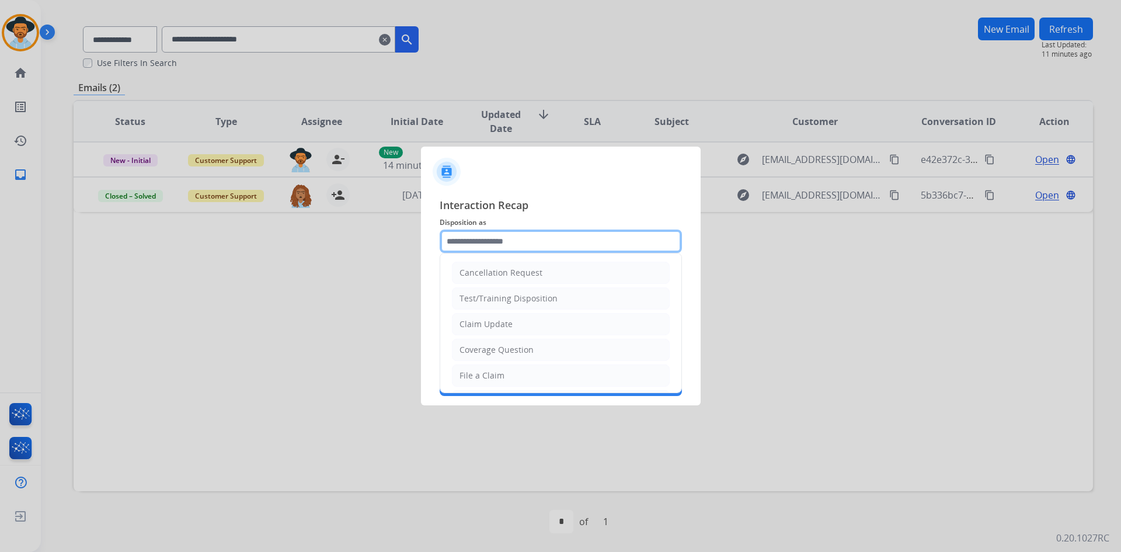
click at [533, 244] on input "text" at bounding box center [560, 240] width 242 height 23
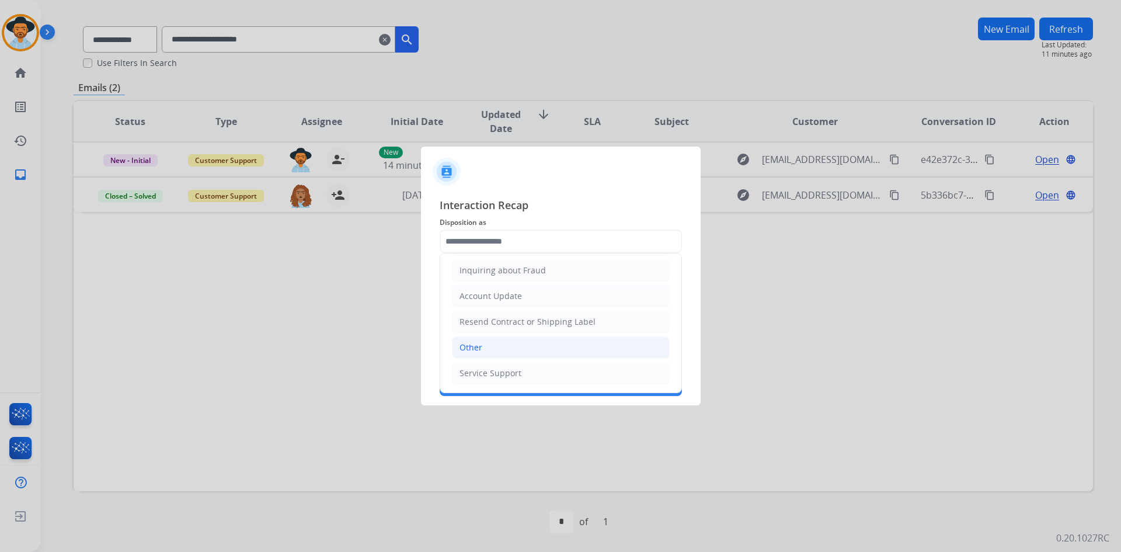
click at [498, 347] on li "Other" at bounding box center [561, 347] width 218 height 22
type input "*****"
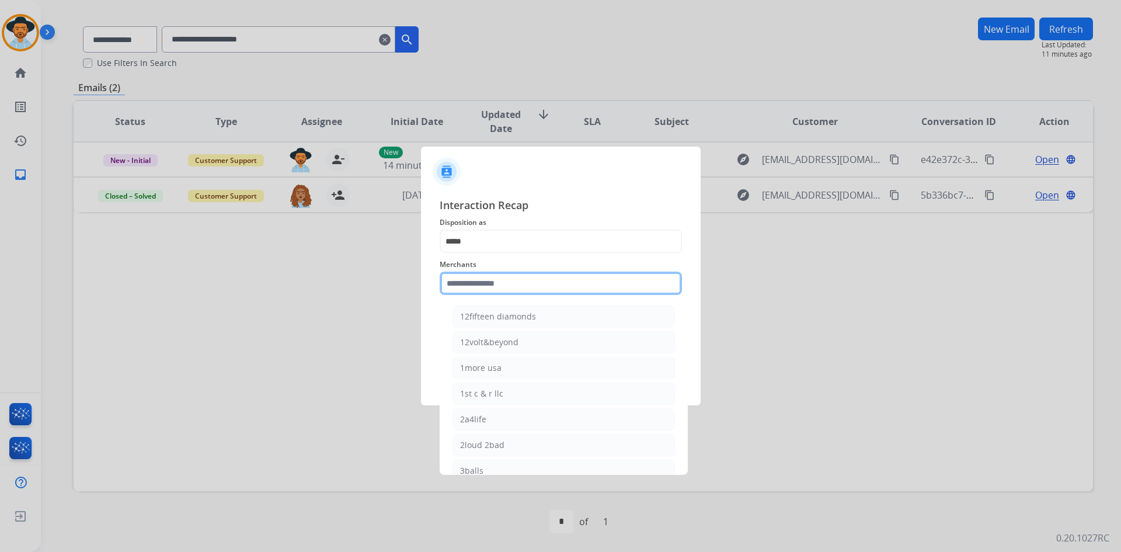
click at [516, 285] on input "text" at bounding box center [560, 282] width 242 height 23
type input "*"
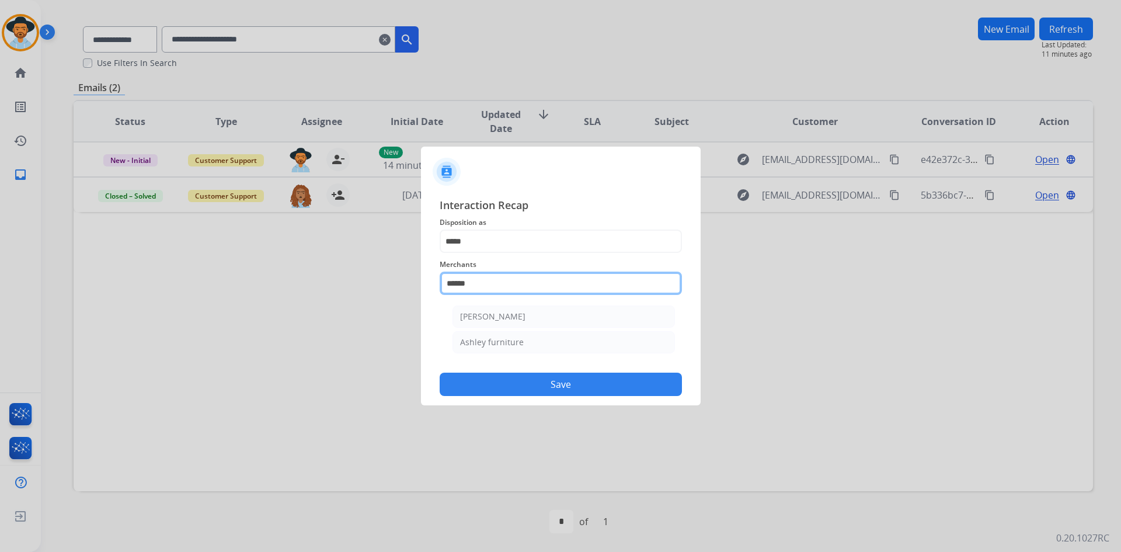
click at [493, 277] on input "******" at bounding box center [560, 282] width 242 height 23
click at [518, 340] on div "Ashley furniture" at bounding box center [492, 342] width 64 height 12
type input "**********"
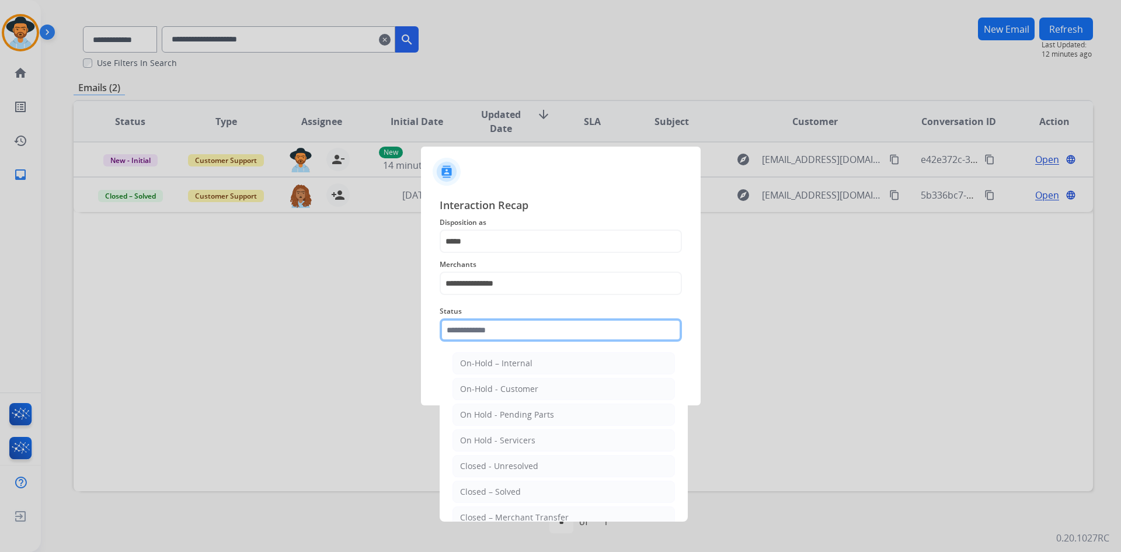
click at [553, 334] on input "text" at bounding box center [560, 329] width 242 height 23
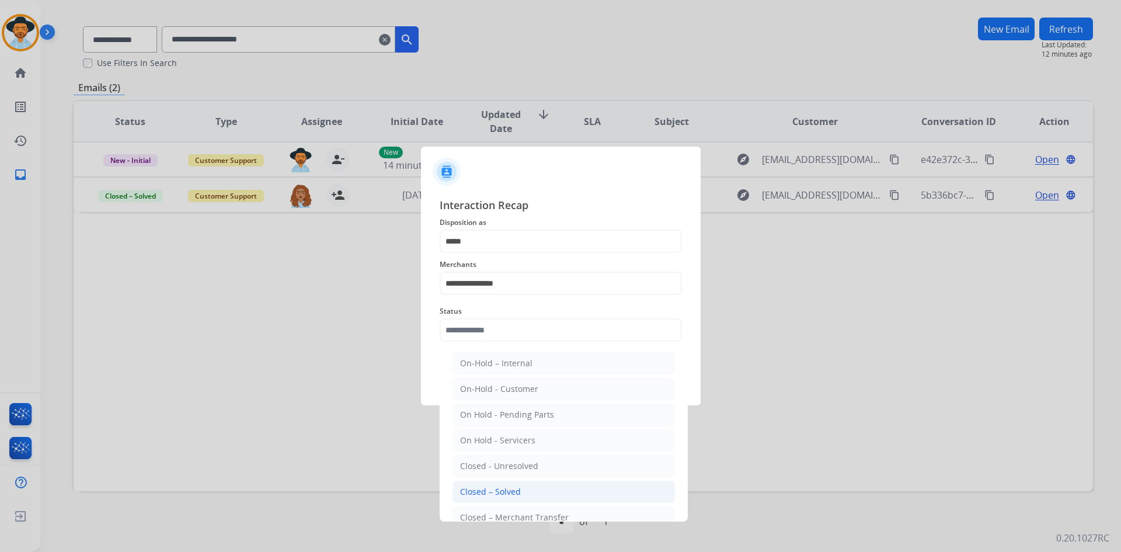
click at [489, 490] on div "Closed – Solved" at bounding box center [490, 492] width 61 height 12
type input "**********"
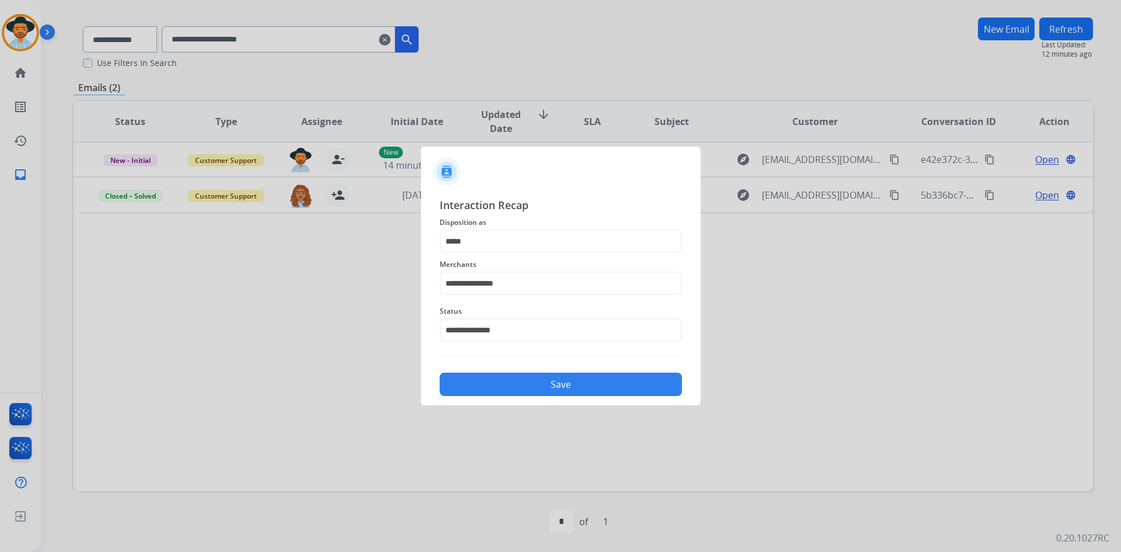
click at [526, 392] on button "Save" at bounding box center [560, 383] width 242 height 23
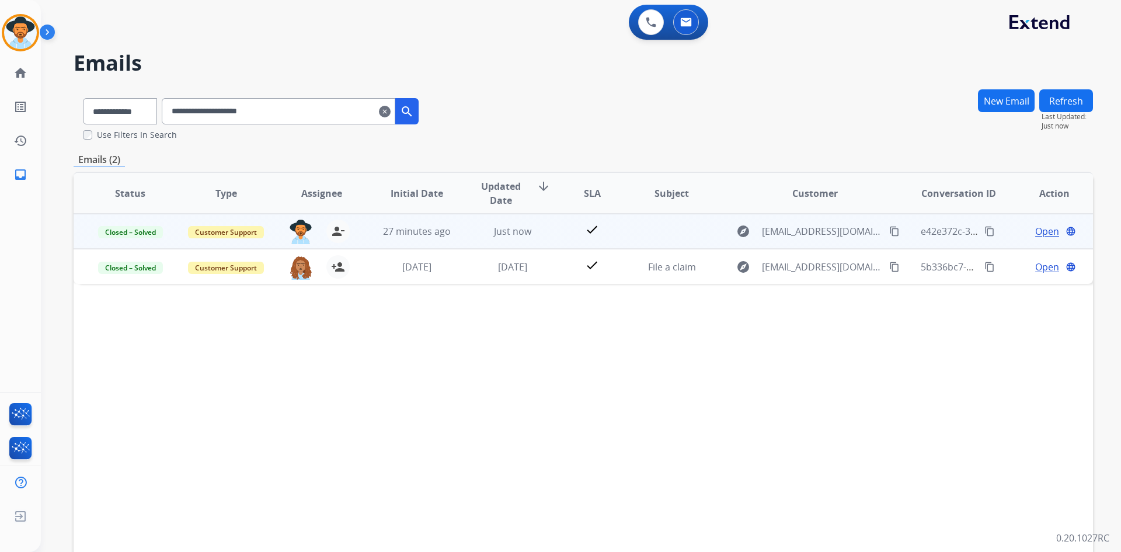
click at [984, 232] on mat-icon "content_copy" at bounding box center [989, 231] width 11 height 11
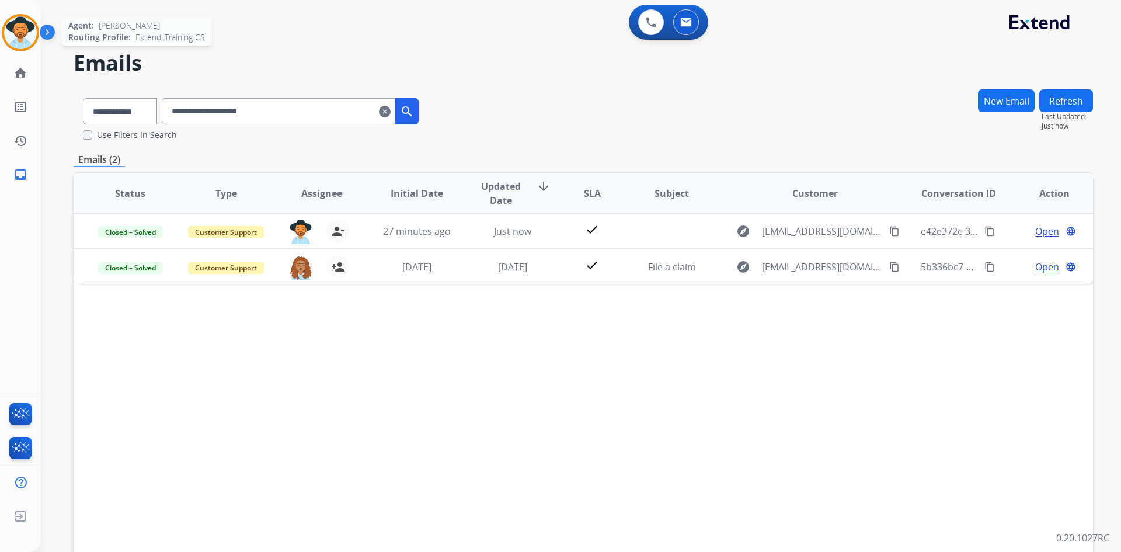
click at [35, 34] on img at bounding box center [20, 32] width 33 height 33
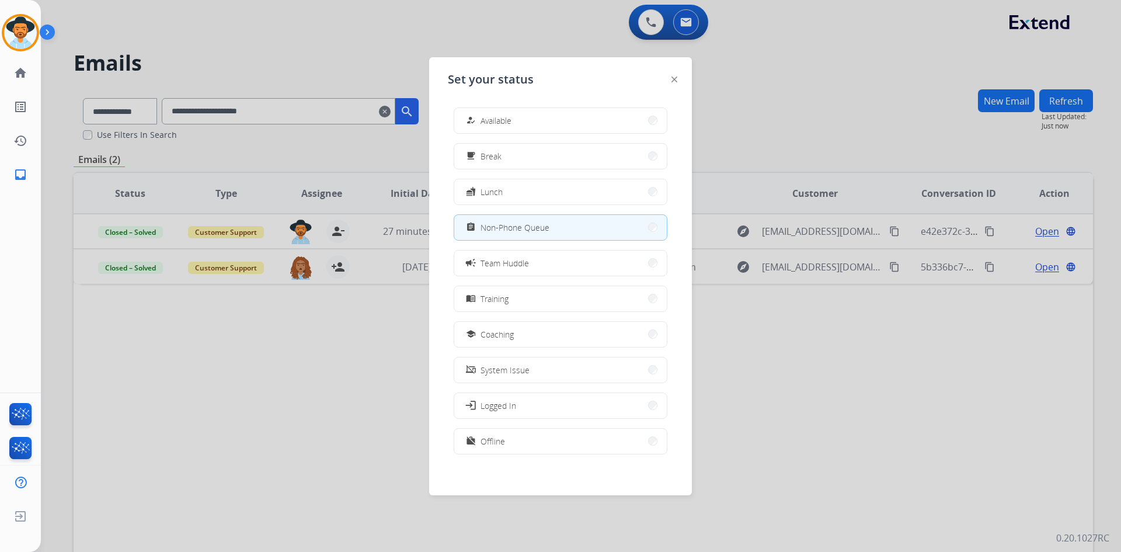
click at [502, 131] on button "how_to_reg Available" at bounding box center [560, 120] width 212 height 25
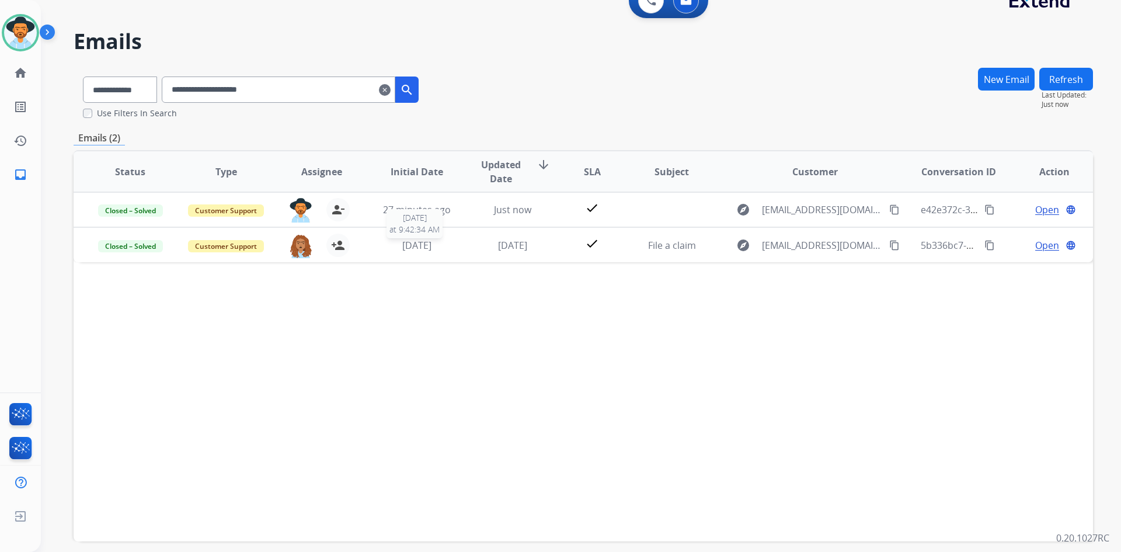
scroll to position [58, 0]
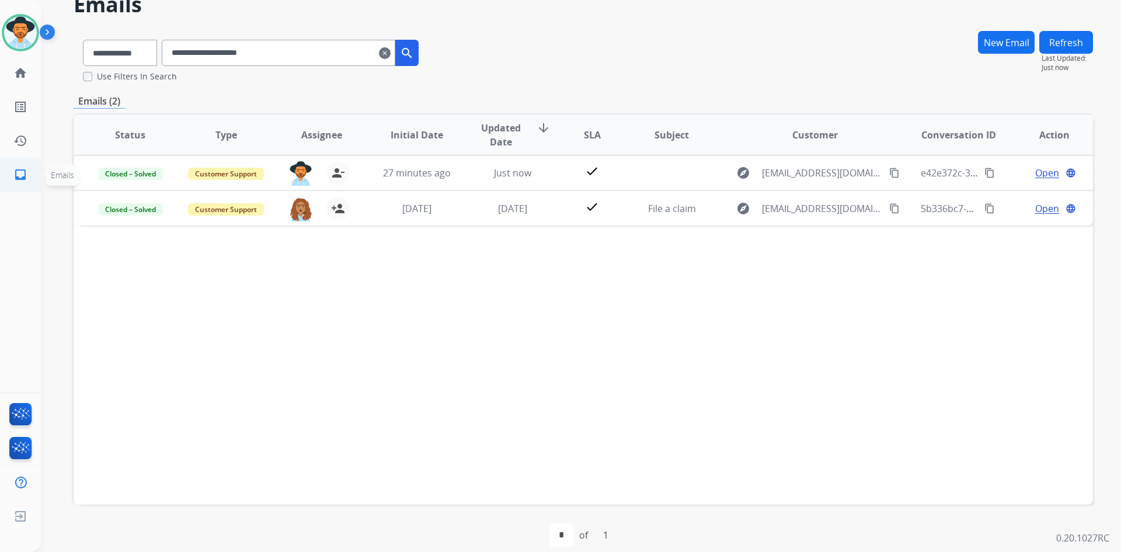
click at [24, 173] on mat-icon "inbox" at bounding box center [20, 175] width 14 height 14
click at [390, 52] on mat-icon "clear" at bounding box center [385, 53] width 12 height 14
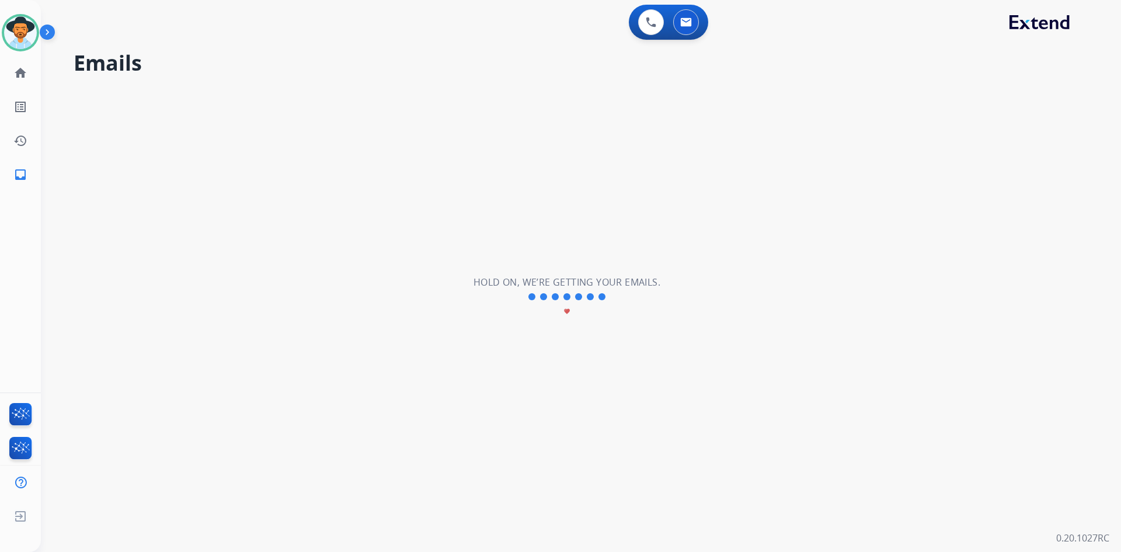
scroll to position [0, 0]
select select "**********"
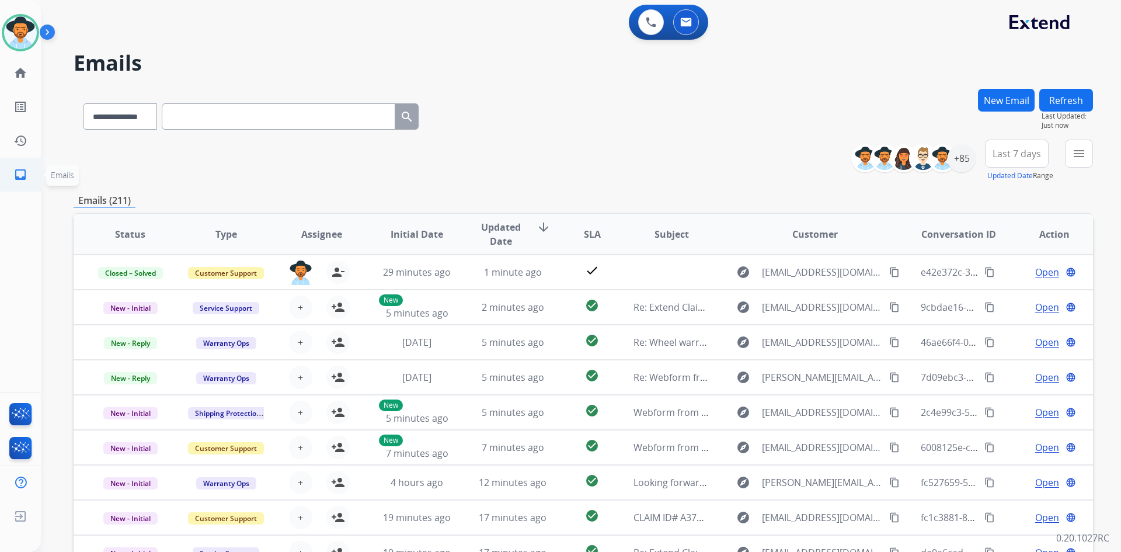
click at [16, 175] on mat-icon "inbox" at bounding box center [20, 175] width 14 height 14
click at [968, 159] on div "+85" at bounding box center [961, 158] width 28 height 28
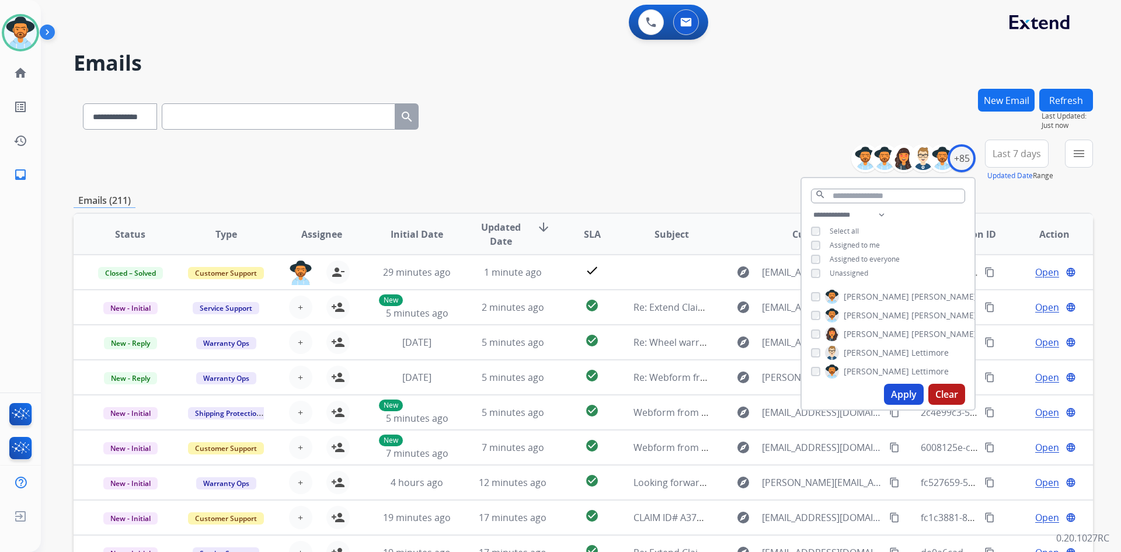
click at [905, 399] on button "Apply" at bounding box center [904, 393] width 40 height 21
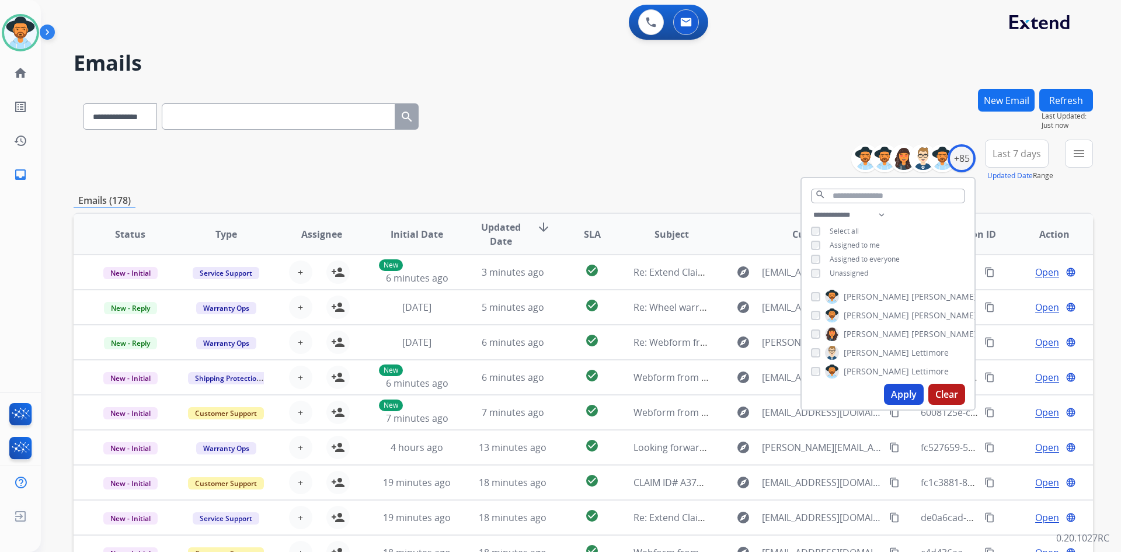
click at [1010, 151] on span "Last 7 days" at bounding box center [1016, 153] width 48 height 5
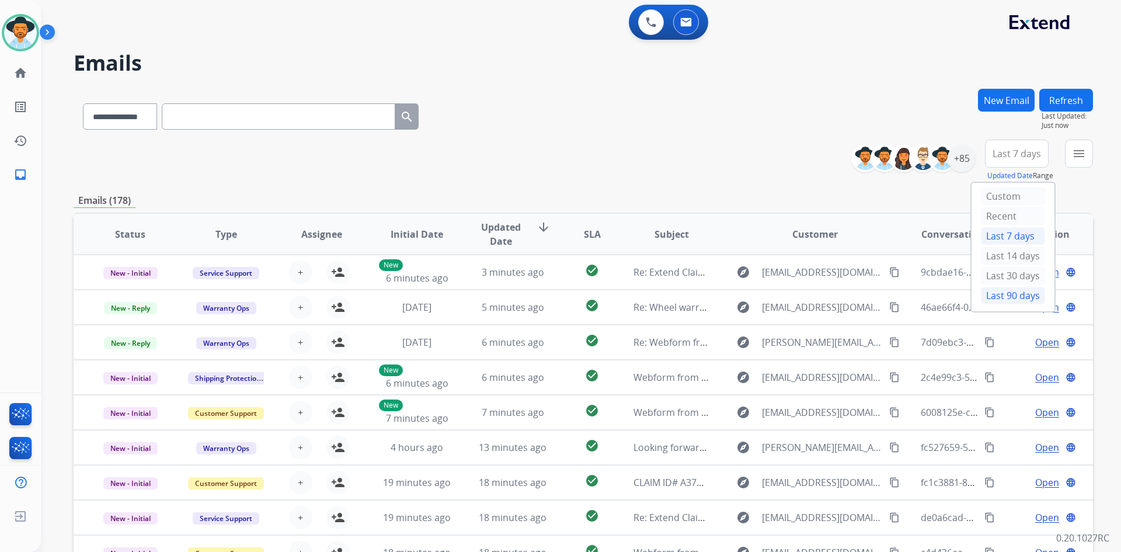
click at [983, 296] on div "Last 90 days" at bounding box center [1013, 296] width 64 height 18
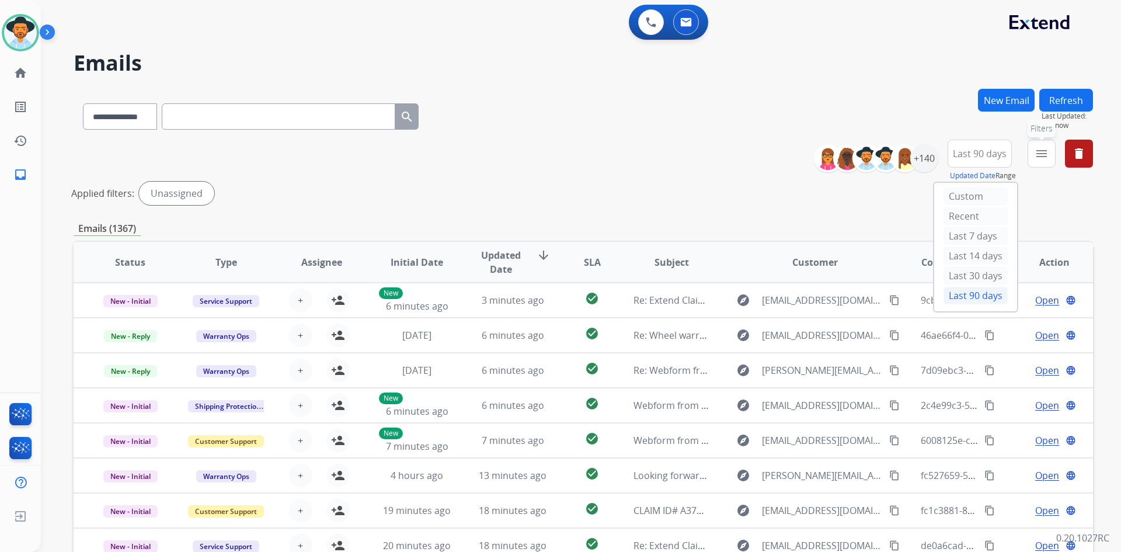
click at [1039, 160] on mat-icon "menu" at bounding box center [1041, 153] width 14 height 14
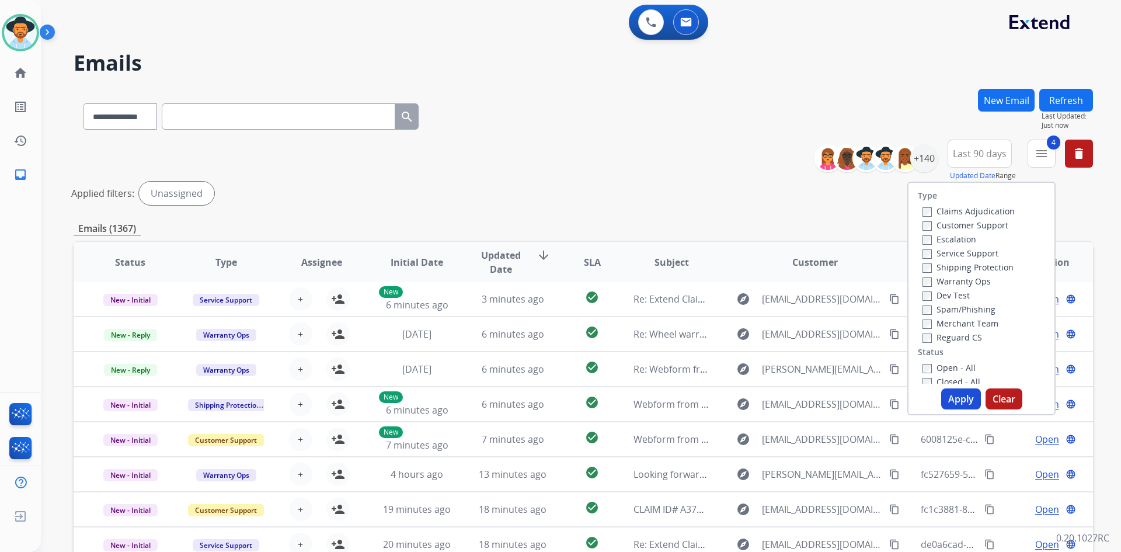
click at [956, 395] on button "Apply" at bounding box center [961, 398] width 40 height 21
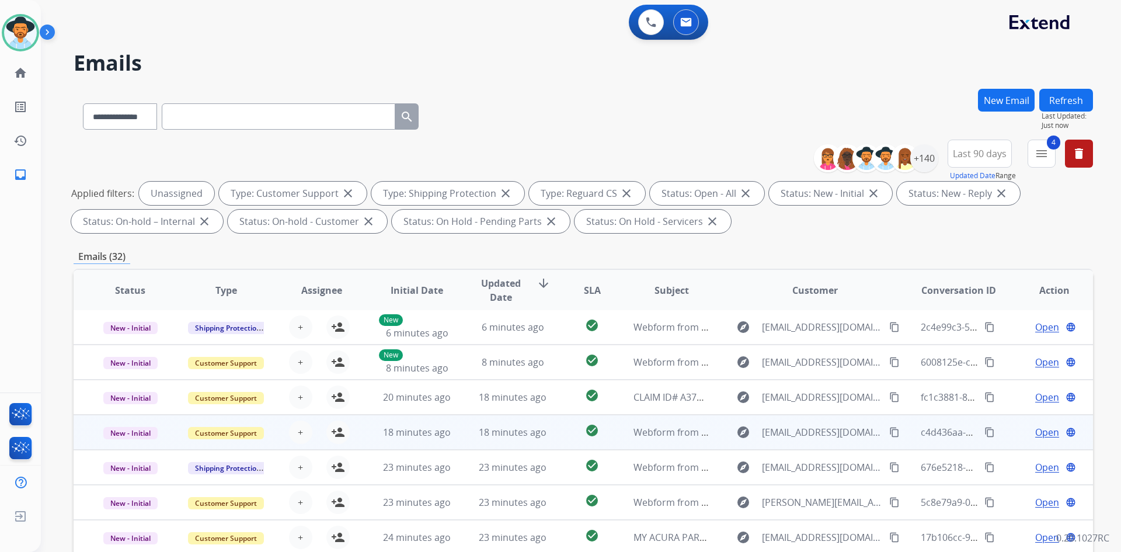
scroll to position [169, 0]
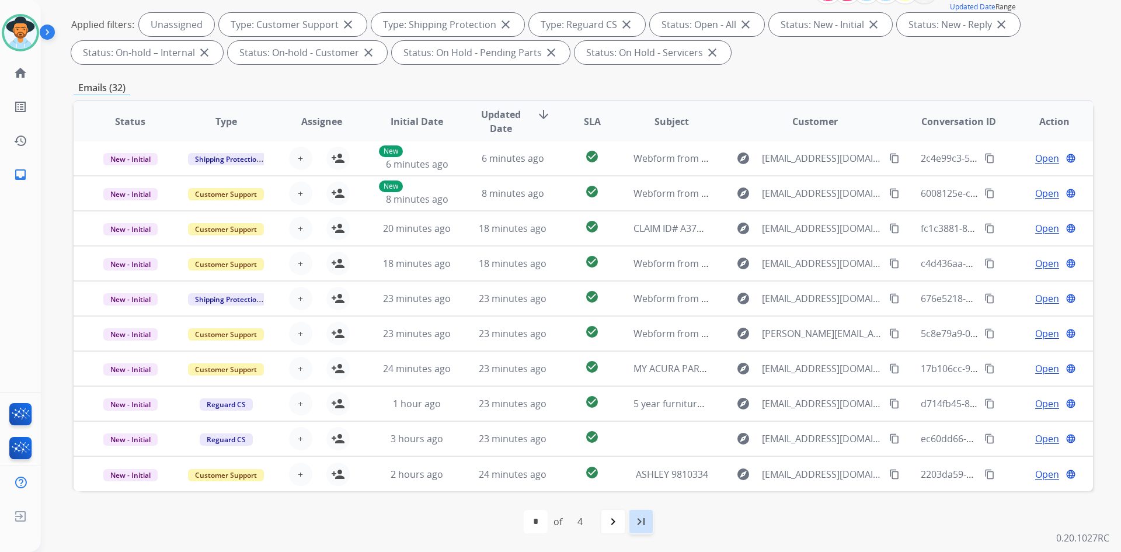
click at [646, 521] on mat-icon "last_page" at bounding box center [641, 521] width 14 height 14
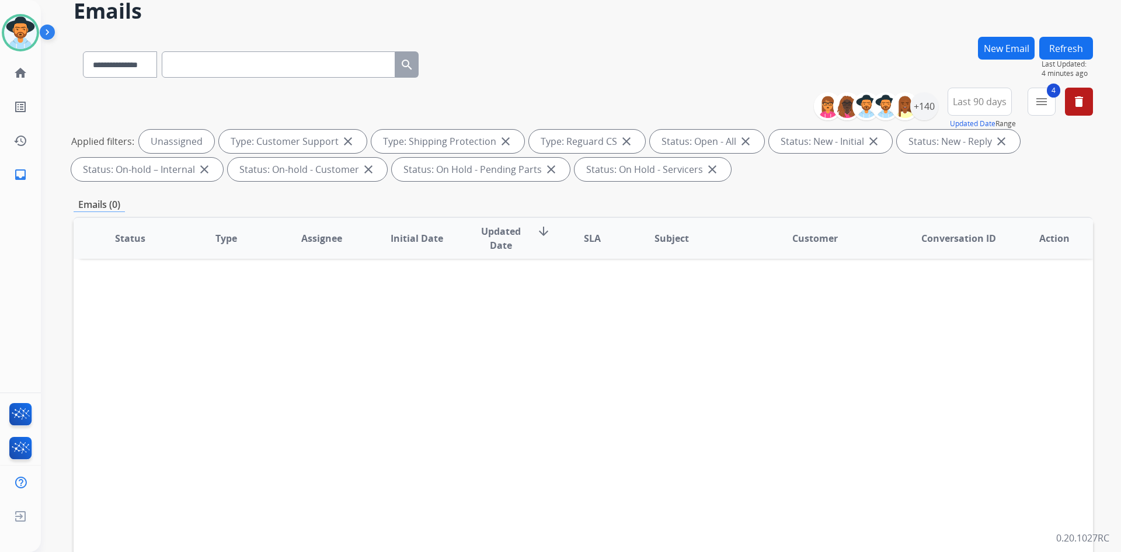
scroll to position [0, 0]
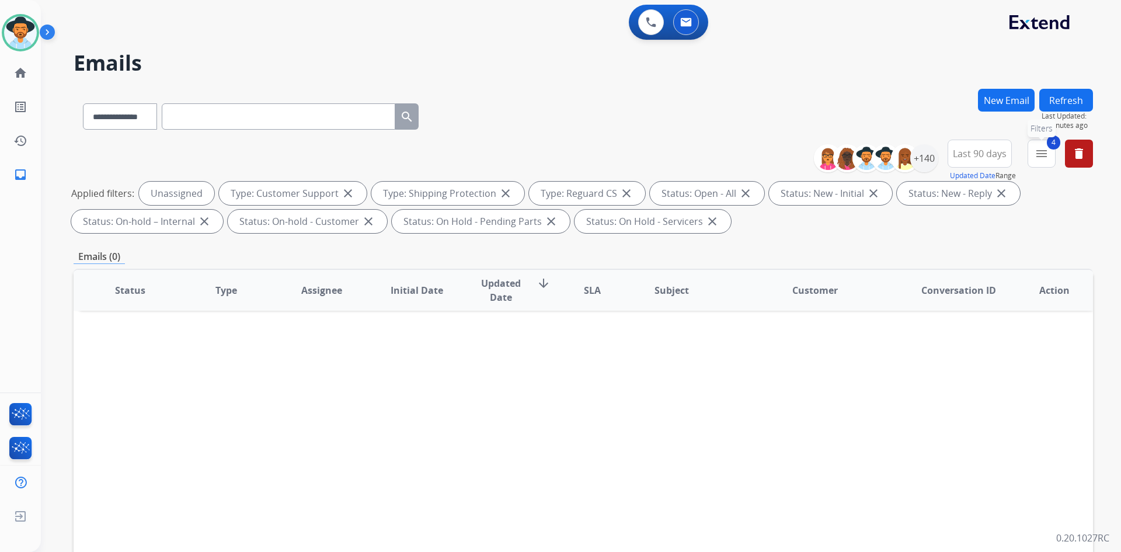
click at [1042, 145] on button "4 menu Filters" at bounding box center [1041, 153] width 28 height 28
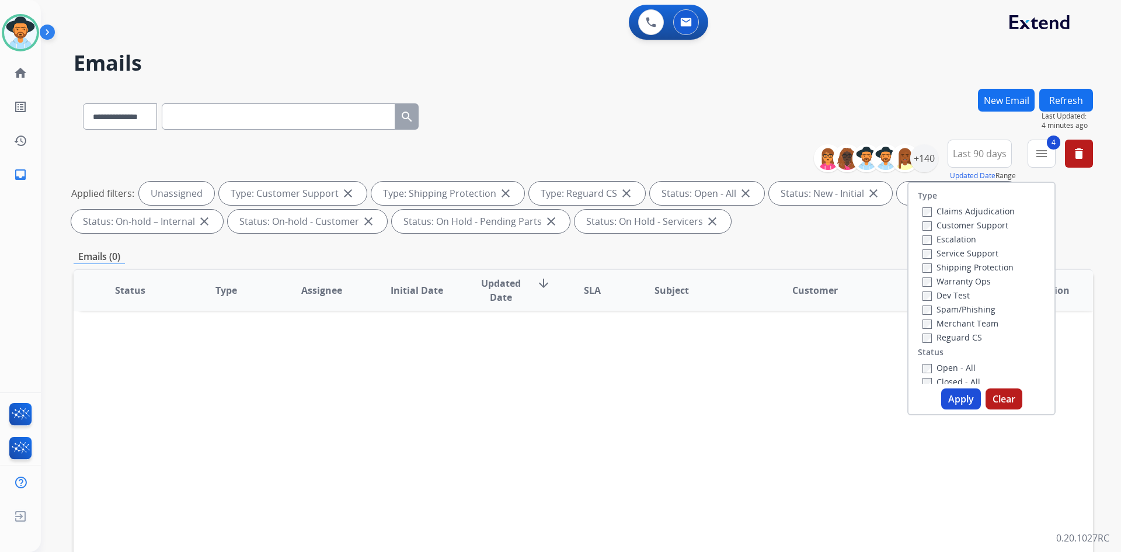
click at [990, 397] on button "Clear" at bounding box center [1003, 398] width 37 height 21
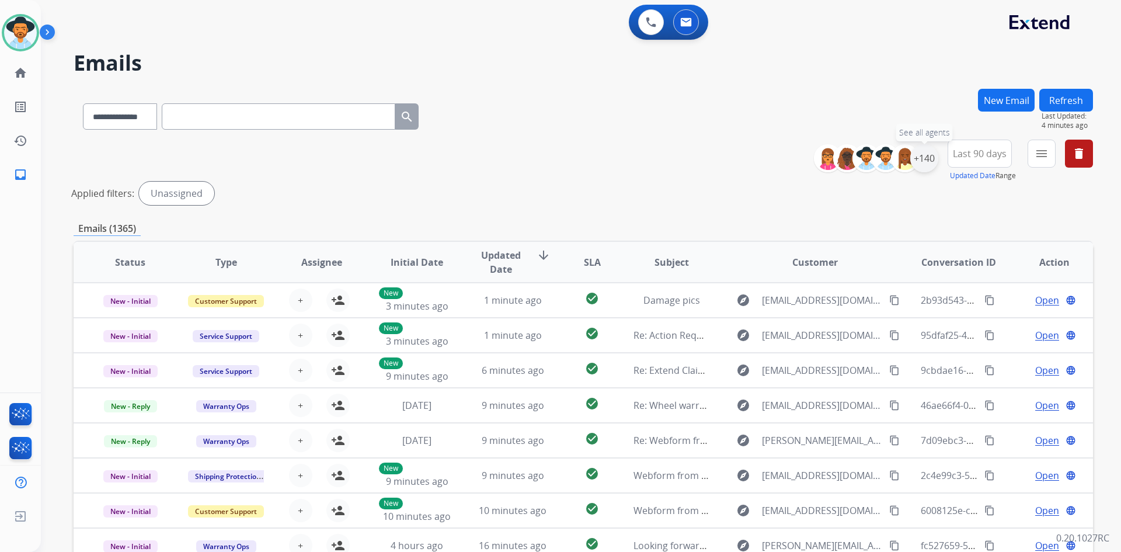
click at [929, 156] on div "+140" at bounding box center [924, 158] width 28 height 28
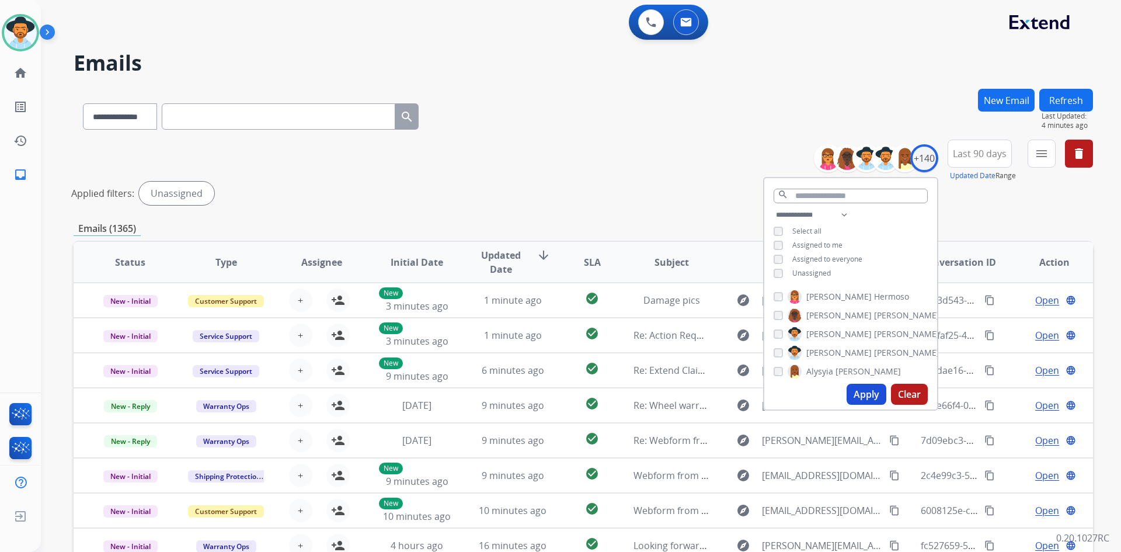
click at [854, 390] on button "Apply" at bounding box center [866, 393] width 40 height 21
click at [1043, 156] on mat-icon "menu" at bounding box center [1041, 153] width 14 height 14
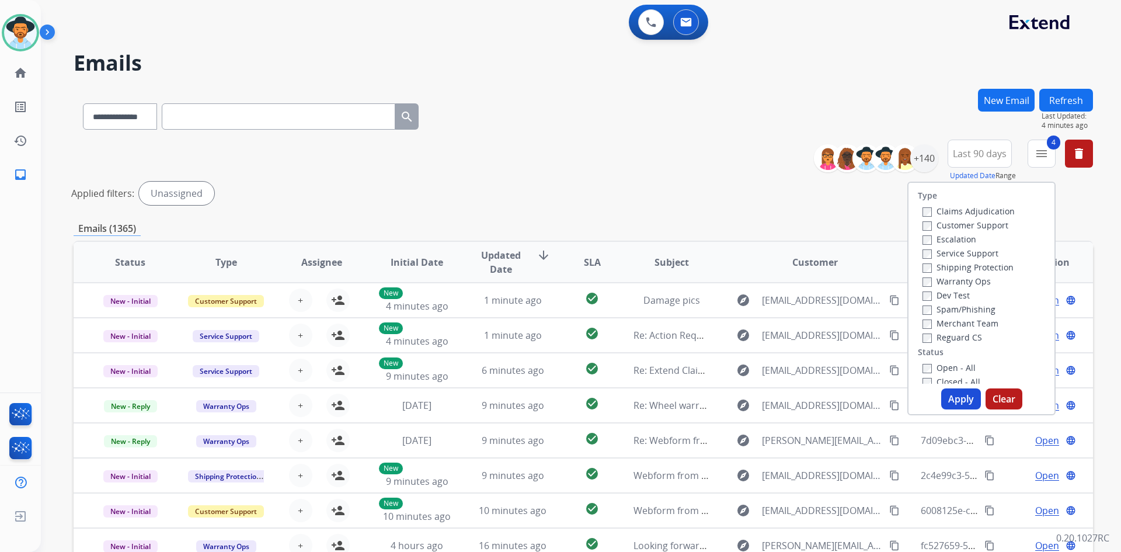
click at [957, 397] on button "Apply" at bounding box center [961, 398] width 40 height 21
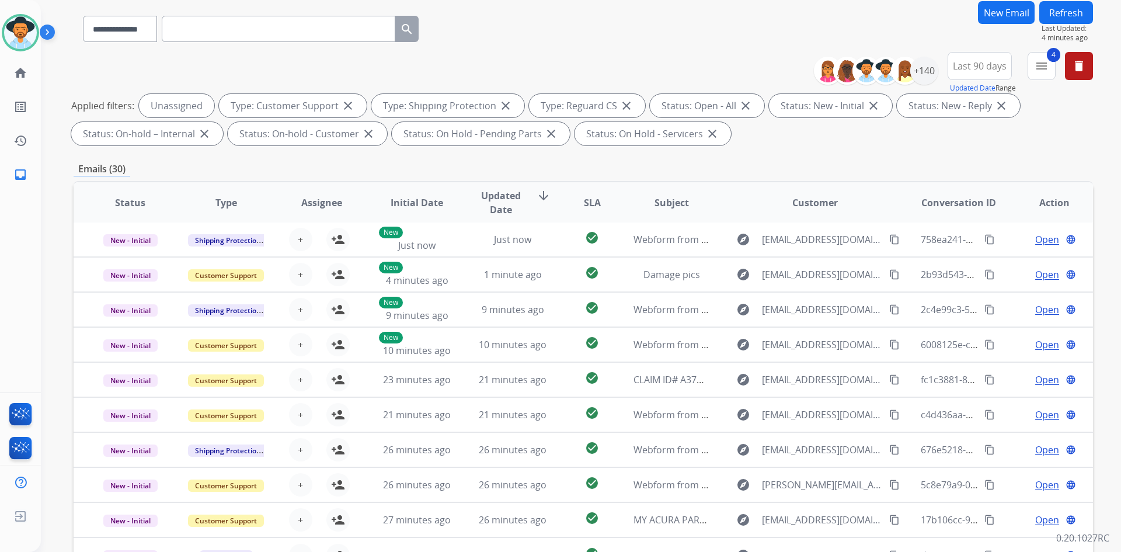
scroll to position [169, 0]
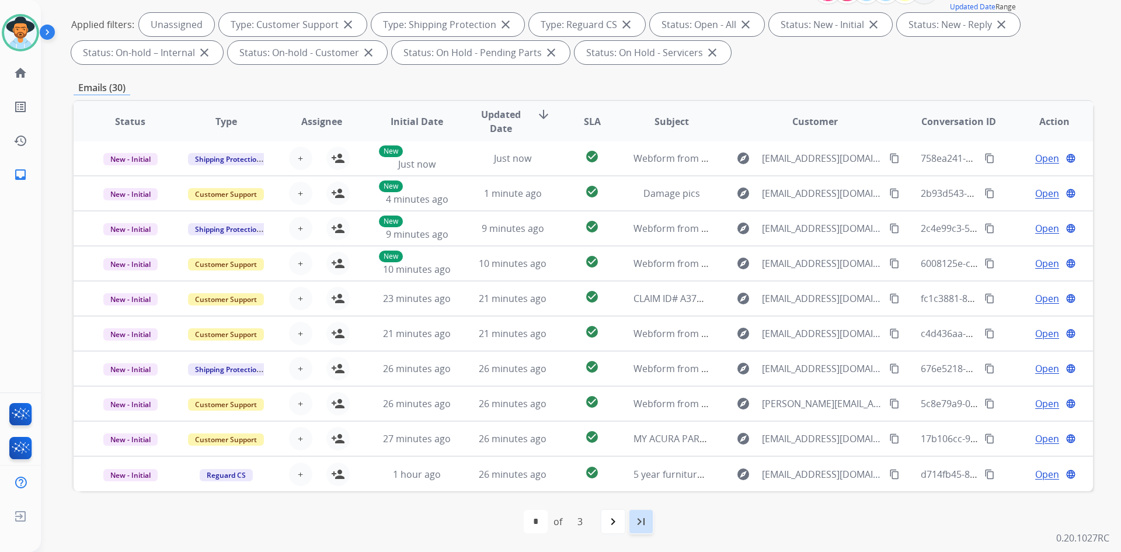
click at [647, 526] on mat-icon "last_page" at bounding box center [641, 521] width 14 height 14
select select "*"
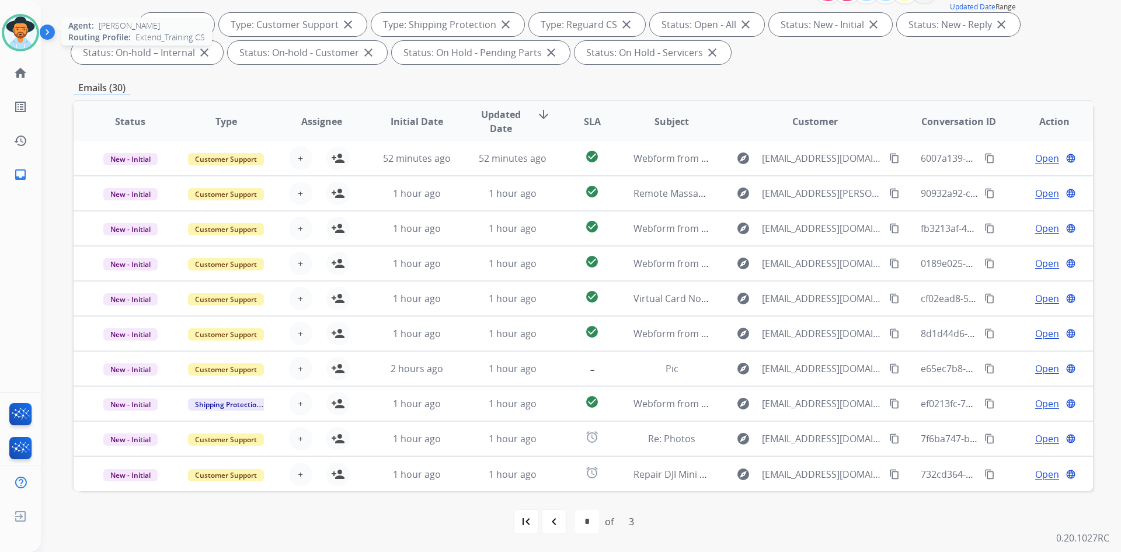
click at [28, 39] on img at bounding box center [20, 32] width 33 height 33
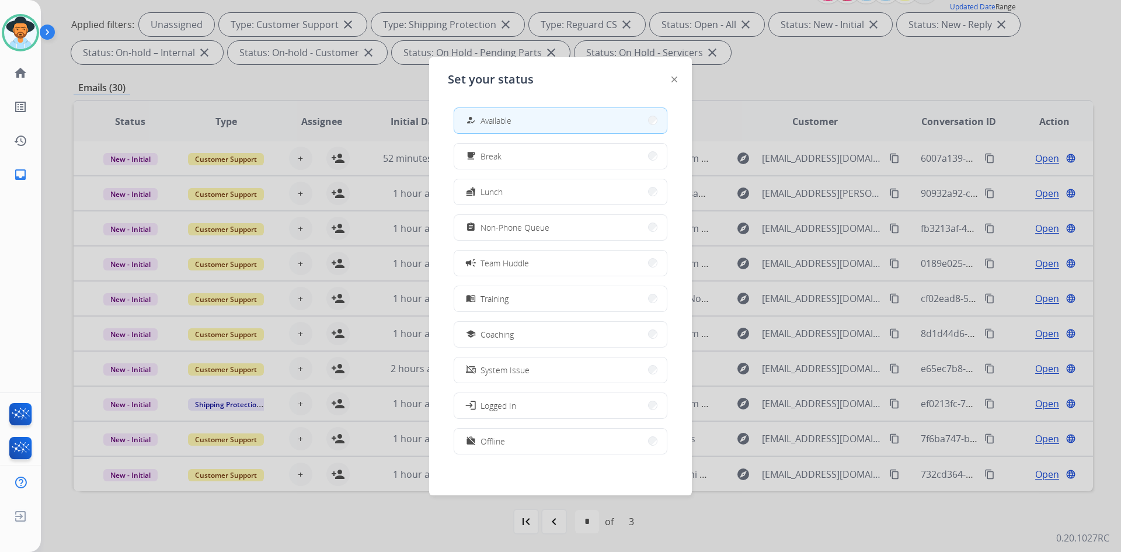
click at [759, 71] on div at bounding box center [560, 276] width 1121 height 552
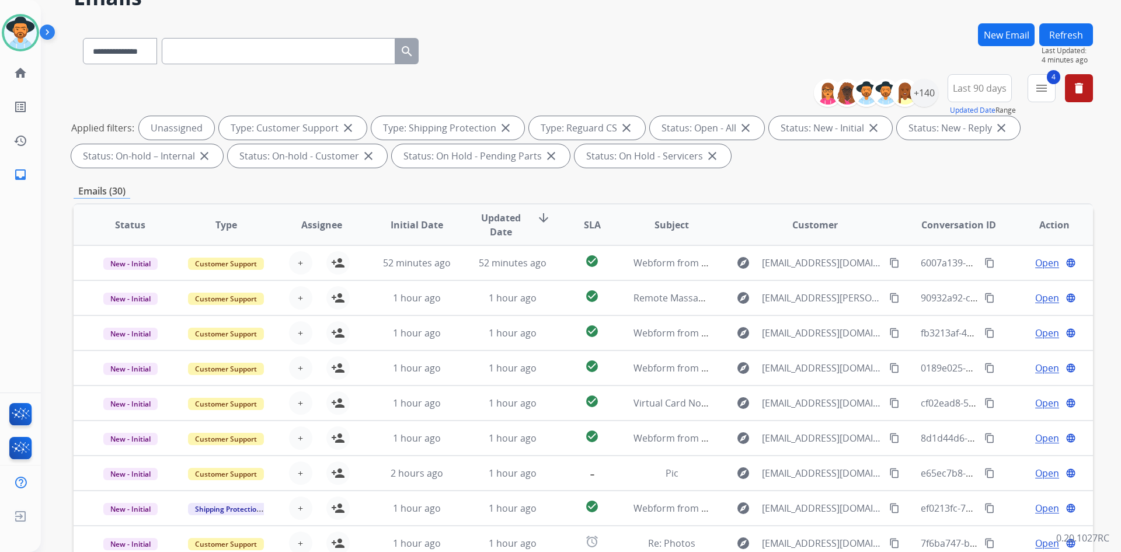
scroll to position [0, 0]
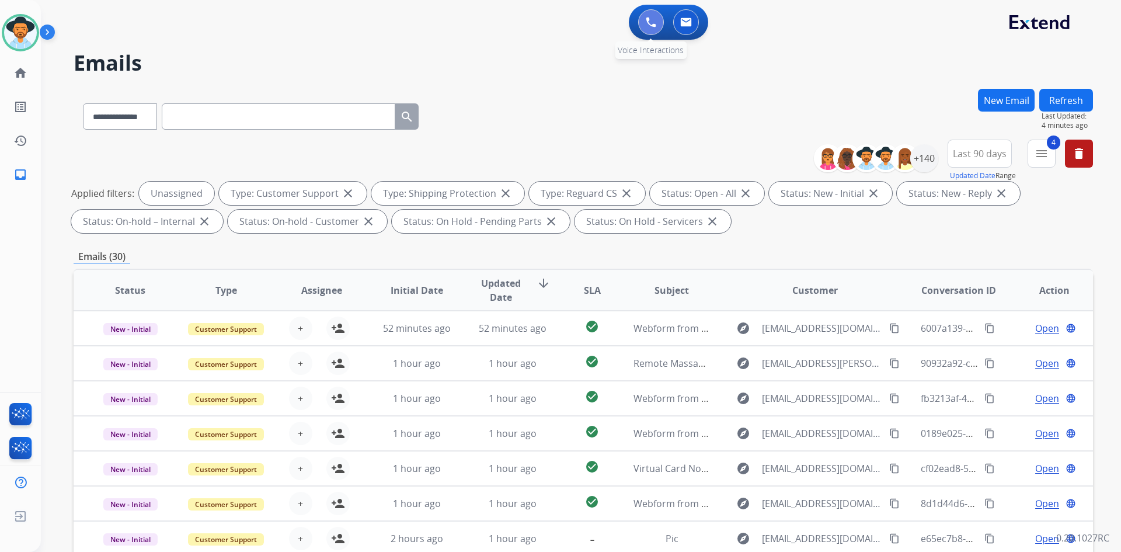
click at [655, 19] on img at bounding box center [651, 22] width 11 height 11
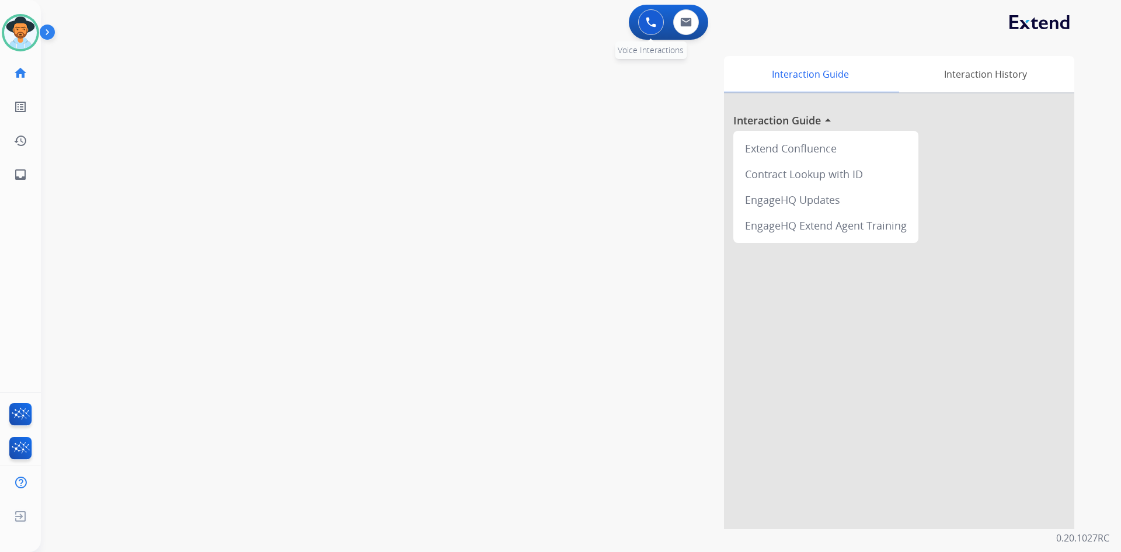
click at [650, 20] on img at bounding box center [651, 22] width 11 height 11
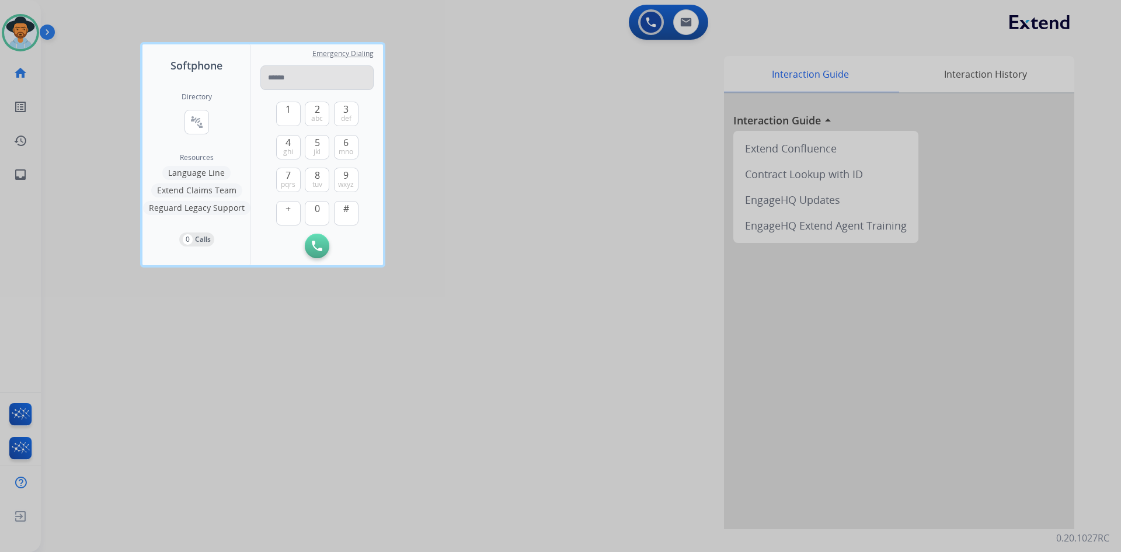
click at [291, 79] on input "tel" at bounding box center [316, 77] width 113 height 25
type input "**********"
click at [318, 236] on button "Initiate Call" at bounding box center [317, 245] width 25 height 25
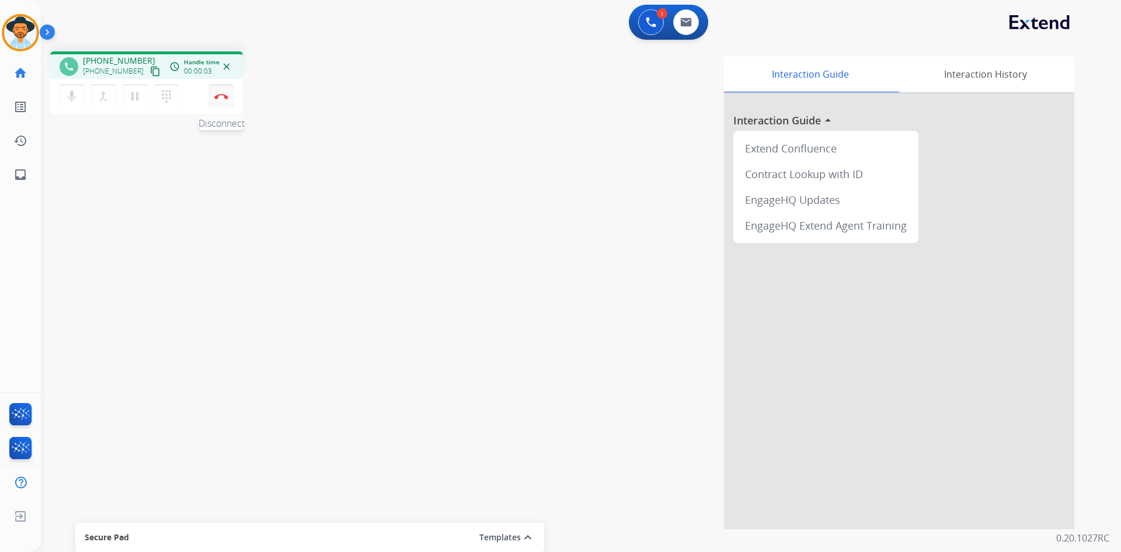
click at [218, 96] on img at bounding box center [221, 96] width 14 height 6
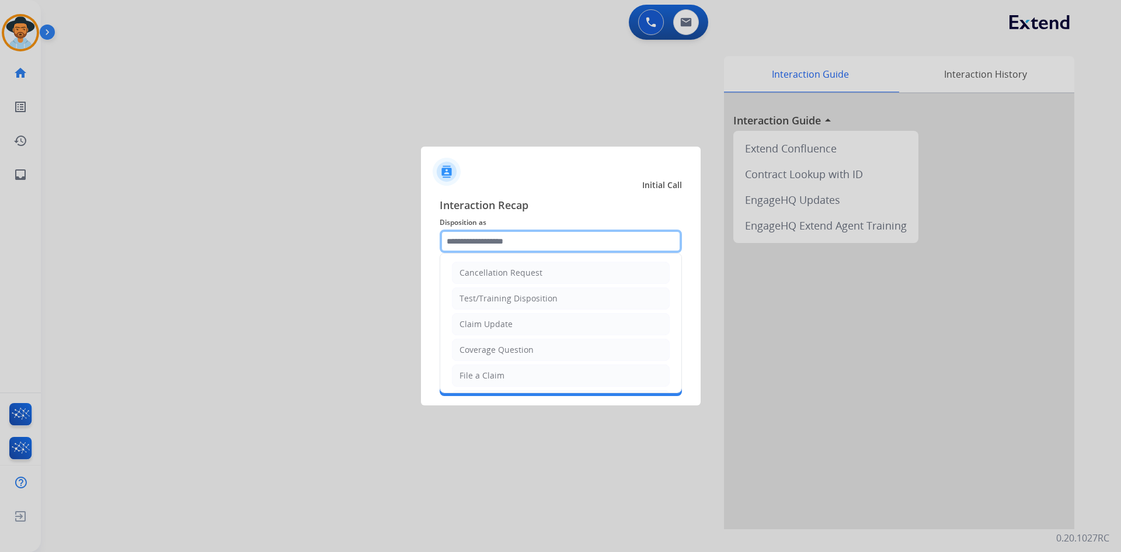
click at [573, 240] on input "text" at bounding box center [560, 240] width 242 height 23
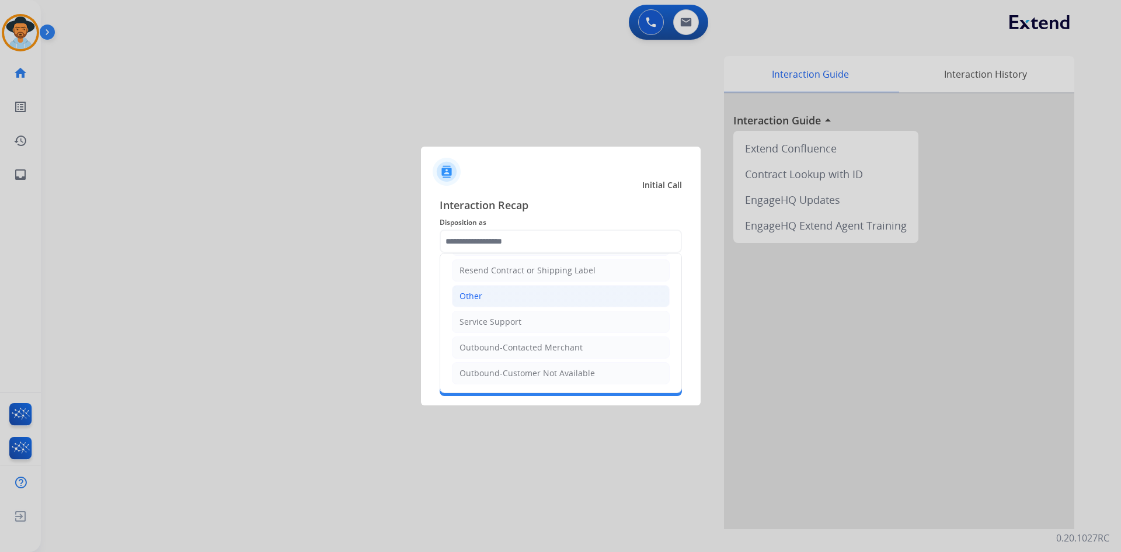
click at [463, 297] on div "Other" at bounding box center [470, 296] width 23 height 12
type input "*****"
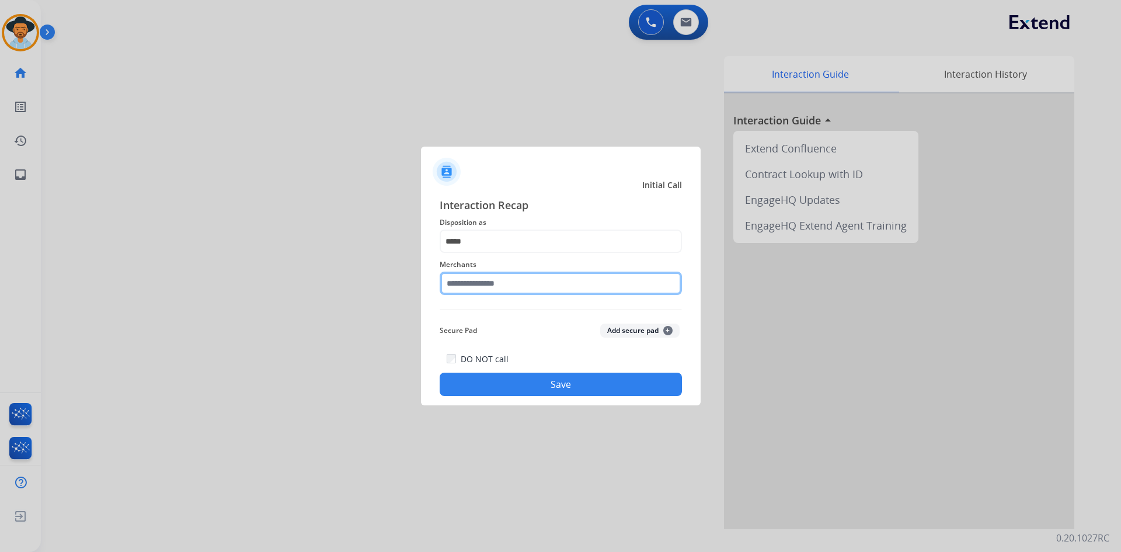
click at [522, 290] on input "text" at bounding box center [560, 282] width 242 height 23
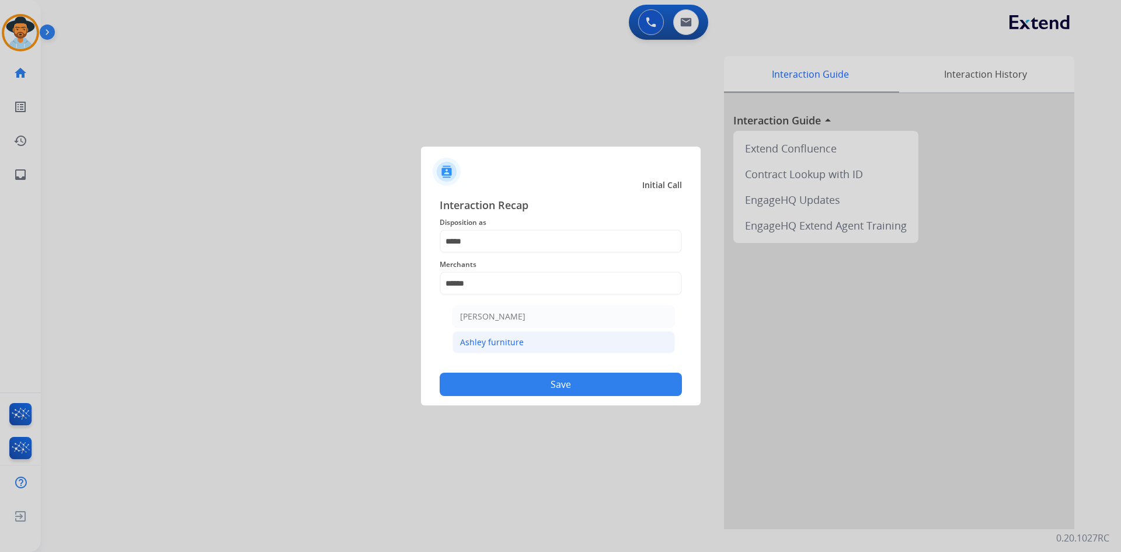
click at [545, 347] on li "Ashley furniture" at bounding box center [563, 342] width 222 height 22
type input "**********"
click at [494, 372] on div "DO NOT call Save" at bounding box center [560, 373] width 242 height 44
click at [494, 377] on button "Save" at bounding box center [560, 383] width 242 height 23
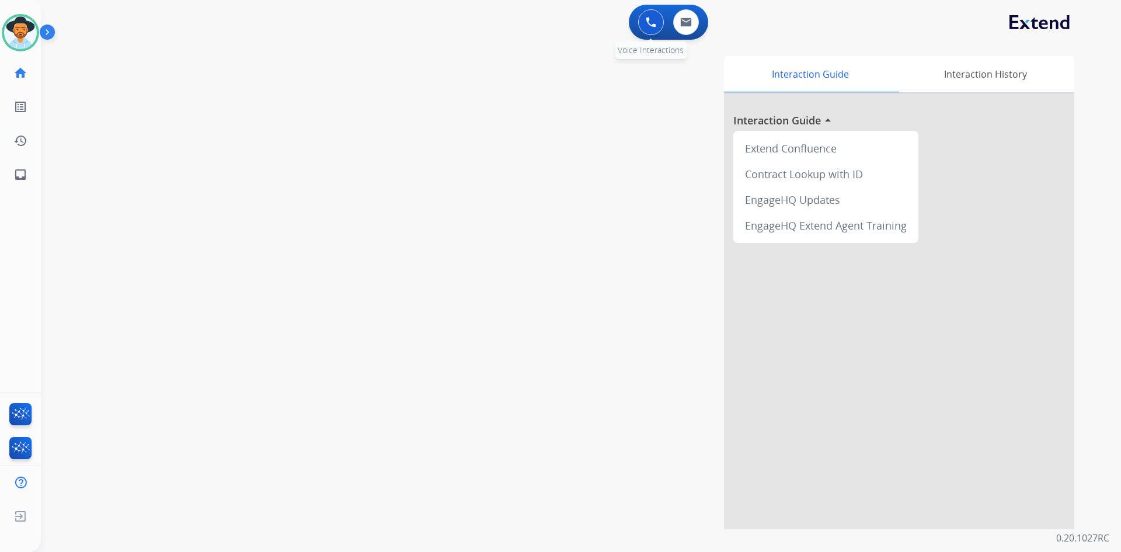
click at [636, 17] on div "0 Voice Interactions" at bounding box center [650, 22] width 35 height 26
click at [650, 19] on img at bounding box center [651, 22] width 11 height 11
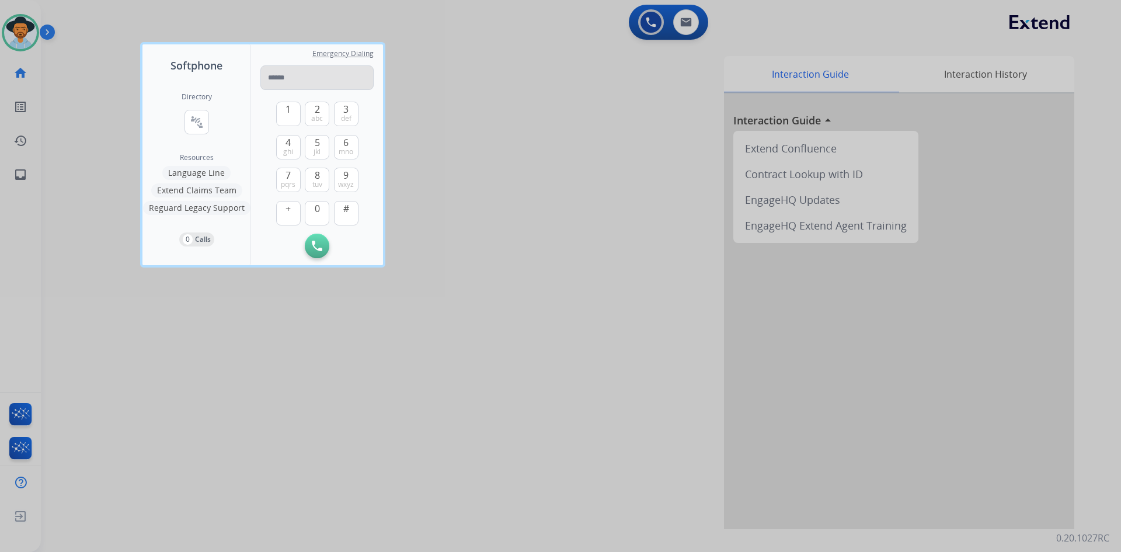
click at [282, 83] on input "tel" at bounding box center [316, 77] width 113 height 25
type input "**********"
click at [312, 246] on img at bounding box center [317, 245] width 11 height 11
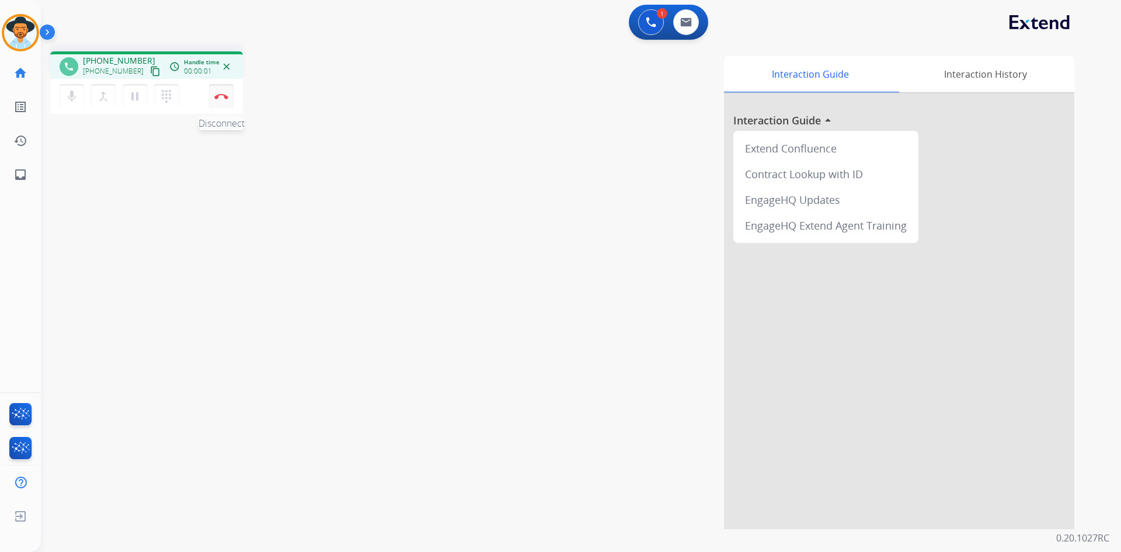
click at [224, 94] on img at bounding box center [221, 96] width 14 height 6
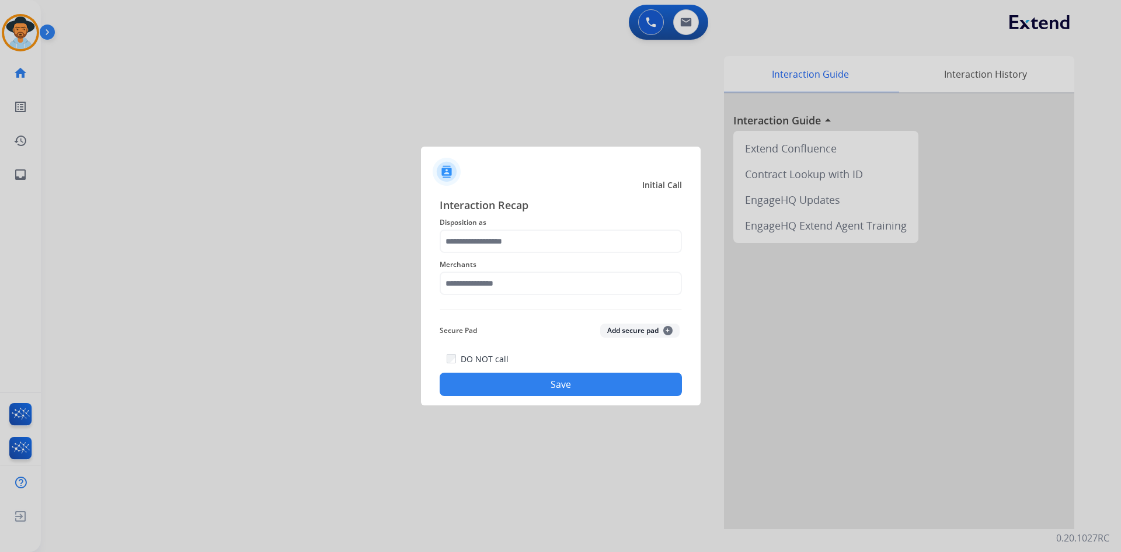
click at [477, 226] on span "Disposition as" at bounding box center [560, 222] width 242 height 14
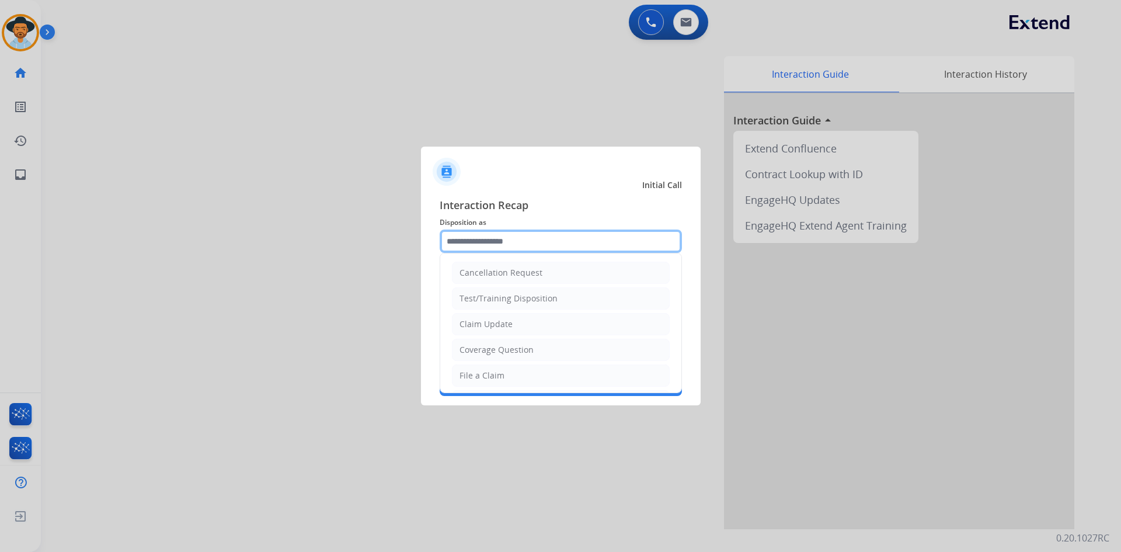
click at [479, 232] on input "text" at bounding box center [560, 240] width 242 height 23
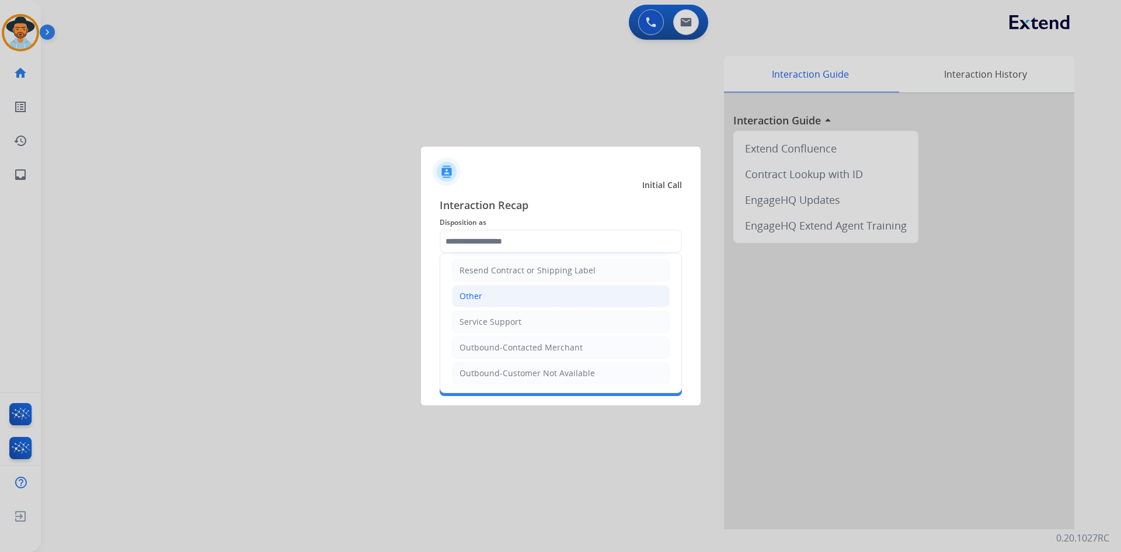
click at [461, 300] on div "Other" at bounding box center [470, 296] width 23 height 12
type input "*****"
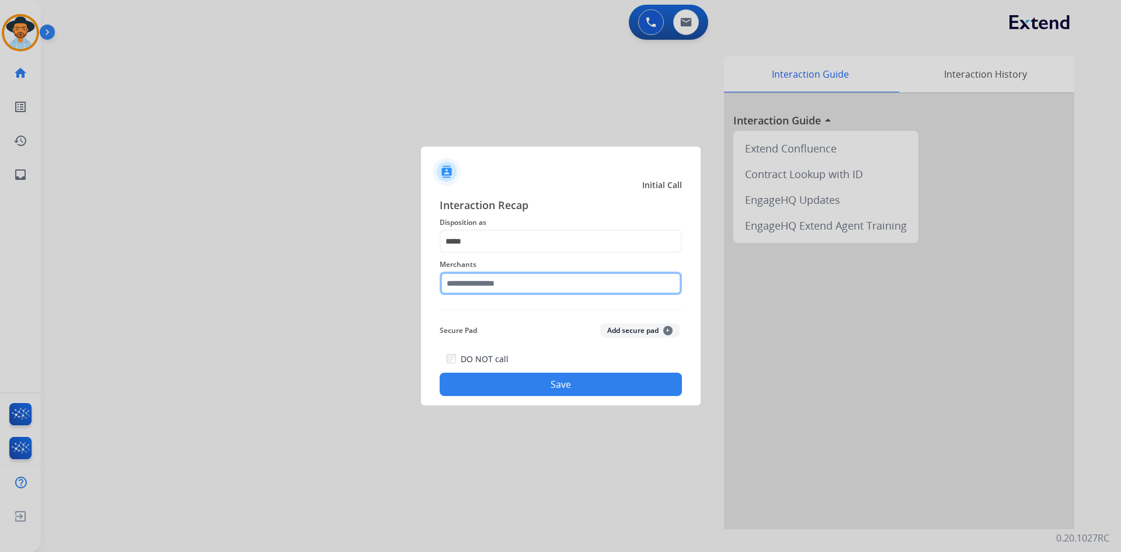
click at [475, 289] on input "text" at bounding box center [560, 282] width 242 height 23
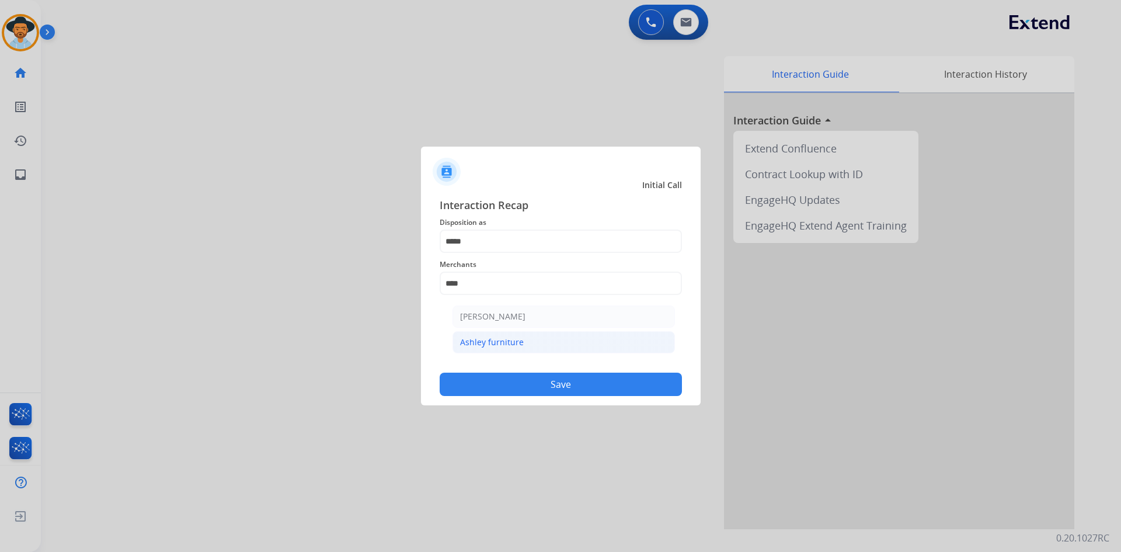
click at [476, 346] on div "Ashley furniture" at bounding box center [492, 342] width 64 height 12
type input "**********"
click at [539, 384] on button "Save" at bounding box center [560, 383] width 242 height 23
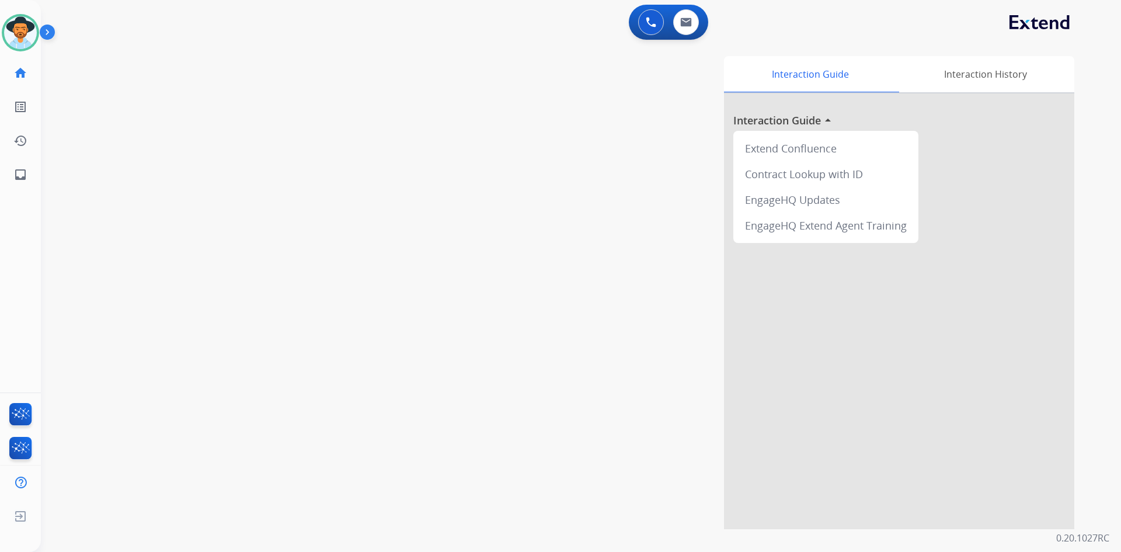
click at [190, 274] on div "swap_horiz Break voice bridge close_fullscreen Connect 3-Way Call merge_type Se…" at bounding box center [567, 285] width 1052 height 487
click at [47, 35] on img at bounding box center [50, 34] width 20 height 22
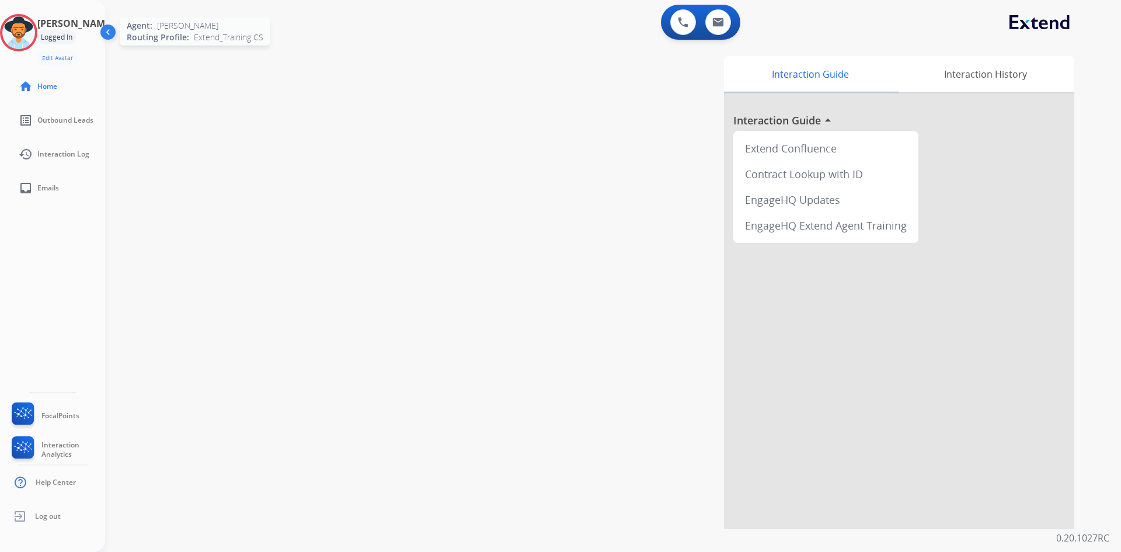
click at [33, 31] on img at bounding box center [18, 32] width 33 height 33
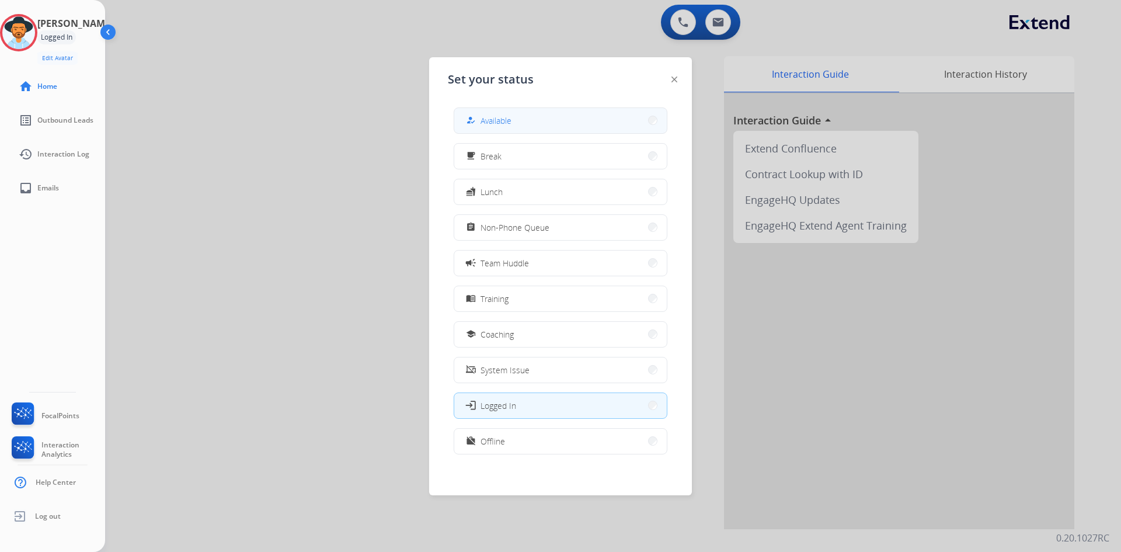
click at [549, 124] on button "how_to_reg Available" at bounding box center [560, 120] width 212 height 25
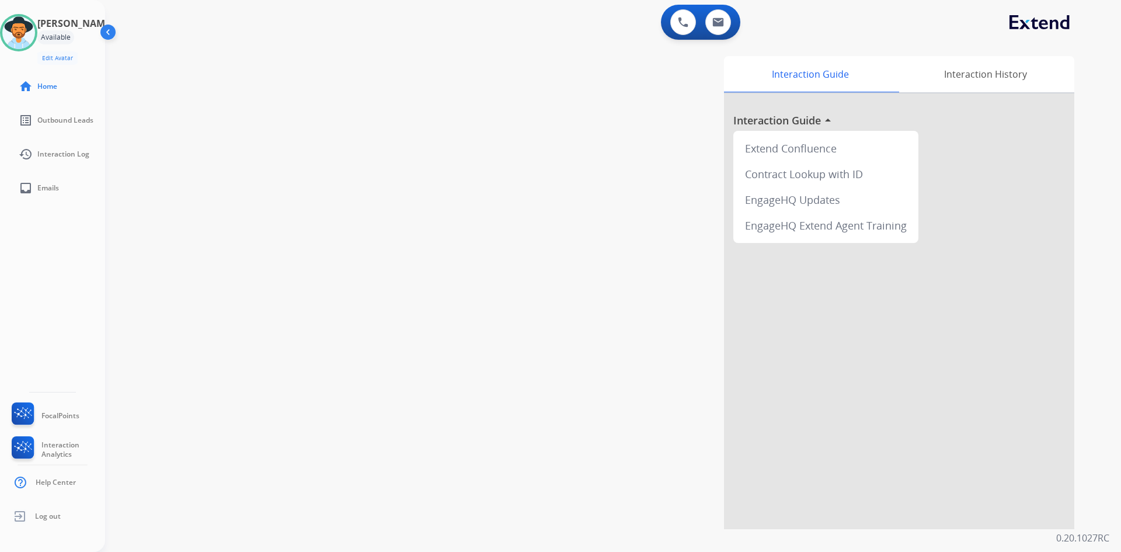
click at [903, 375] on div at bounding box center [899, 310] width 350 height 435
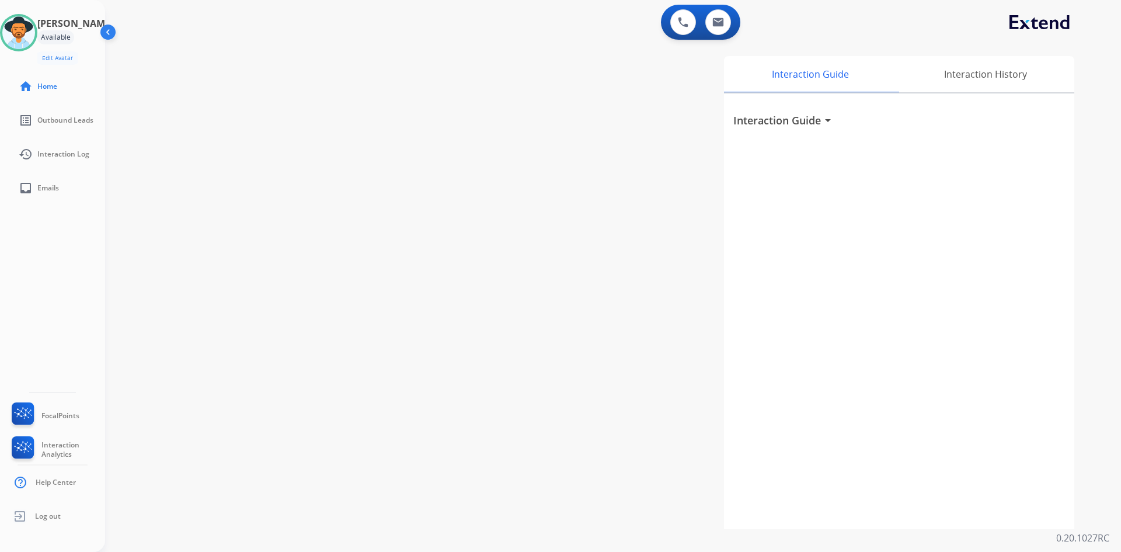
click at [196, 266] on div "swap_horiz Break voice bridge close_fullscreen Connect 3-Way Call merge_type Se…" at bounding box center [599, 285] width 988 height 487
click at [6, 186] on ul "inbox Emails" at bounding box center [52, 188] width 105 height 34
click at [29, 189] on mat-icon "inbox" at bounding box center [26, 188] width 14 height 14
select select "**********"
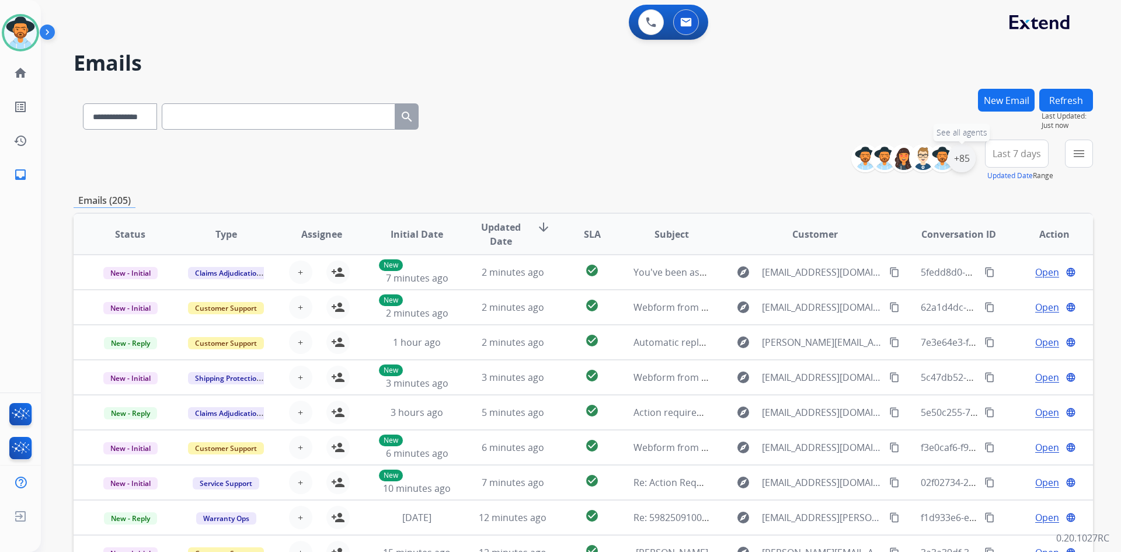
click at [953, 155] on div "+85" at bounding box center [961, 158] width 28 height 28
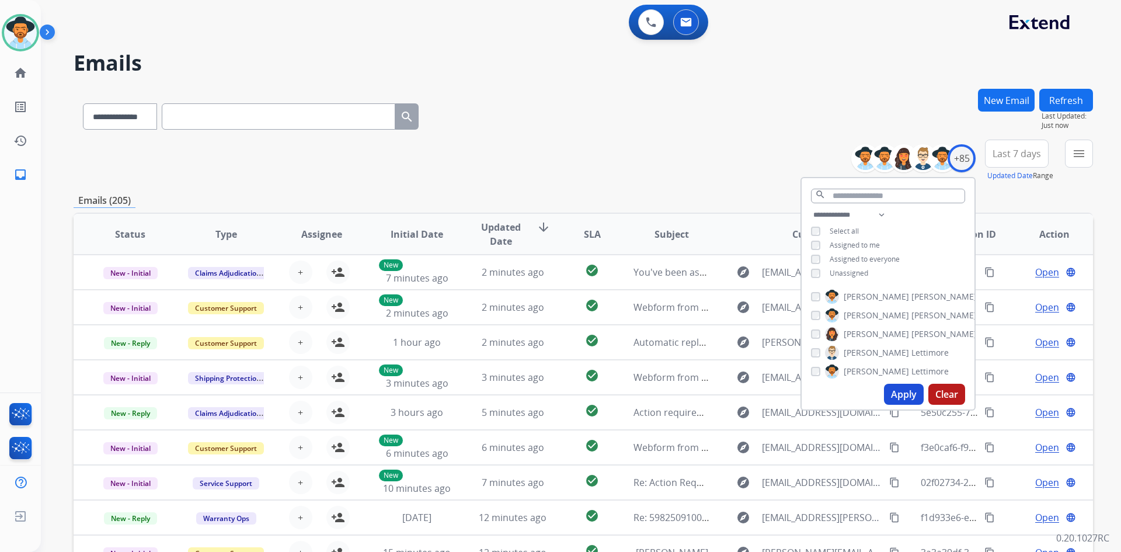
click at [892, 392] on button "Apply" at bounding box center [904, 393] width 40 height 21
click at [1042, 151] on button "Last 7 days" at bounding box center [1017, 153] width 64 height 28
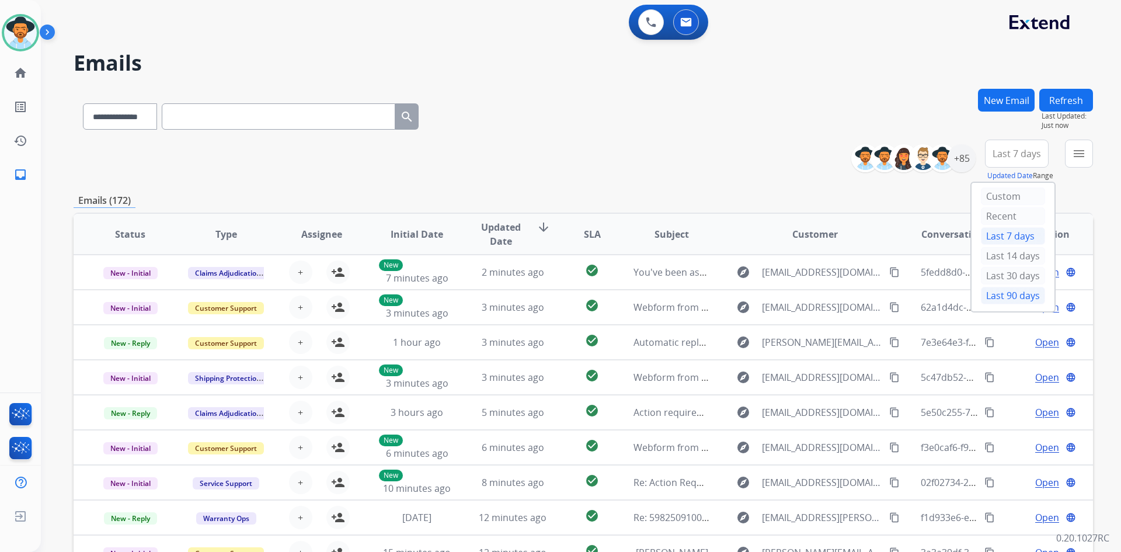
click at [1009, 298] on div "Last 90 days" at bounding box center [1013, 296] width 64 height 18
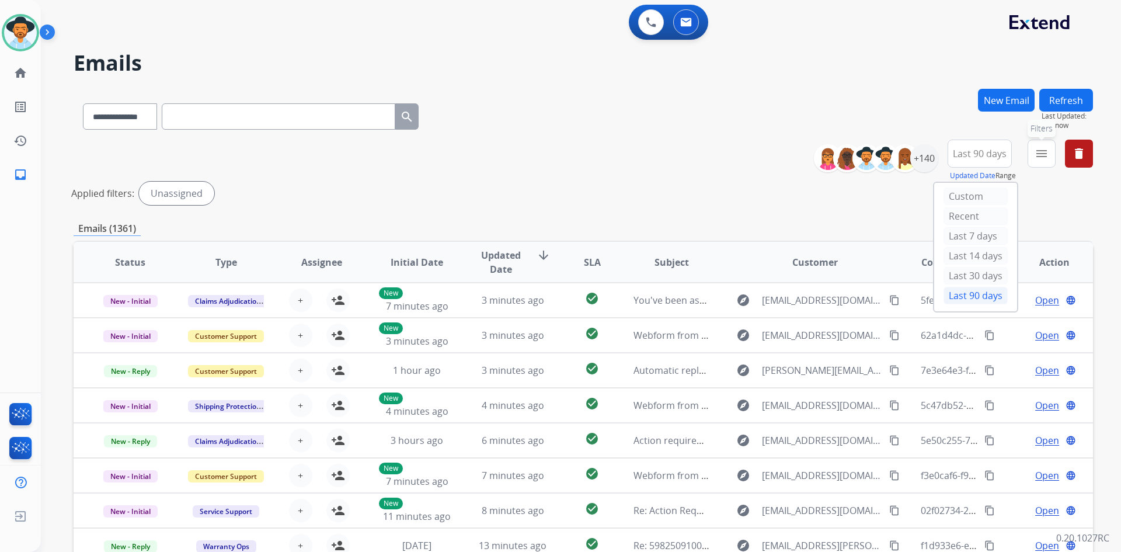
click at [1039, 154] on mat-icon "menu" at bounding box center [1041, 153] width 14 height 14
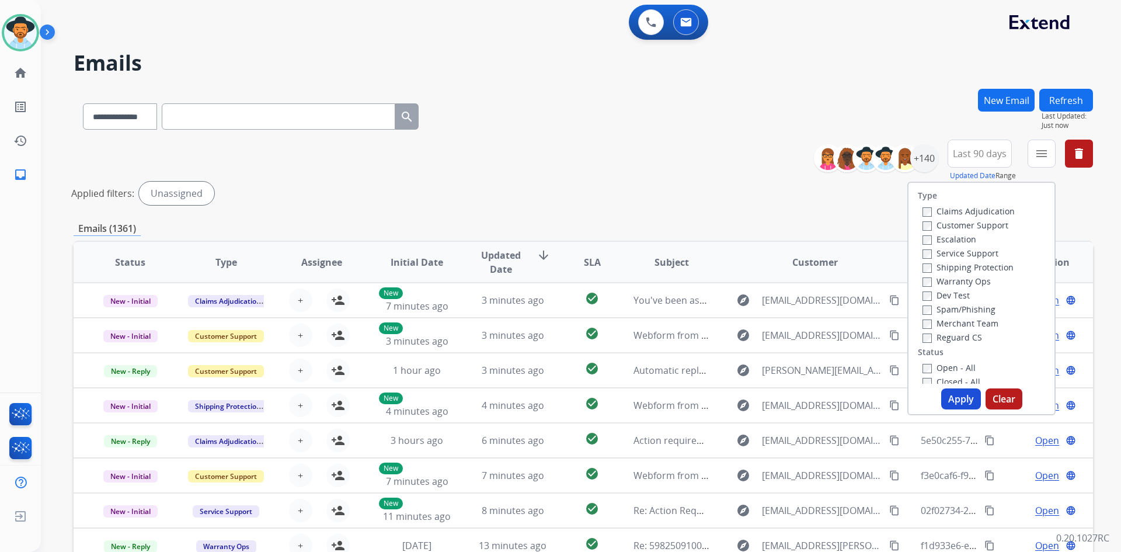
click at [918, 224] on div "Claims Adjudication Customer Support Escalation Service Support Shipping Protec…" at bounding box center [966, 274] width 97 height 140
click at [922, 262] on label "Shipping Protection" at bounding box center [967, 266] width 91 height 11
click at [922, 362] on label "Open - All" at bounding box center [948, 367] width 53 height 11
click at [947, 391] on button "Apply" at bounding box center [961, 398] width 40 height 21
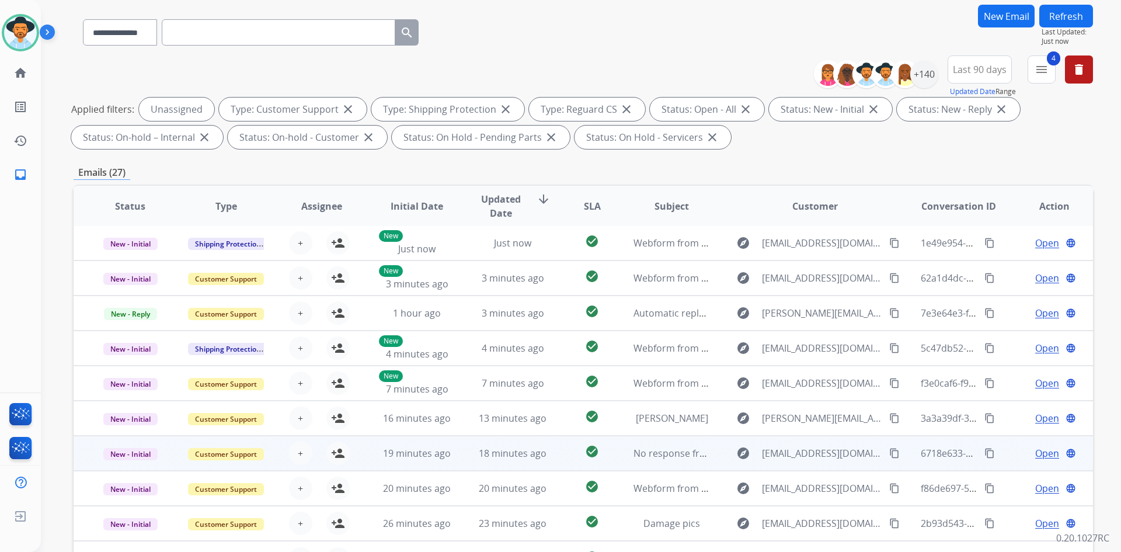
scroll to position [169, 0]
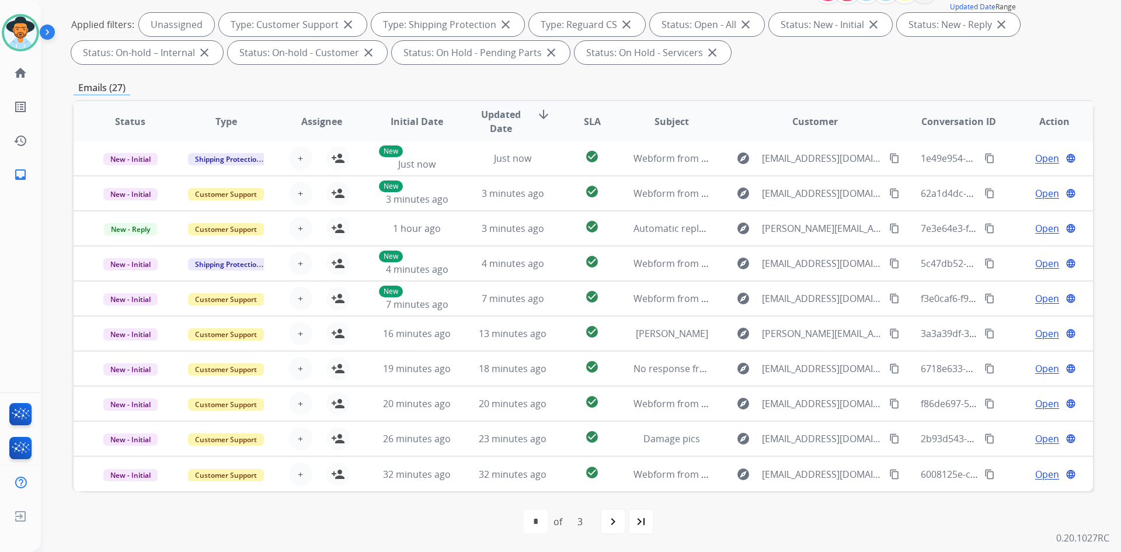
click at [634, 525] on mat-icon "last_page" at bounding box center [641, 521] width 14 height 14
select select "*"
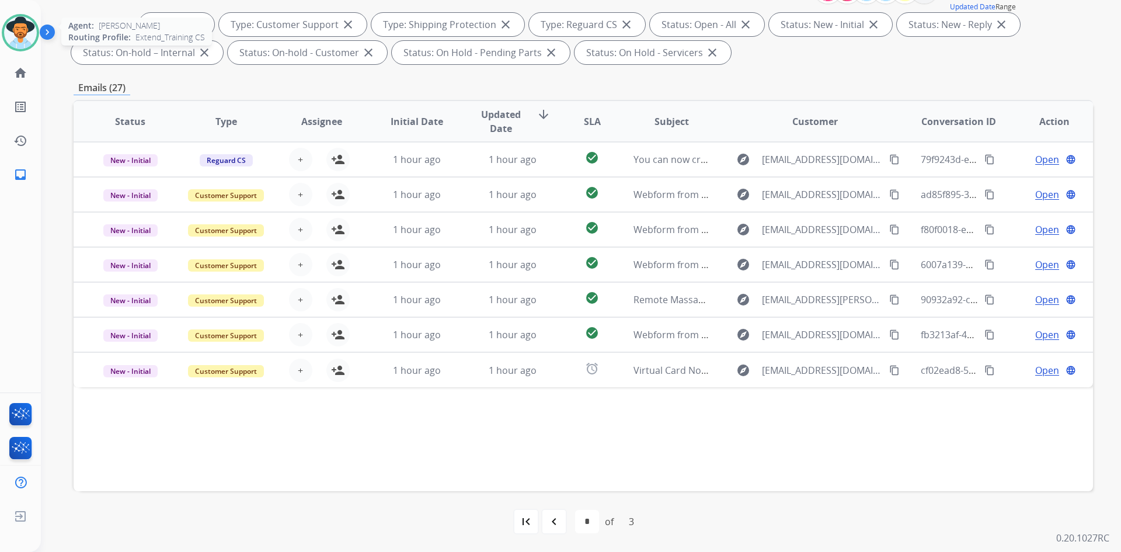
click at [18, 32] on img at bounding box center [20, 32] width 33 height 33
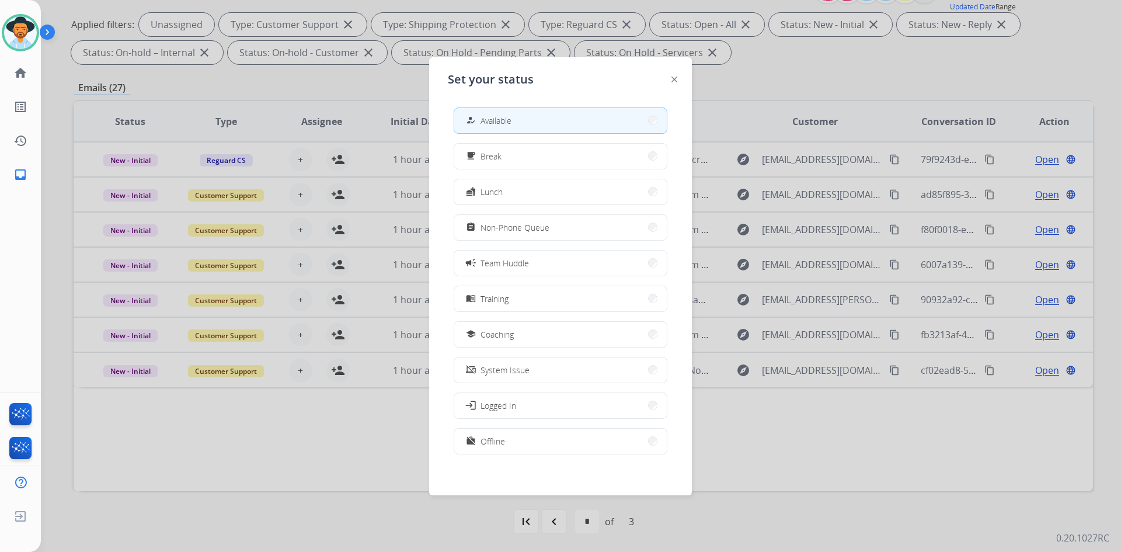
click at [494, 124] on span "Available" at bounding box center [495, 120] width 31 height 12
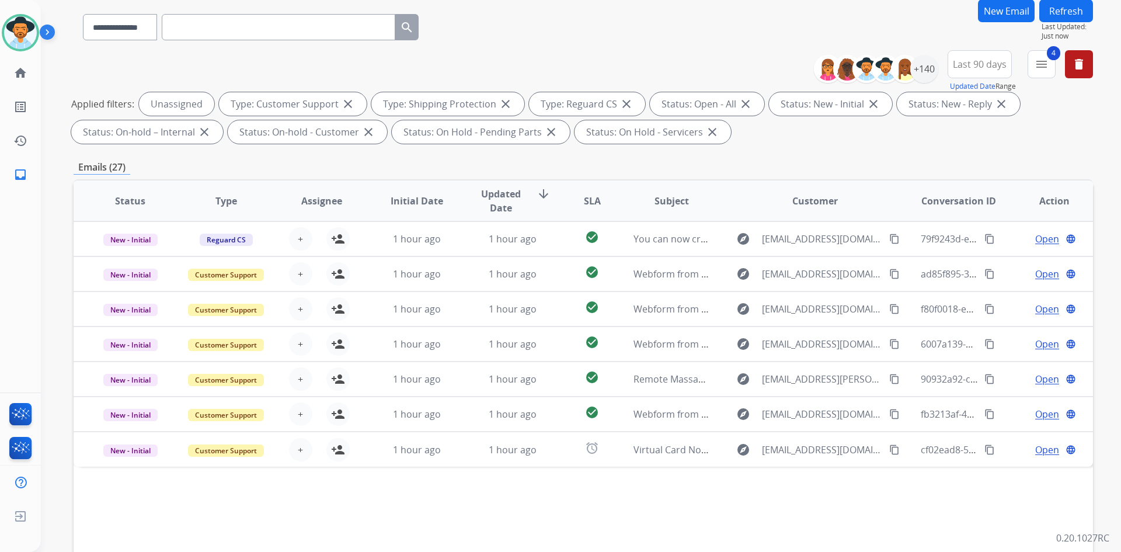
scroll to position [0, 0]
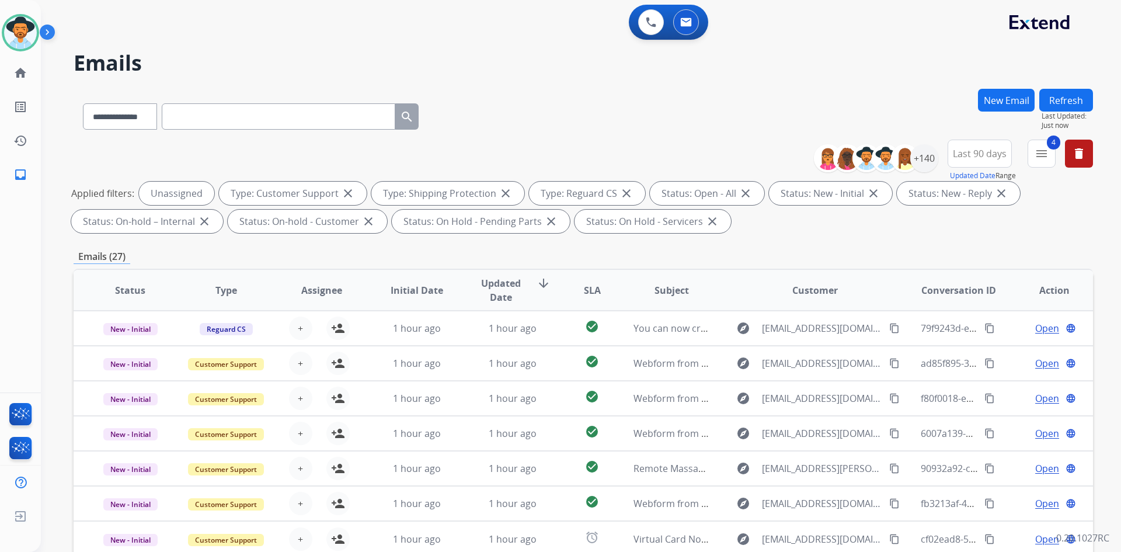
click at [1062, 99] on button "Refresh" at bounding box center [1066, 100] width 54 height 23
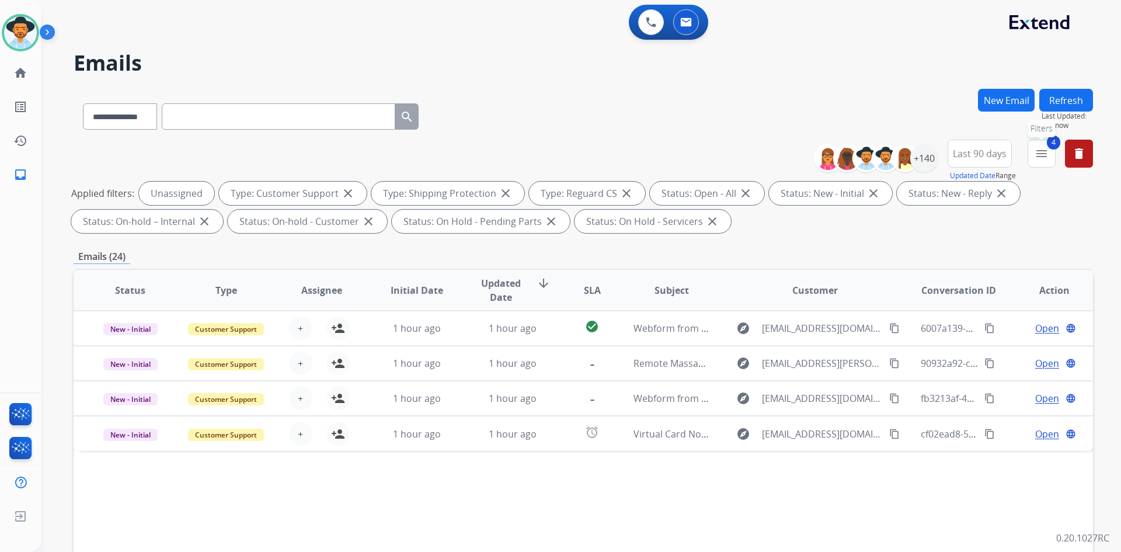
click at [1050, 155] on button "4 menu Filters" at bounding box center [1041, 153] width 28 height 28
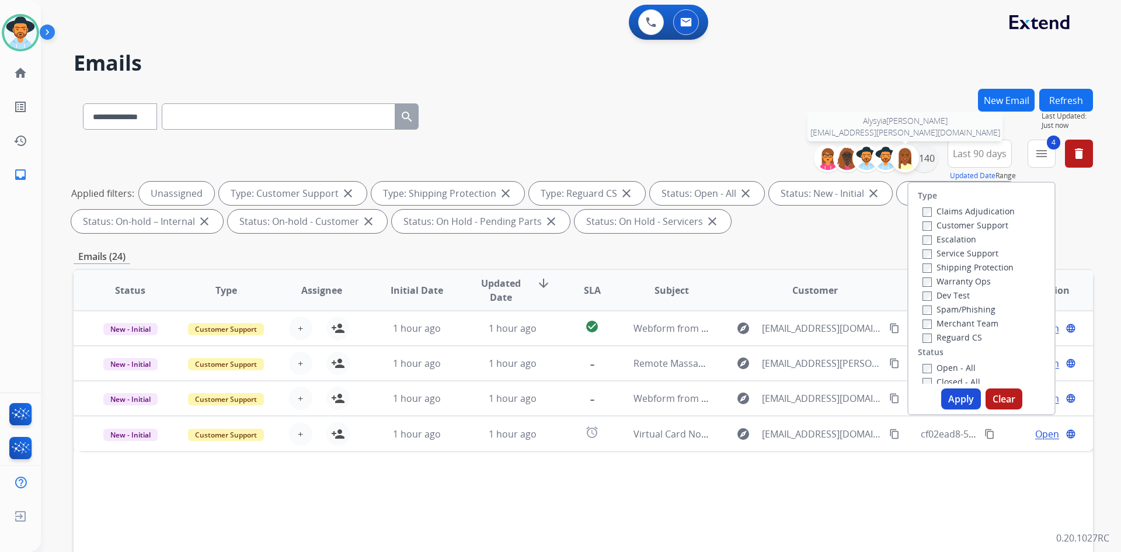
click at [916, 155] on div at bounding box center [905, 158] width 28 height 28
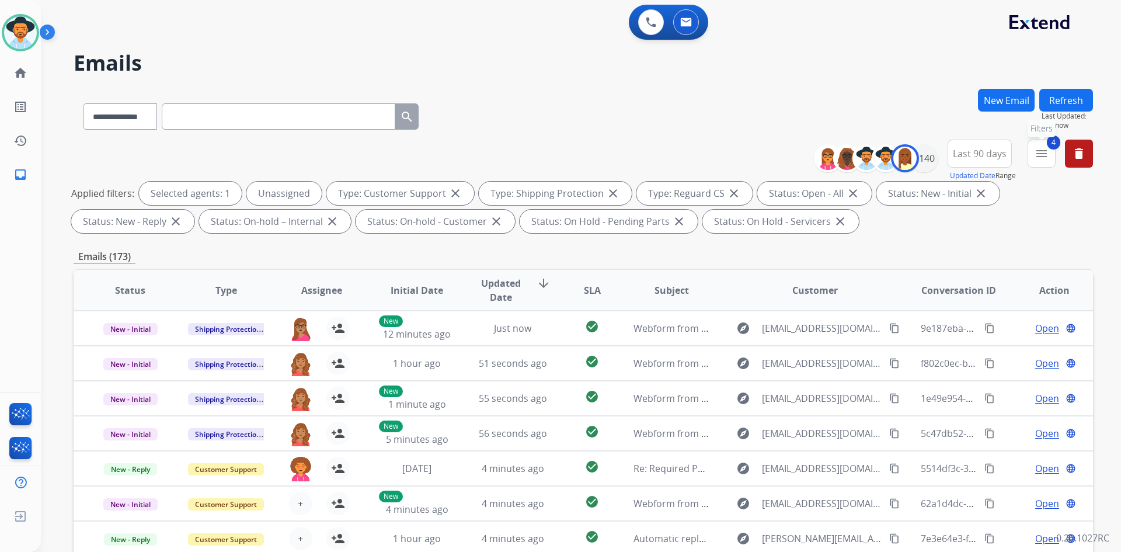
click at [1045, 156] on mat-icon "menu" at bounding box center [1041, 153] width 14 height 14
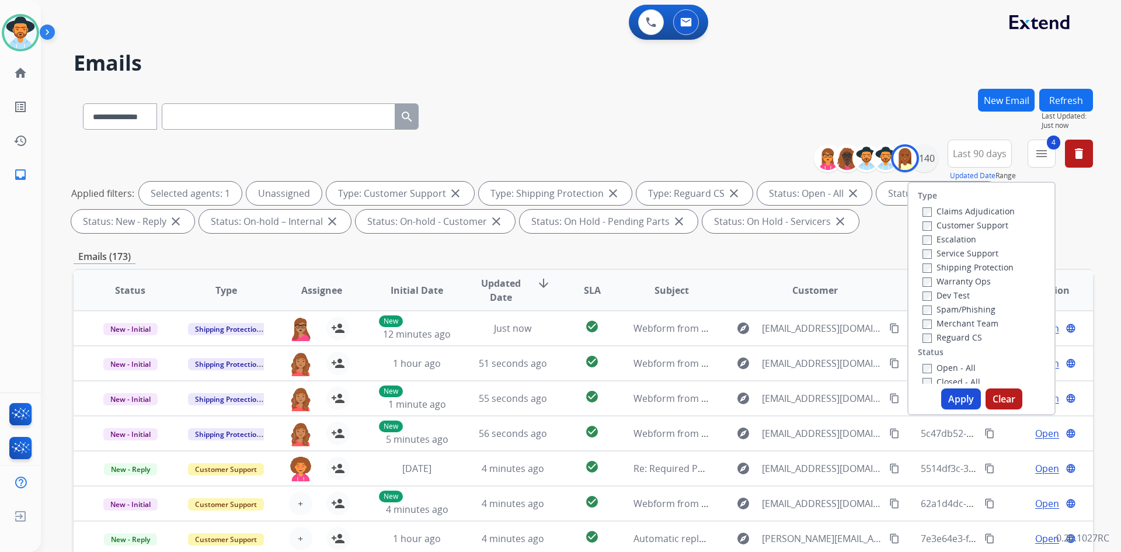
click at [992, 397] on button "Clear" at bounding box center [1003, 398] width 37 height 21
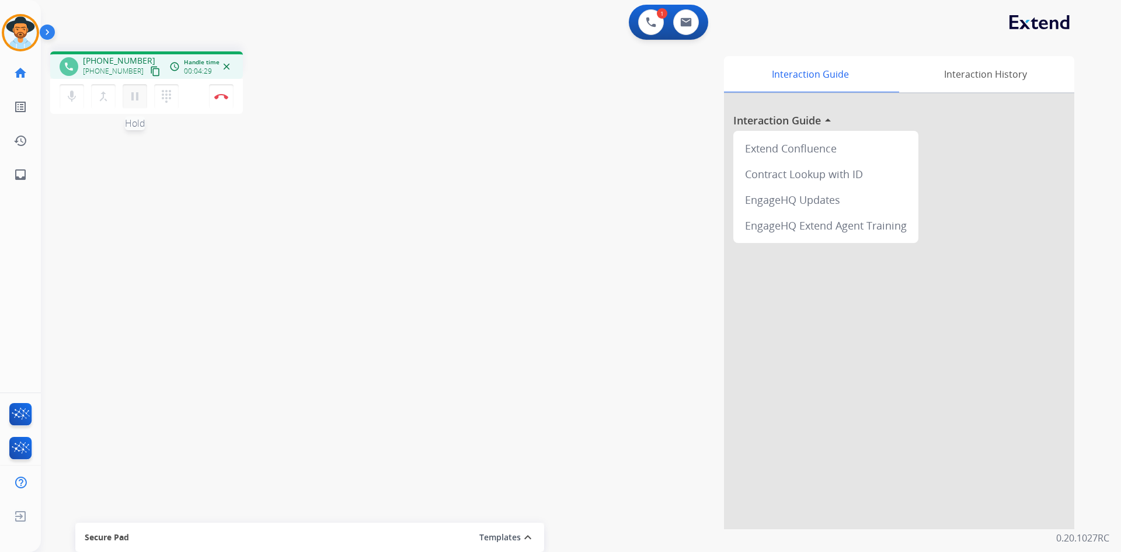
click at [130, 97] on mat-icon "pause" at bounding box center [135, 96] width 14 height 14
click at [134, 97] on mat-icon "play_arrow" at bounding box center [135, 96] width 14 height 14
click at [131, 91] on mat-icon "pause" at bounding box center [135, 96] width 14 height 14
click at [138, 92] on mat-icon "play_arrow" at bounding box center [135, 96] width 14 height 14
click at [224, 92] on button "Disconnect" at bounding box center [221, 96] width 25 height 25
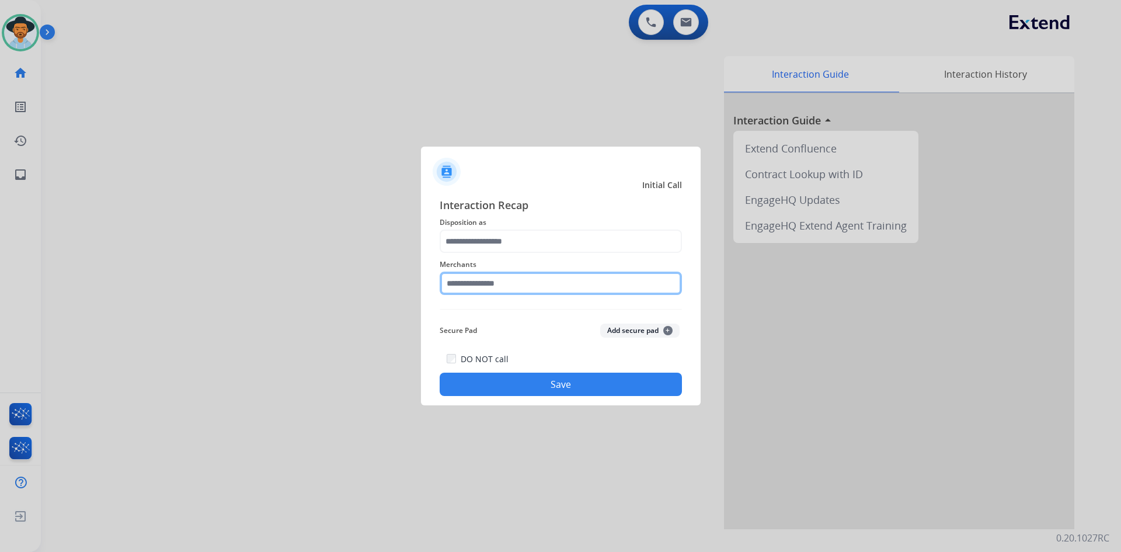
click at [557, 283] on input "text" at bounding box center [560, 282] width 242 height 23
drag, startPoint x: 534, startPoint y: 320, endPoint x: 510, endPoint y: 315, distance: 24.4
click at [497, 278] on input "******" at bounding box center [560, 282] width 242 height 23
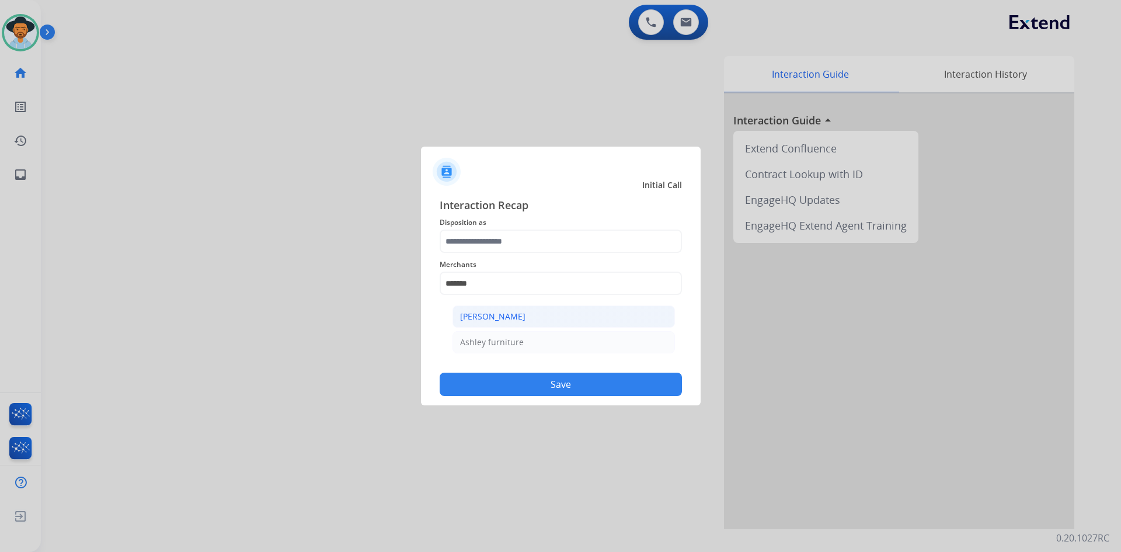
click at [493, 318] on div "[PERSON_NAME]" at bounding box center [492, 317] width 65 height 12
type input "**********"
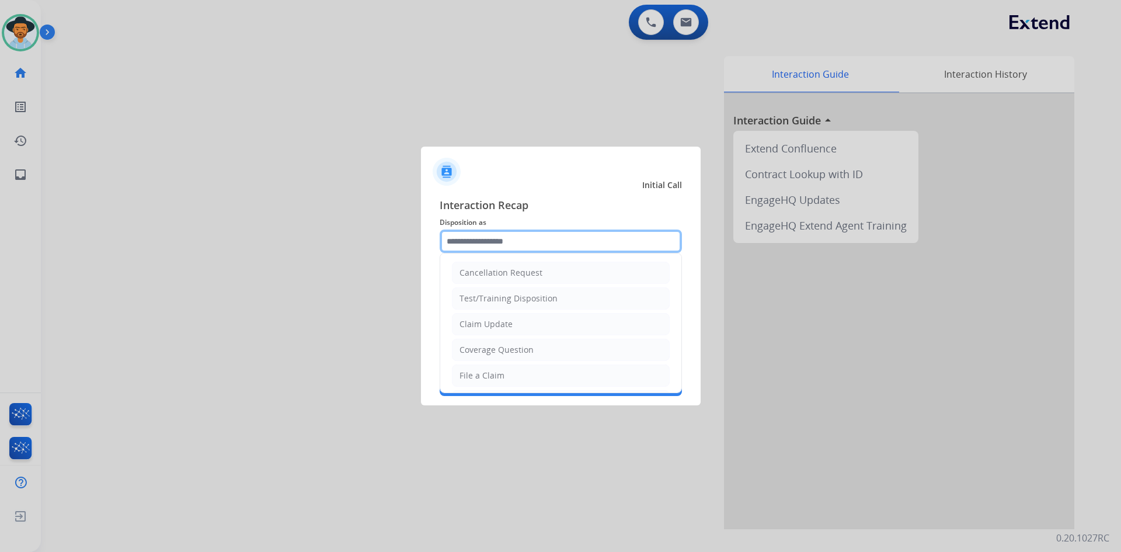
click at [507, 239] on input "text" at bounding box center [560, 240] width 242 height 23
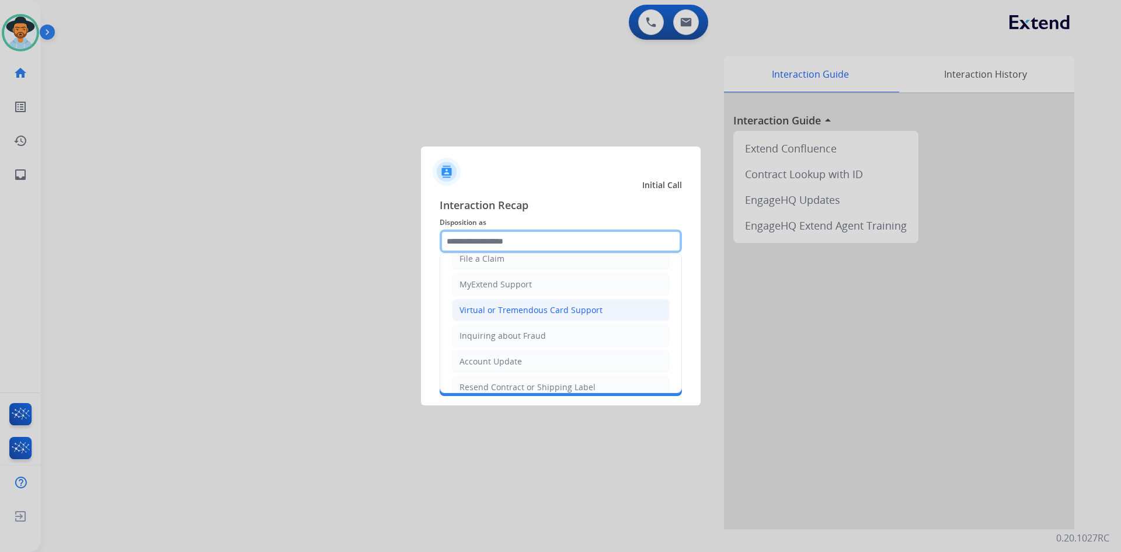
scroll to position [175, 0]
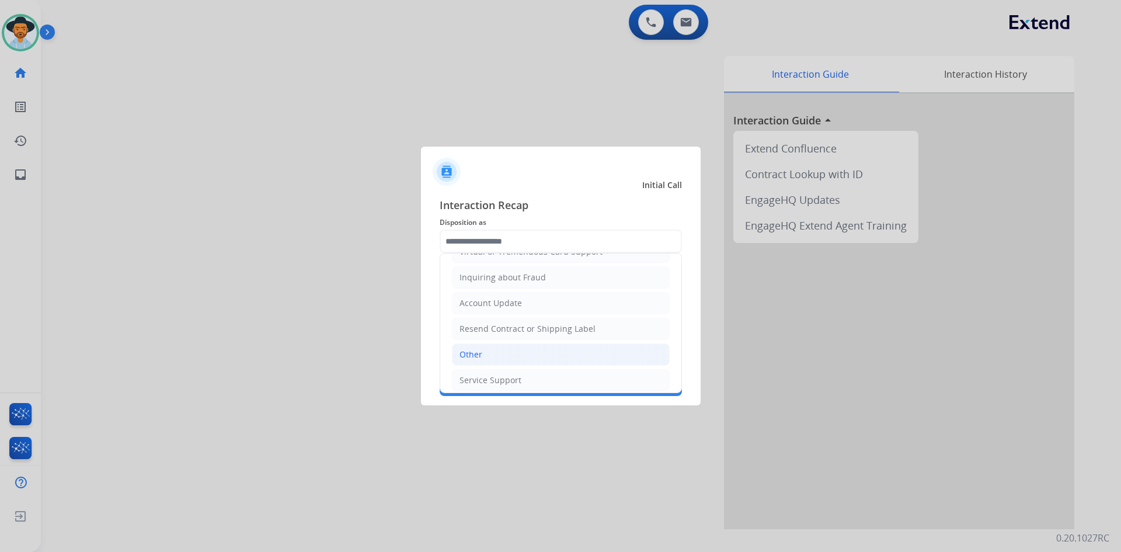
click at [474, 357] on div "Other" at bounding box center [470, 354] width 23 height 12
type input "*****"
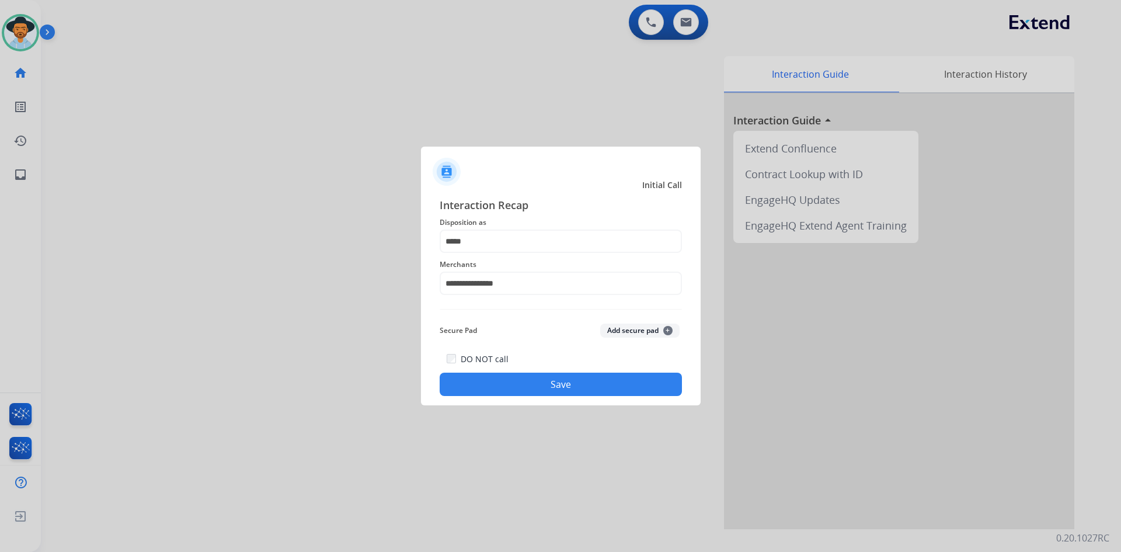
click at [518, 394] on button "Save" at bounding box center [560, 383] width 242 height 23
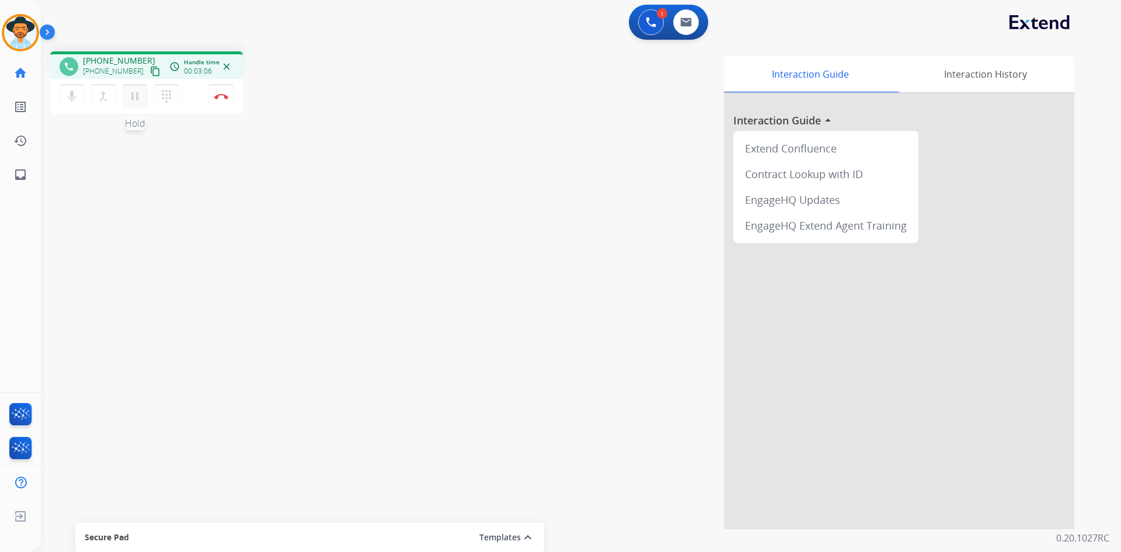
click at [138, 96] on mat-icon "pause" at bounding box center [135, 96] width 14 height 14
click at [135, 92] on mat-icon "play_arrow" at bounding box center [135, 96] width 14 height 14
click at [130, 97] on mat-icon "pause" at bounding box center [135, 96] width 14 height 14
click at [134, 89] on mat-icon "play_arrow" at bounding box center [135, 96] width 14 height 14
click at [130, 97] on mat-icon "pause" at bounding box center [135, 96] width 14 height 14
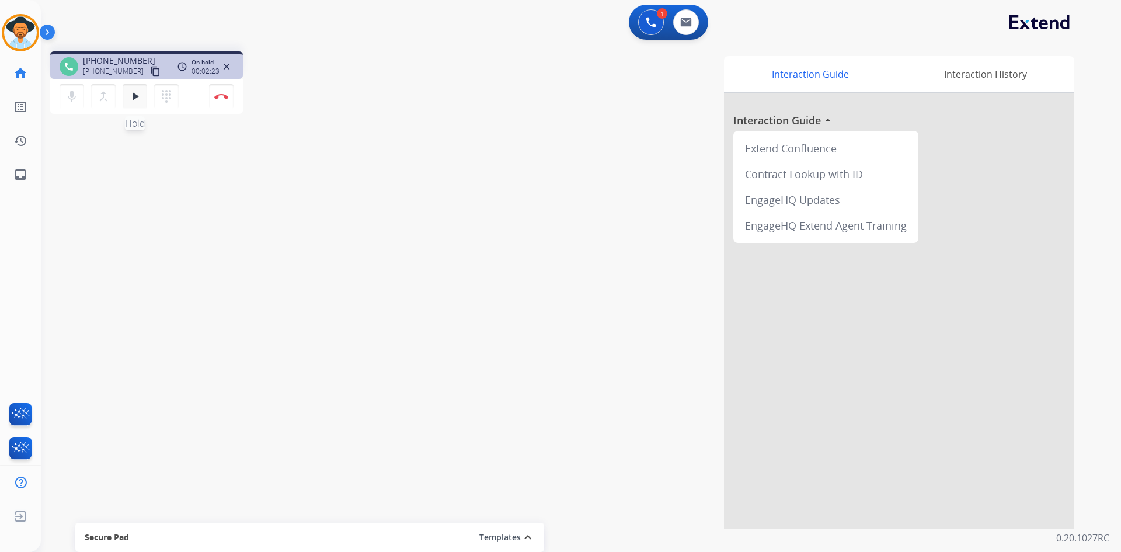
click at [131, 97] on mat-icon "play_arrow" at bounding box center [135, 96] width 14 height 14
click at [135, 99] on mat-icon "pause" at bounding box center [135, 96] width 14 height 14
click at [1051, 282] on div at bounding box center [899, 310] width 350 height 435
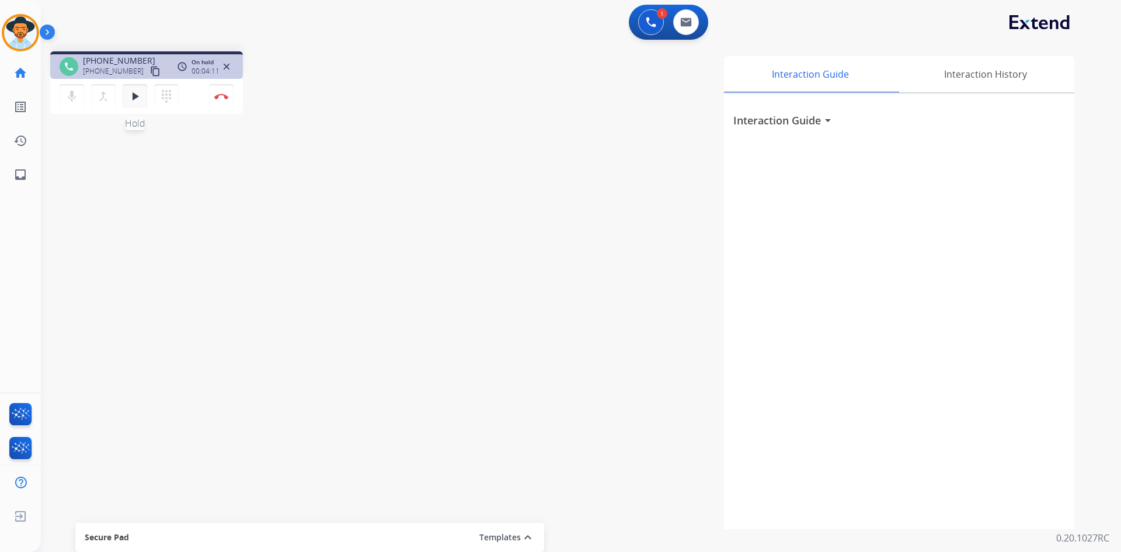
click at [142, 100] on button "play_arrow Hold" at bounding box center [135, 96] width 25 height 25
click at [222, 93] on button "Disconnect" at bounding box center [221, 96] width 25 height 25
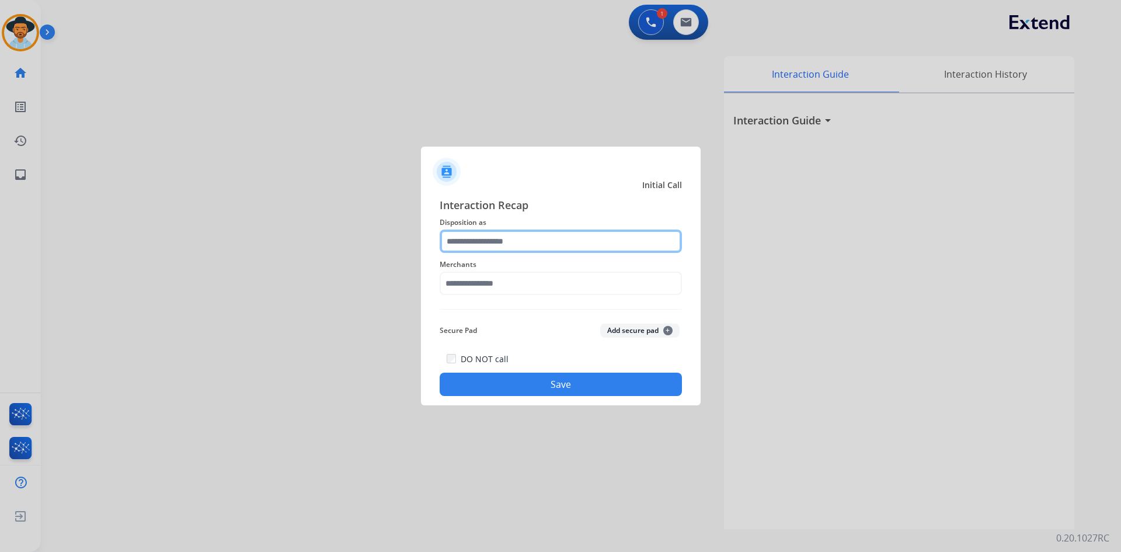
click at [524, 243] on input "text" at bounding box center [560, 240] width 242 height 23
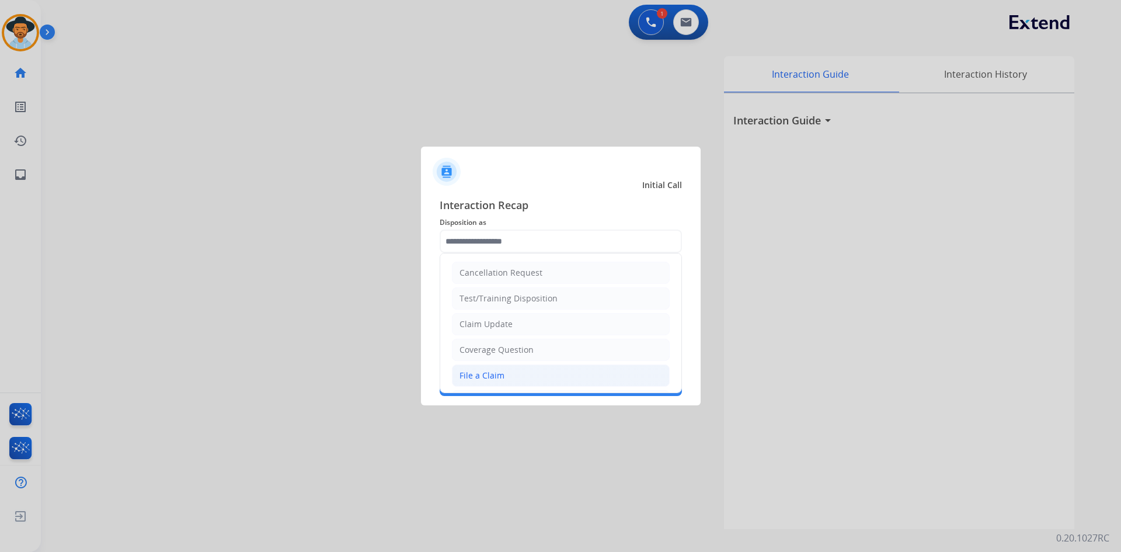
click at [486, 378] on div "File a Claim" at bounding box center [481, 375] width 45 height 12
type input "**********"
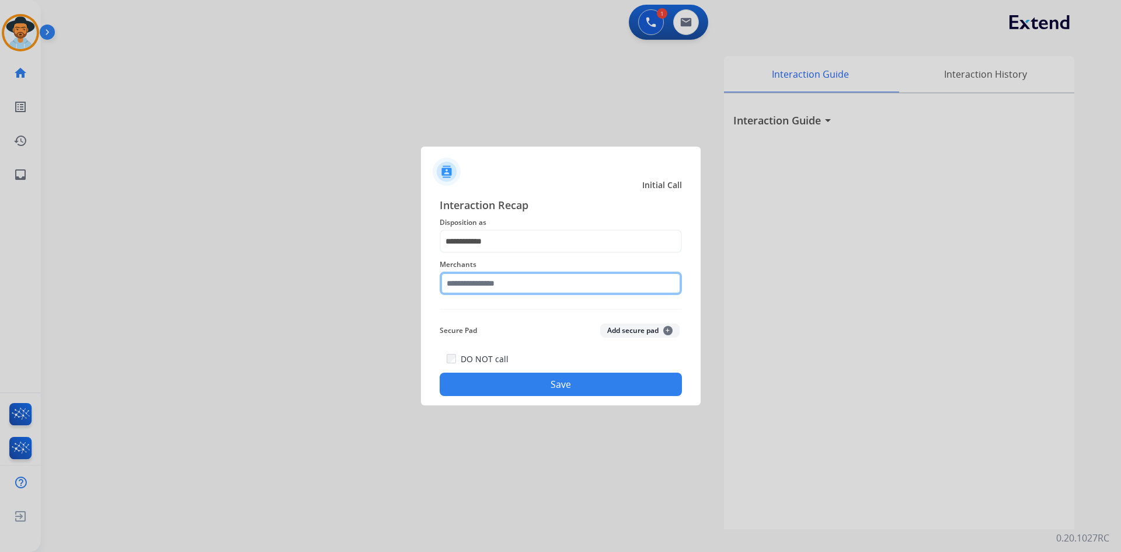
click at [505, 281] on input "text" at bounding box center [560, 282] width 242 height 23
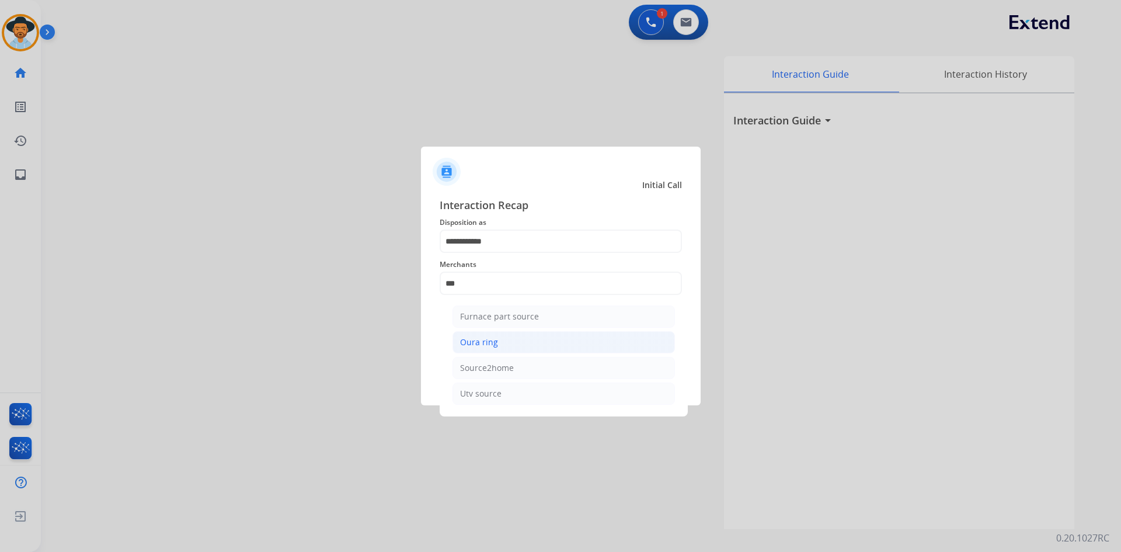
click at [472, 348] on div "Oura ring" at bounding box center [479, 342] width 38 height 12
type input "*********"
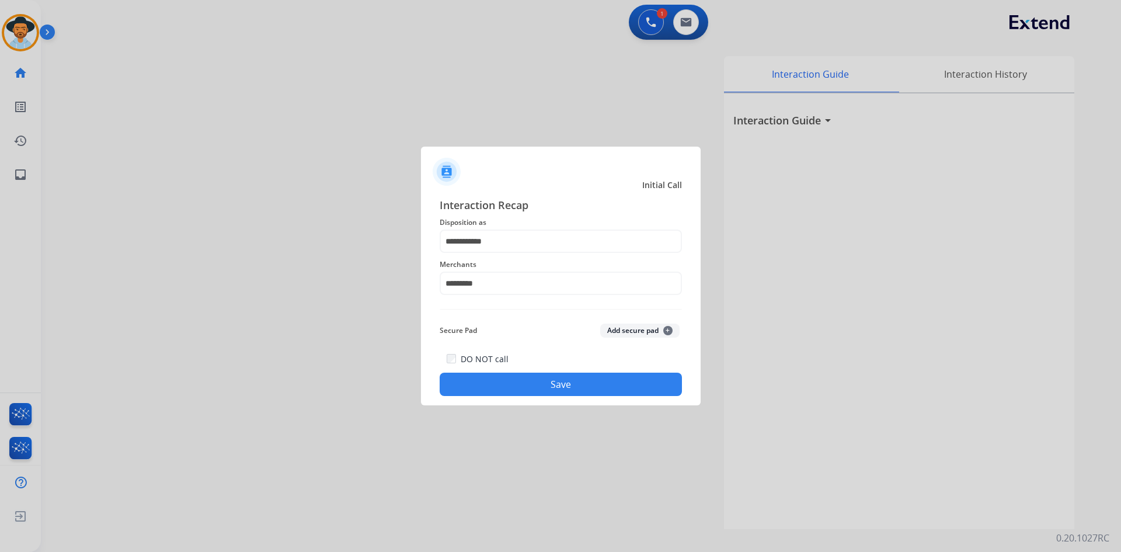
click at [618, 384] on button "Save" at bounding box center [560, 383] width 242 height 23
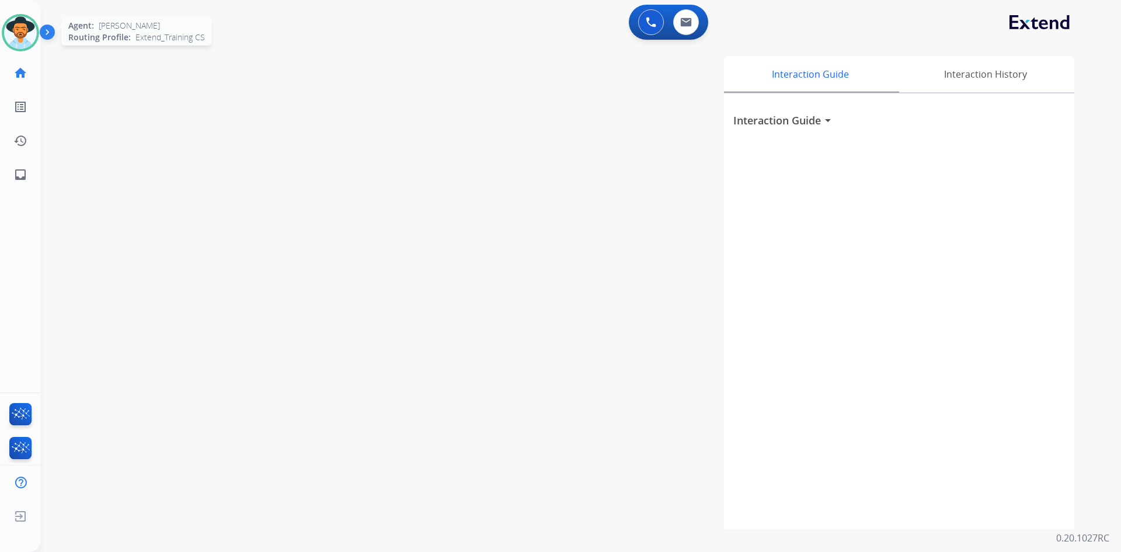
click at [15, 37] on img at bounding box center [20, 32] width 33 height 33
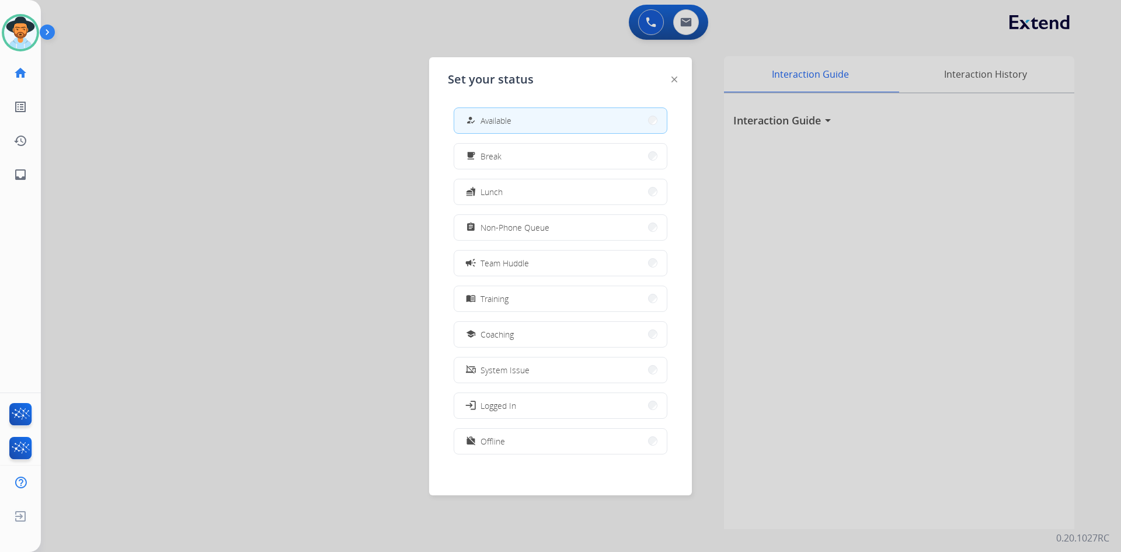
drag, startPoint x: 559, startPoint y: 182, endPoint x: 892, endPoint y: 192, distance: 334.0
click at [0, 551] on app-agent-states "Set your status how_to_reg Available free_breakfast Break fastfood Lunch assign…" at bounding box center [0, 552] width 0 height 0
click at [893, 193] on div at bounding box center [560, 276] width 1121 height 552
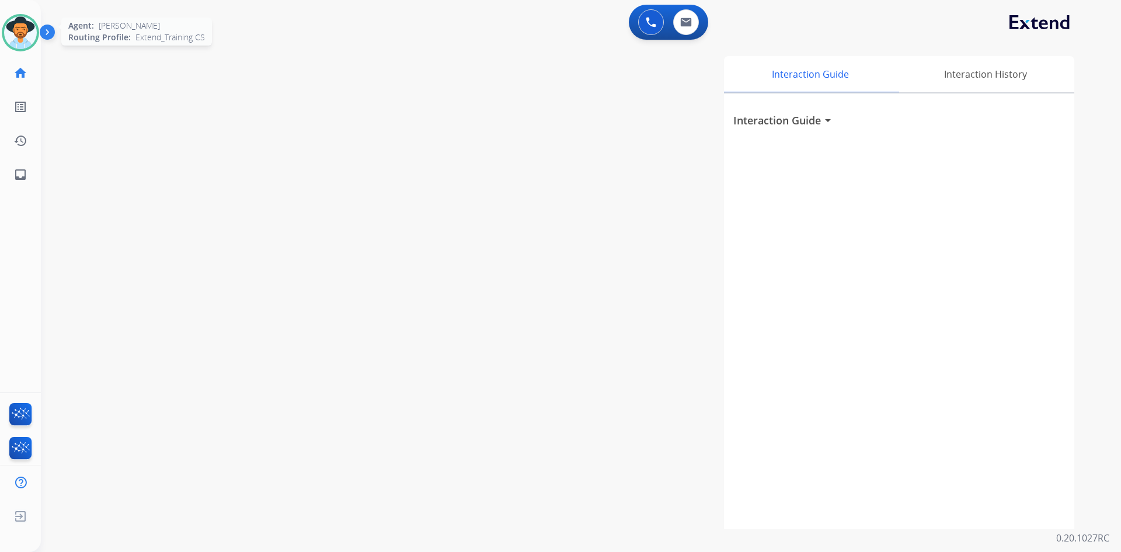
click at [20, 25] on img at bounding box center [20, 32] width 33 height 33
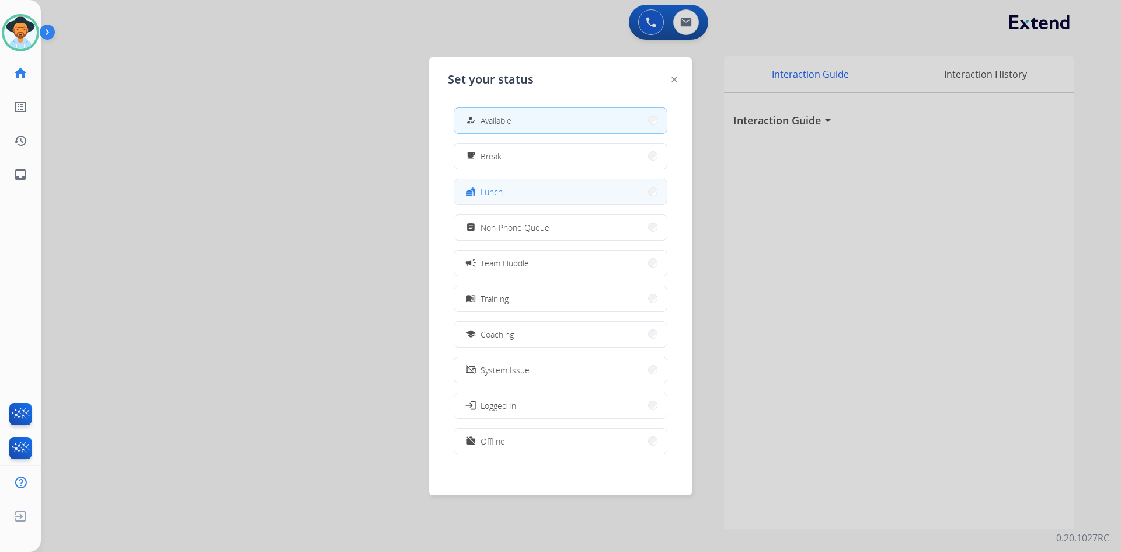
click at [517, 187] on button "fastfood Lunch" at bounding box center [560, 191] width 212 height 25
